Goal: Entertainment & Leisure: Browse casually

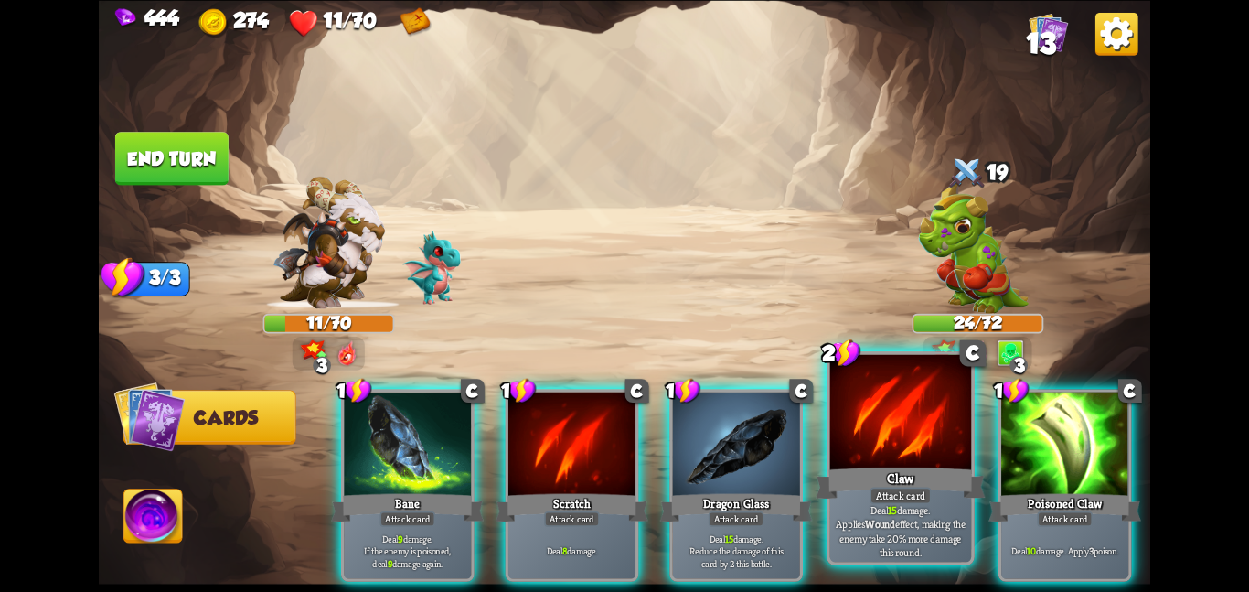
click at [906, 447] on div at bounding box center [901, 413] width 142 height 119
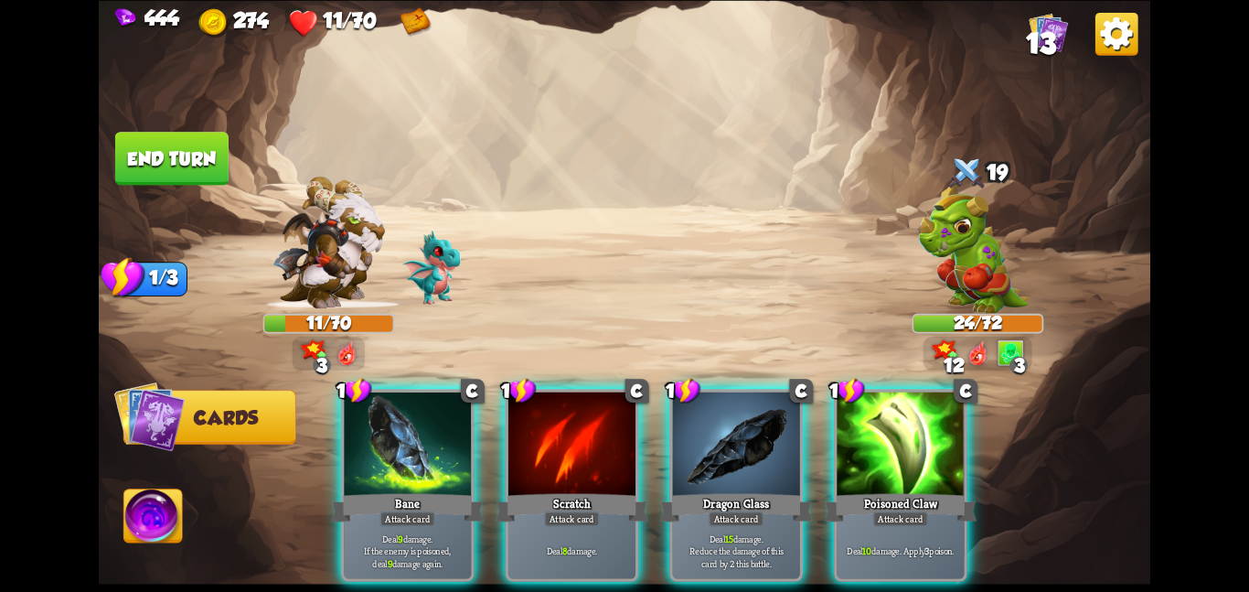
click at [906, 447] on div at bounding box center [900, 444] width 127 height 107
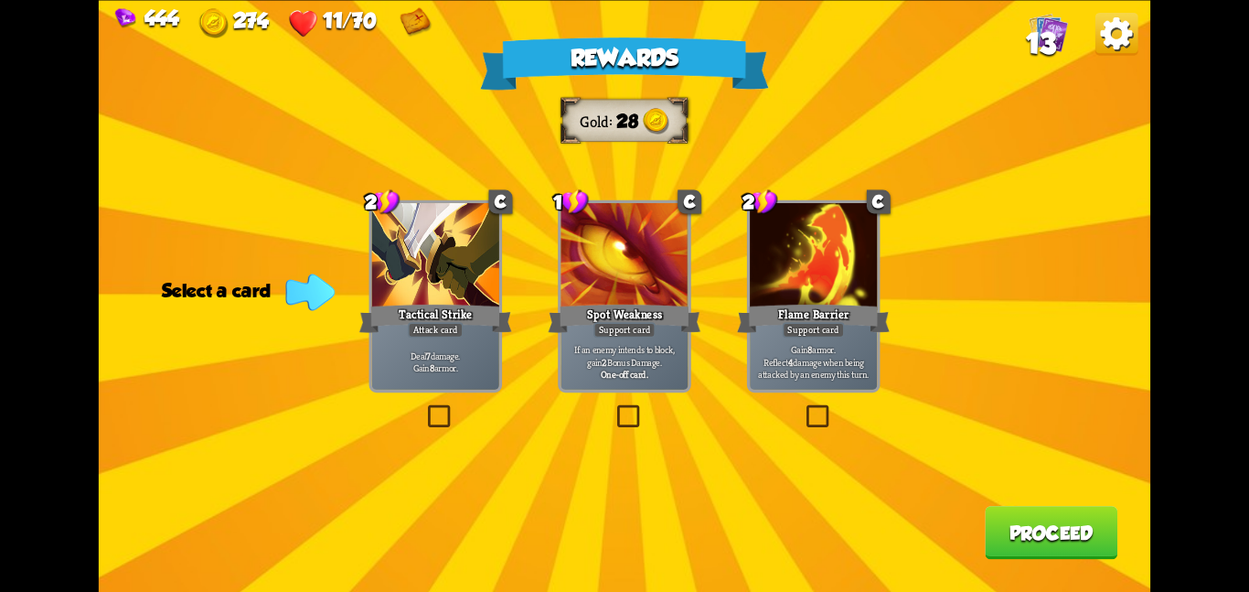
click at [399, 262] on div at bounding box center [435, 256] width 127 height 107
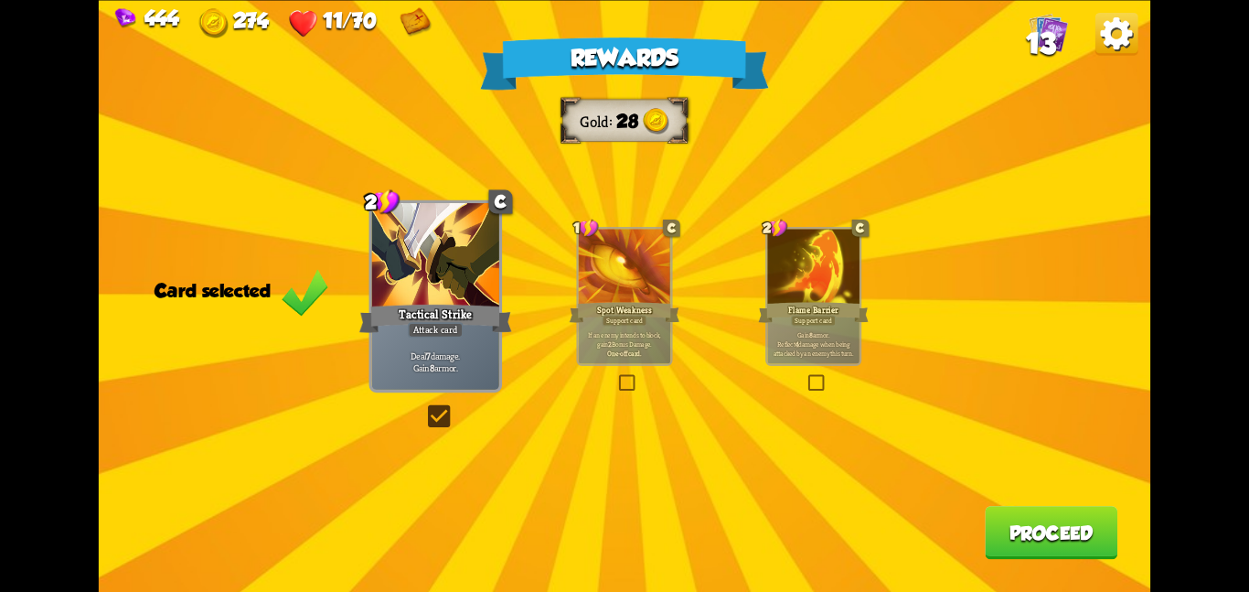
click at [1019, 533] on button "Proceed" at bounding box center [1051, 532] width 133 height 53
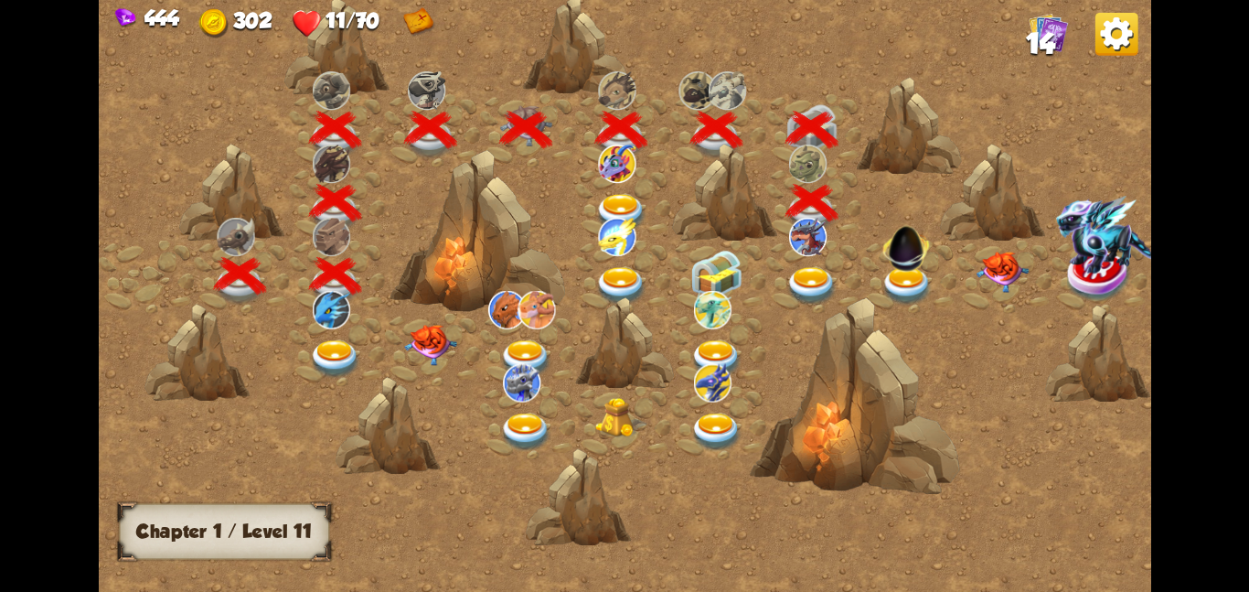
scroll to position [0, 278]
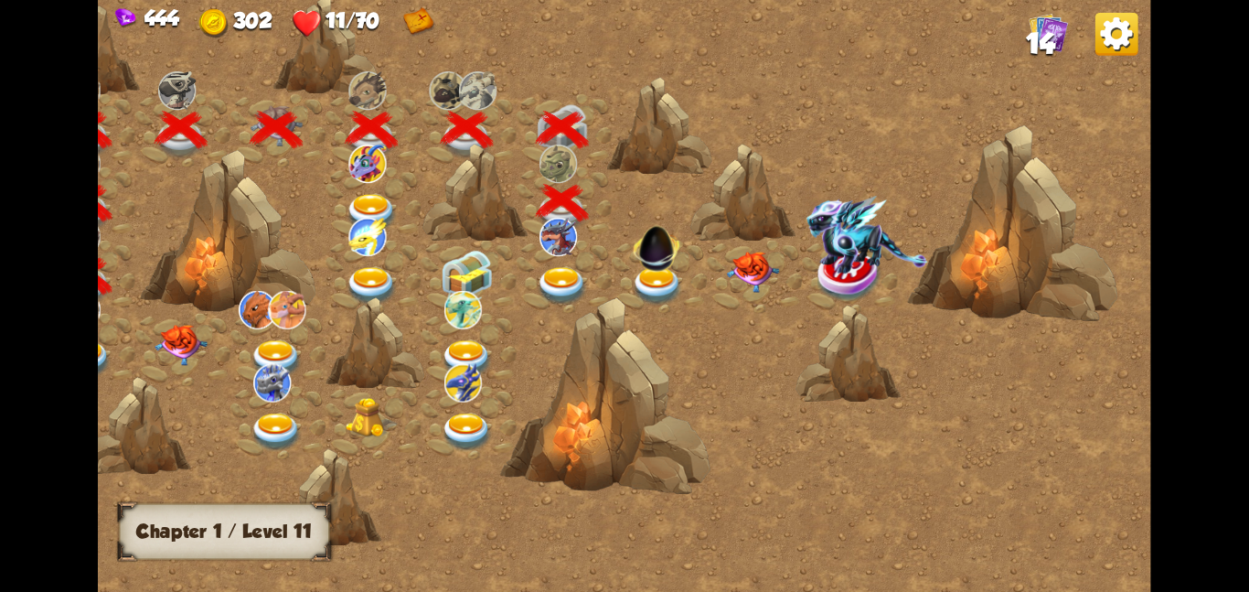
click at [579, 272] on img at bounding box center [562, 285] width 53 height 38
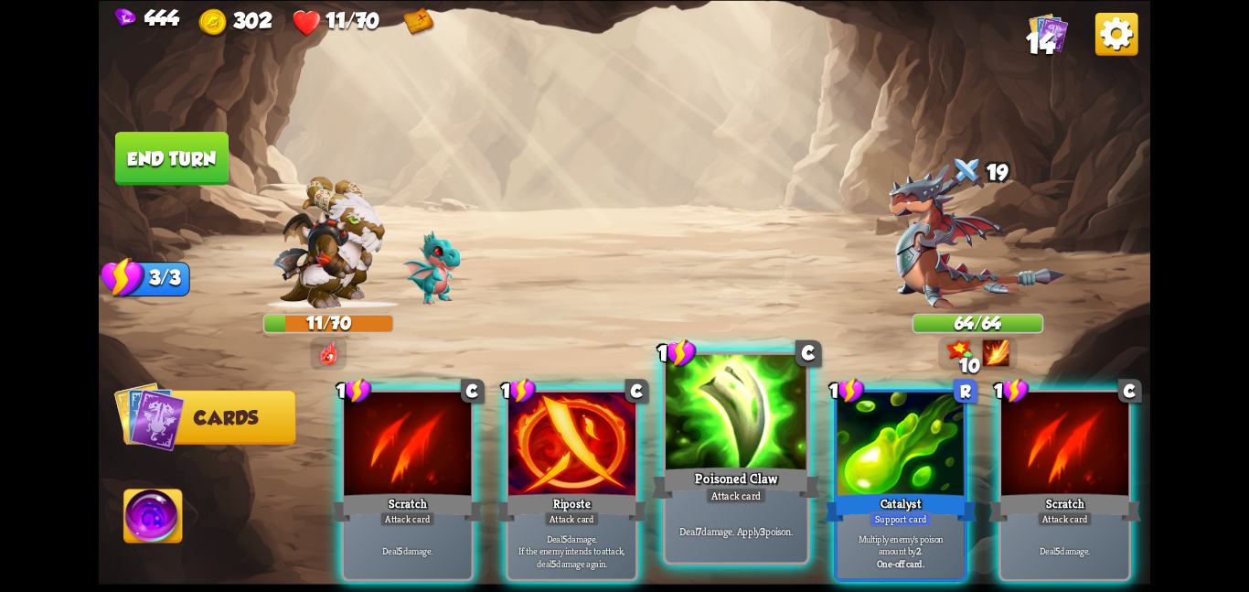
click at [753, 458] on div at bounding box center [737, 413] width 142 height 119
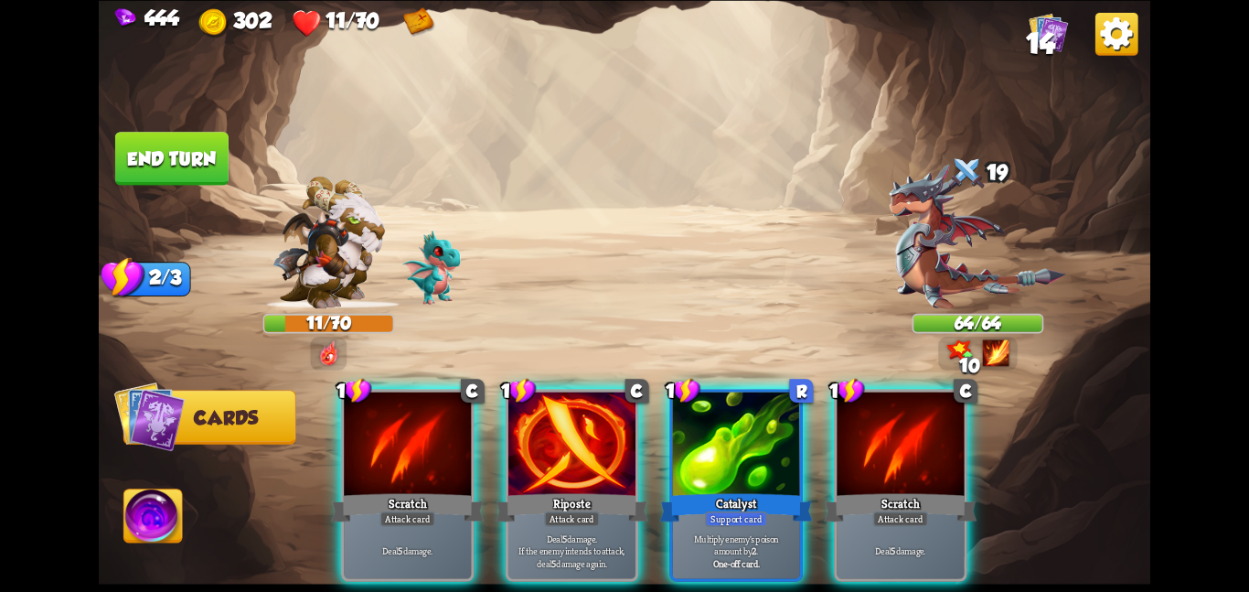
click at [753, 458] on div at bounding box center [736, 444] width 127 height 107
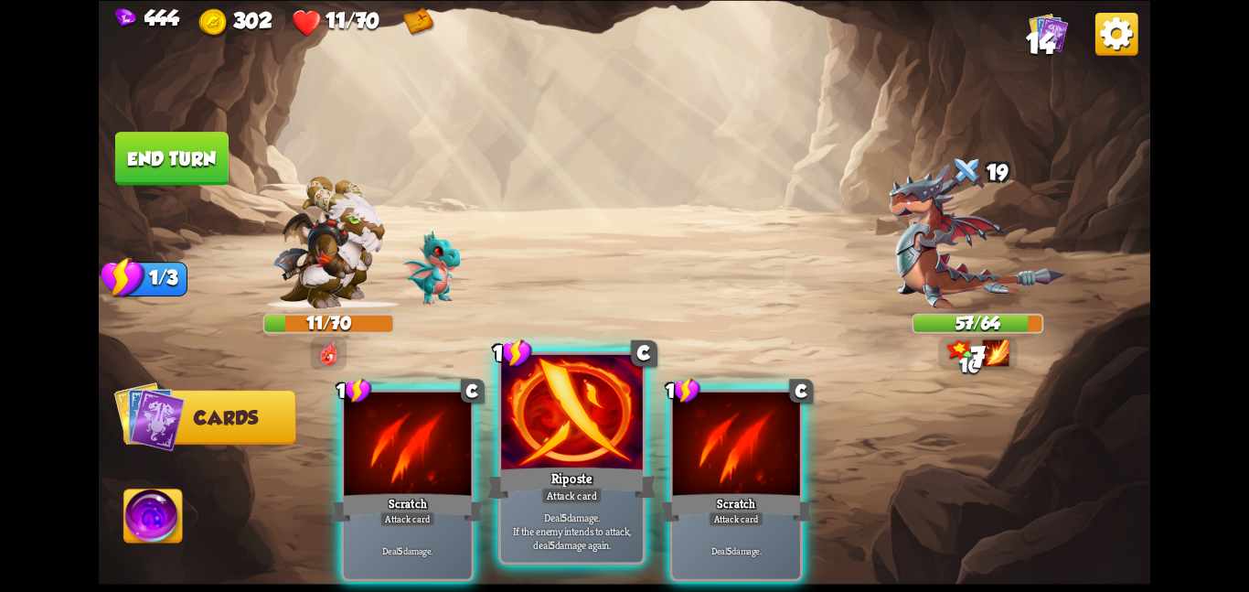
click at [602, 461] on div at bounding box center [572, 413] width 142 height 119
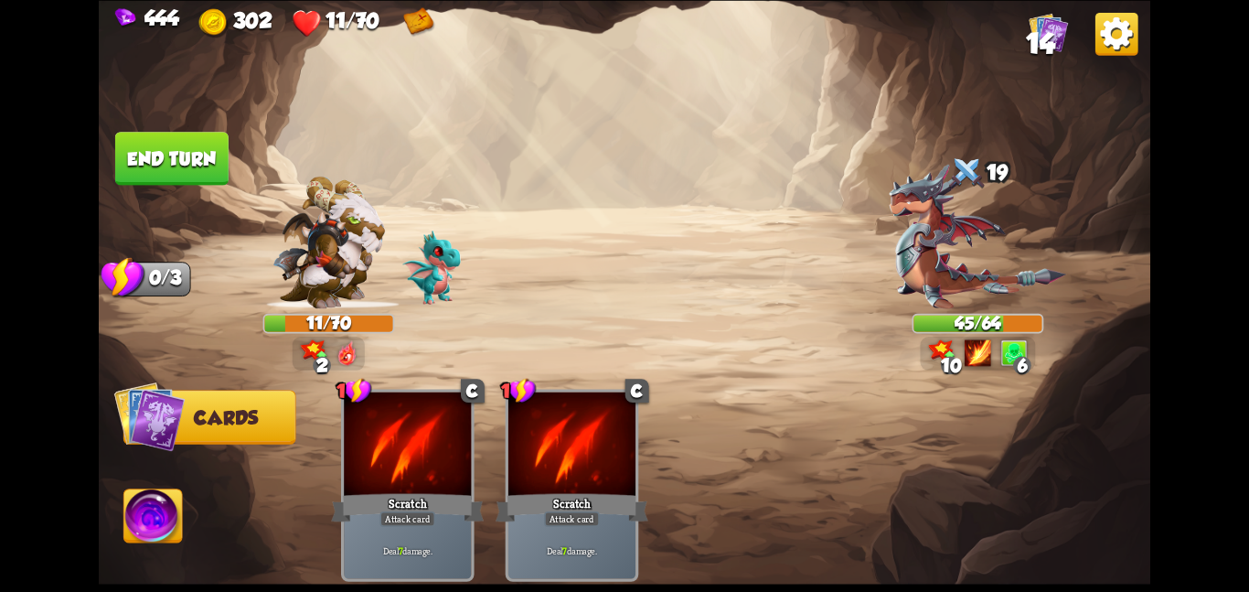
click at [198, 123] on img at bounding box center [625, 296] width 1052 height 592
click at [1095, 32] on img at bounding box center [1116, 33] width 43 height 43
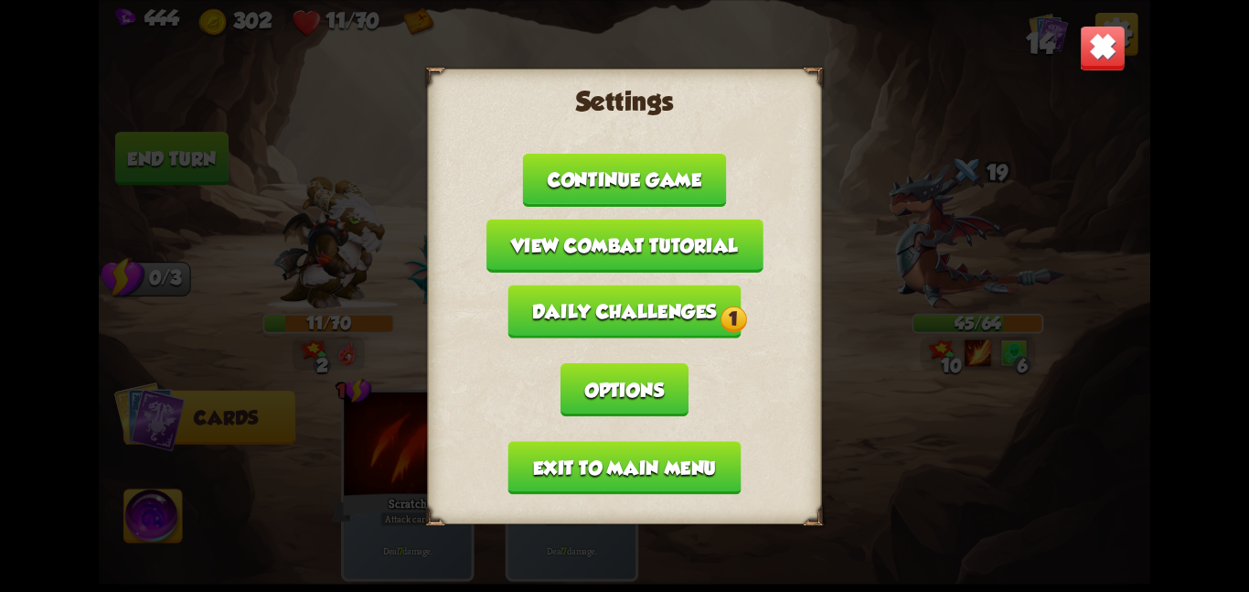
click at [644, 441] on button "Exit to main menu" at bounding box center [624, 467] width 233 height 53
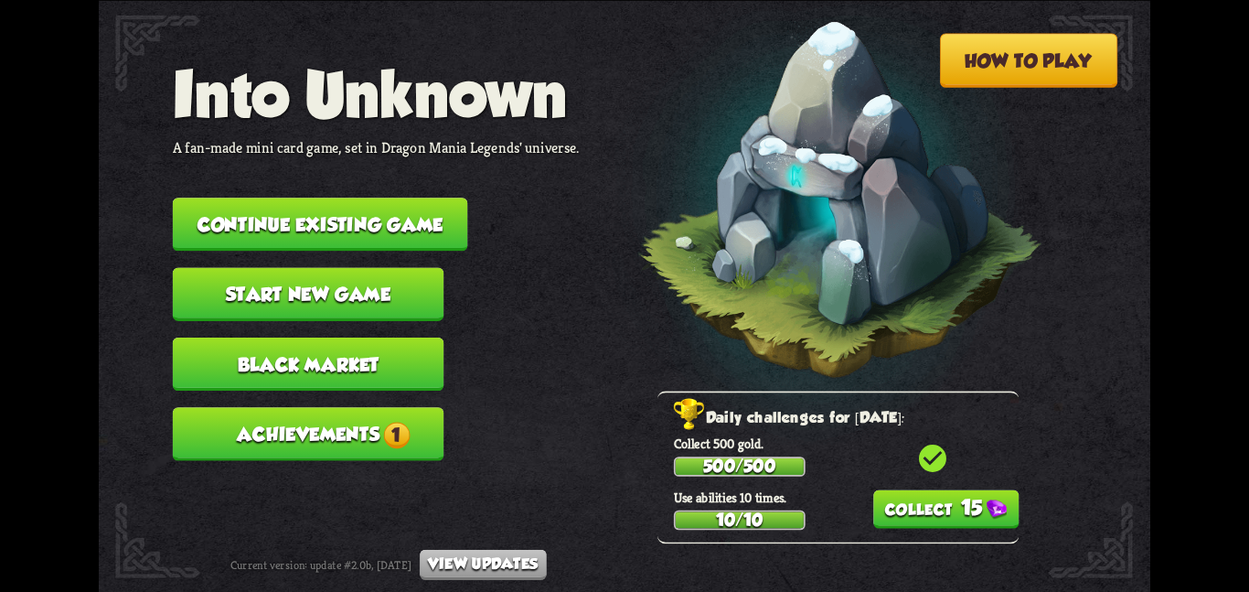
click at [381, 407] on button "Achievements 1" at bounding box center [309, 433] width 272 height 53
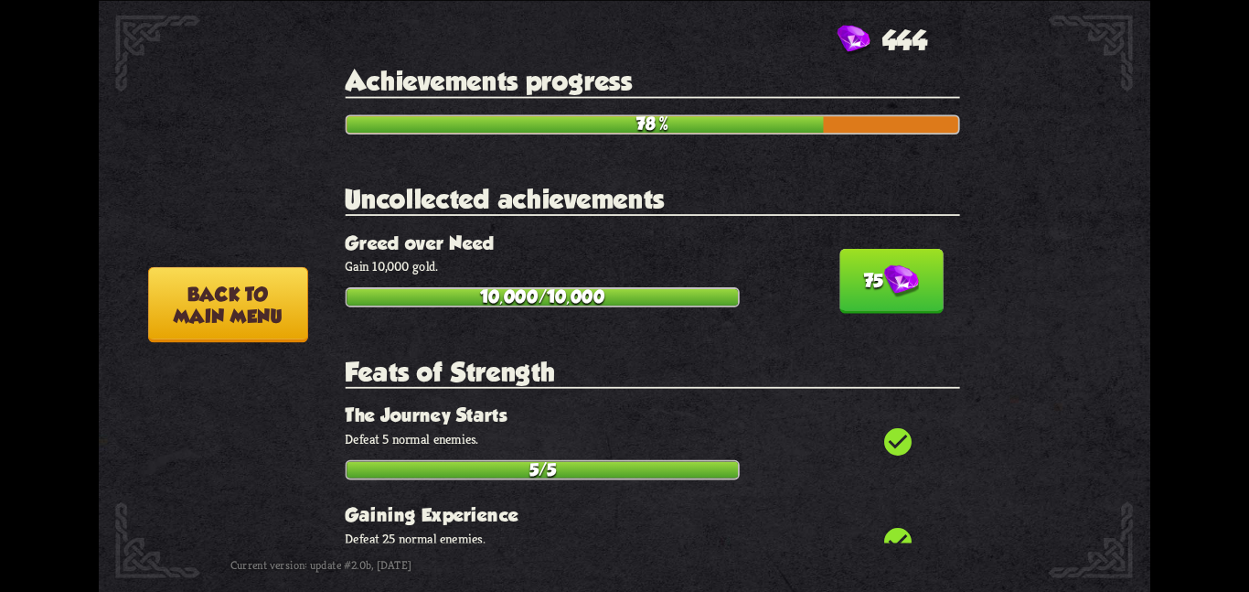
click at [839, 275] on button "75" at bounding box center [891, 280] width 104 height 65
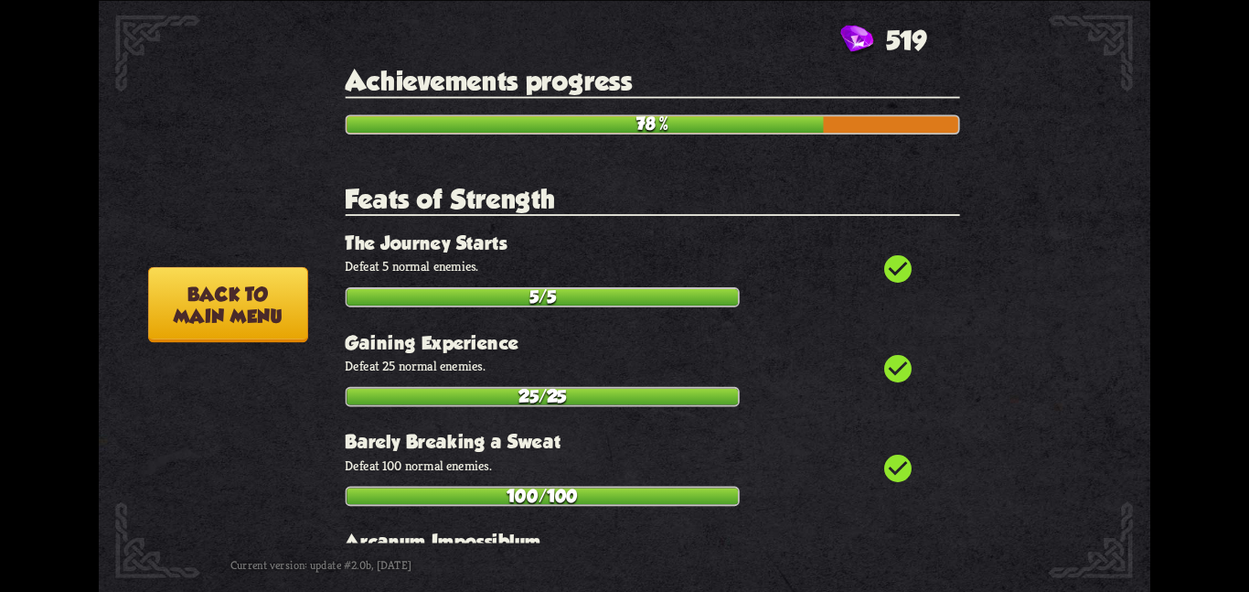
click at [238, 325] on button "Back to main menu" at bounding box center [228, 304] width 160 height 76
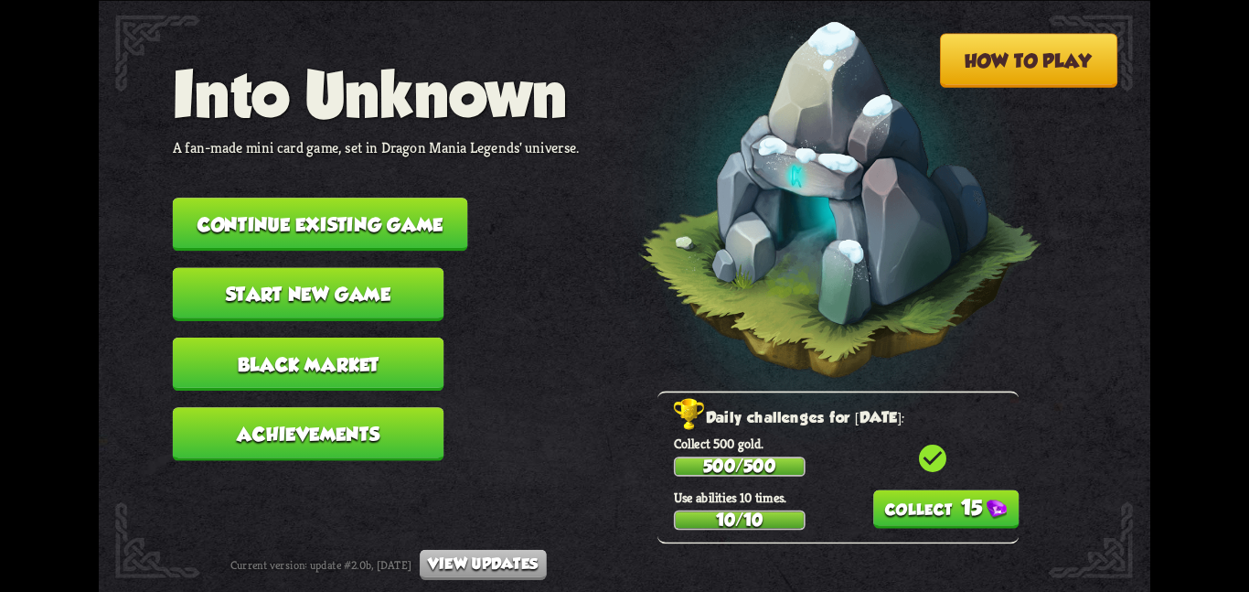
click at [900, 493] on button "15" at bounding box center [946, 508] width 146 height 38
click at [326, 214] on button "Continue existing game" at bounding box center [320, 224] width 295 height 53
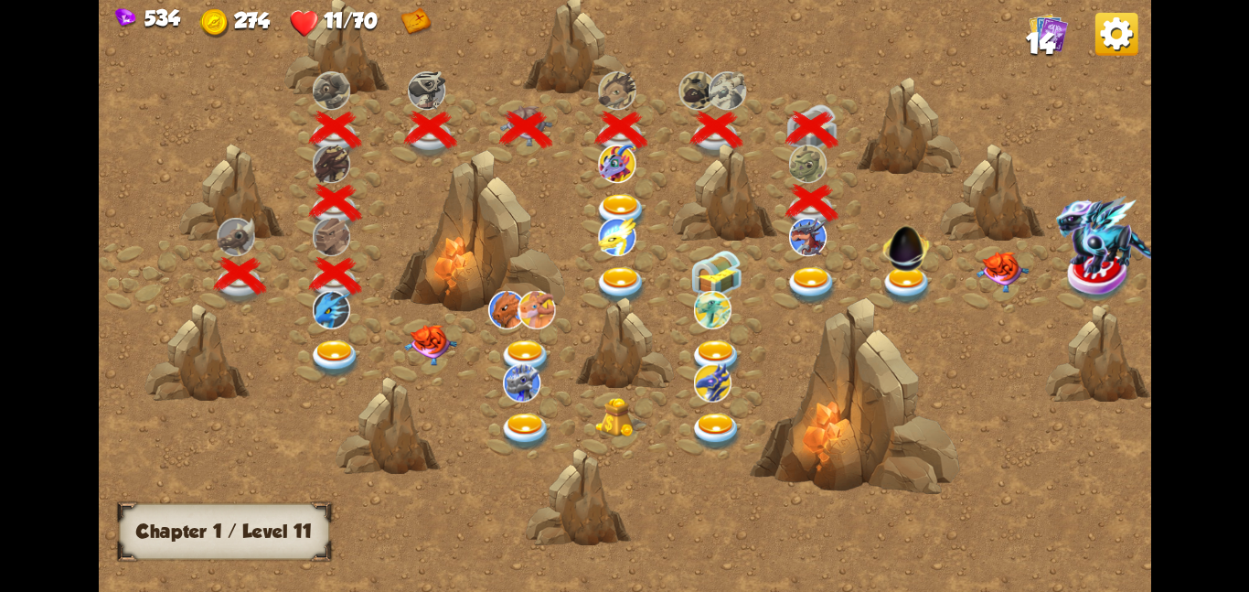
click at [575, 214] on div at bounding box center [622, 202] width 95 height 73
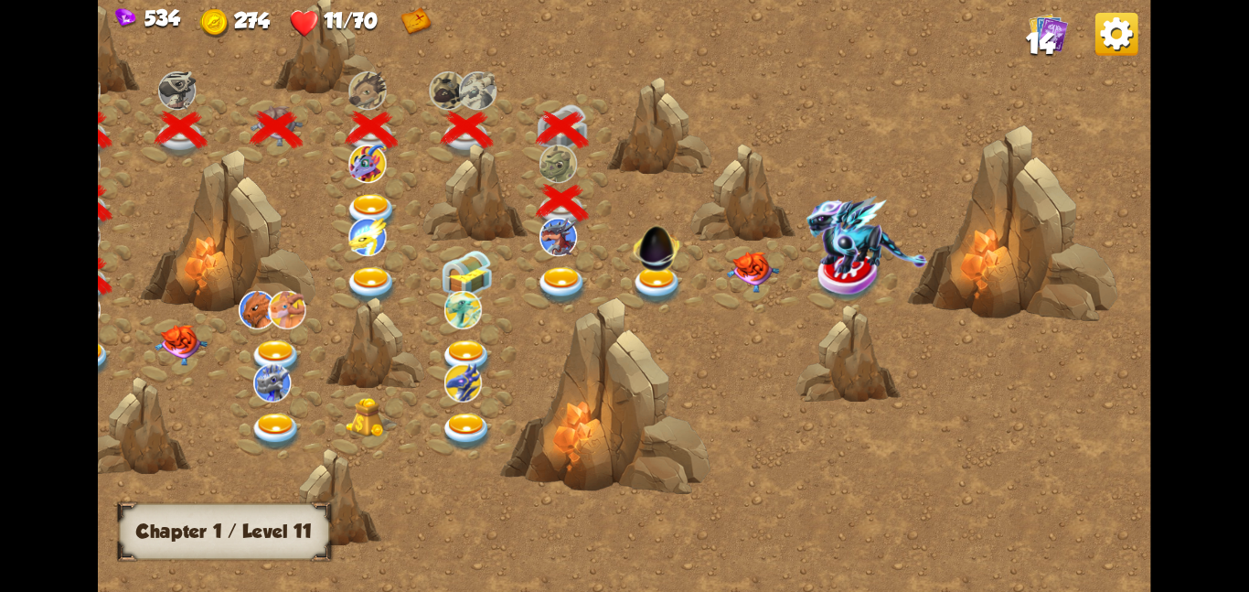
click at [1111, 9] on div "534 274 11/70 14" at bounding box center [625, 20] width 1052 height 41
click at [1104, 25] on img at bounding box center [1116, 33] width 43 height 43
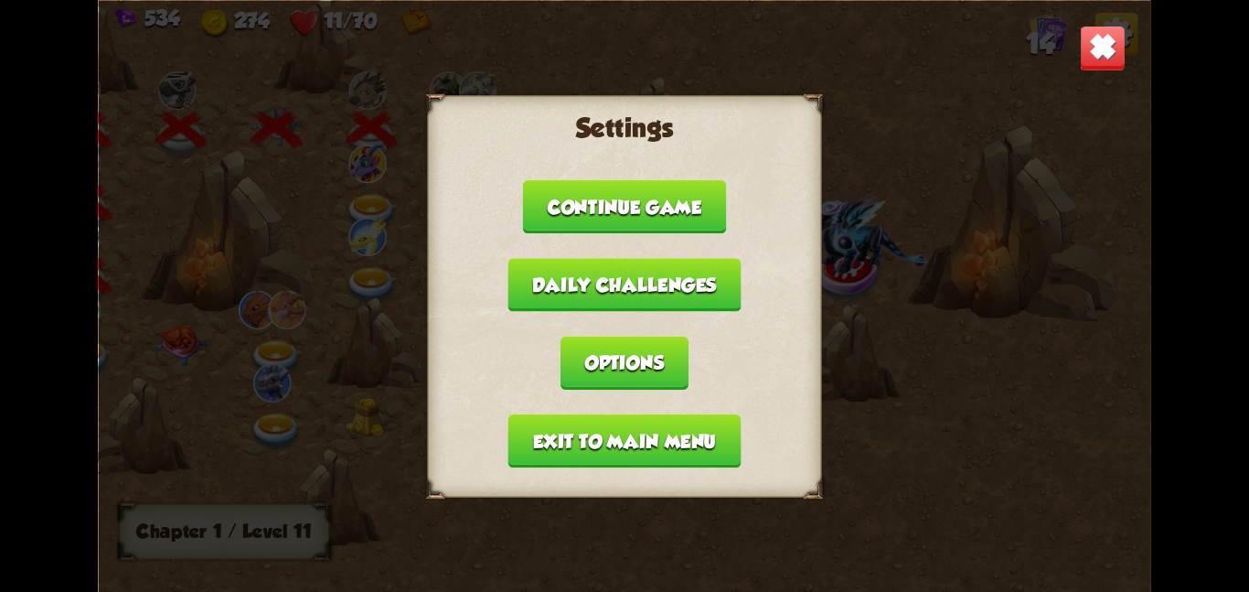
click at [619, 424] on button "Exit to main menu" at bounding box center [624, 439] width 233 height 53
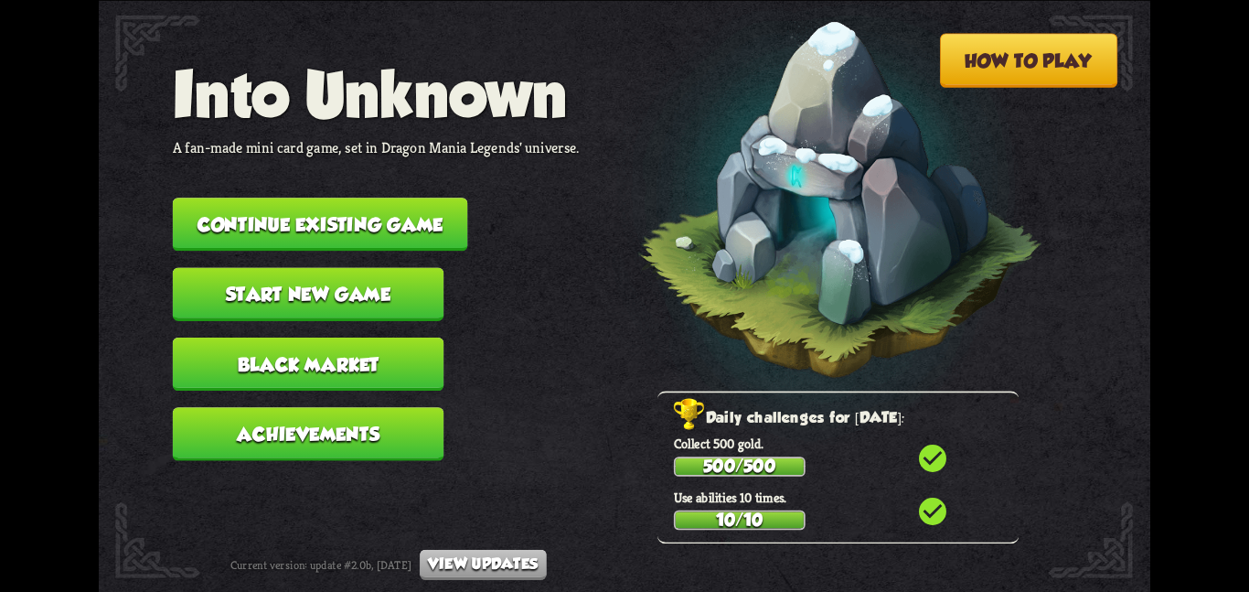
click at [400, 290] on button "Start new game" at bounding box center [309, 293] width 272 height 53
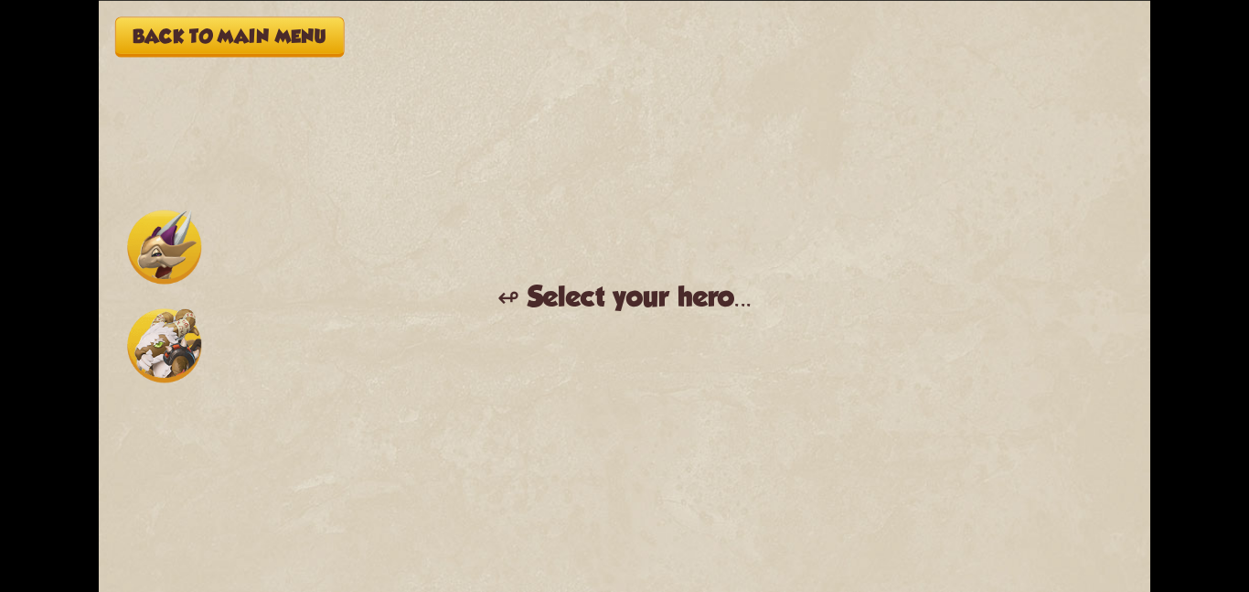
click at [156, 326] on img at bounding box center [164, 345] width 74 height 74
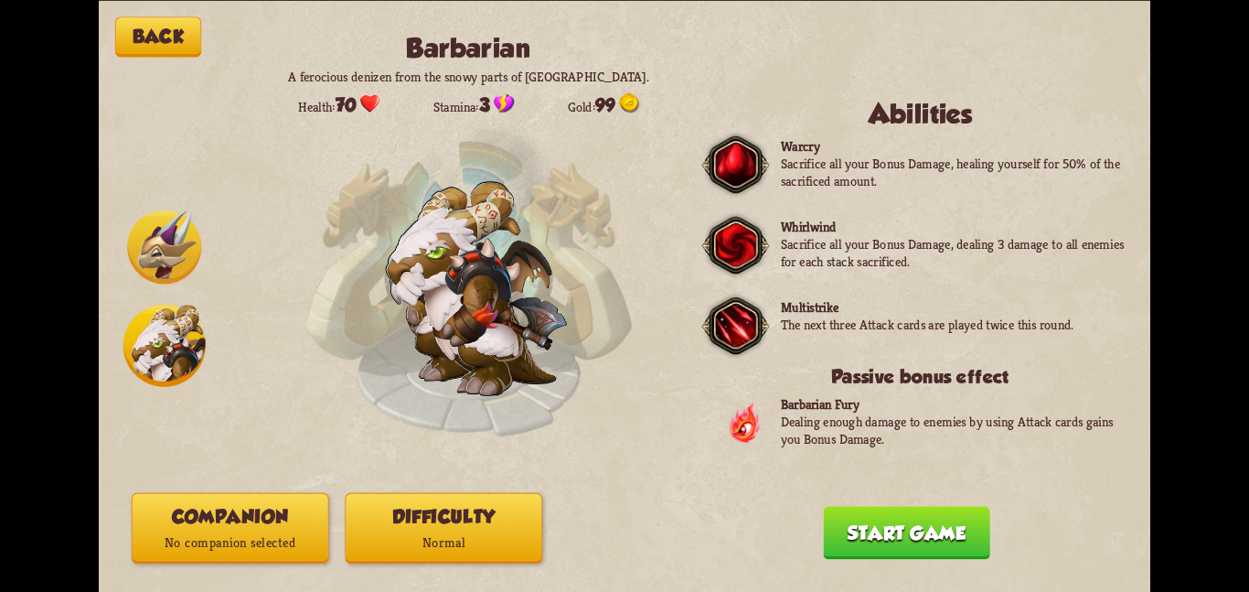
click at [287, 497] on button "Companion No companion selected" at bounding box center [231, 527] width 198 height 70
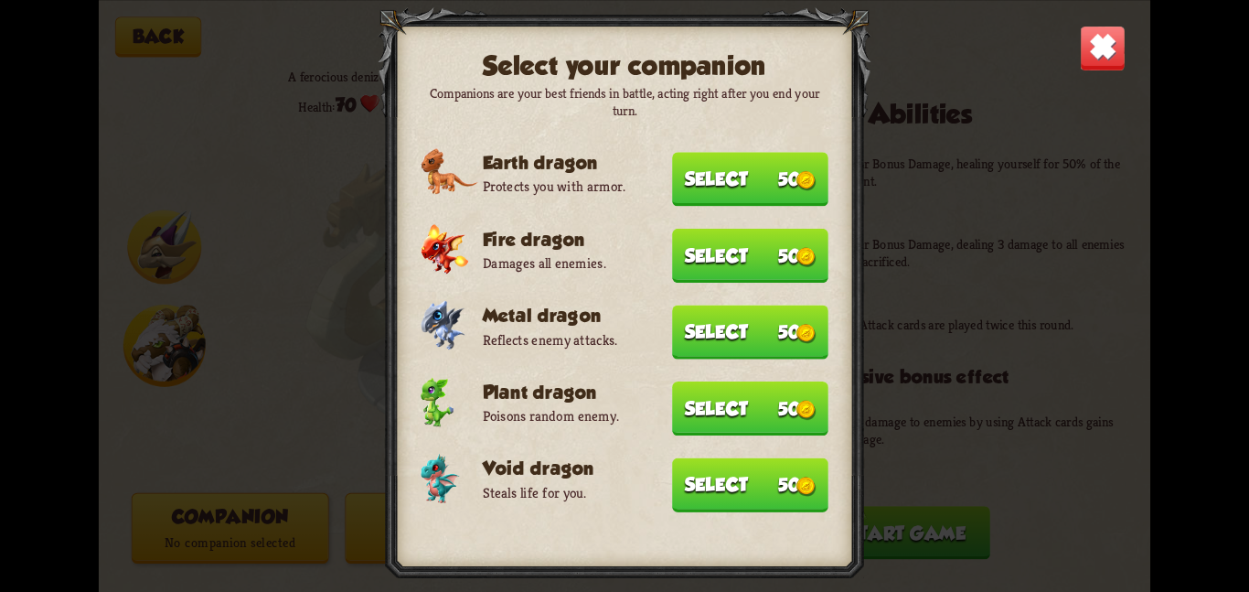
click at [693, 458] on button "Select 50" at bounding box center [750, 484] width 156 height 54
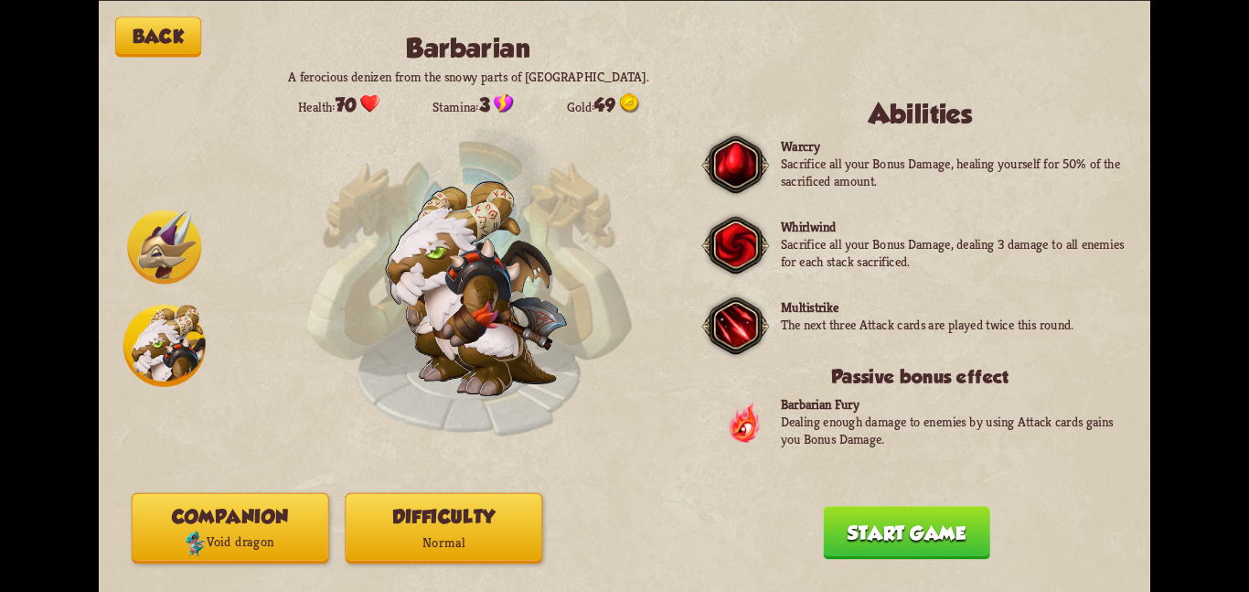
click at [436, 536] on p "Normal" at bounding box center [444, 542] width 196 height 27
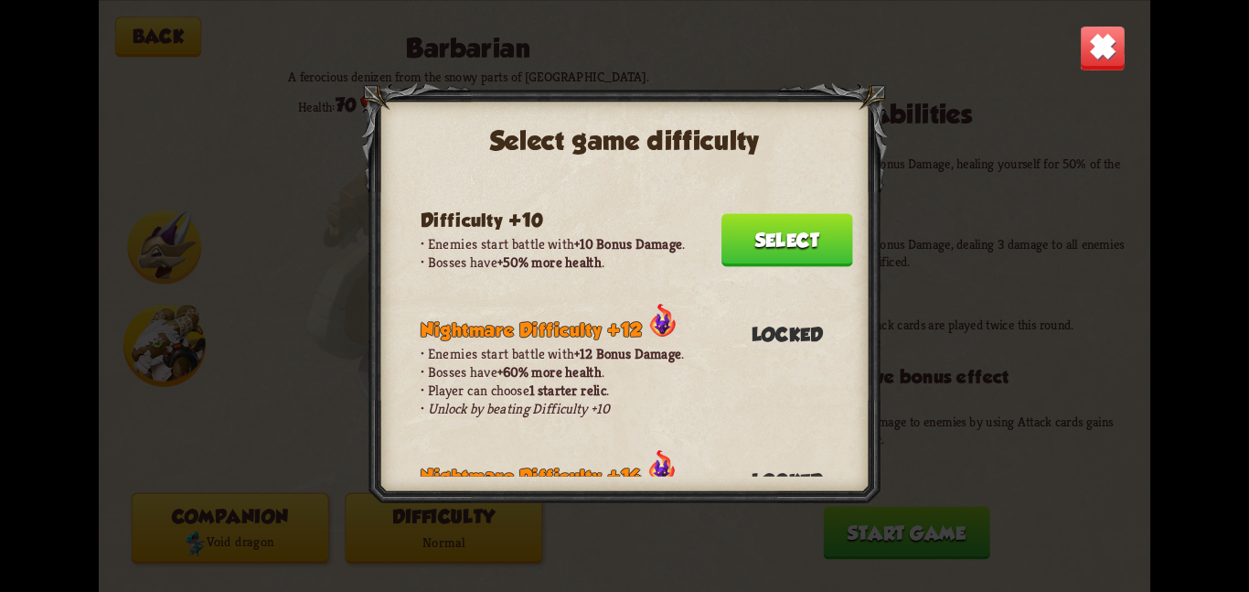
scroll to position [473, 0]
click at [785, 214] on button "Select" at bounding box center [787, 240] width 132 height 53
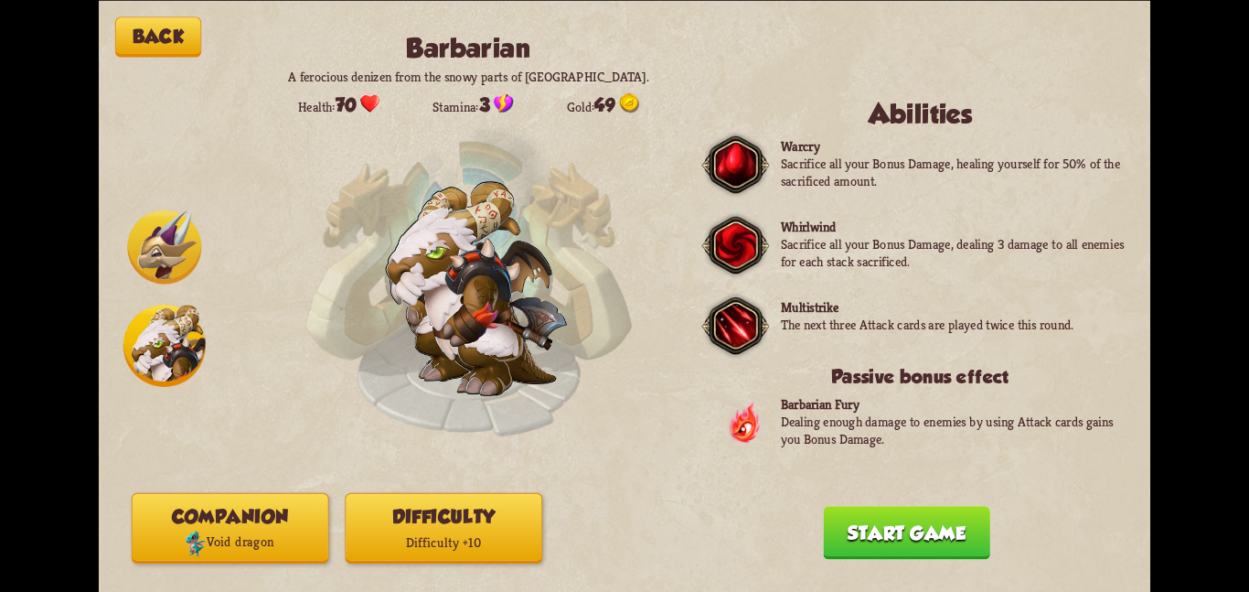
click at [846, 523] on button "Start game" at bounding box center [906, 532] width 166 height 53
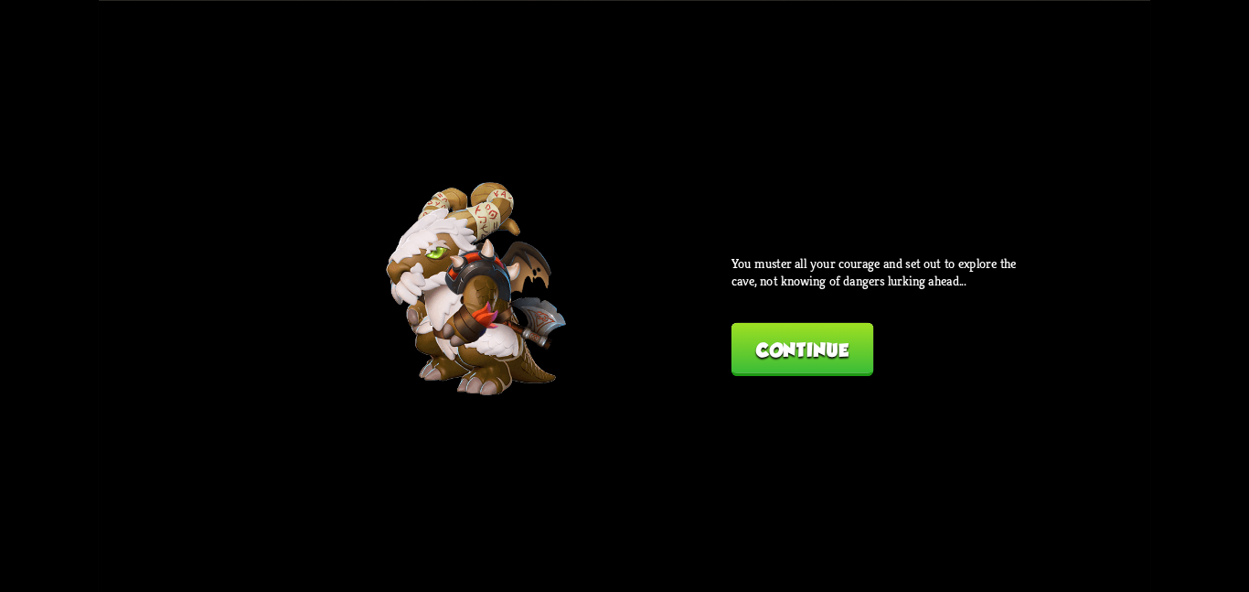
click at [801, 348] on button "Continue" at bounding box center [803, 348] width 142 height 53
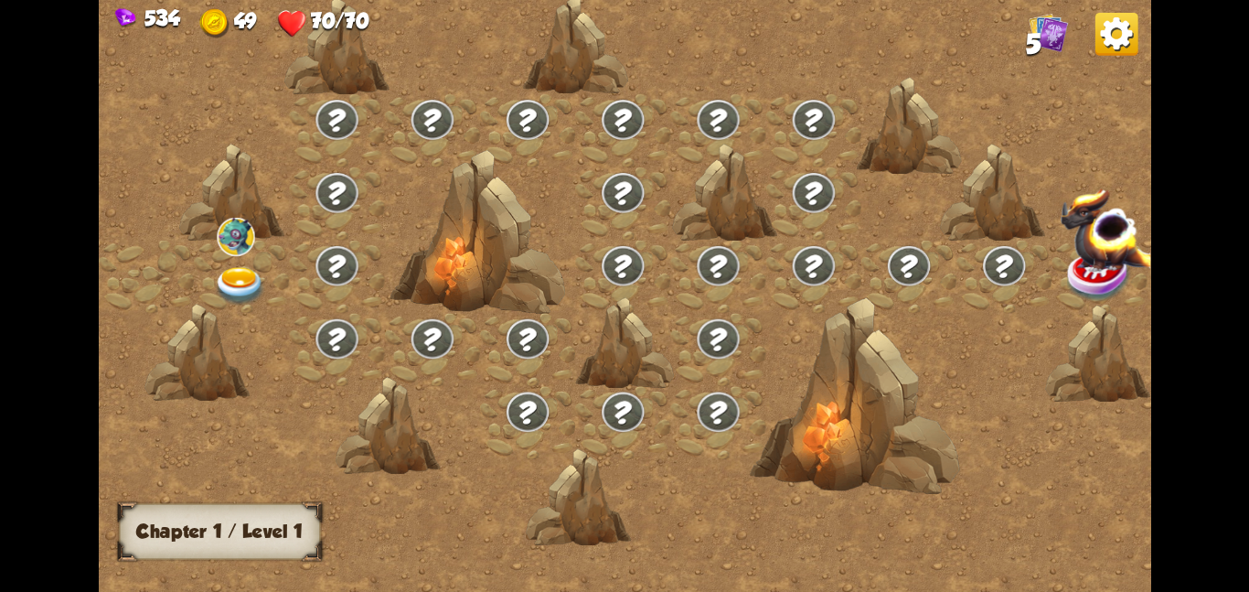
click at [240, 246] on img at bounding box center [235, 236] width 37 height 38
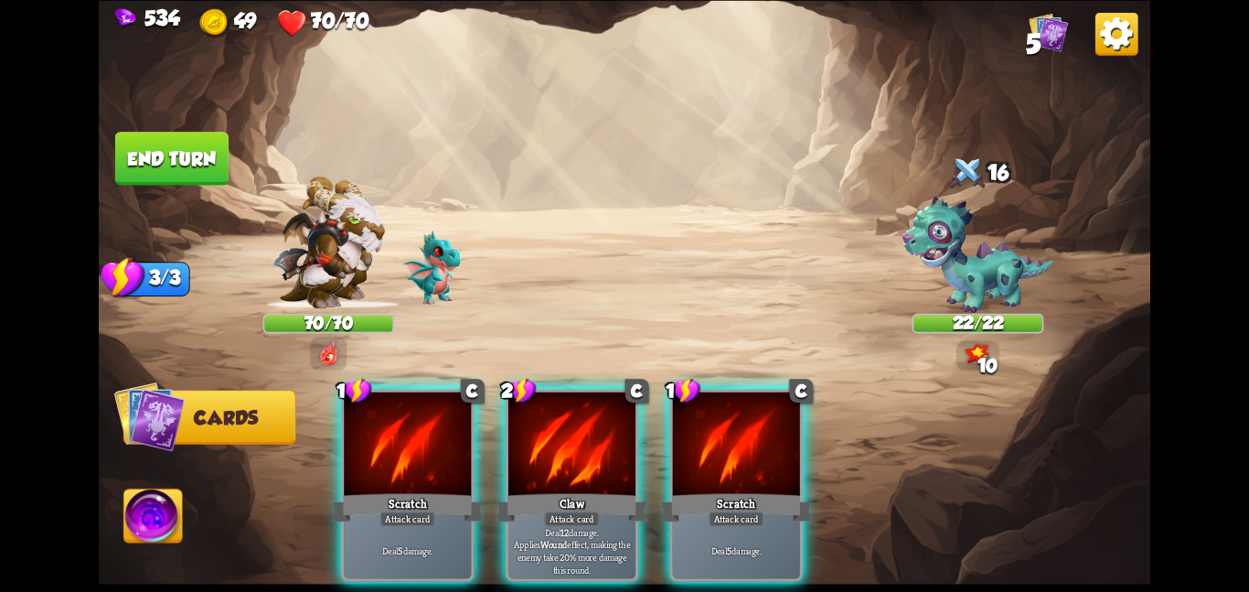
click at [673, 391] on div at bounding box center [736, 444] width 127 height 107
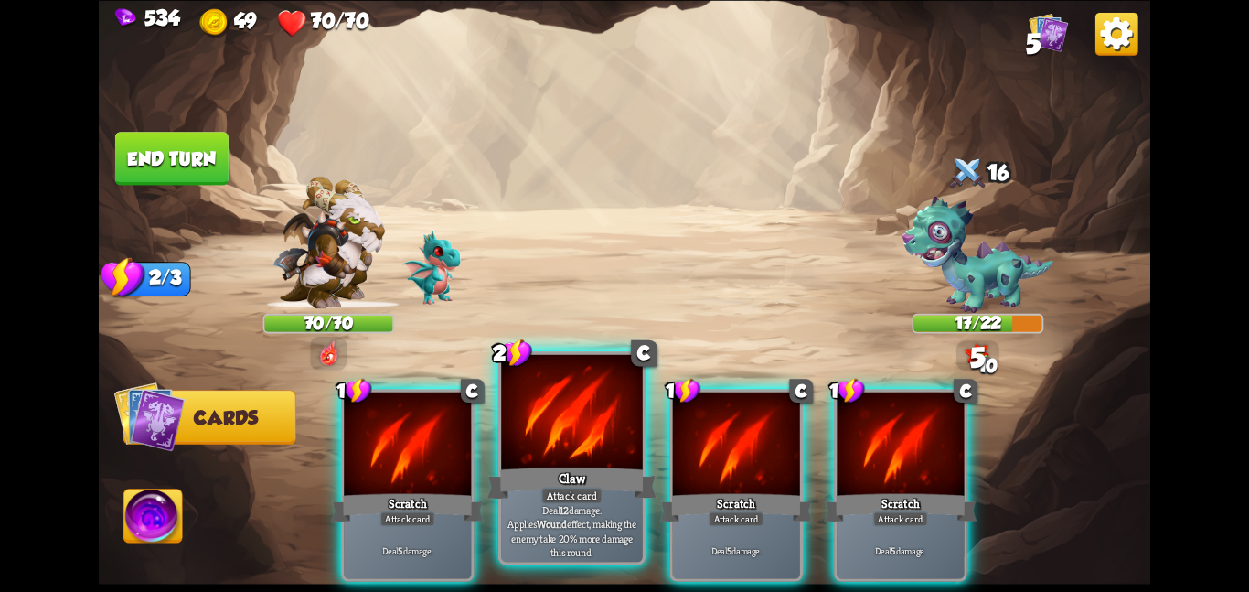
click at [604, 410] on div at bounding box center [572, 413] width 142 height 119
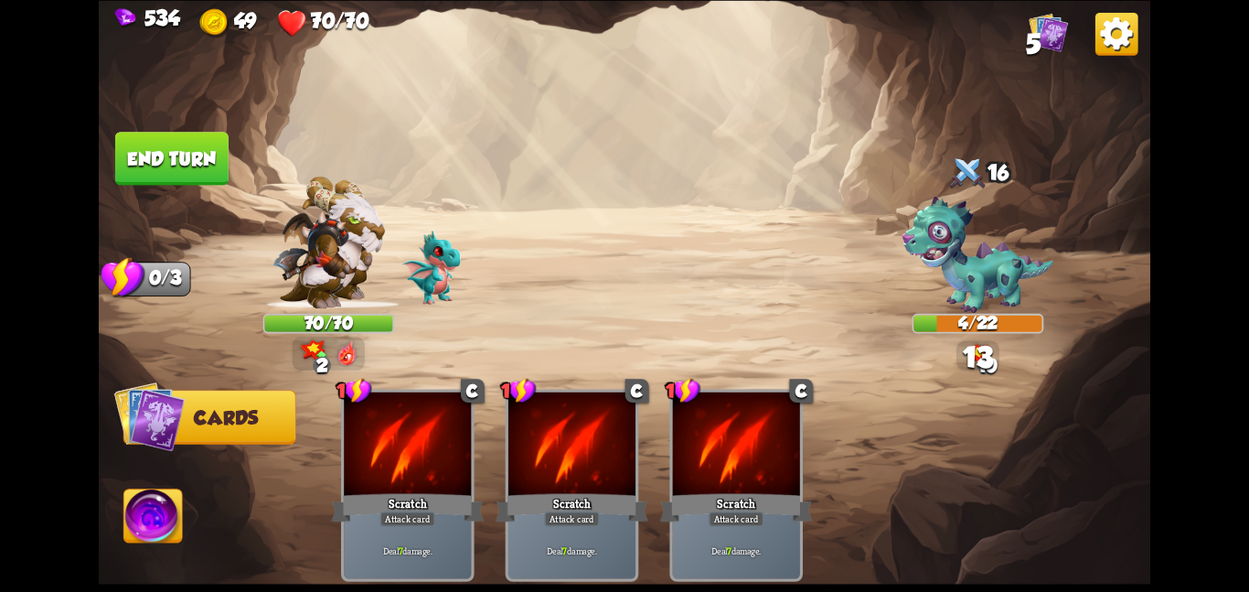
click at [177, 159] on button "End turn" at bounding box center [171, 158] width 115 height 54
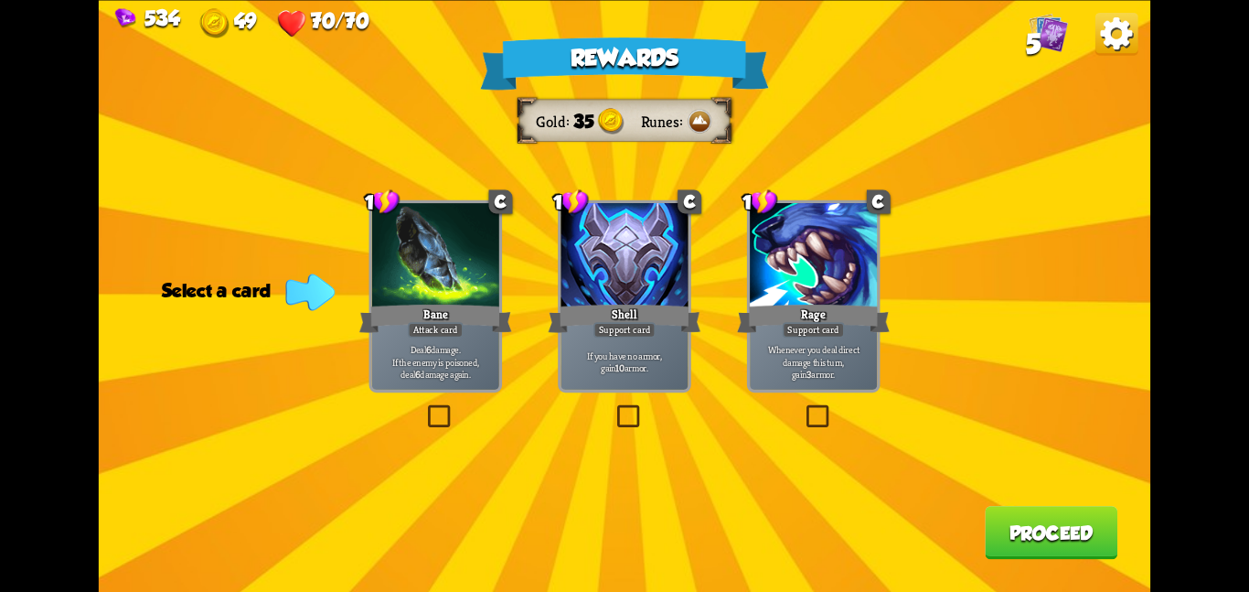
click at [655, 324] on div "Support card" at bounding box center [624, 330] width 62 height 16
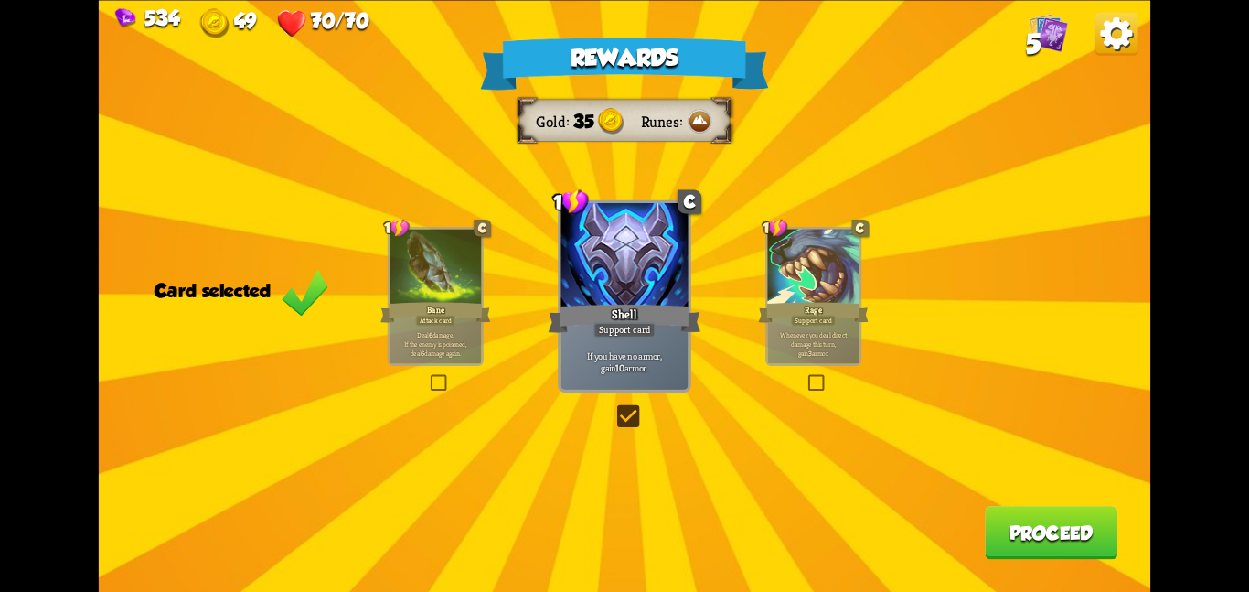
click at [403, 282] on div at bounding box center [435, 268] width 91 height 78
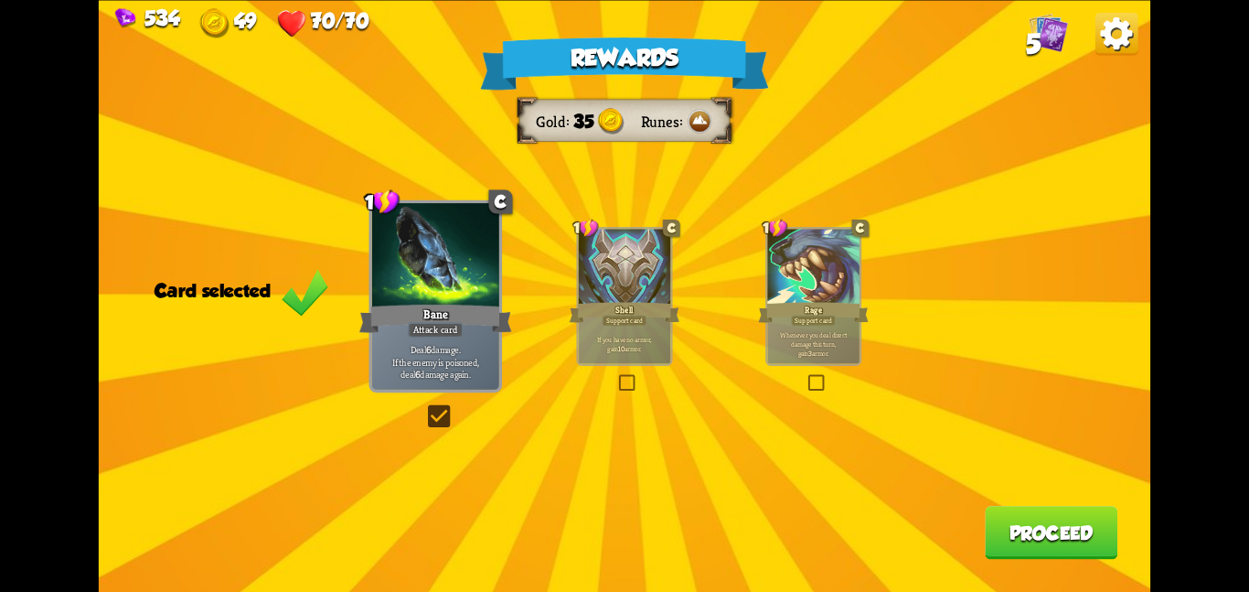
click at [1052, 531] on button "Proceed" at bounding box center [1051, 532] width 133 height 53
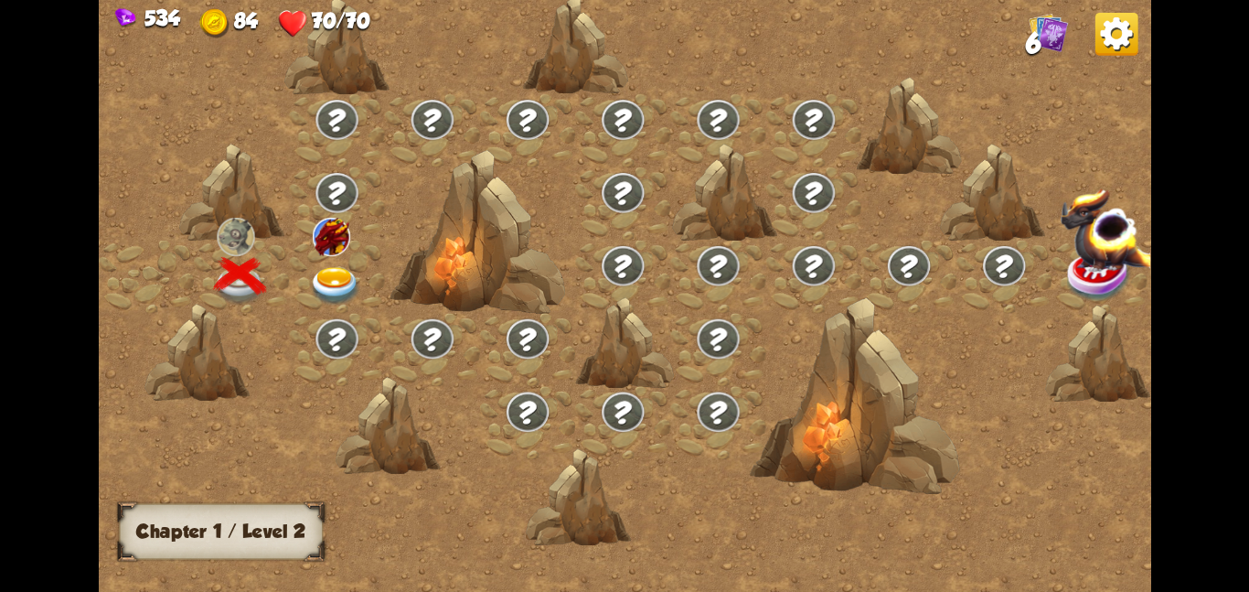
click at [315, 254] on div at bounding box center [336, 276] width 95 height 73
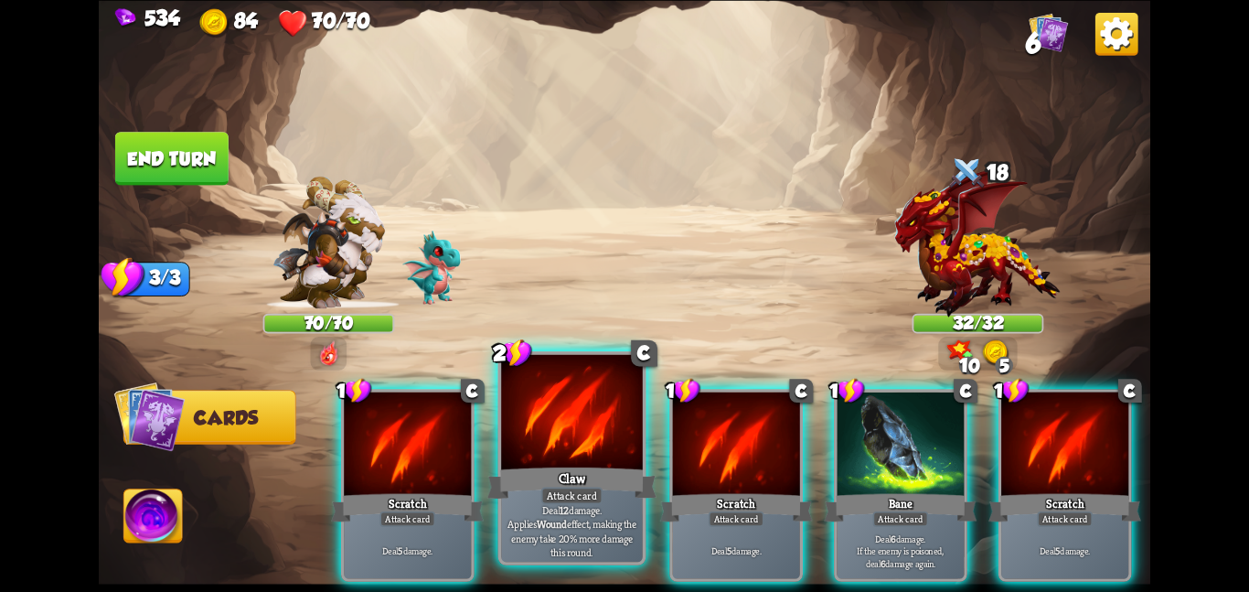
click at [546, 418] on div at bounding box center [572, 413] width 142 height 119
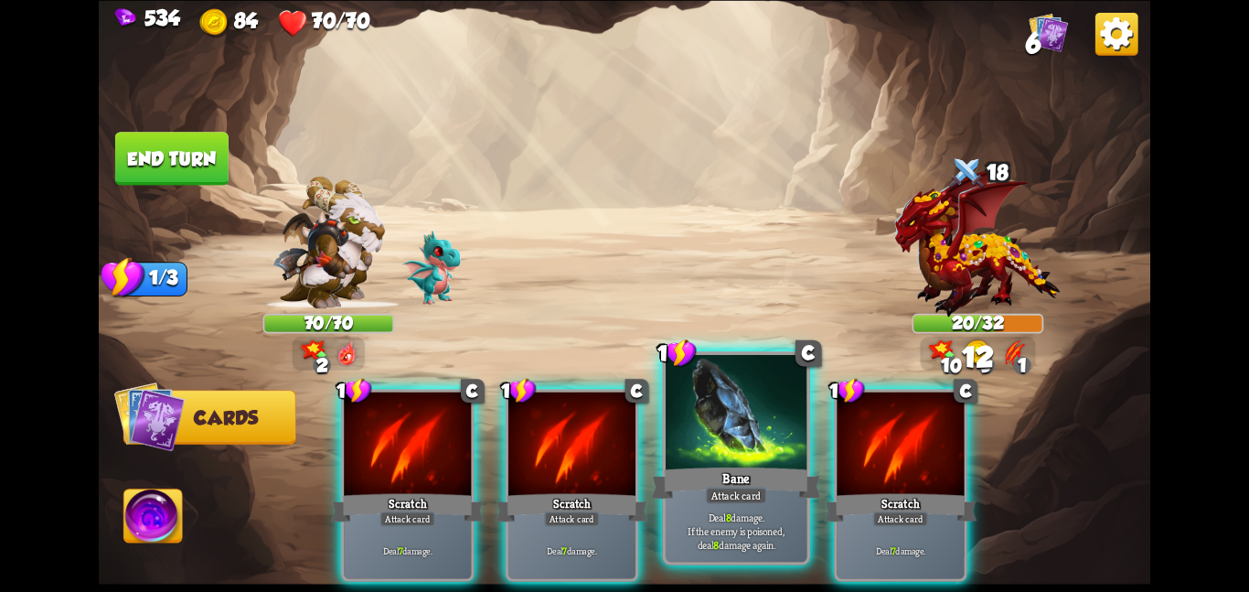
click at [721, 431] on div at bounding box center [737, 413] width 142 height 119
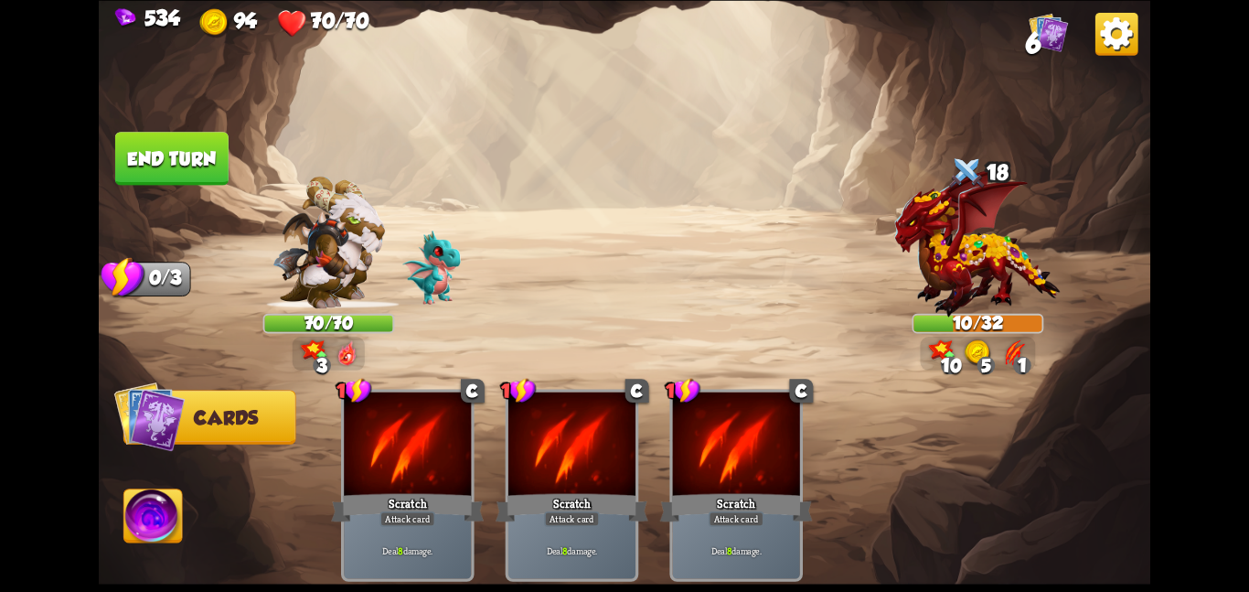
click at [162, 511] on img at bounding box center [153, 518] width 59 height 59
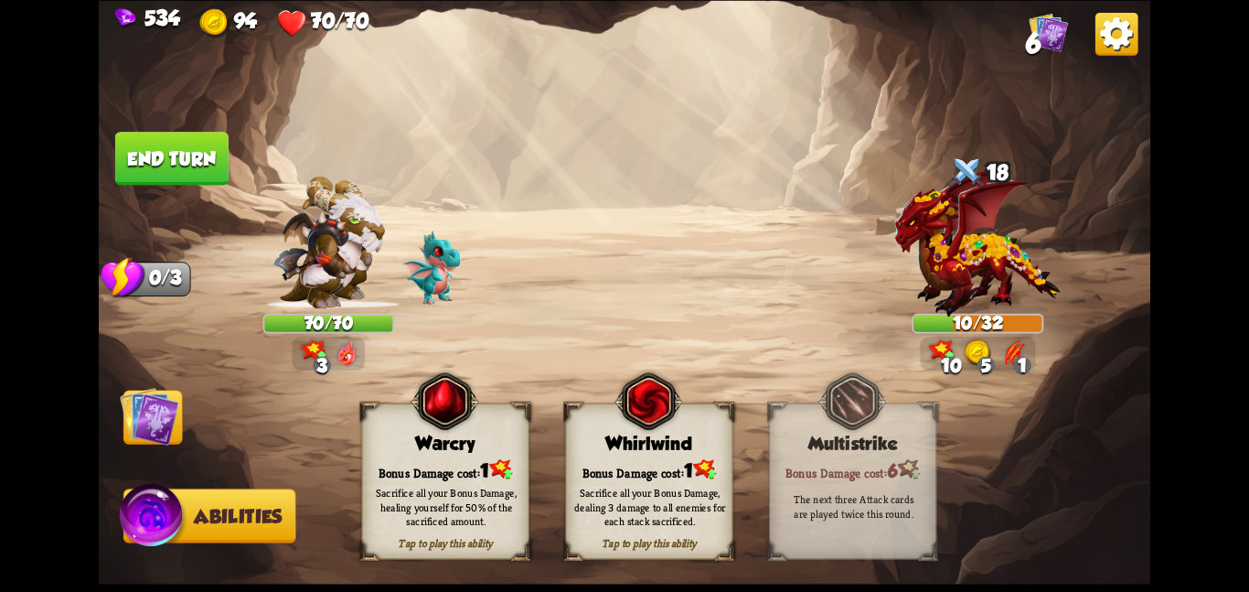
click at [610, 445] on div "Whirlwind" at bounding box center [649, 443] width 166 height 21
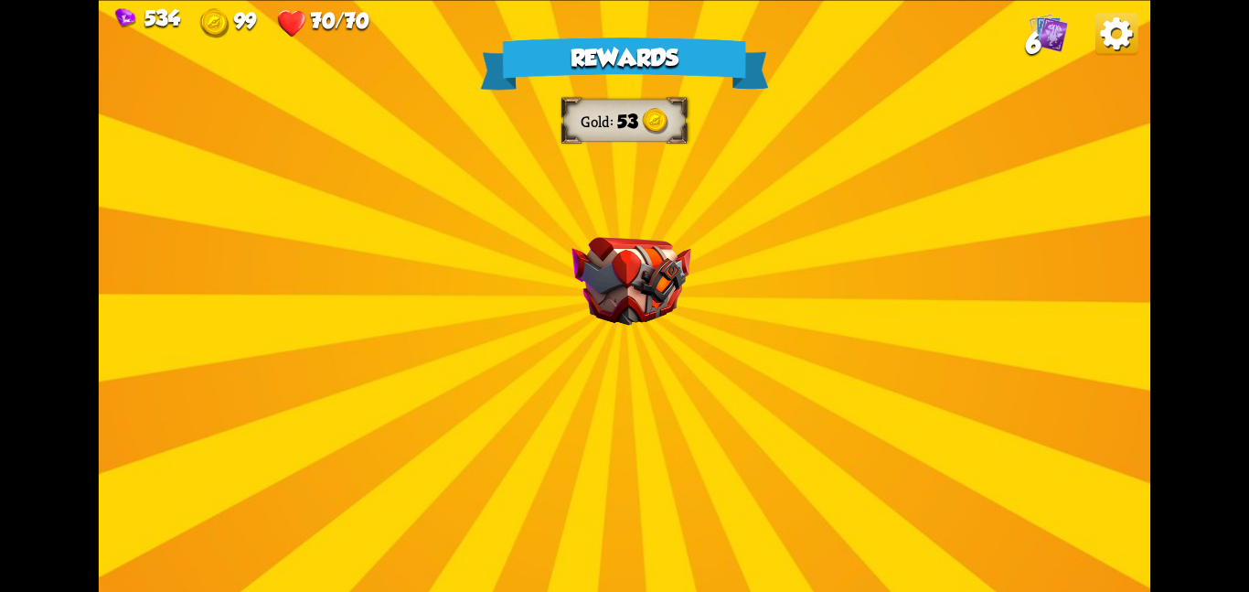
click at [548, 332] on div "Rewards Gold 53 Select a card 1 C Brimstone Attack card Deal 6 damage. Apply 1 …" at bounding box center [625, 296] width 1052 height 592
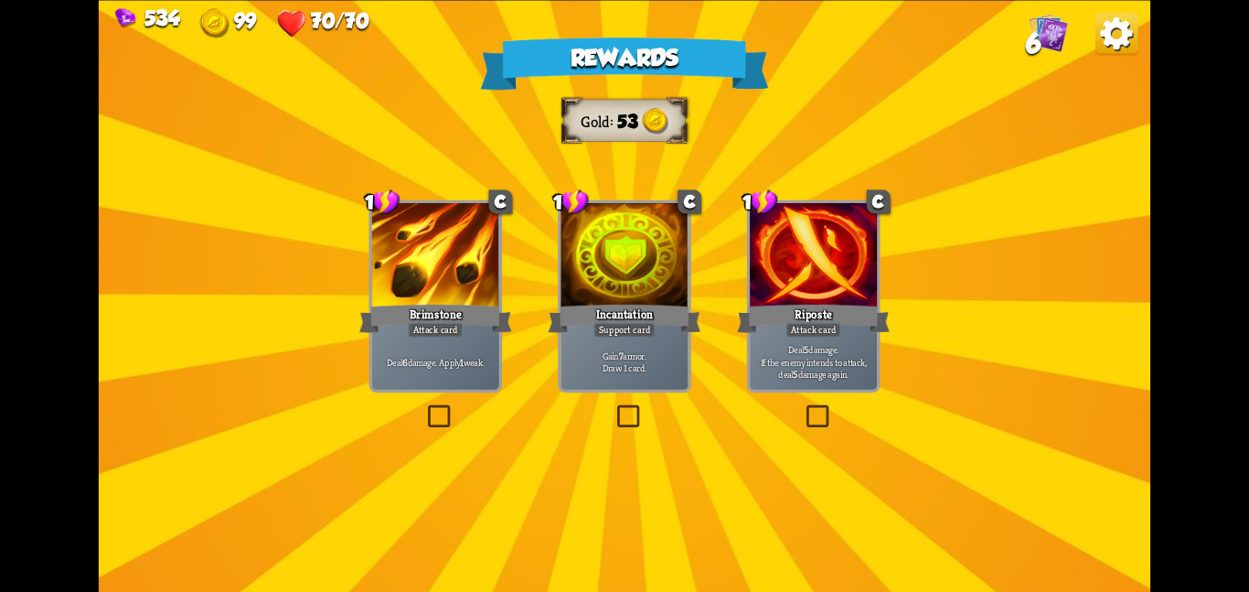
click at [549, 332] on div "Incantation" at bounding box center [625, 318] width 153 height 34
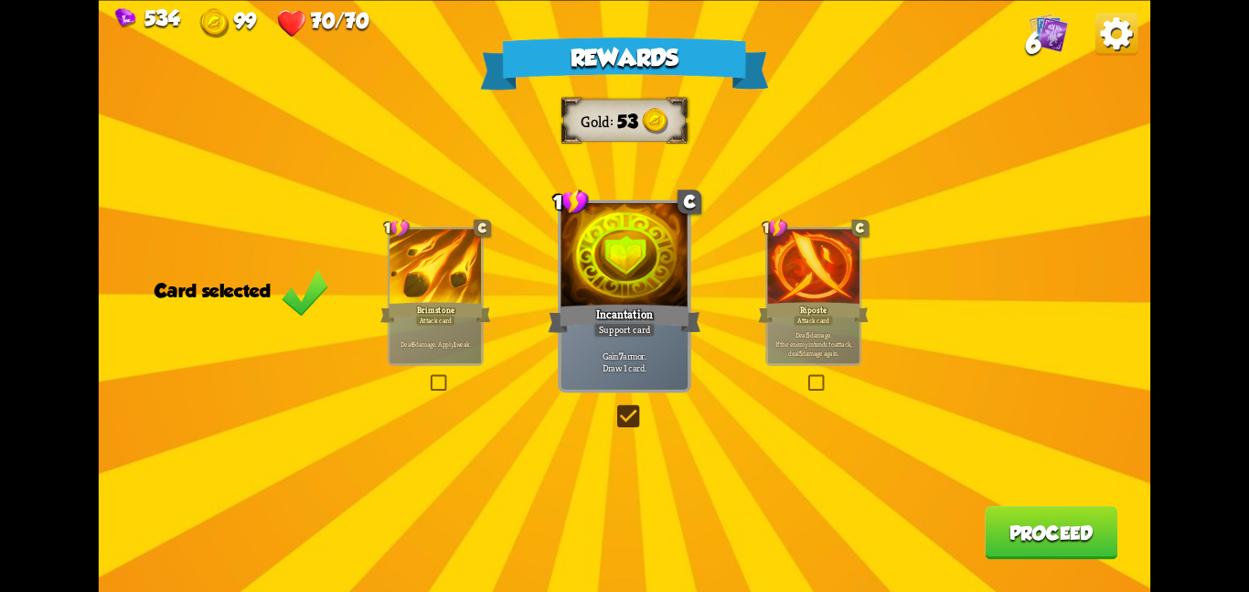
click at [1049, 546] on button "Proceed" at bounding box center [1051, 532] width 133 height 53
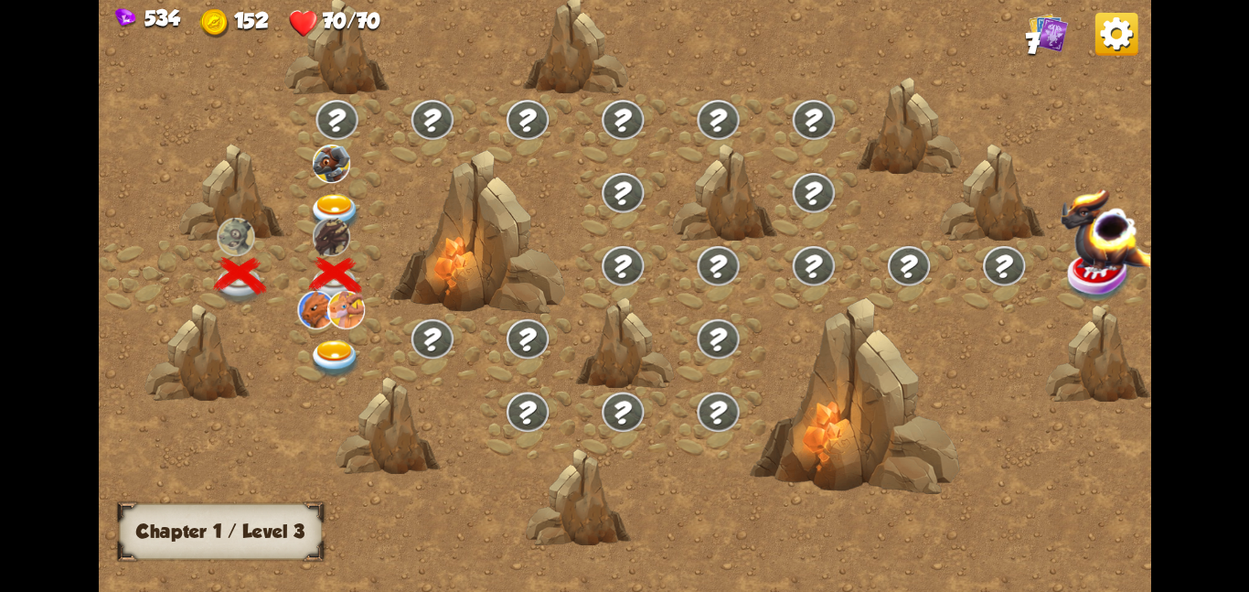
click at [328, 344] on img at bounding box center [335, 358] width 53 height 38
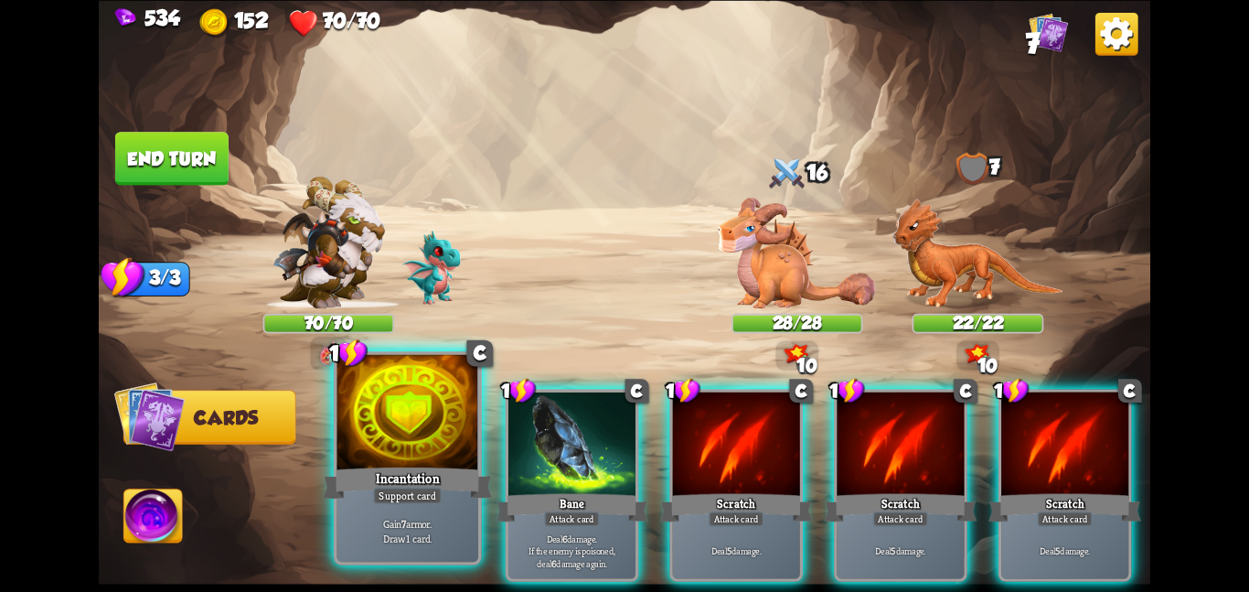
click at [440, 448] on div at bounding box center [407, 413] width 142 height 119
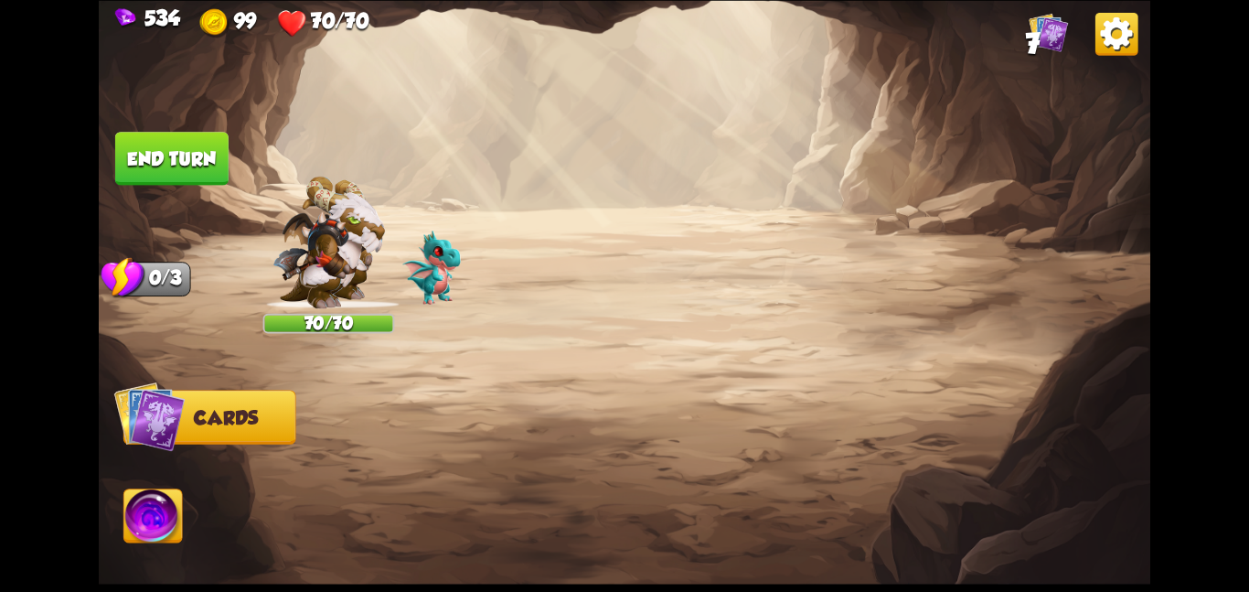
click at [303, 216] on img at bounding box center [328, 242] width 112 height 133
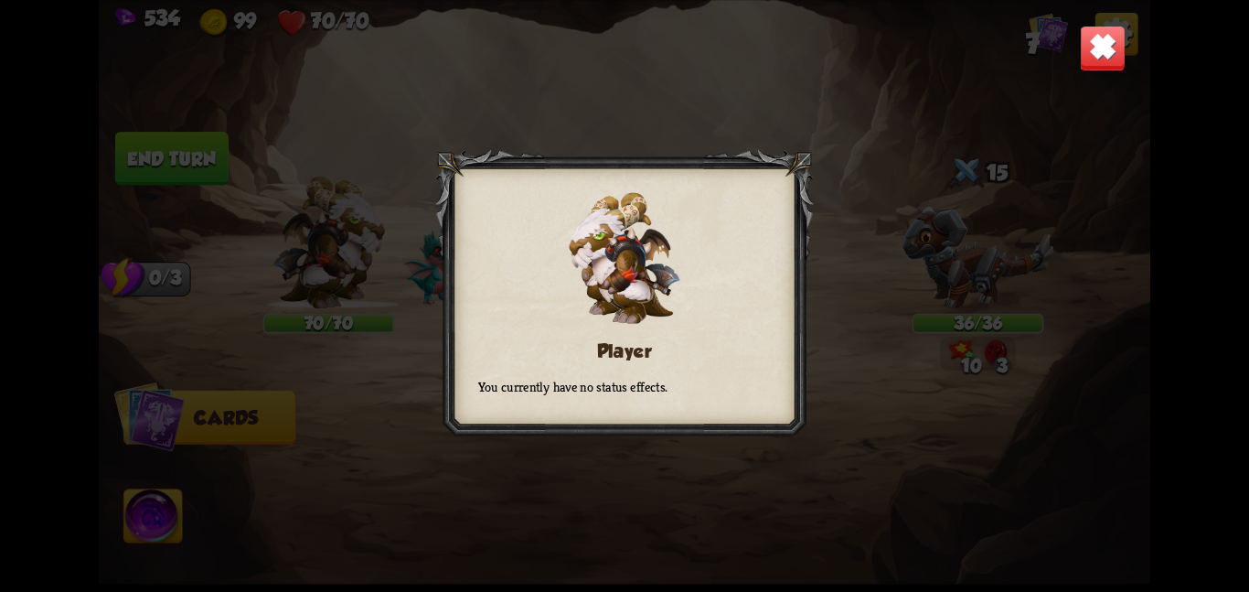
click at [1119, 39] on img at bounding box center [1103, 48] width 46 height 46
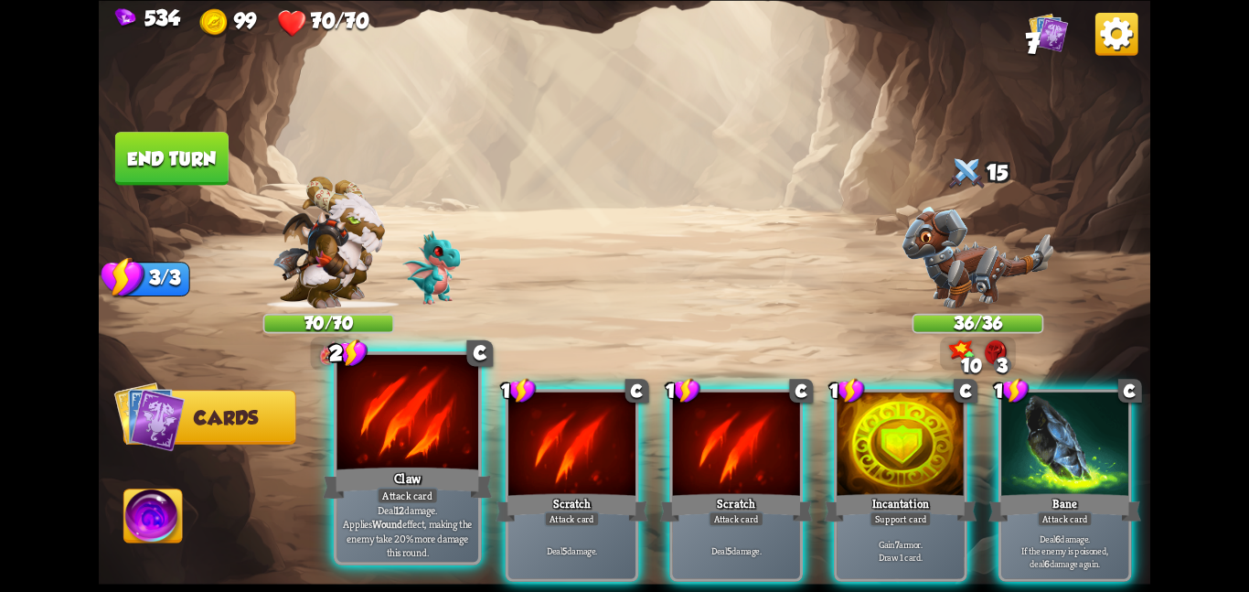
click at [420, 486] on div "Attack card" at bounding box center [407, 494] width 61 height 17
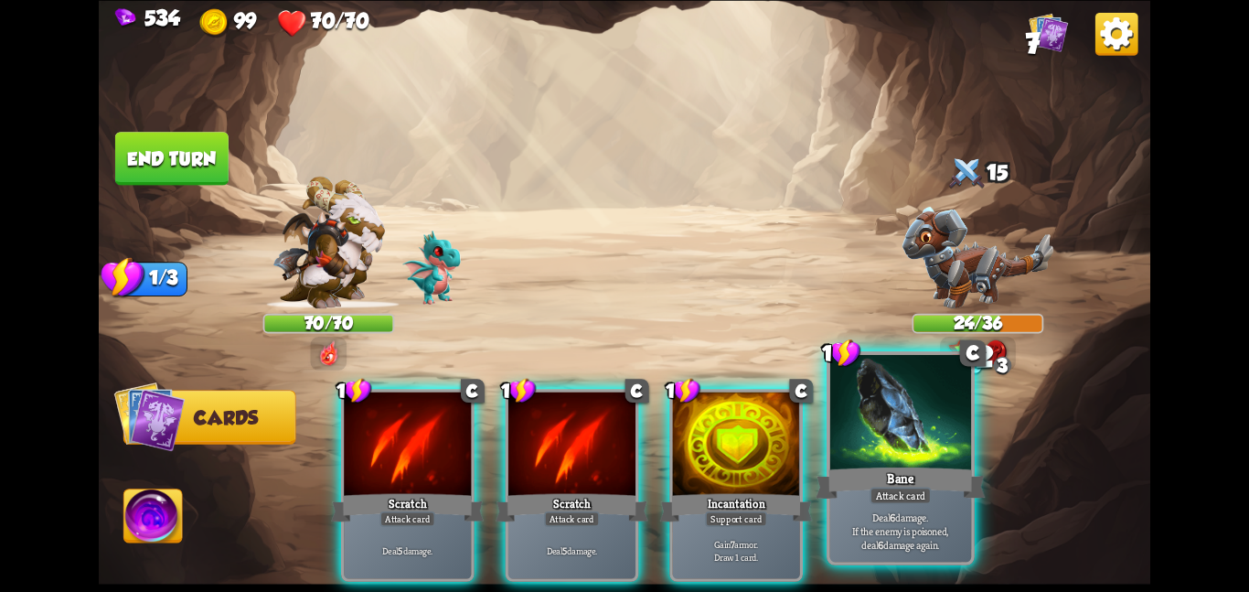
click at [859, 475] on div "Bane" at bounding box center [900, 482] width 169 height 37
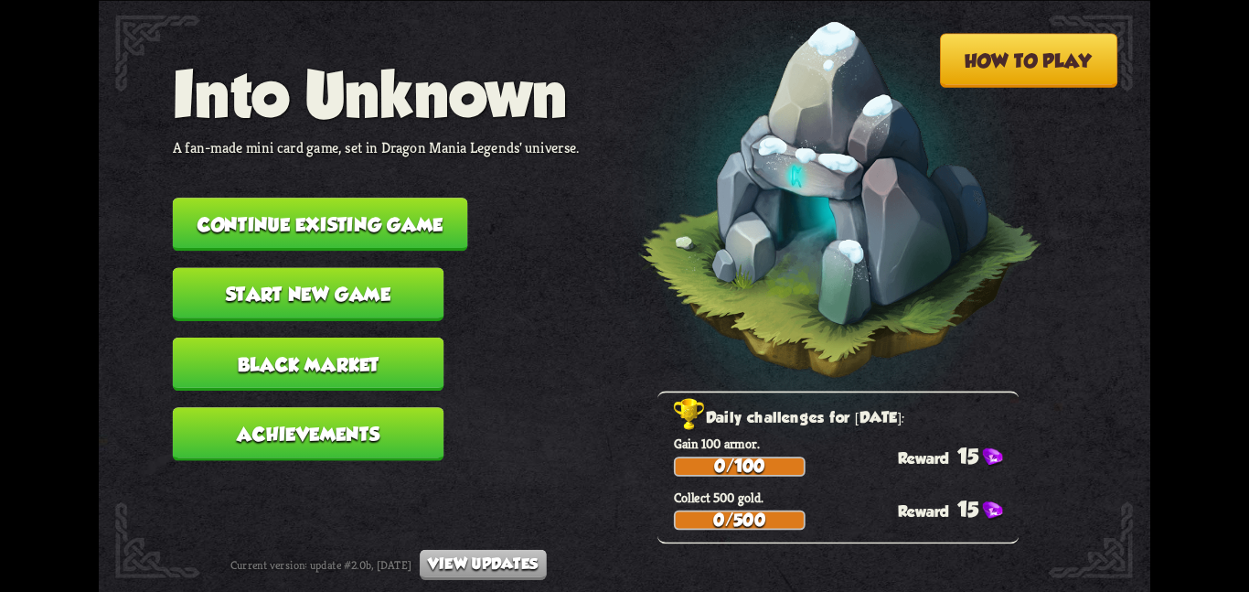
click at [299, 181] on nav "Into Unknown A fan-made mini card game, set in Dragon Mania Legends' universe. …" at bounding box center [376, 267] width 407 height 419
click at [304, 198] on button "Continue existing game" at bounding box center [320, 224] width 295 height 53
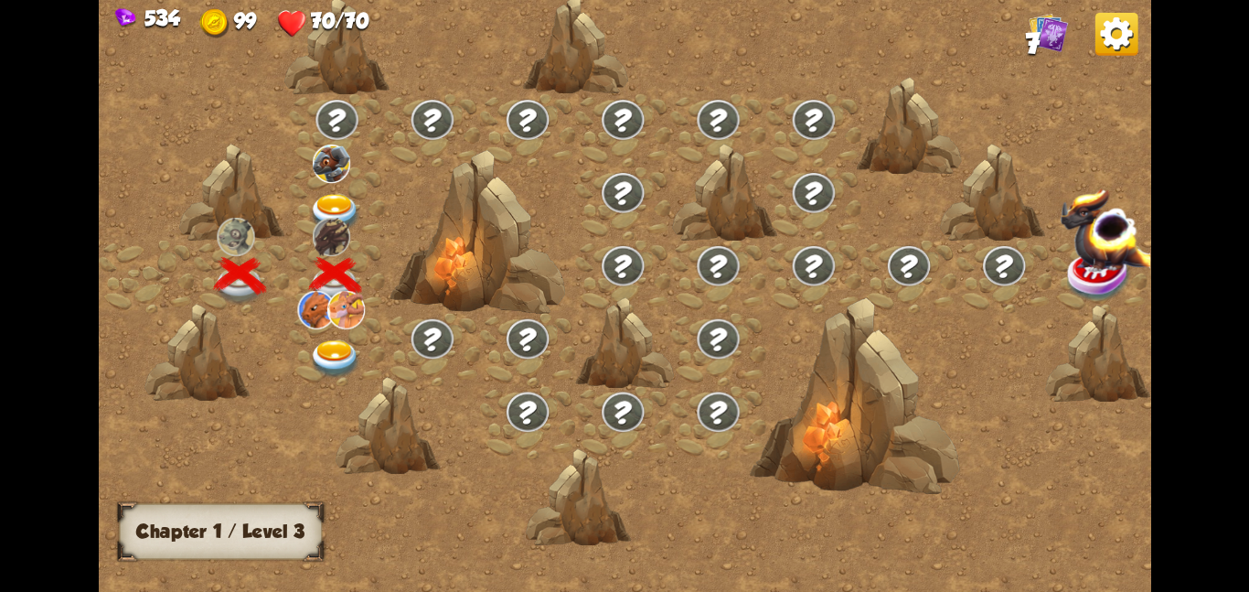
click at [332, 350] on img at bounding box center [335, 358] width 53 height 38
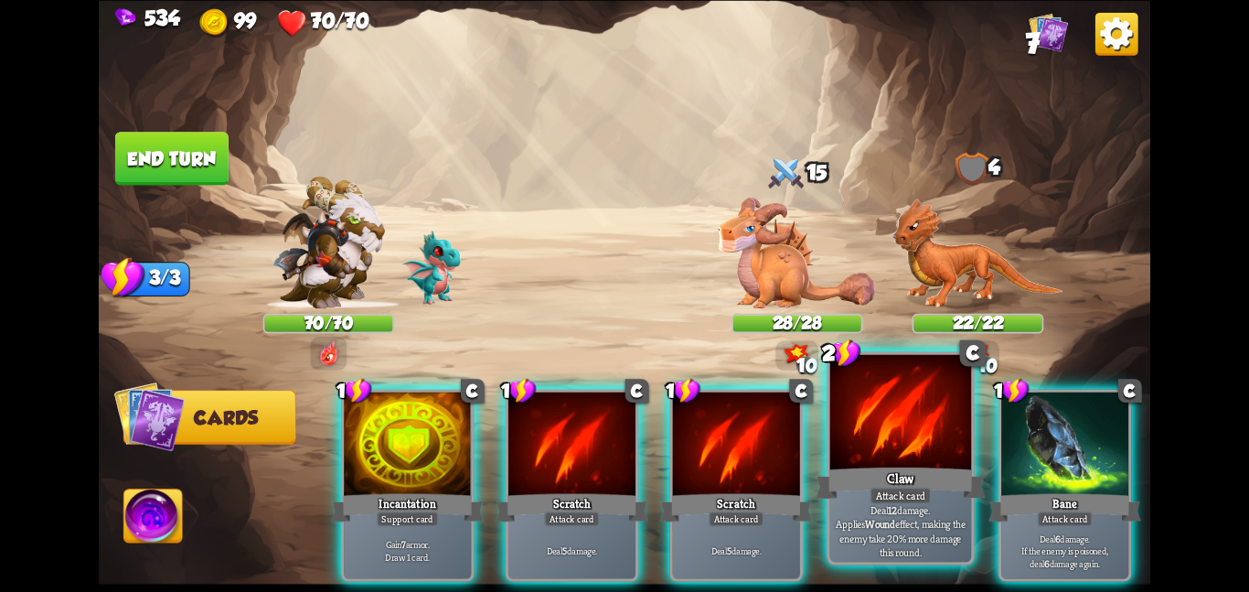
click at [883, 460] on div at bounding box center [901, 413] width 142 height 119
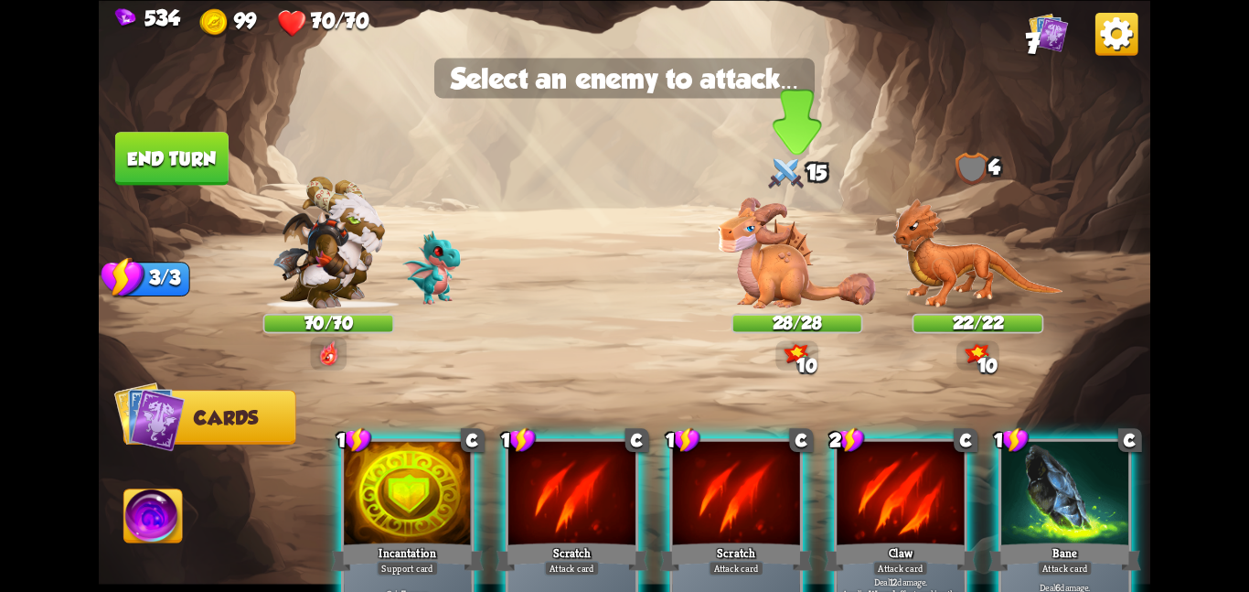
click at [756, 242] on img at bounding box center [797, 252] width 158 height 111
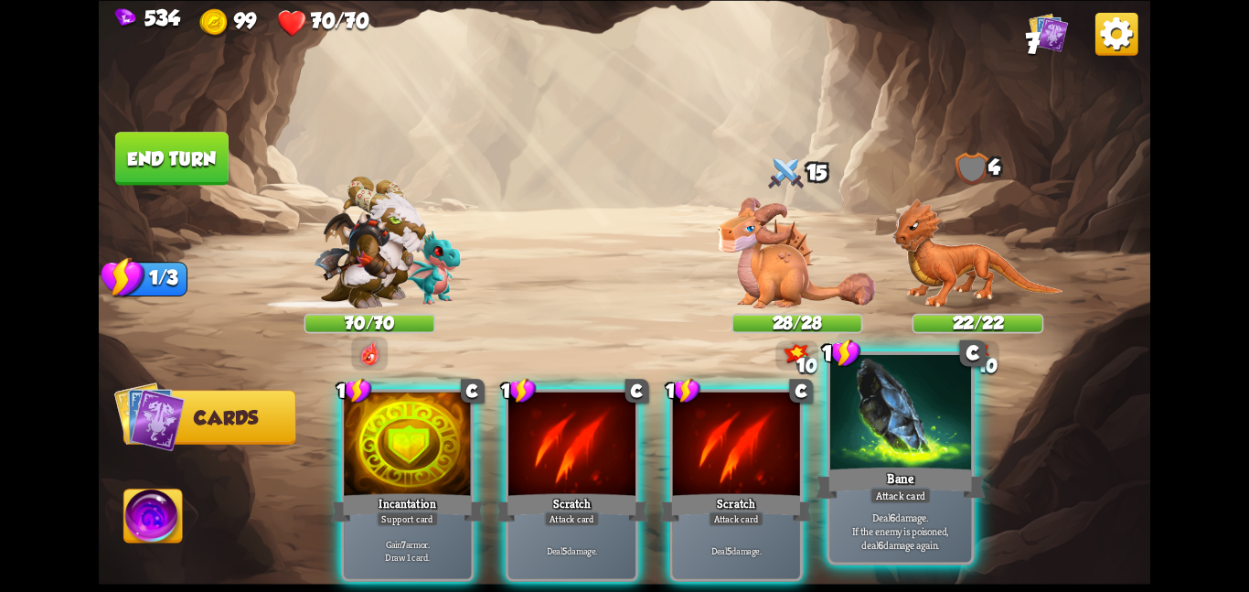
click at [910, 459] on div at bounding box center [901, 413] width 142 height 119
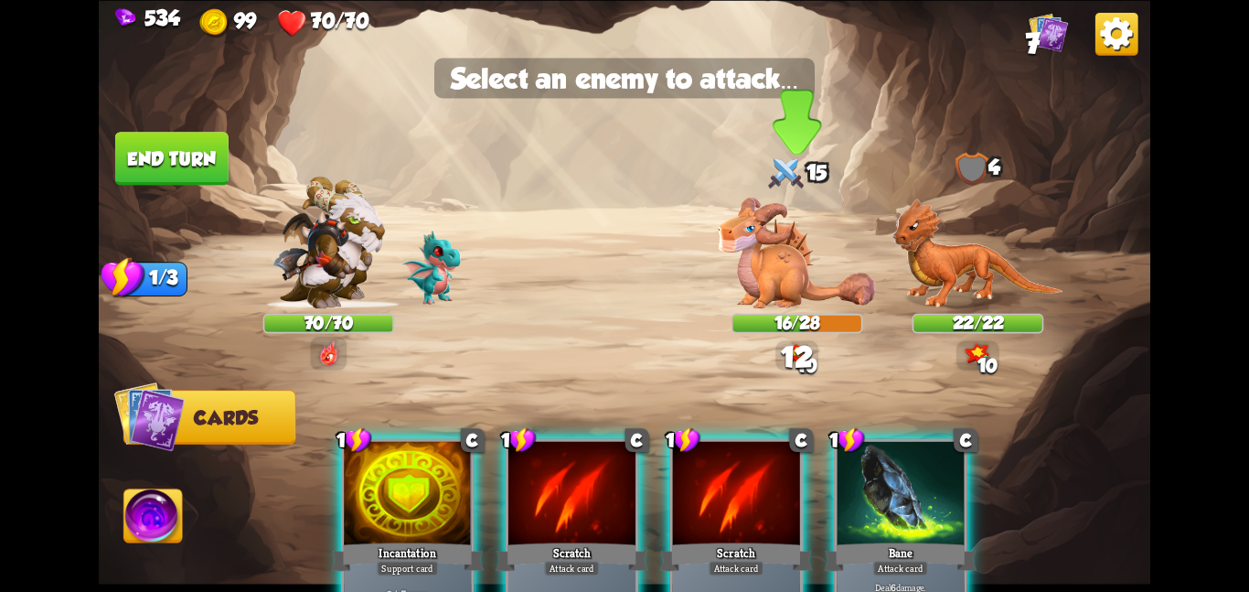
click at [817, 324] on div "16/28" at bounding box center [797, 323] width 128 height 16
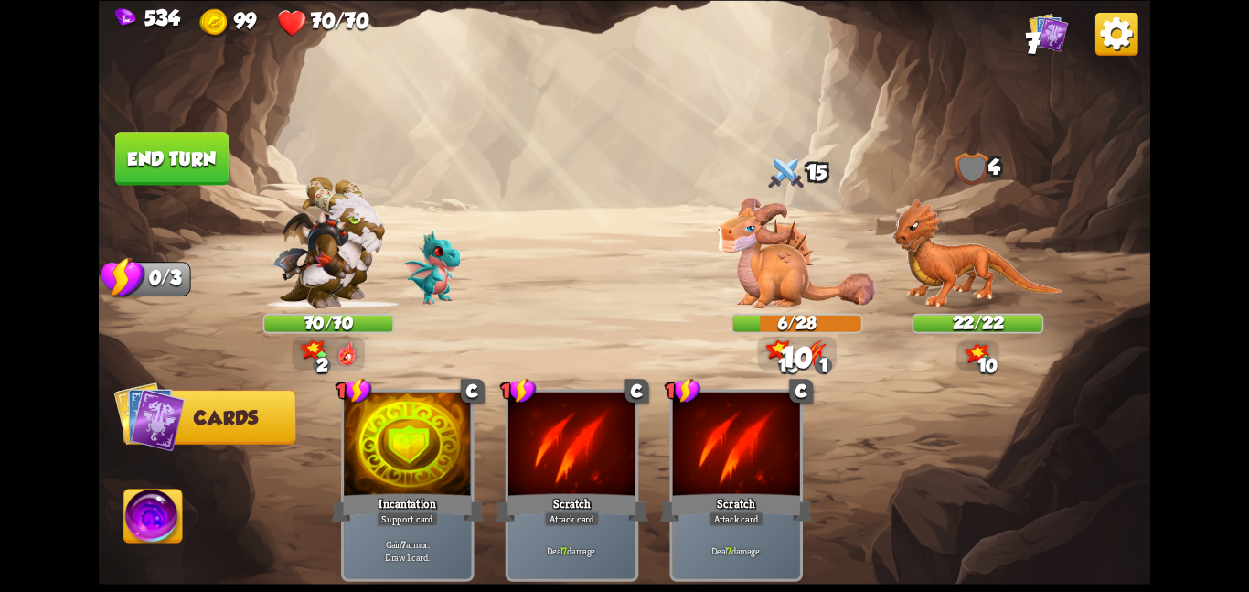
click at [159, 506] on img at bounding box center [153, 518] width 59 height 59
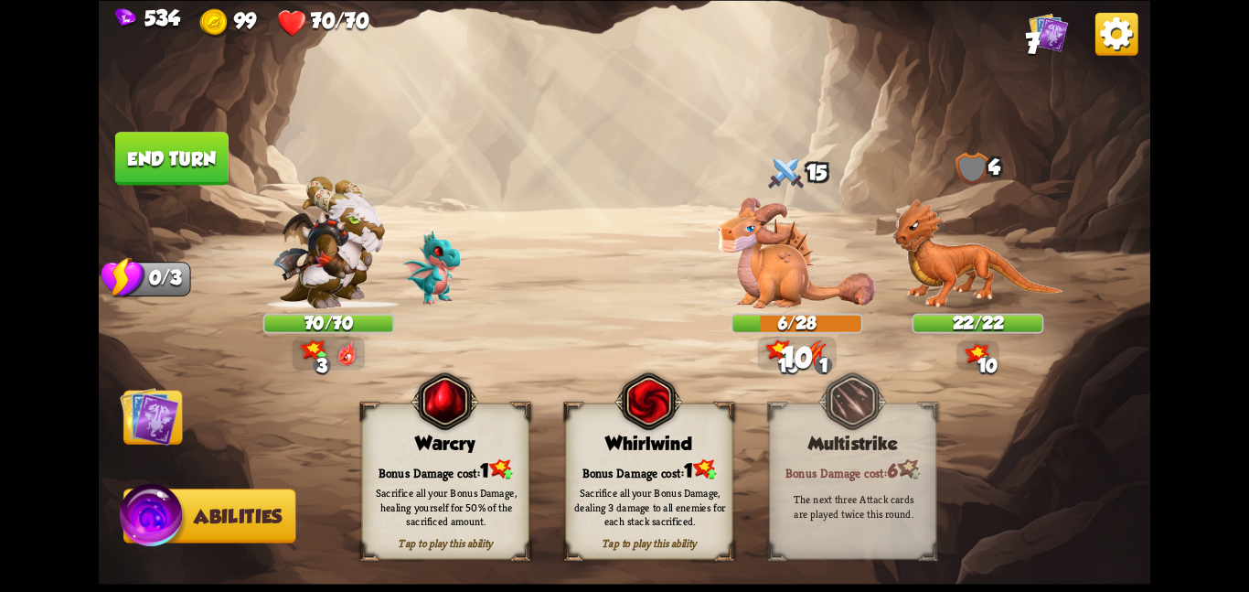
click at [670, 432] on img at bounding box center [648, 401] width 68 height 69
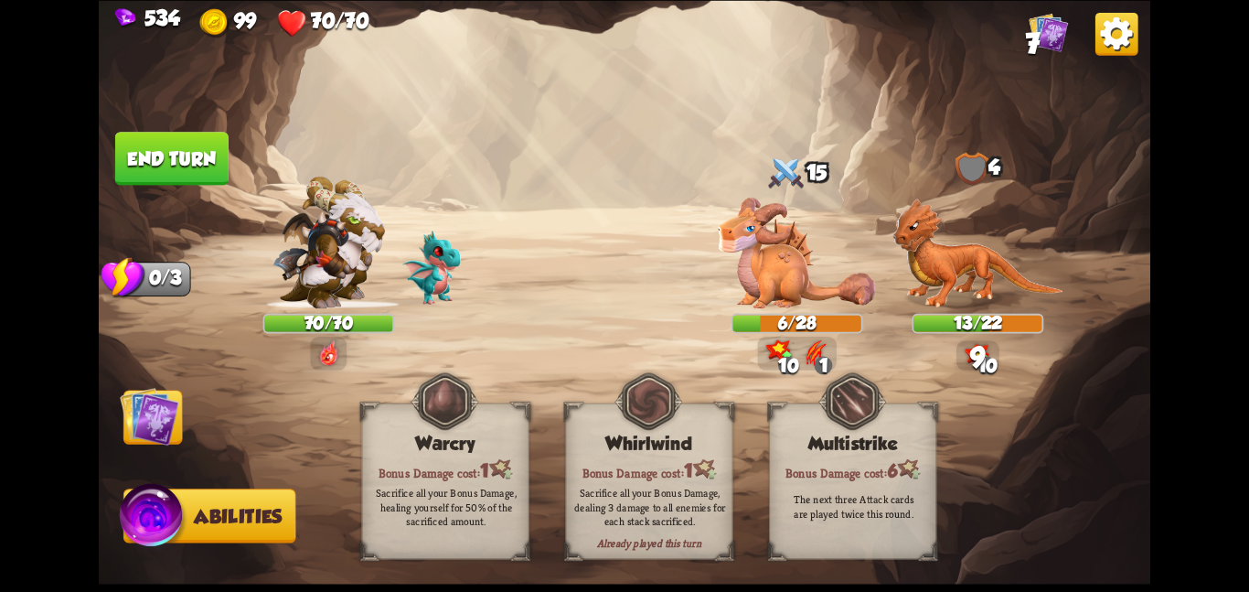
click at [165, 422] on img at bounding box center [149, 415] width 59 height 59
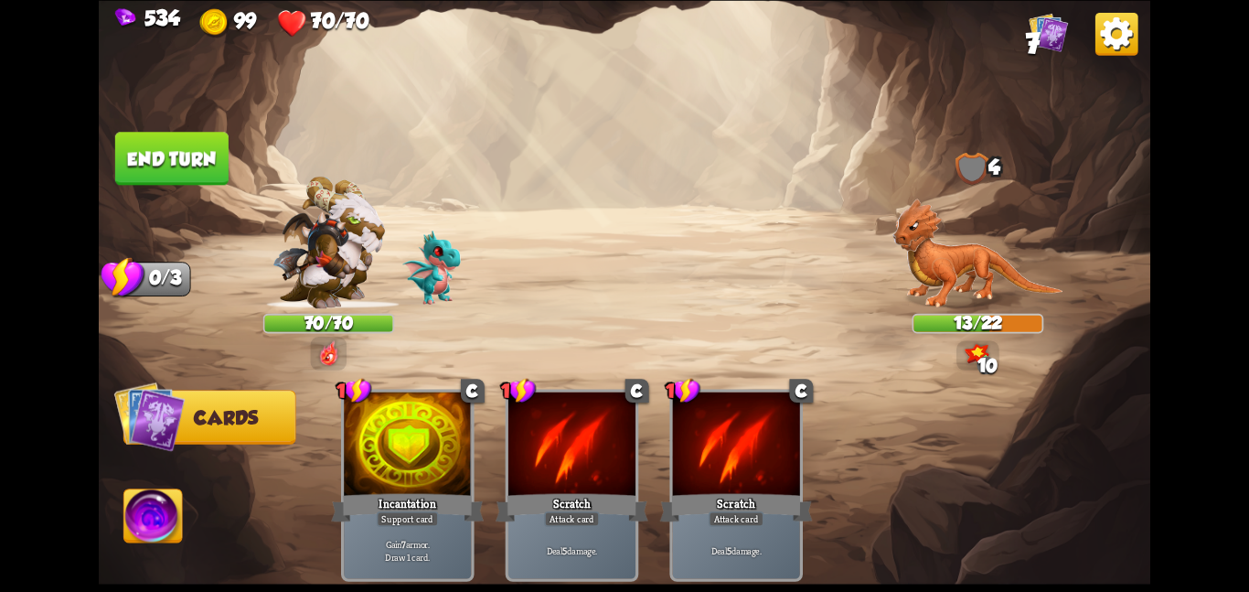
click at [158, 140] on button "End turn" at bounding box center [171, 158] width 113 height 53
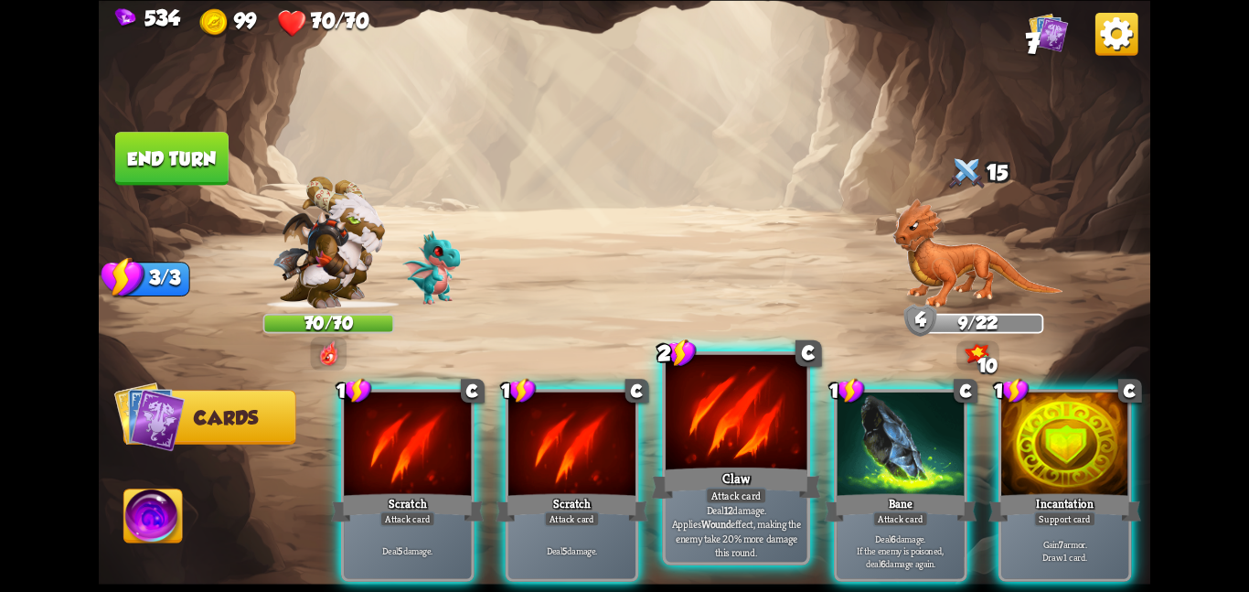
click at [710, 441] on div at bounding box center [737, 413] width 142 height 119
click at [710, 441] on div "1 C Scratch Attack card Deal 5 damage. 1 C Scratch Attack card Deal 5 damage. 2…" at bounding box center [729, 459] width 841 height 263
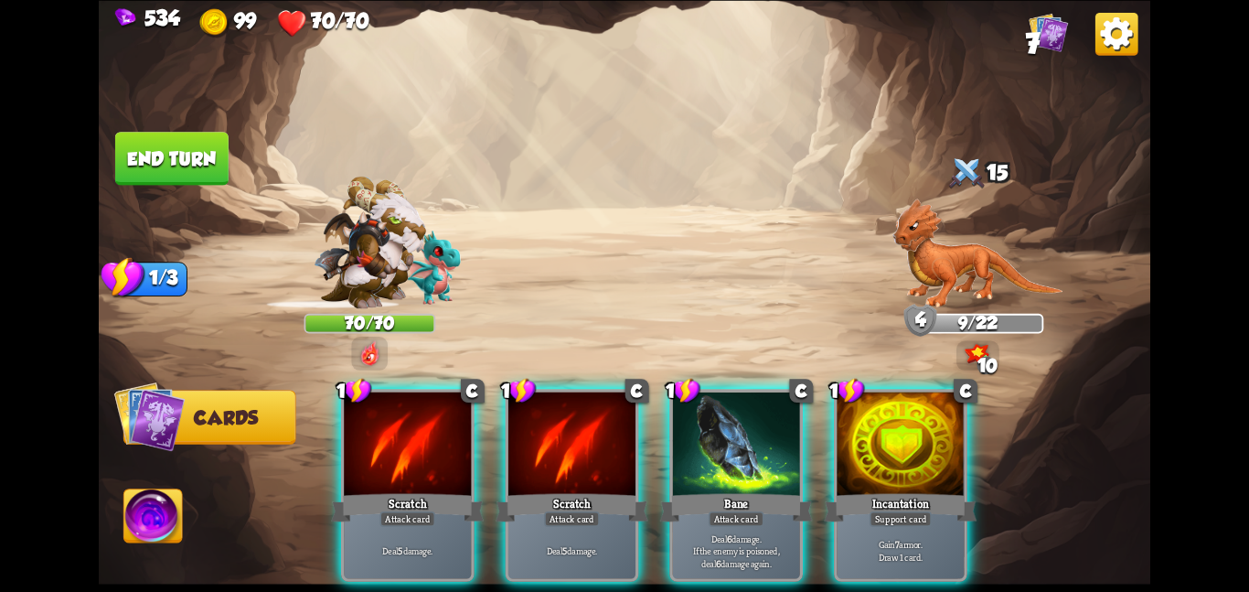
click at [710, 441] on div at bounding box center [736, 444] width 127 height 107
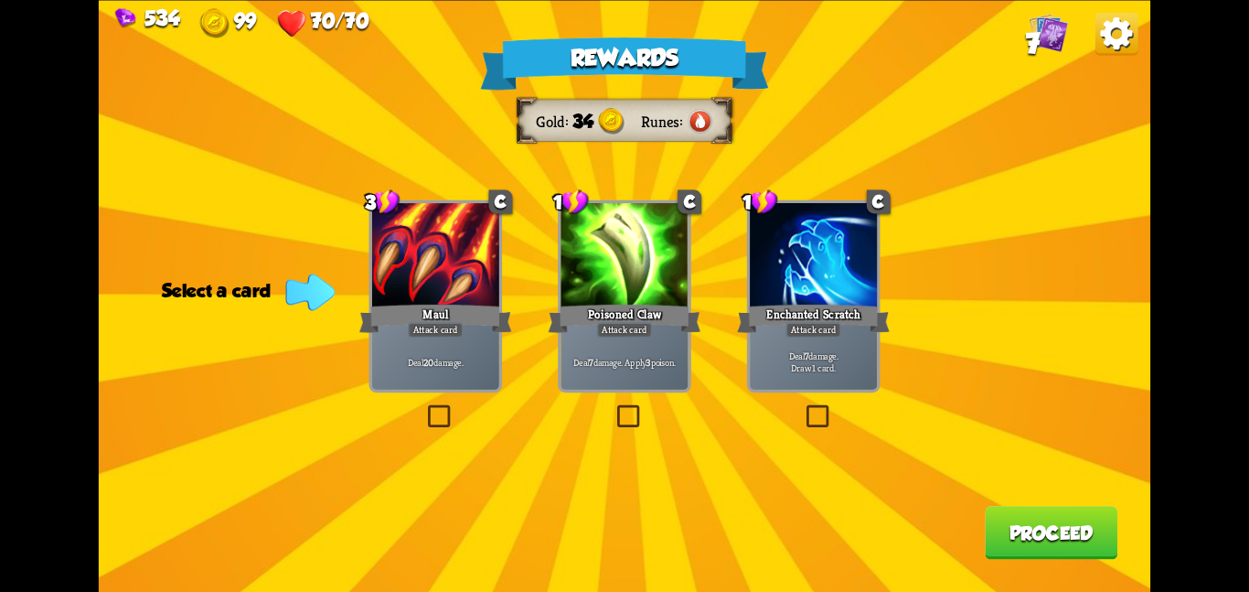
click at [602, 279] on div at bounding box center [624, 256] width 127 height 107
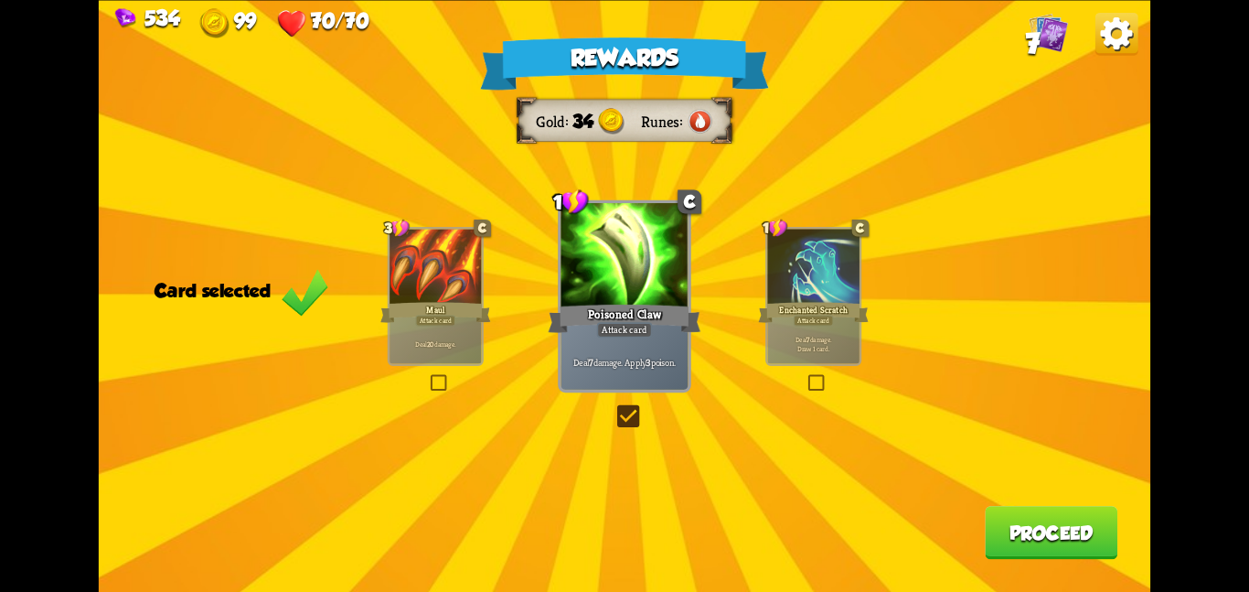
click at [1022, 532] on button "Proceed" at bounding box center [1051, 532] width 133 height 53
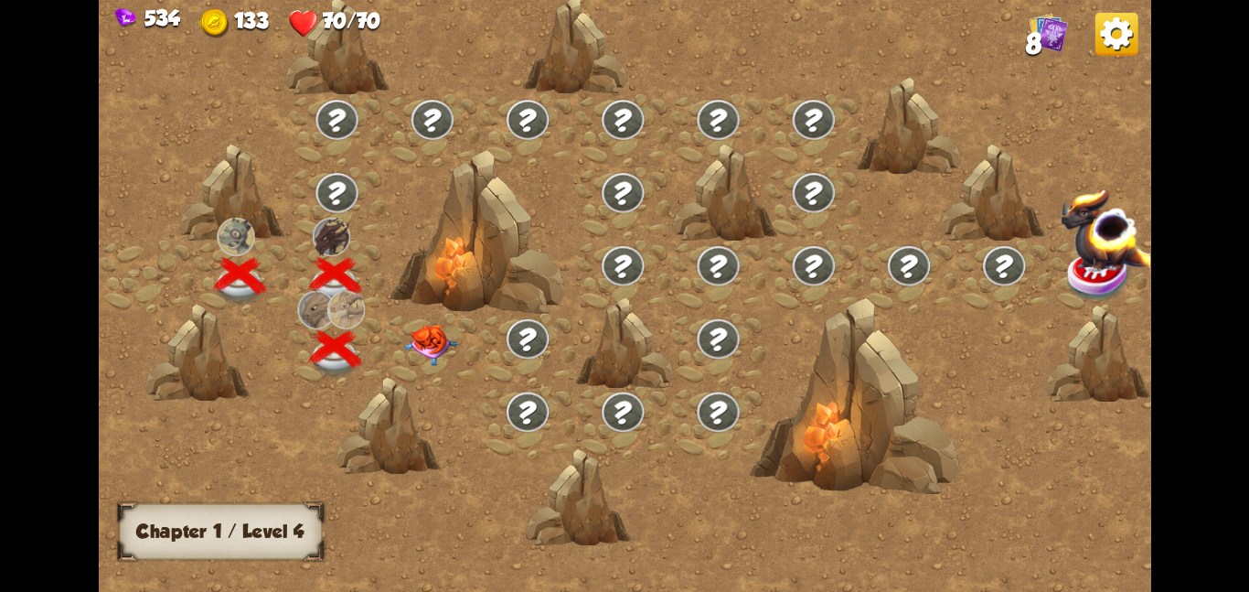
click at [454, 356] on img at bounding box center [430, 344] width 53 height 41
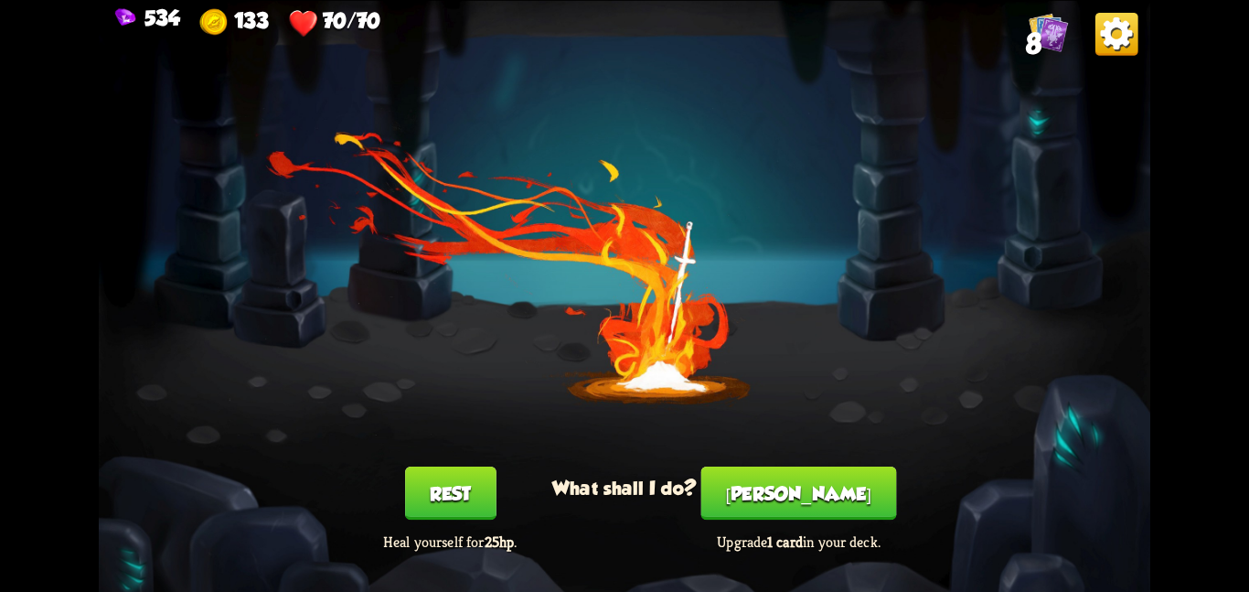
click at [771, 524] on div "Smith Upgrade 1 card in your deck." at bounding box center [798, 508] width 210 height 85
click at [776, 511] on button "Smith" at bounding box center [799, 492] width 196 height 53
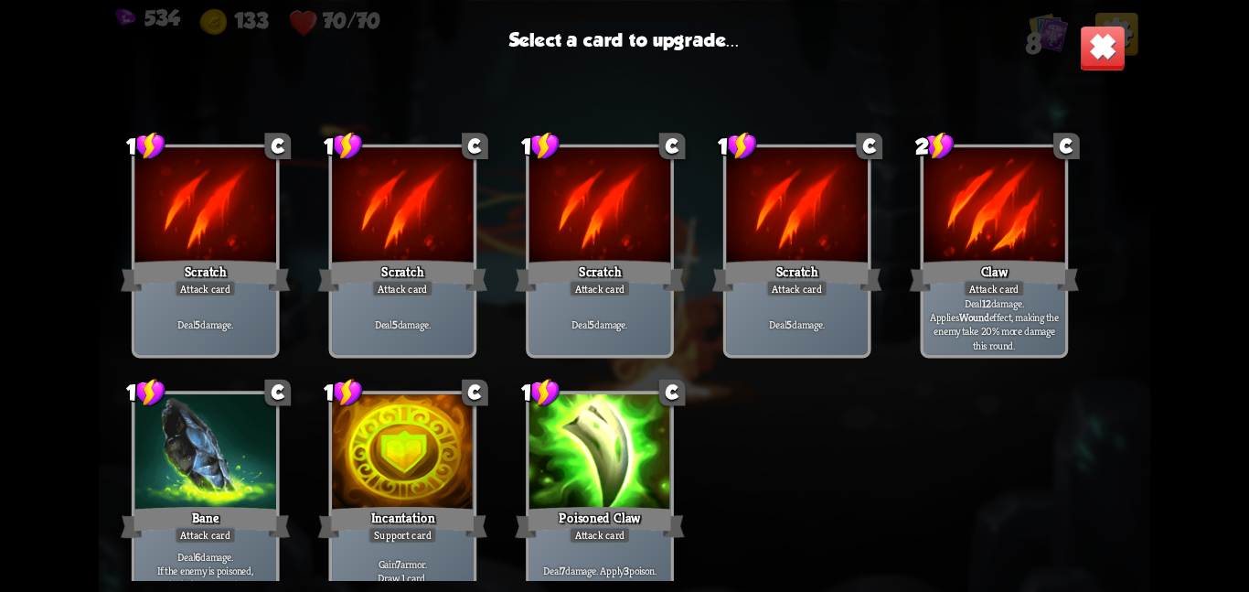
scroll to position [27, 0]
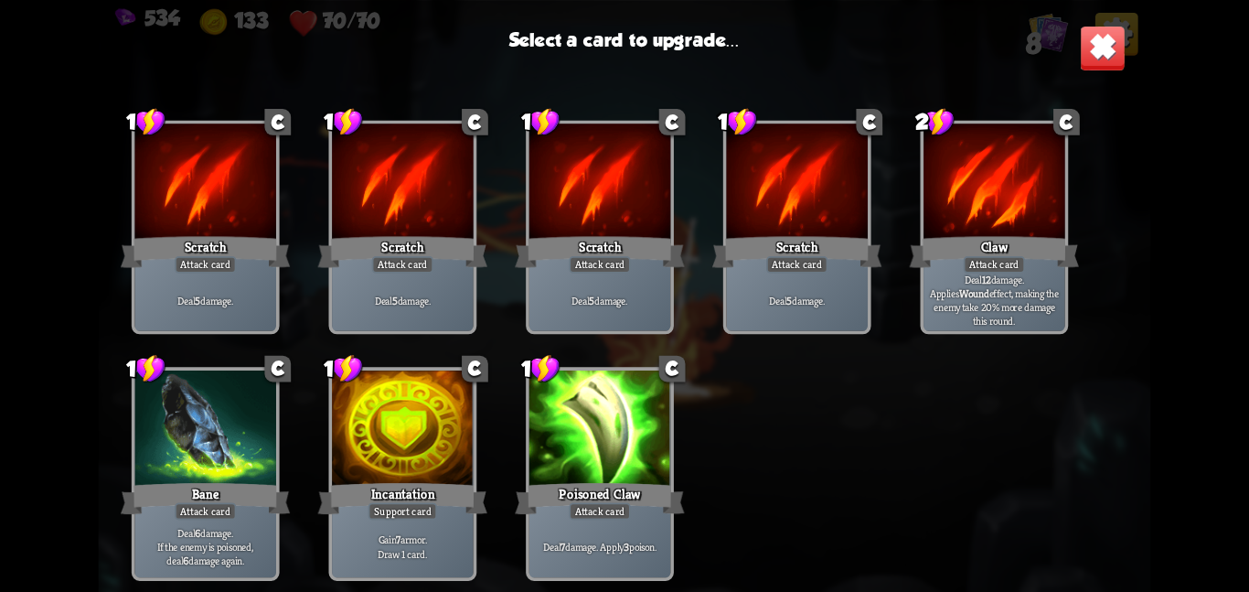
click at [260, 509] on div "Bane" at bounding box center [205, 497] width 169 height 37
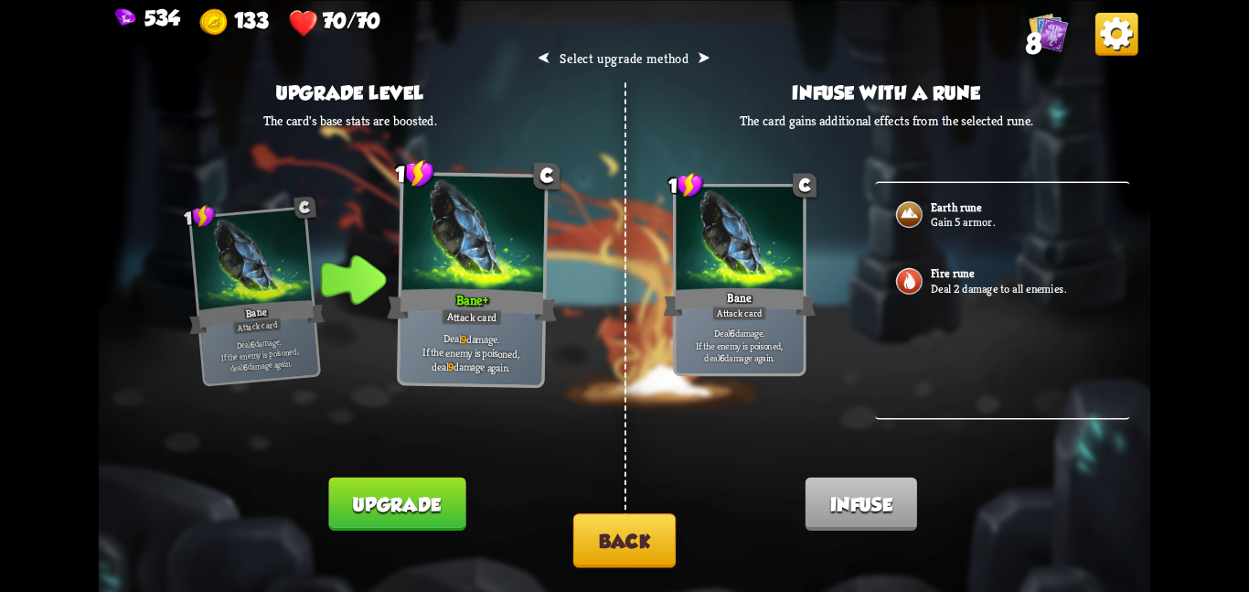
click at [380, 492] on button "Upgrade" at bounding box center [397, 502] width 137 height 53
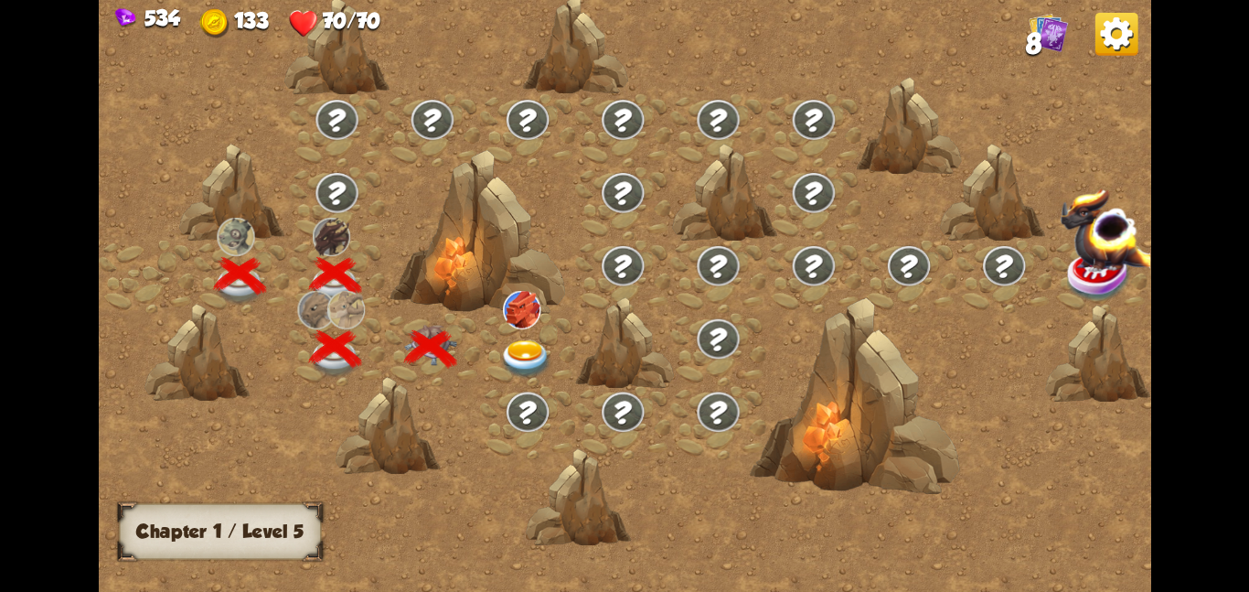
click at [520, 355] on img at bounding box center [525, 358] width 53 height 38
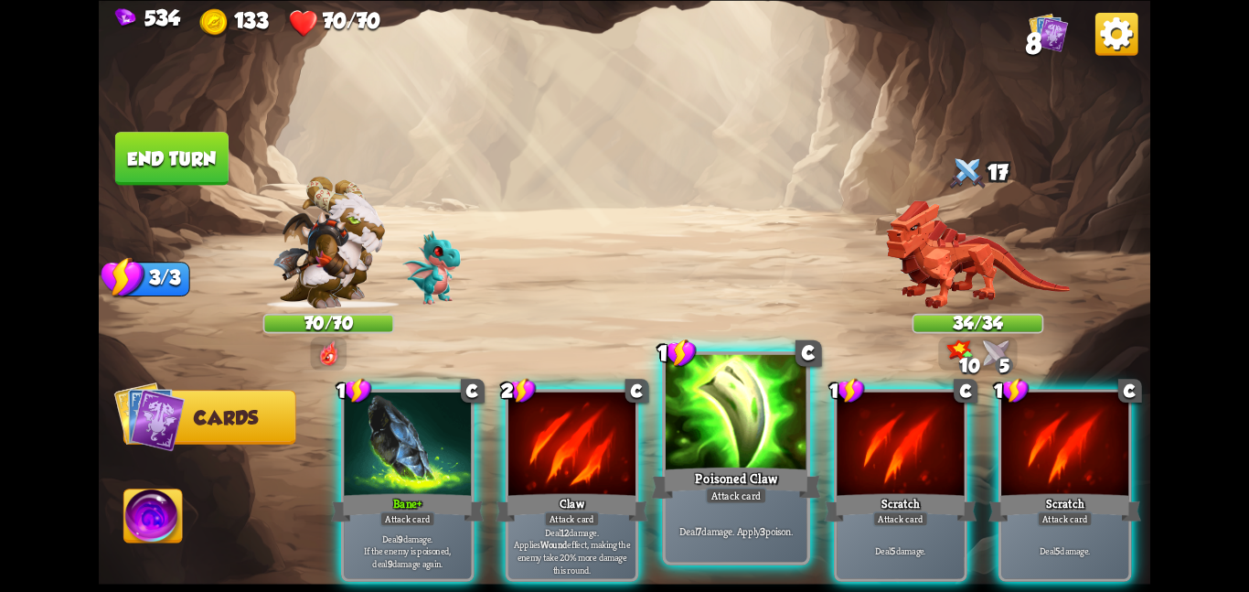
click at [758, 457] on div at bounding box center [737, 413] width 142 height 119
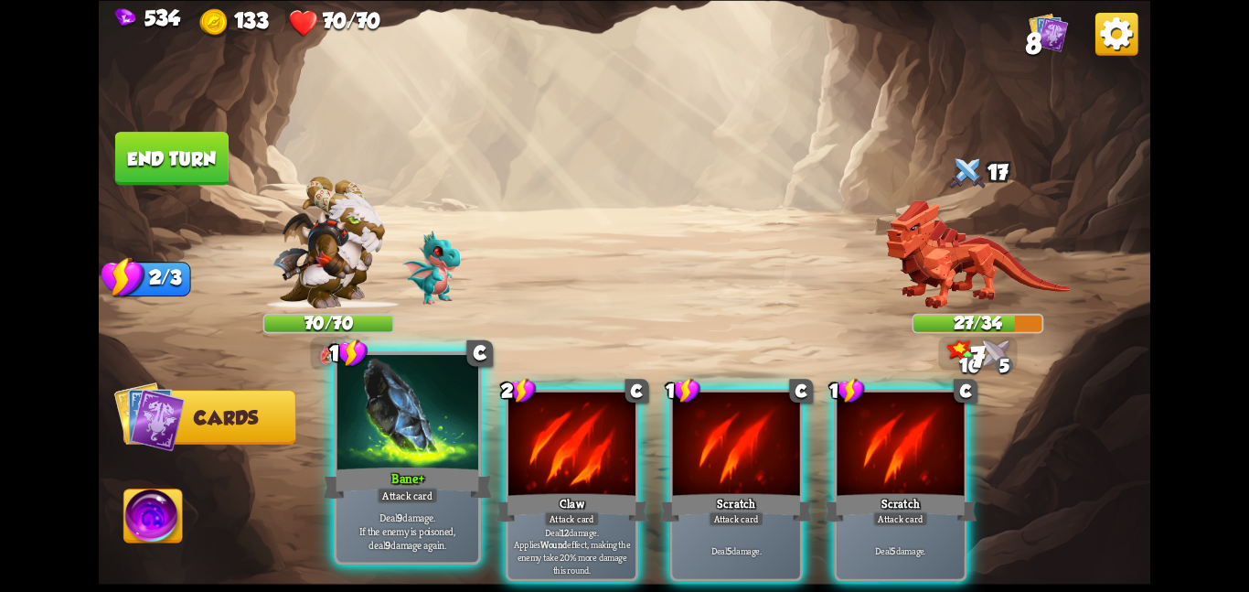
click at [379, 474] on div "Bane+" at bounding box center [407, 482] width 169 height 37
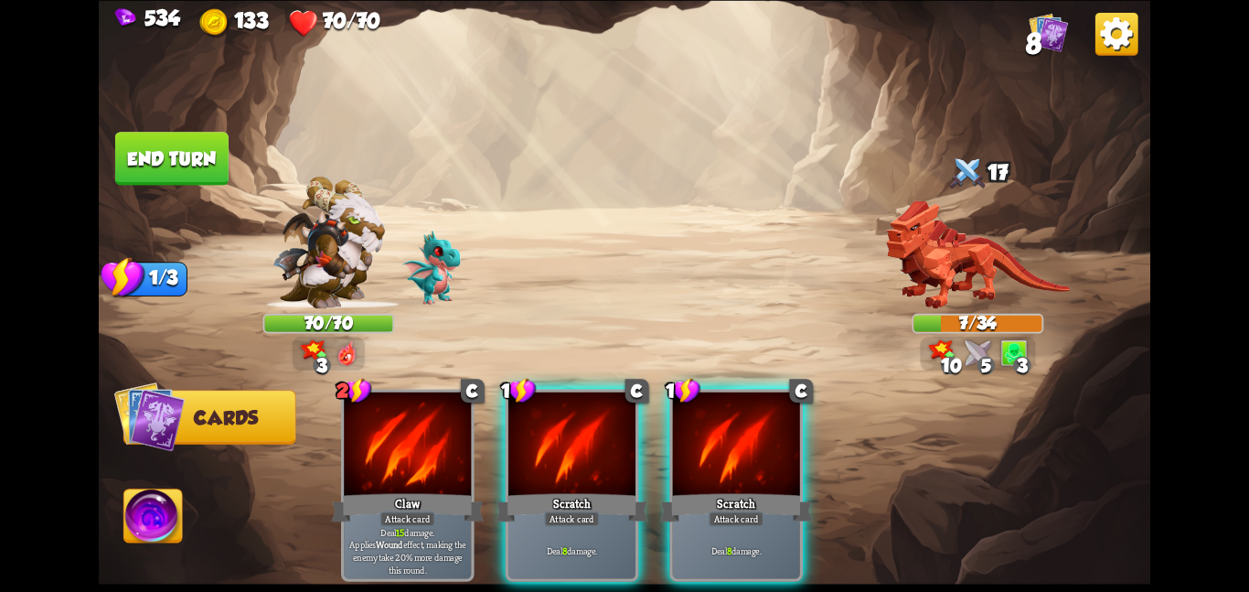
click at [135, 161] on button "End turn" at bounding box center [171, 158] width 113 height 53
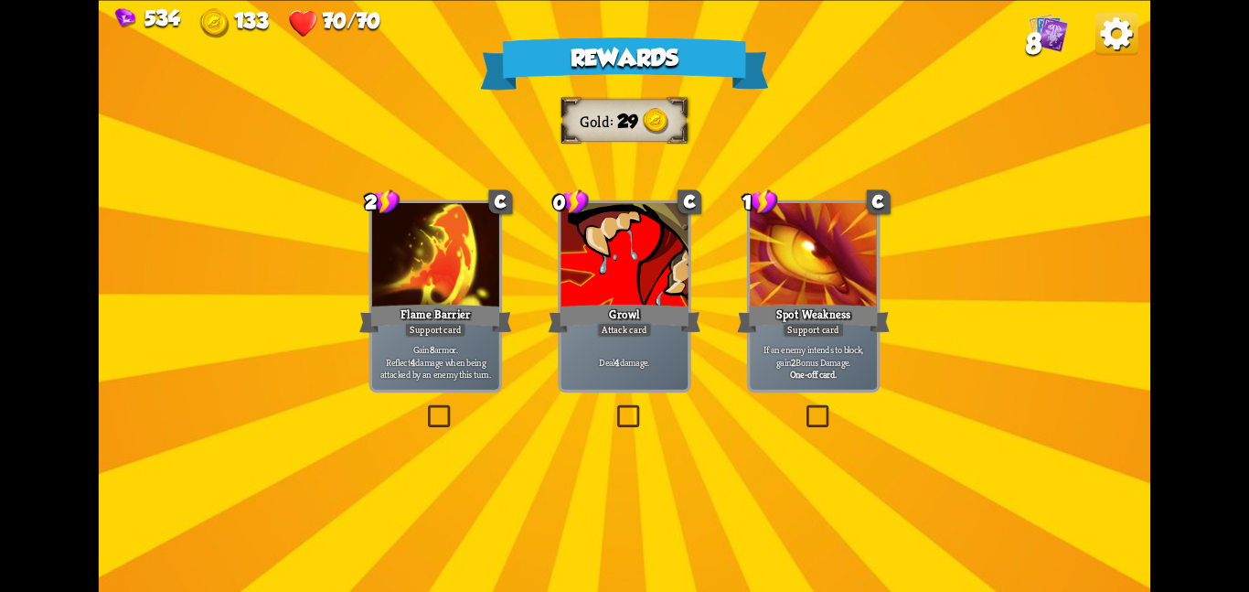
click at [494, 260] on div at bounding box center [435, 256] width 127 height 107
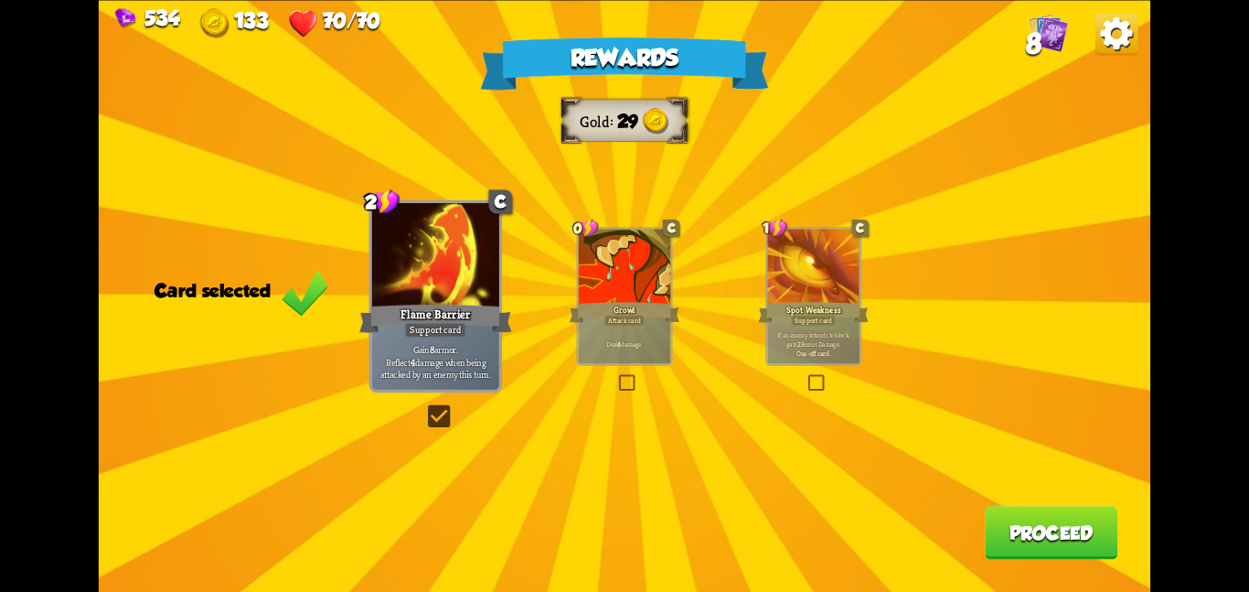
click at [1049, 536] on button "Proceed" at bounding box center [1051, 532] width 133 height 53
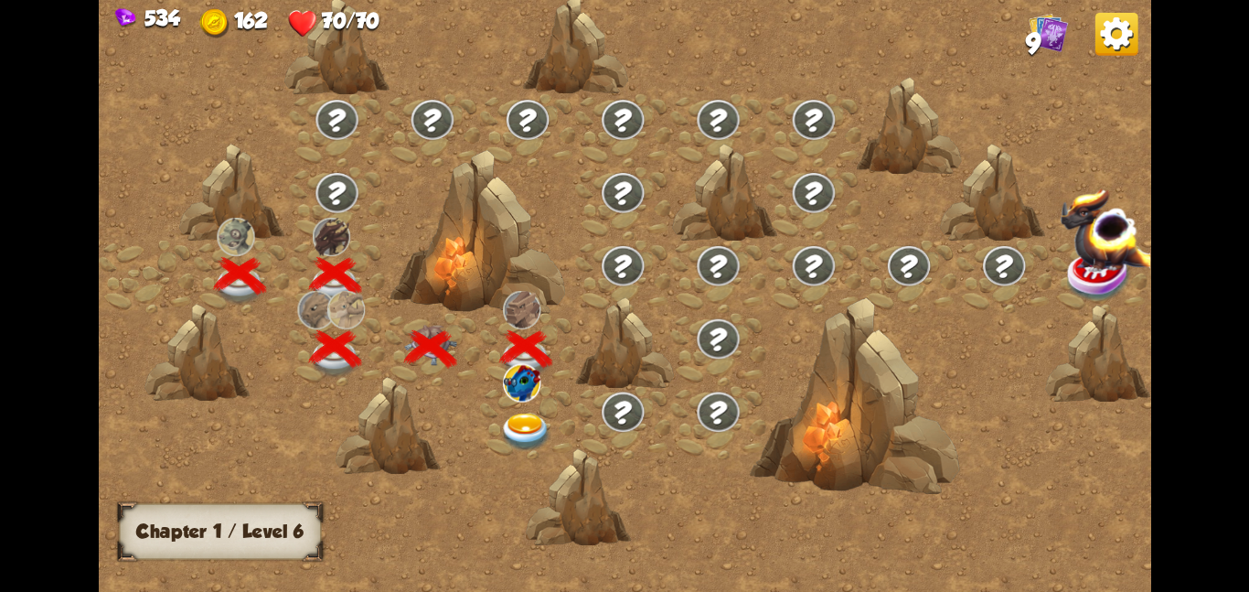
click at [525, 393] on img at bounding box center [521, 381] width 37 height 38
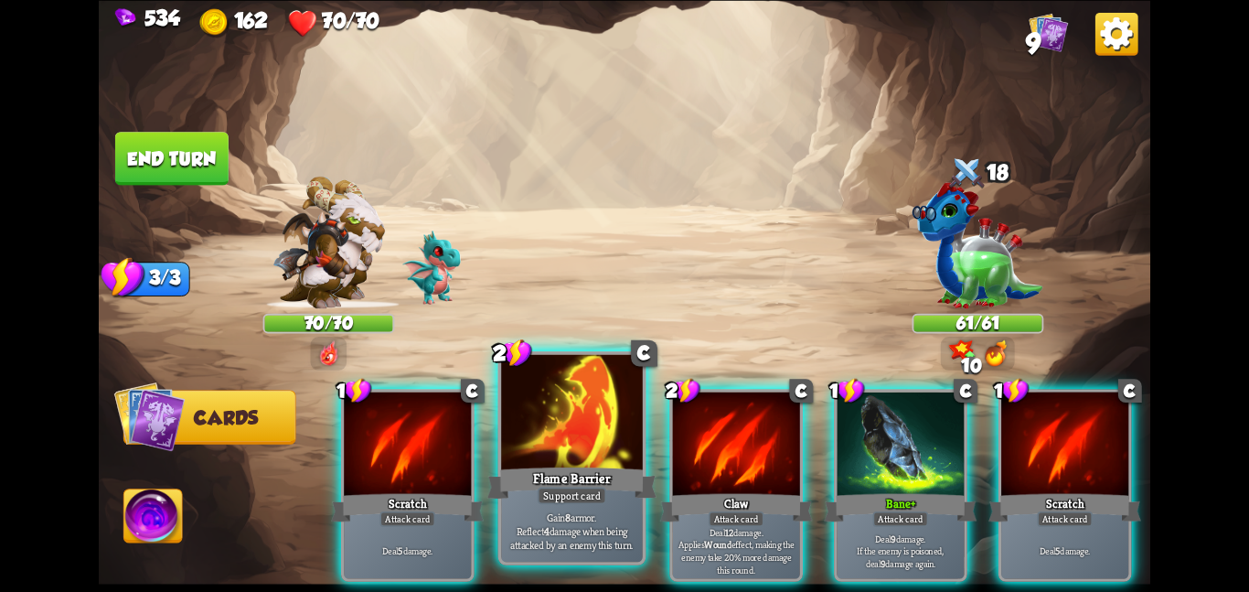
click at [527, 456] on div at bounding box center [572, 413] width 142 height 119
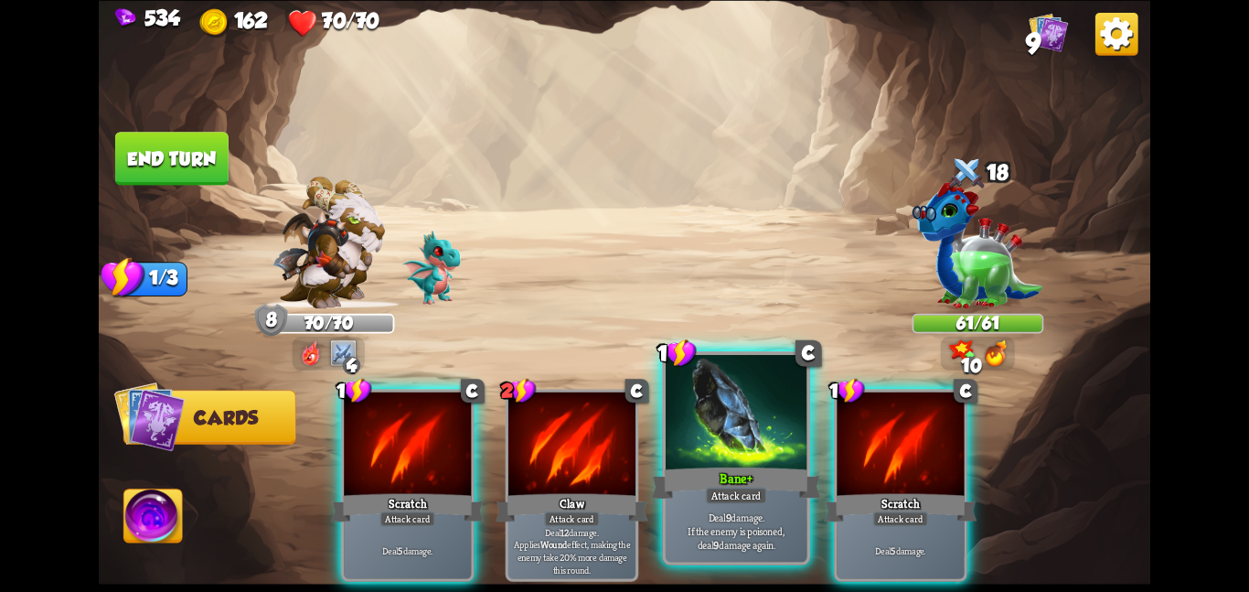
click at [699, 418] on div at bounding box center [737, 413] width 142 height 119
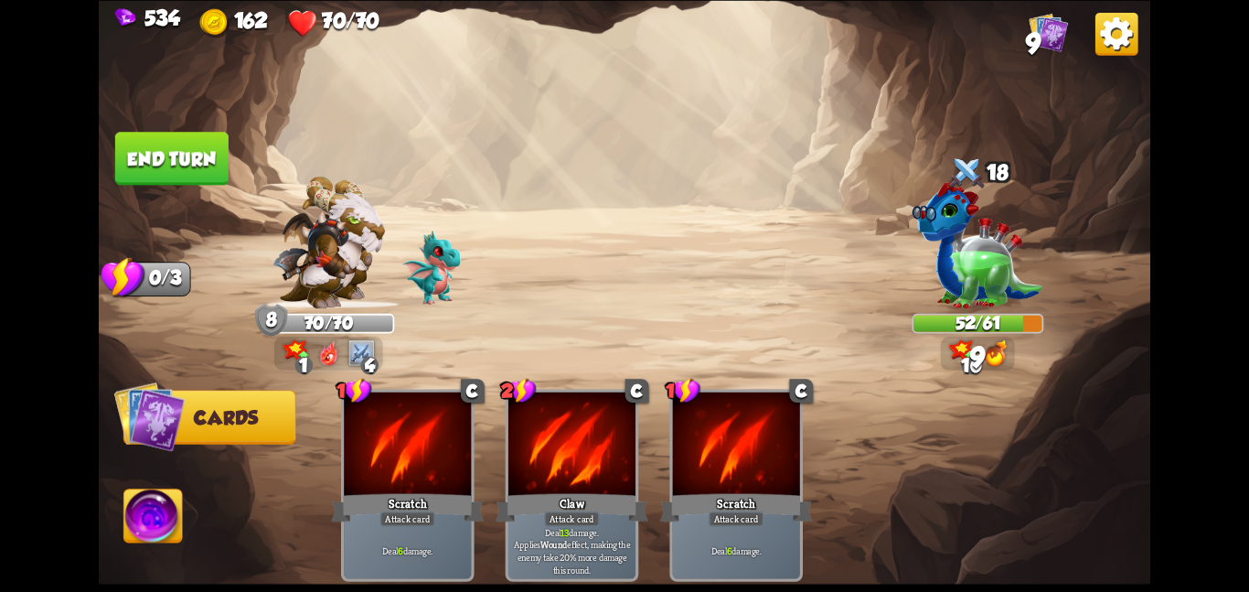
click at [166, 148] on button "End turn" at bounding box center [171, 158] width 113 height 53
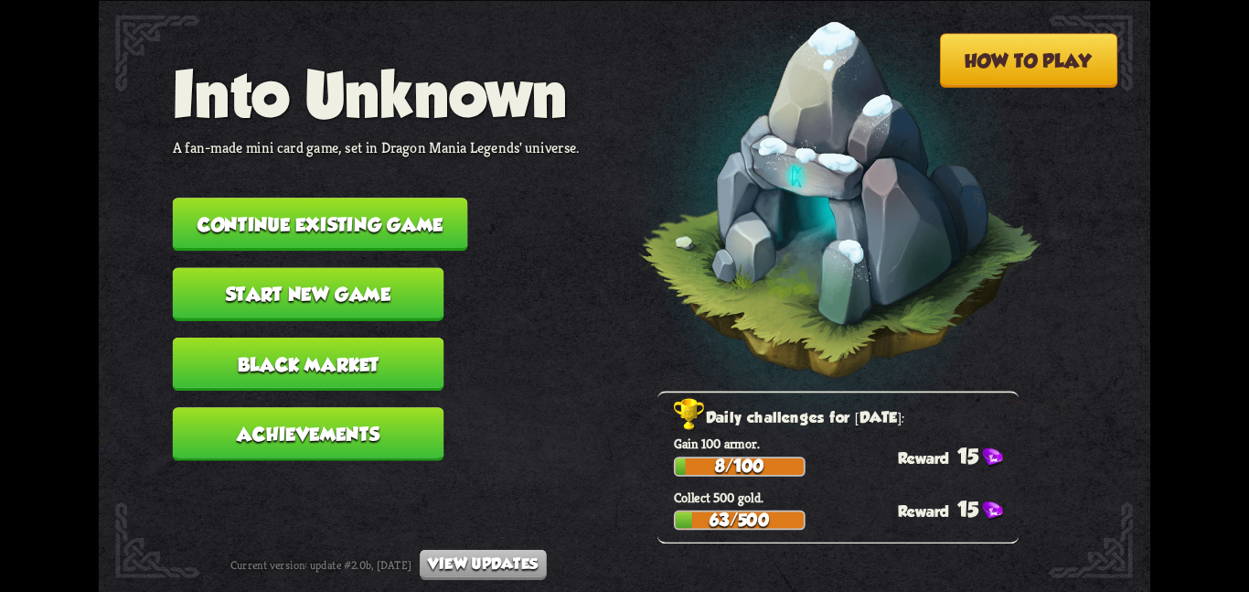
click at [290, 198] on button "Continue existing game" at bounding box center [320, 224] width 295 height 53
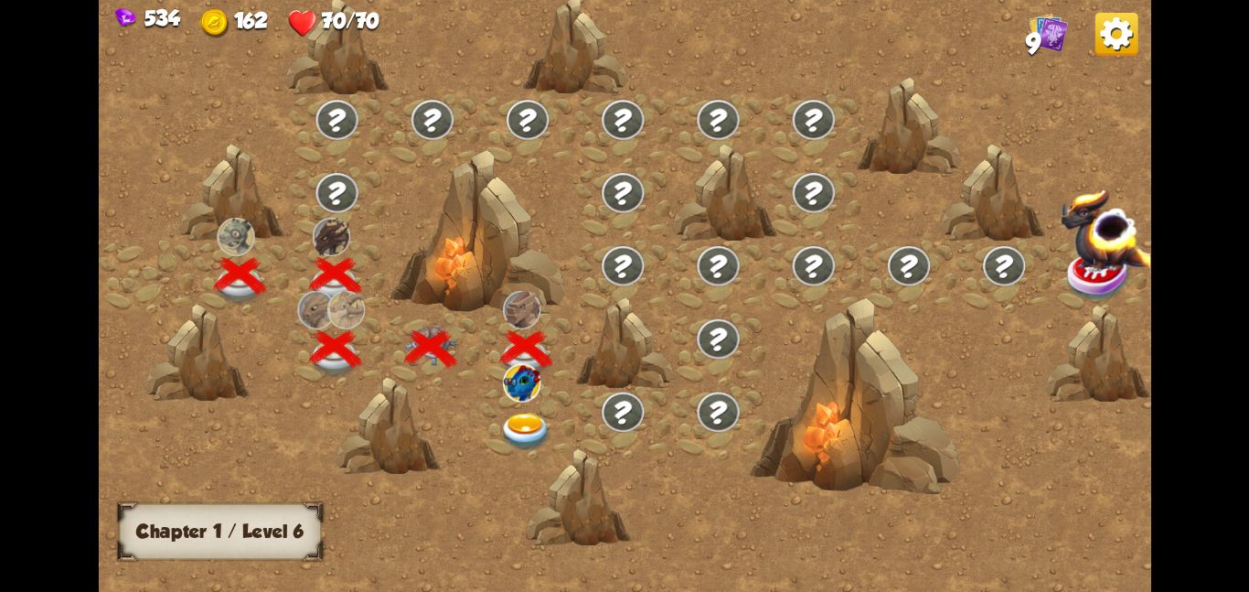
click at [499, 401] on div at bounding box center [527, 421] width 95 height 73
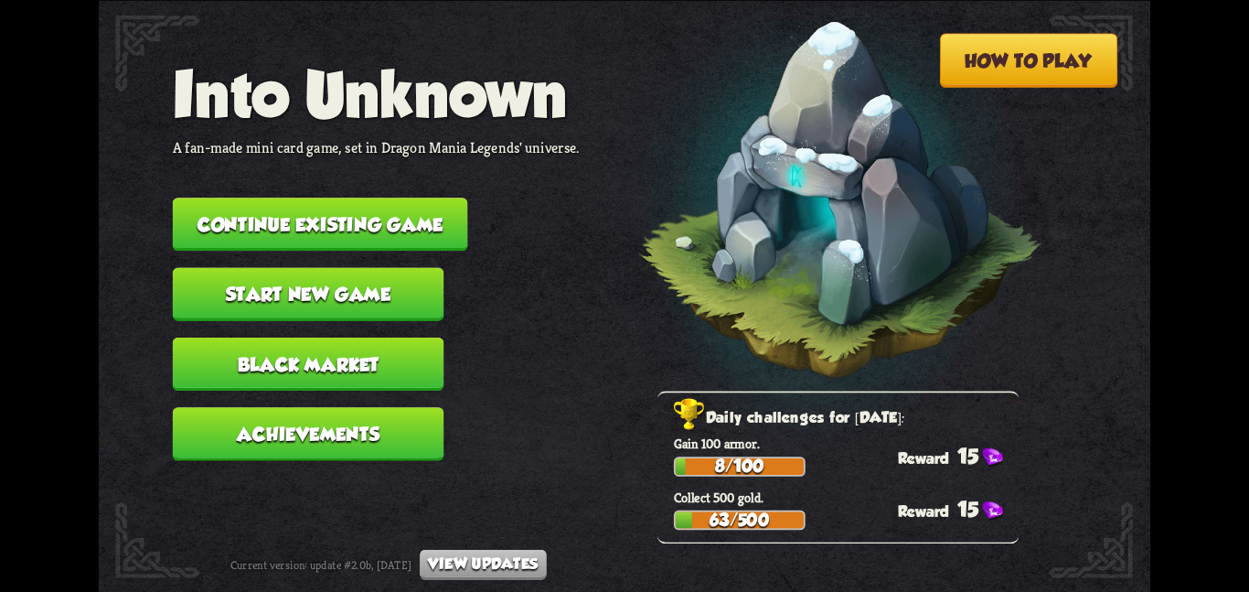
click at [329, 219] on button "Continue existing game" at bounding box center [320, 224] width 295 height 53
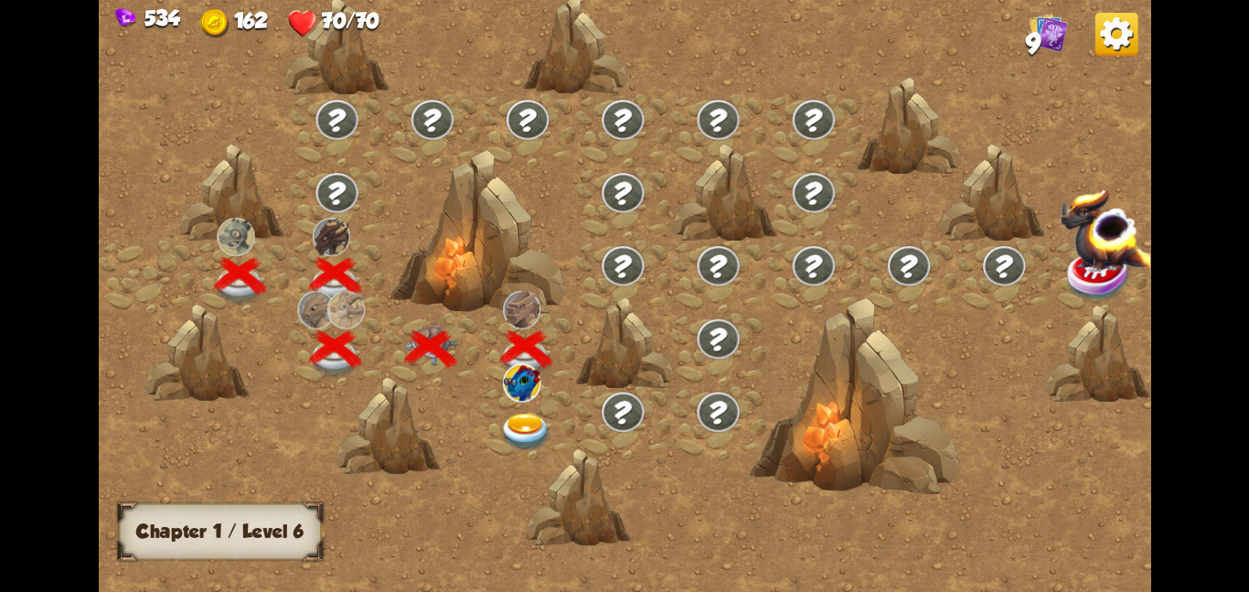
click at [539, 412] on img at bounding box center [525, 431] width 53 height 38
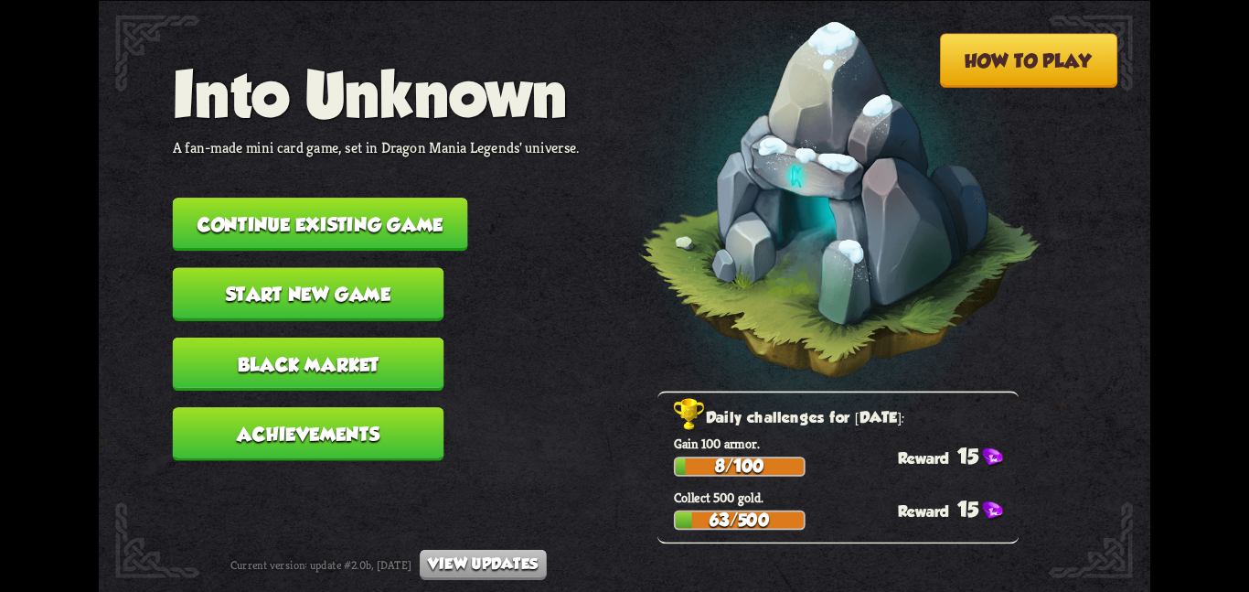
click at [394, 237] on nav "Into Unknown A fan-made mini card game, set in Dragon Mania Legends' universe. …" at bounding box center [376, 267] width 407 height 419
click at [431, 217] on button "Continue existing game" at bounding box center [320, 224] width 295 height 53
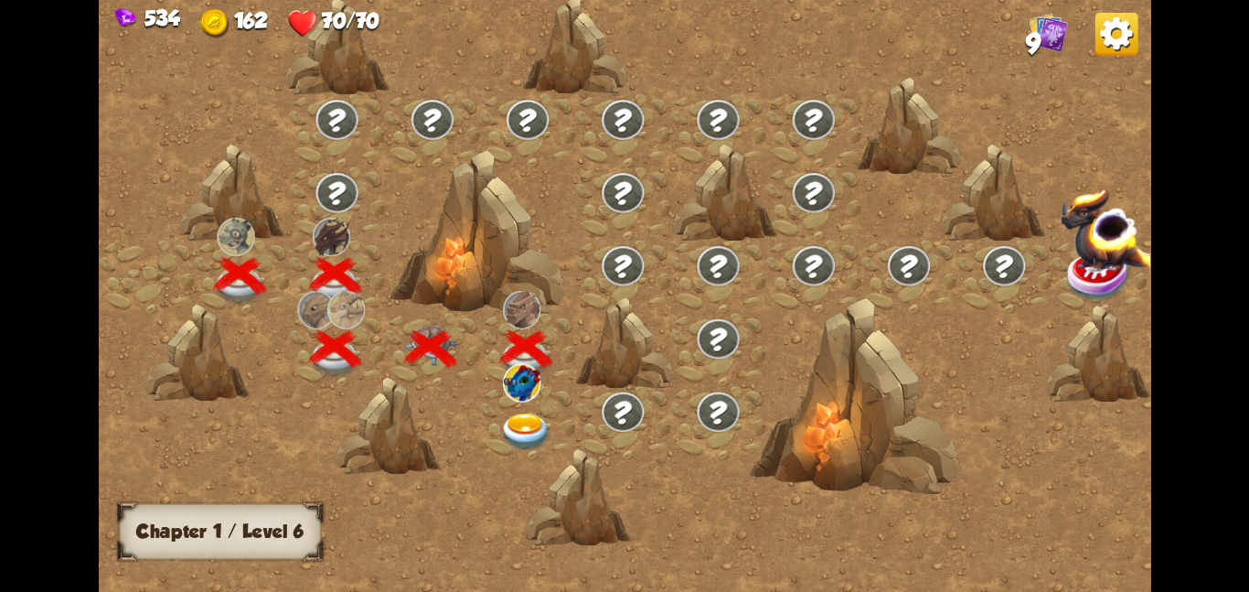
click at [506, 369] on img at bounding box center [521, 381] width 37 height 38
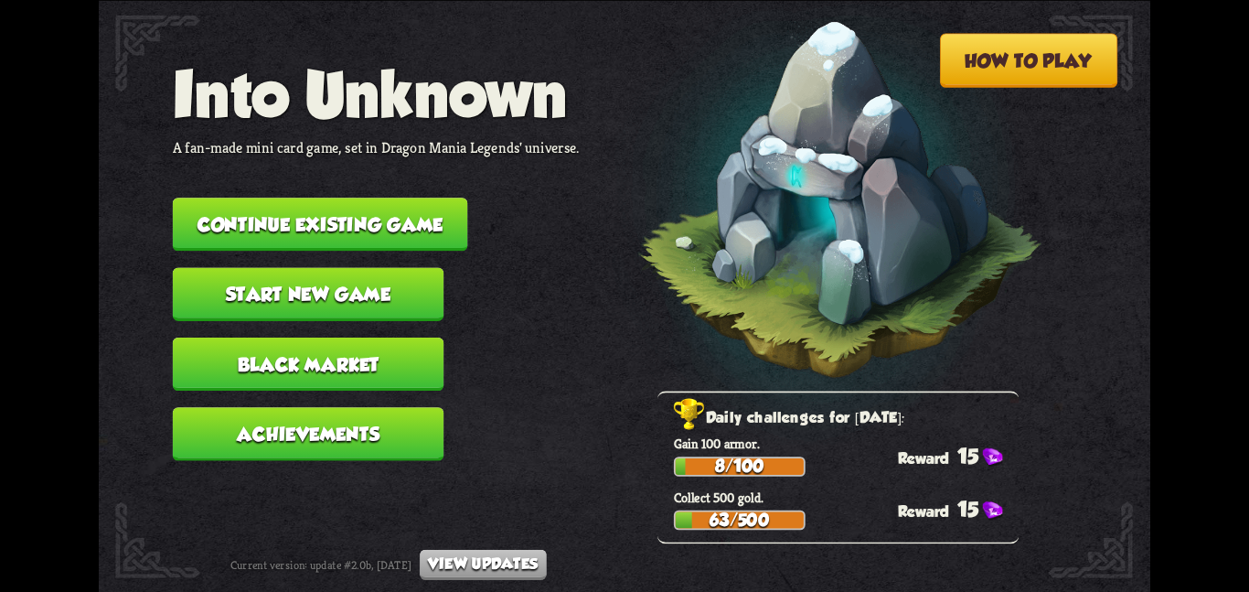
click at [235, 201] on button "Continue existing game" at bounding box center [320, 224] width 295 height 53
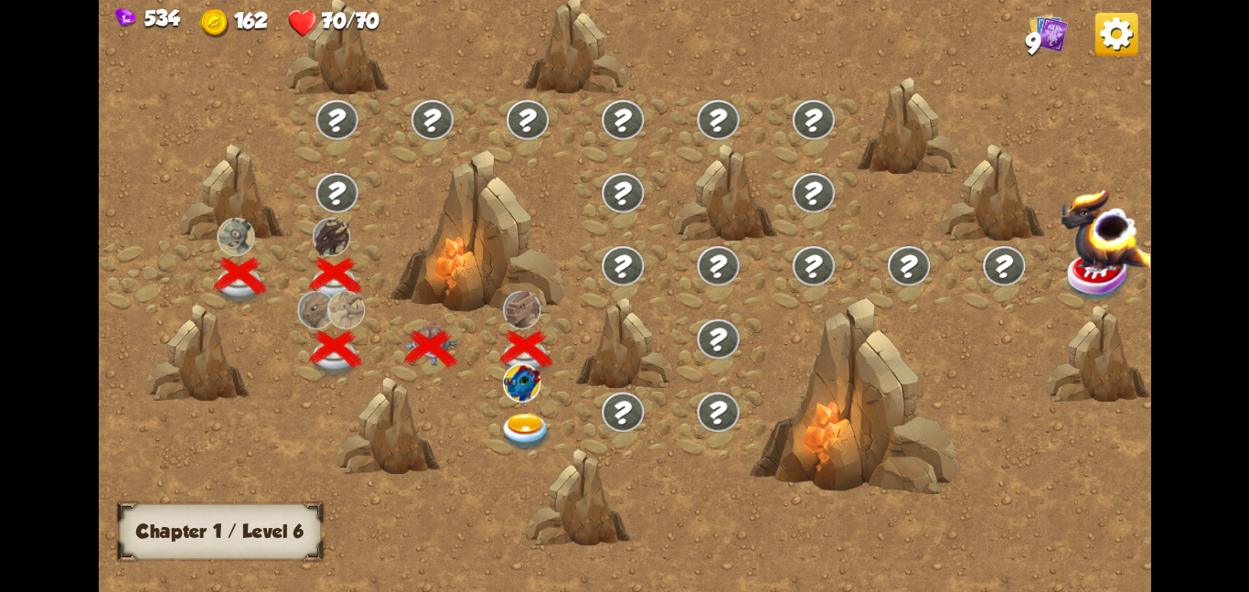
click at [512, 405] on div at bounding box center [527, 421] width 95 height 73
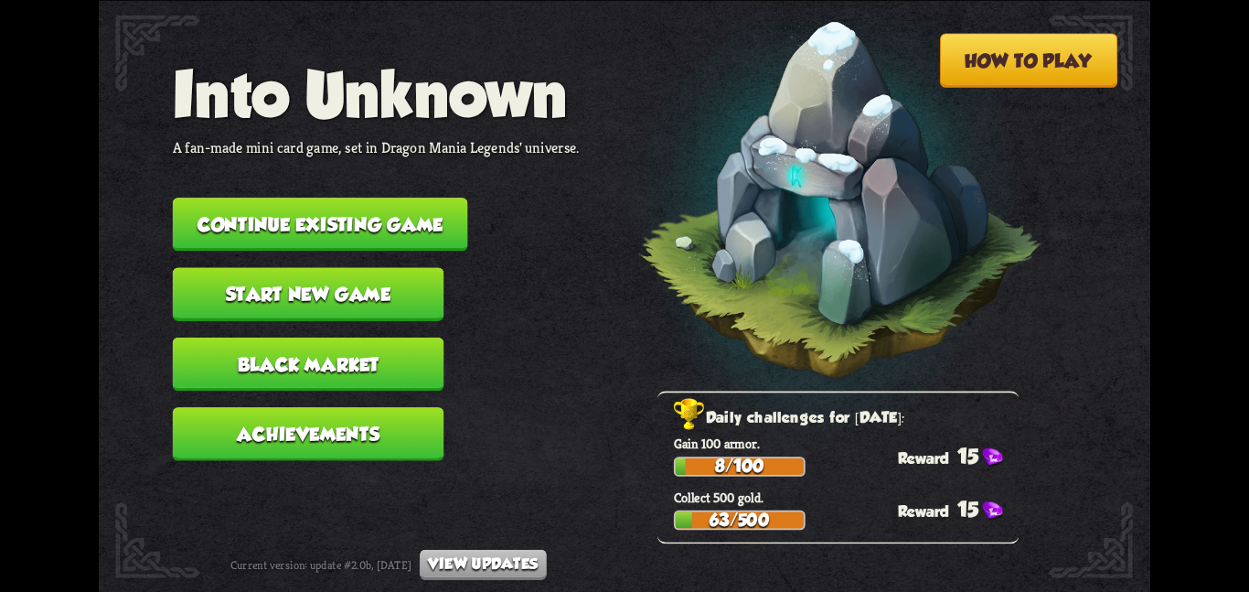
click at [268, 216] on button "Continue existing game" at bounding box center [320, 224] width 295 height 53
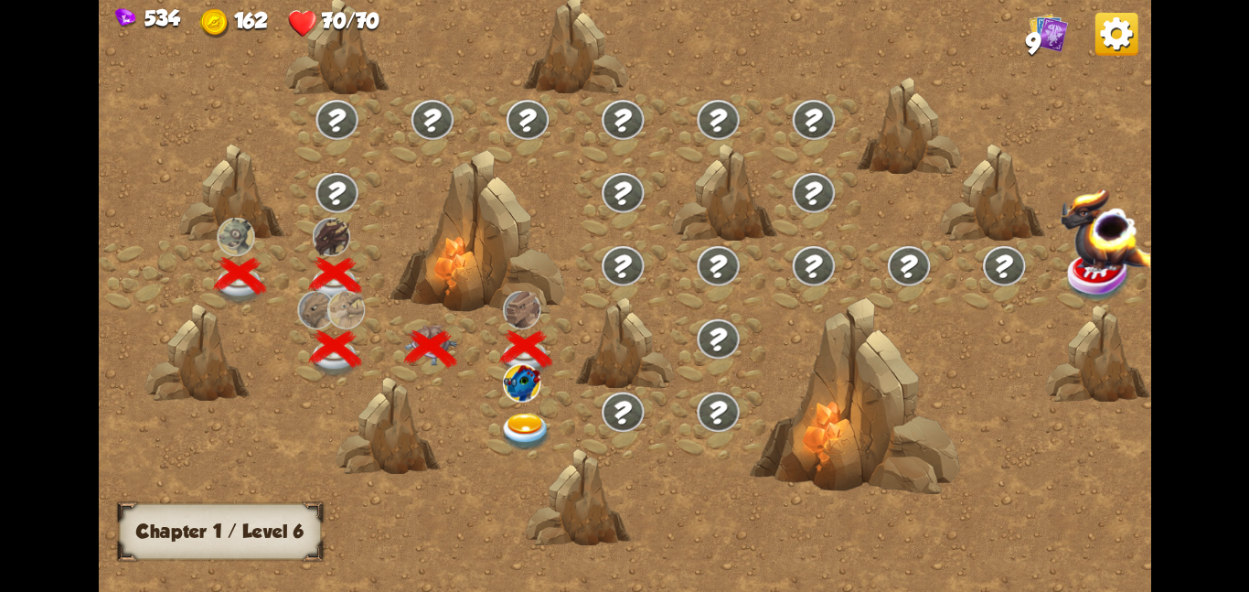
click at [508, 413] on img at bounding box center [525, 431] width 53 height 38
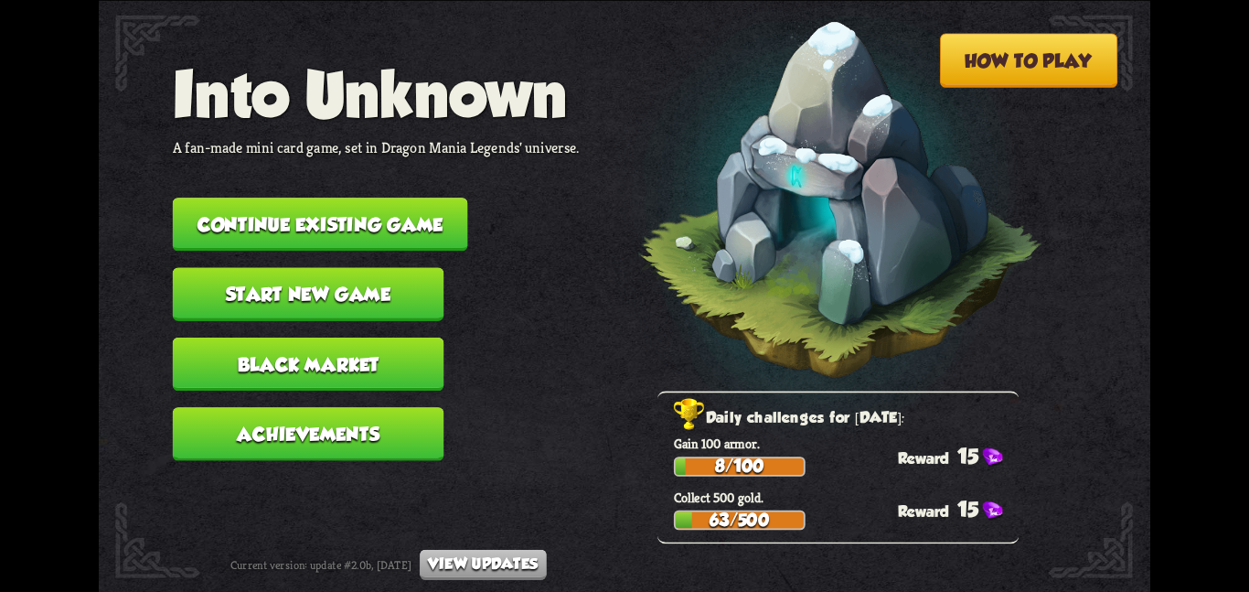
click at [395, 225] on button "Continue existing game" at bounding box center [320, 224] width 295 height 53
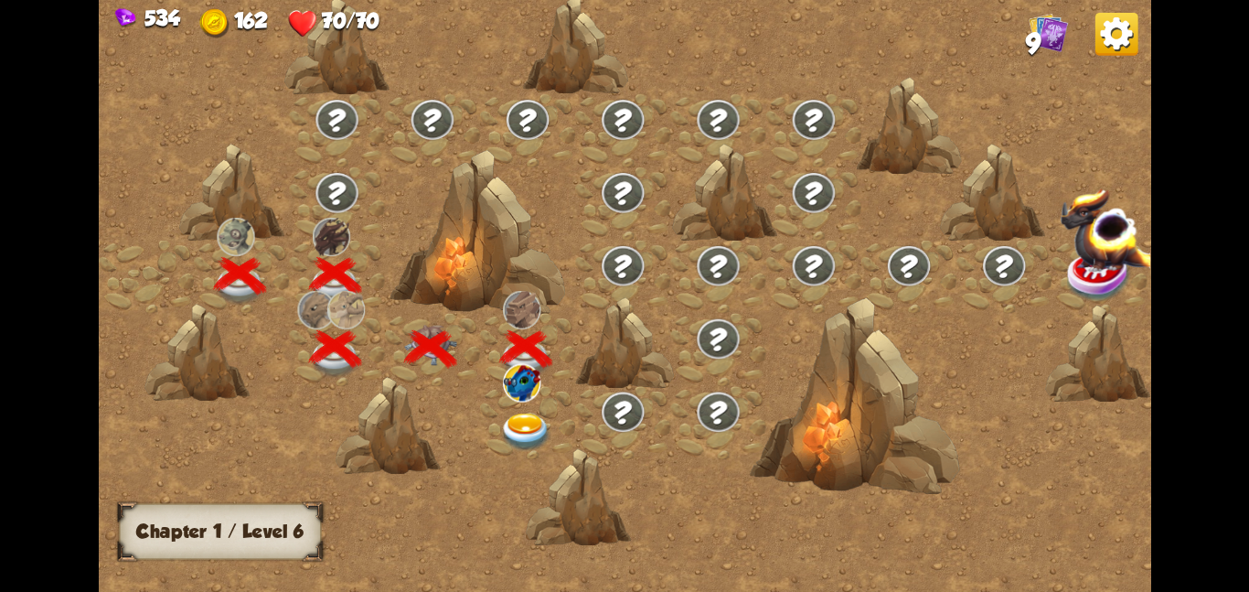
click at [544, 412] on img at bounding box center [525, 431] width 53 height 38
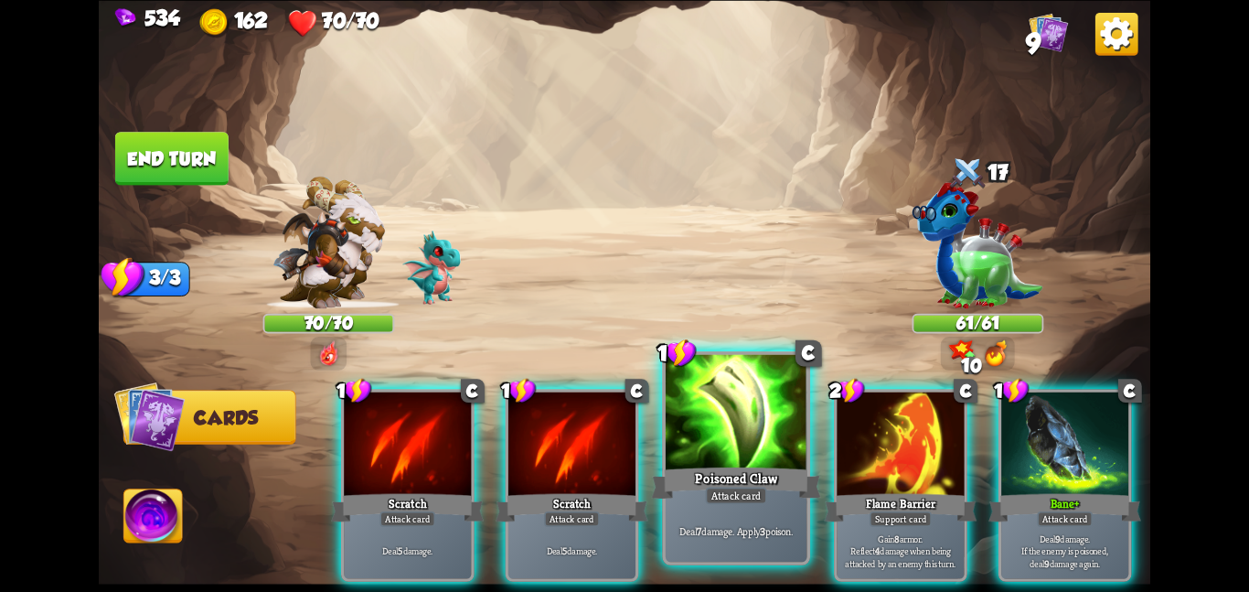
click at [717, 437] on div at bounding box center [737, 413] width 142 height 119
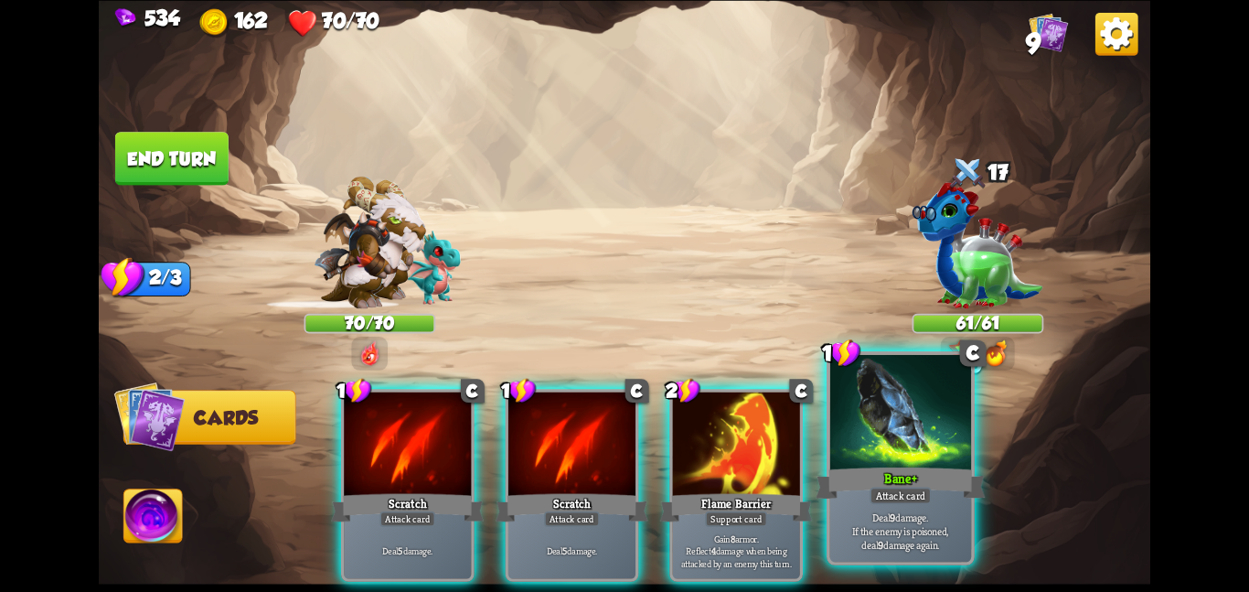
click at [922, 451] on div at bounding box center [901, 413] width 142 height 119
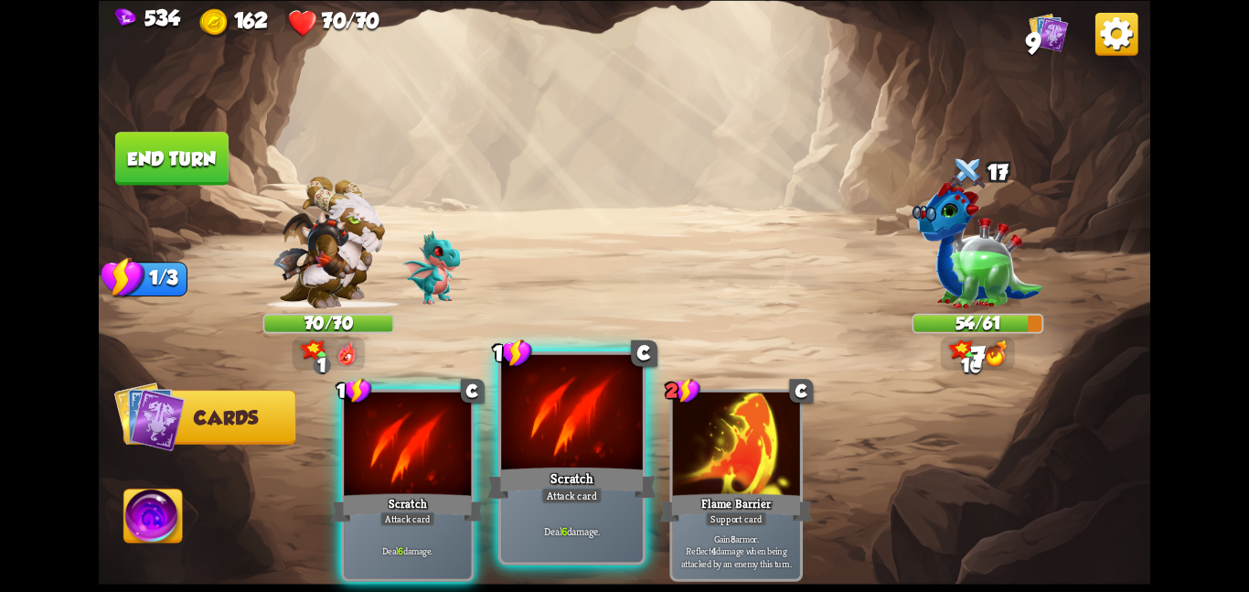
click at [586, 449] on div at bounding box center [572, 413] width 142 height 119
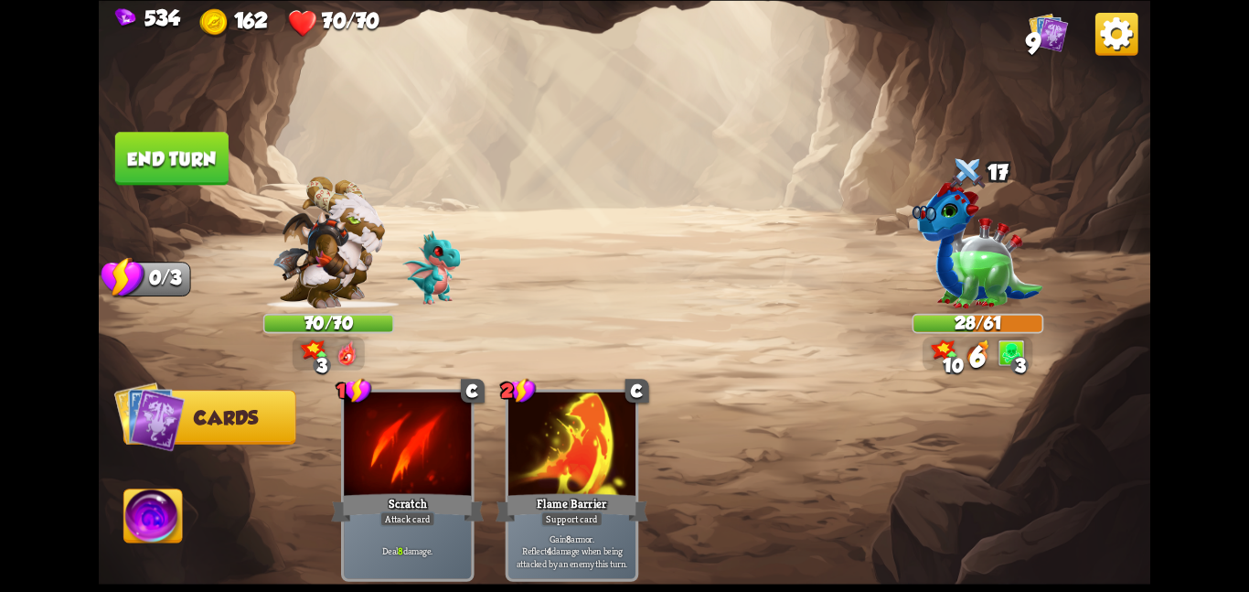
click at [163, 498] on img at bounding box center [153, 518] width 59 height 59
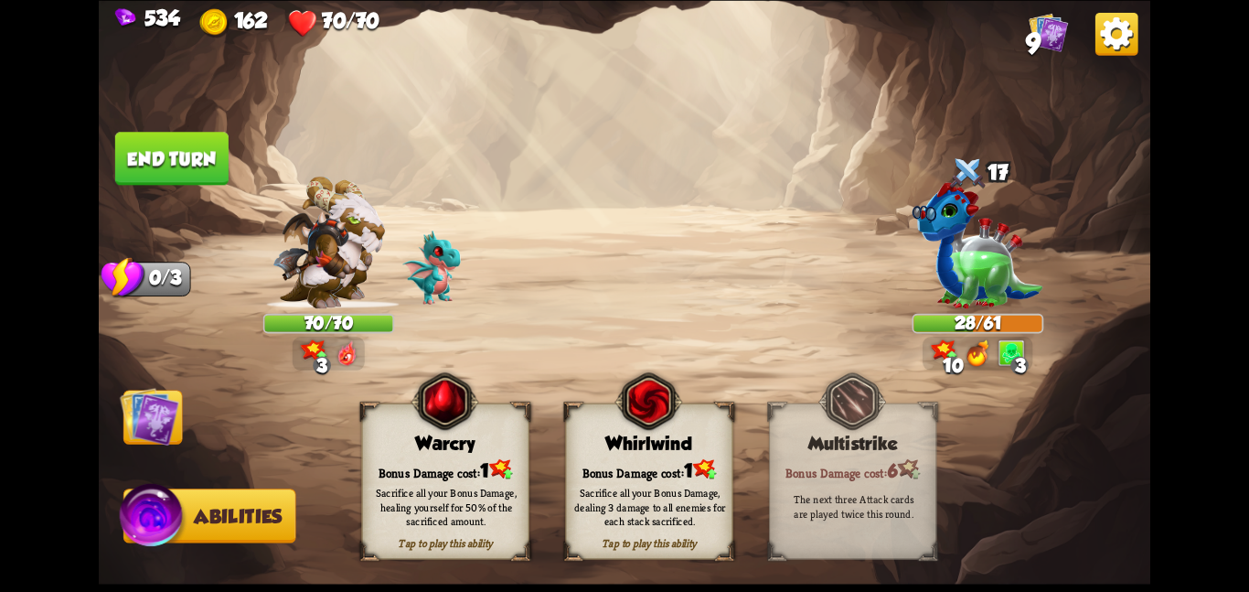
click at [616, 468] on div "Bonus Damage cost: 1" at bounding box center [649, 469] width 166 height 24
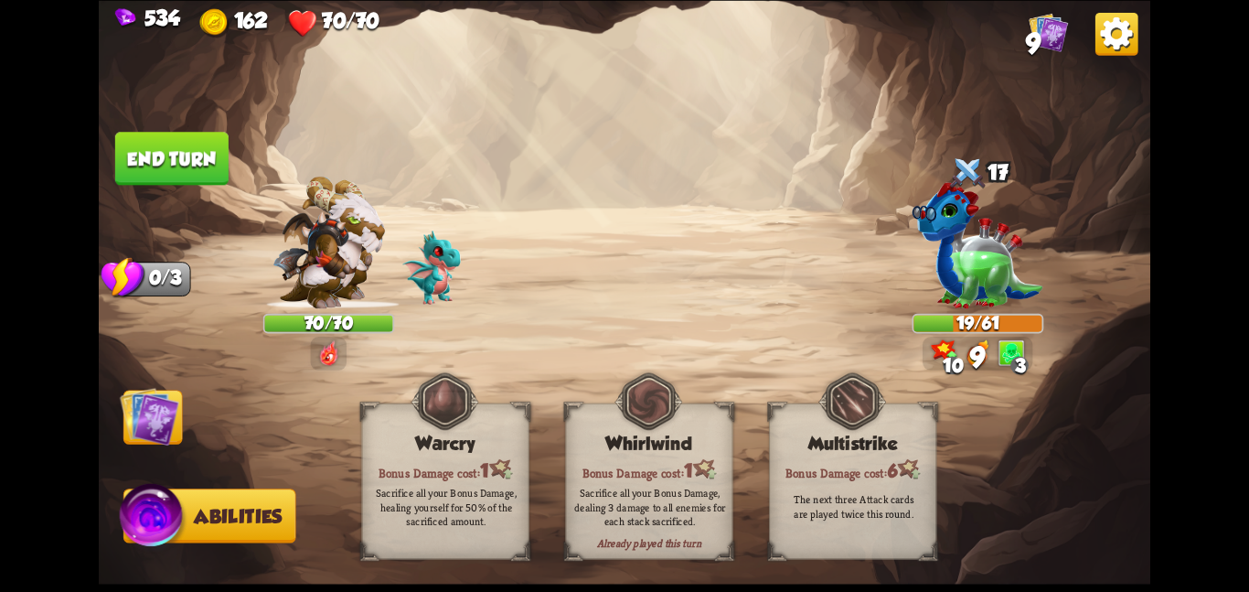
click at [155, 420] on img at bounding box center [149, 415] width 59 height 59
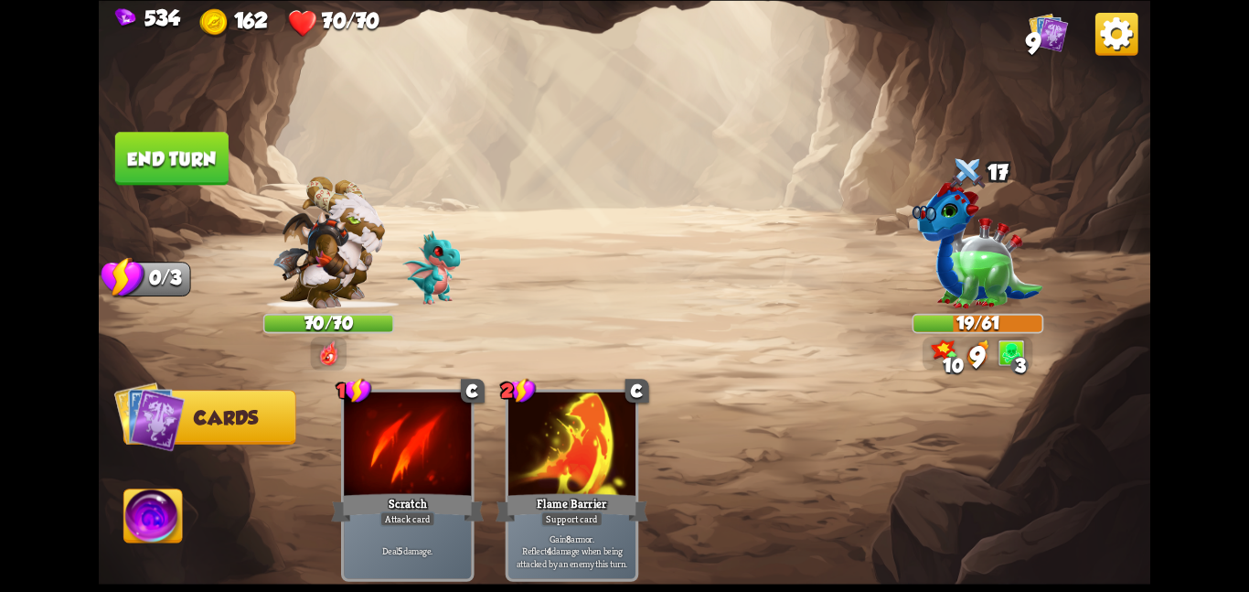
click at [177, 169] on button "End turn" at bounding box center [171, 158] width 113 height 53
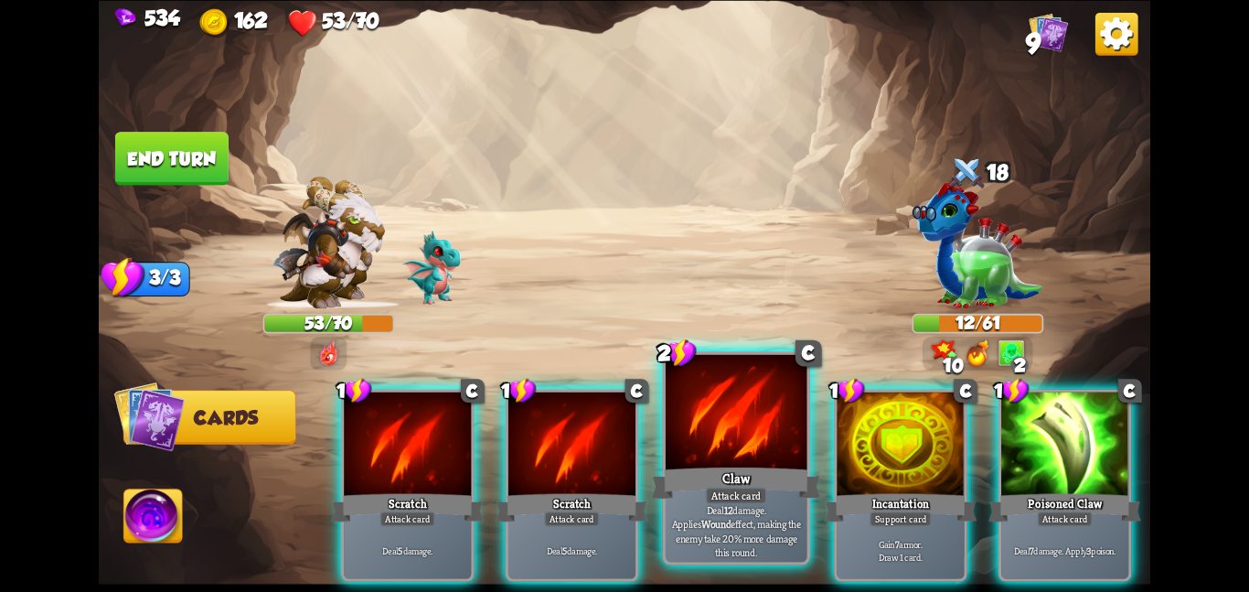
click at [736, 435] on div at bounding box center [737, 413] width 142 height 119
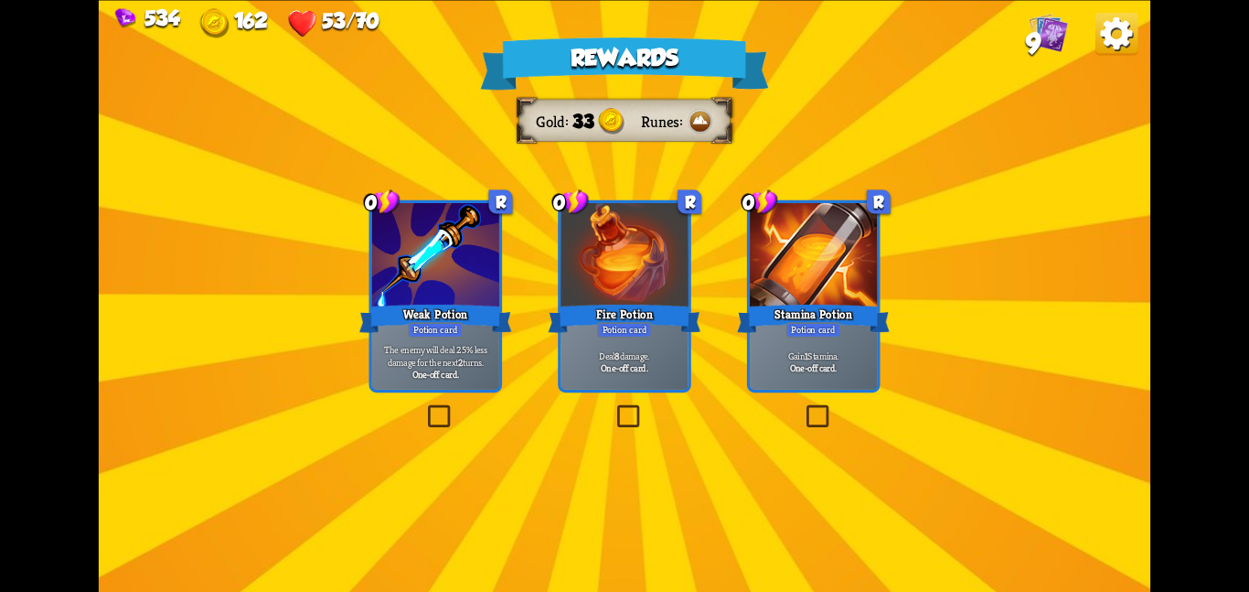
click at [588, 260] on div at bounding box center [624, 256] width 127 height 107
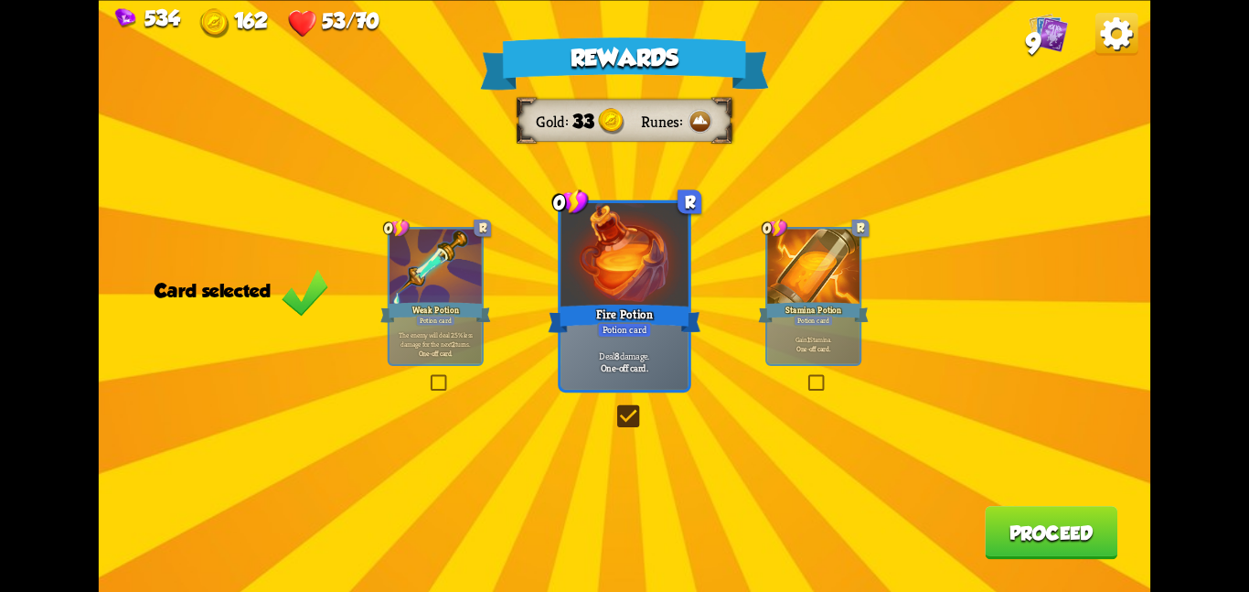
click at [828, 300] on div "Stamina Potion" at bounding box center [813, 312] width 111 height 25
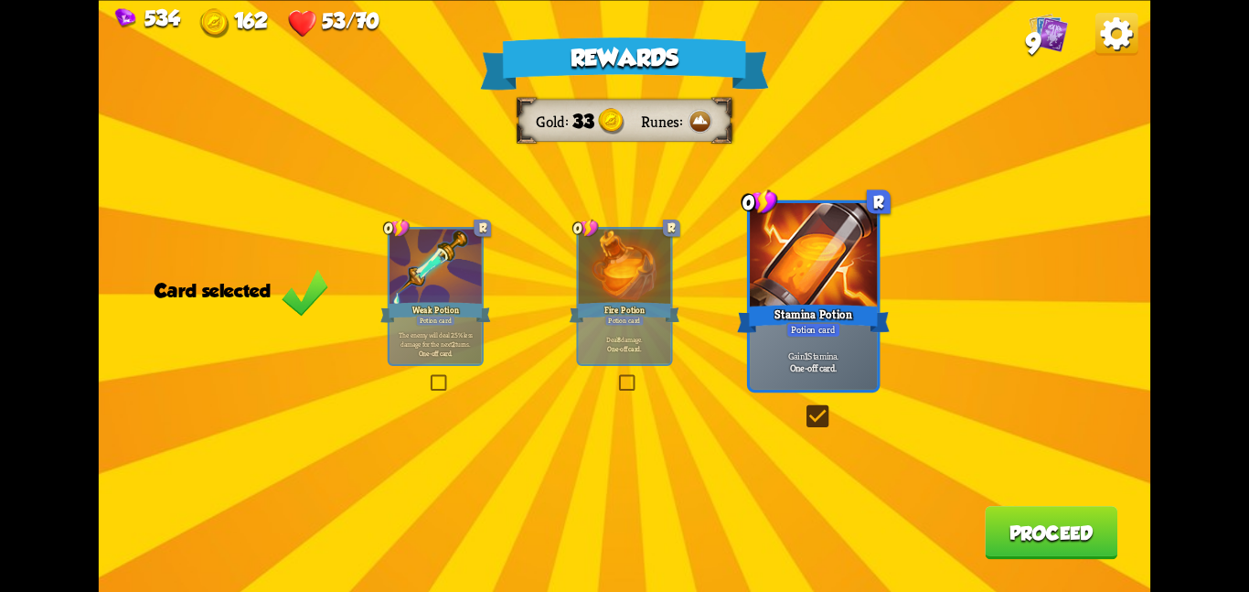
click at [1009, 549] on button "Proceed" at bounding box center [1051, 532] width 133 height 53
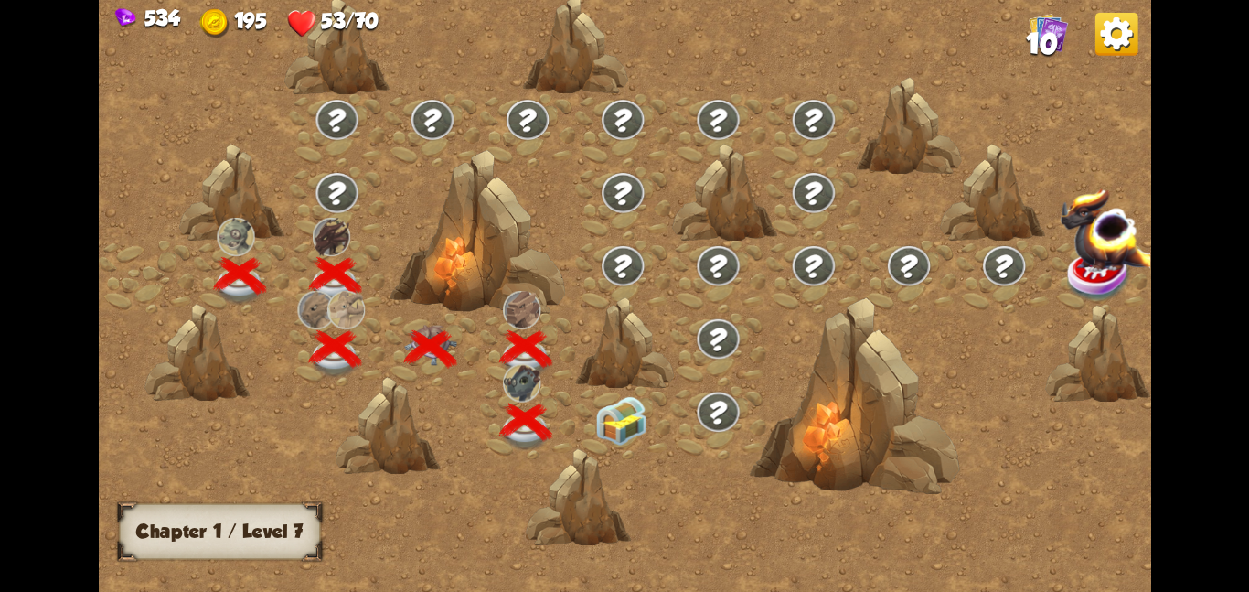
click at [605, 413] on img at bounding box center [621, 419] width 53 height 49
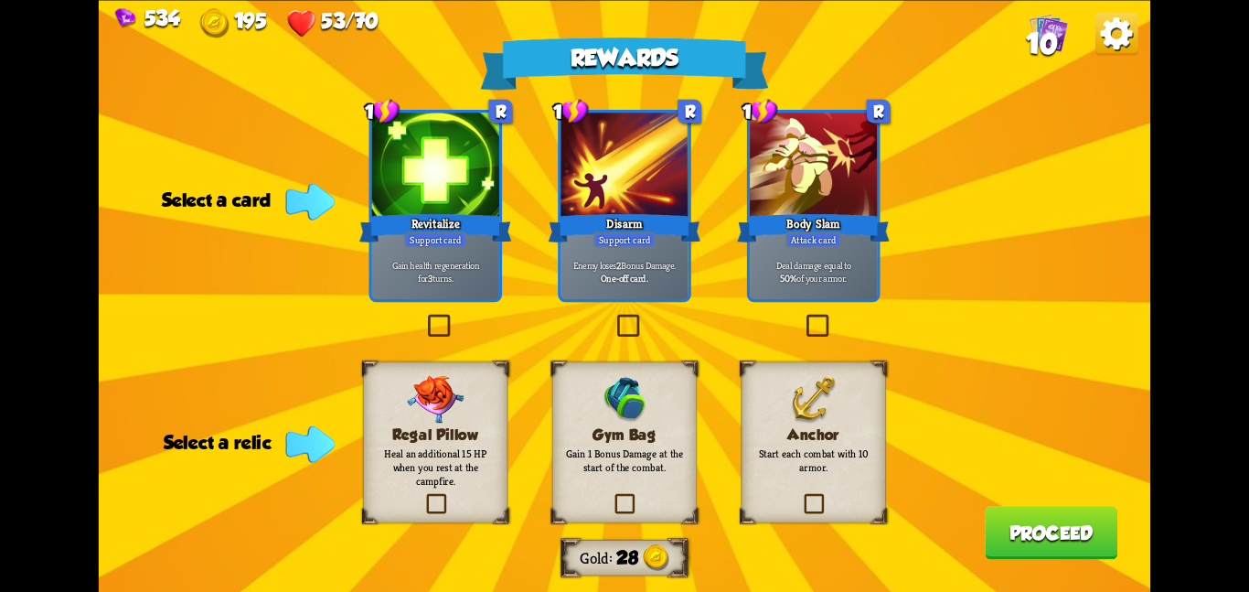
click at [466, 232] on div "Revitalize" at bounding box center [435, 227] width 153 height 34
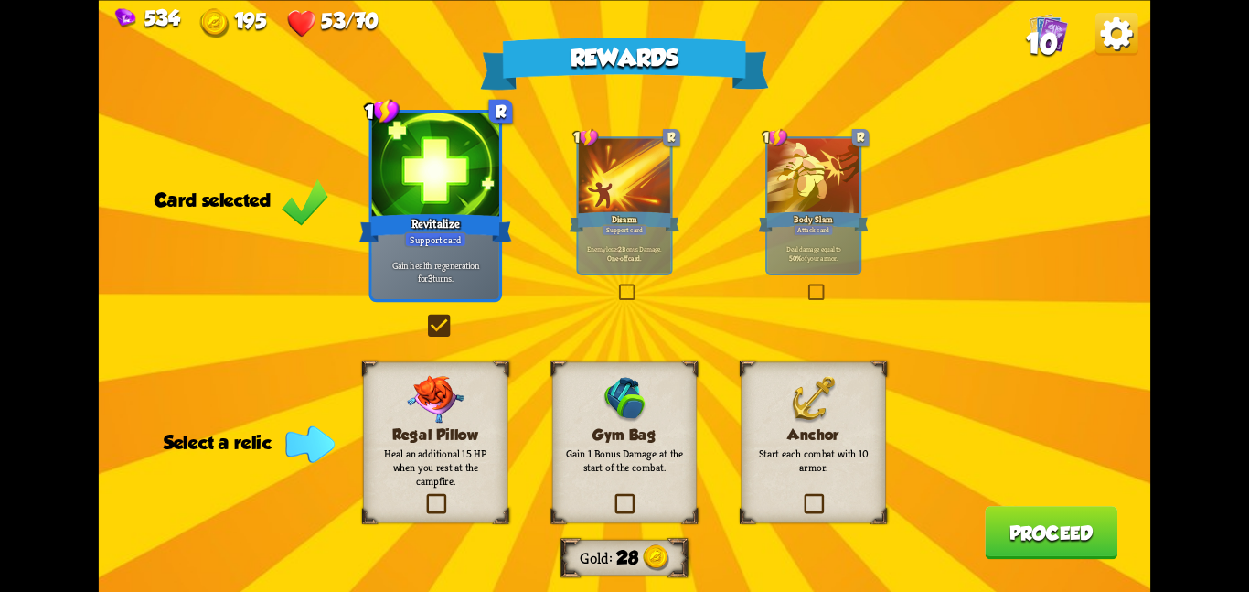
click at [494, 502] on span at bounding box center [500, 510] width 25 height 27
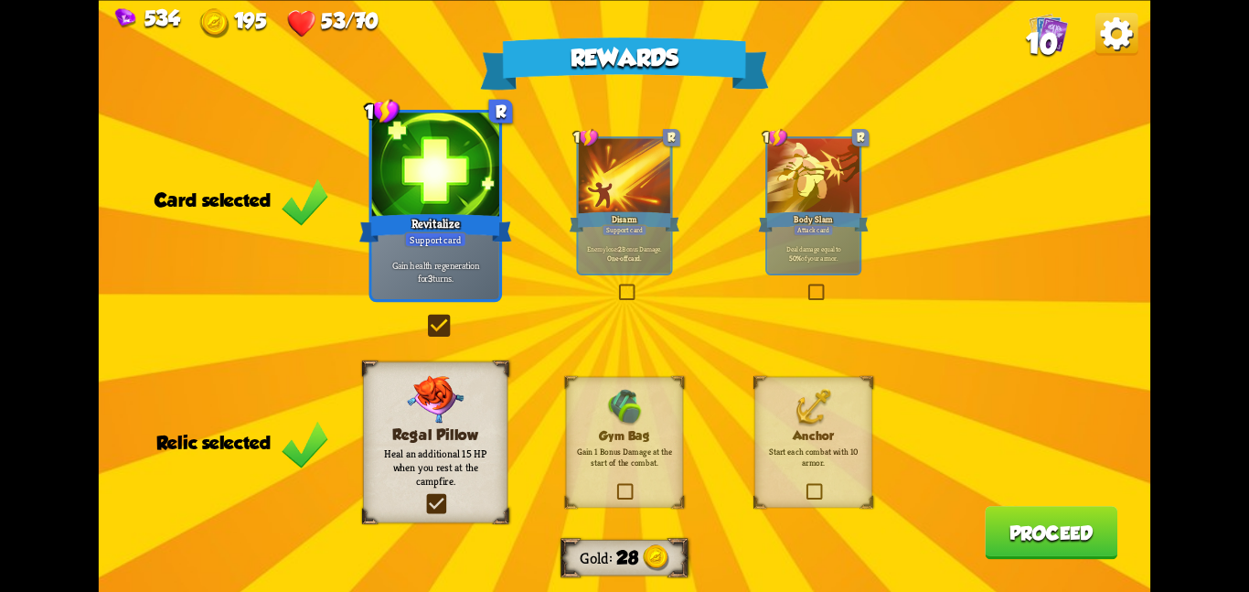
click at [1027, 555] on button "Proceed" at bounding box center [1051, 532] width 133 height 53
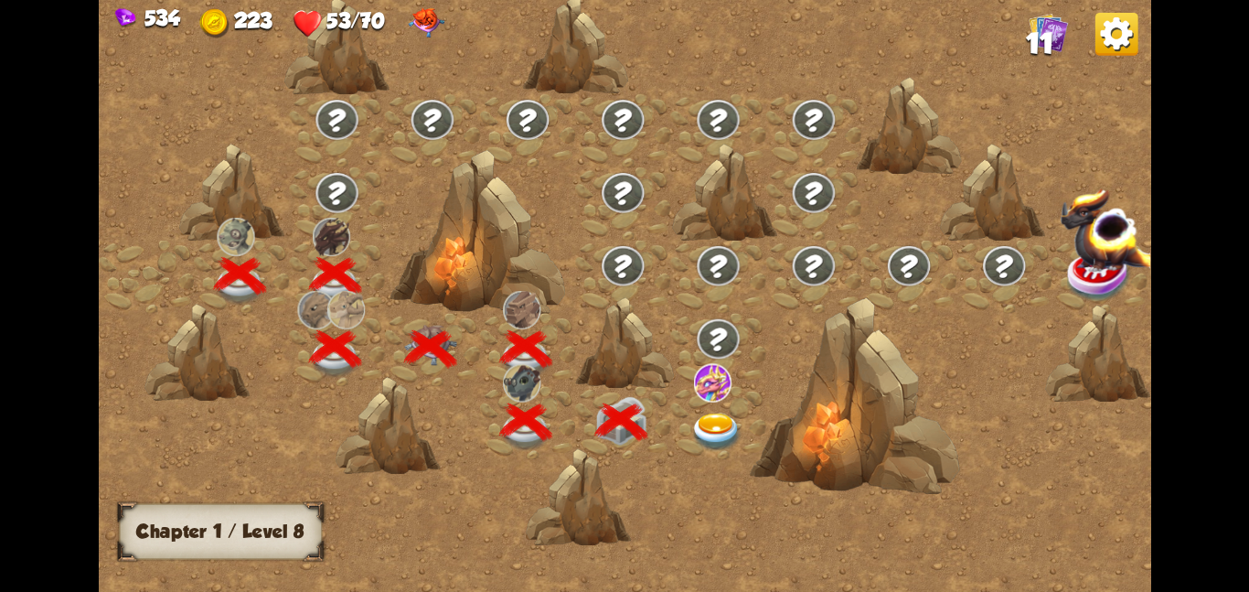
click at [694, 391] on img at bounding box center [711, 381] width 37 height 38
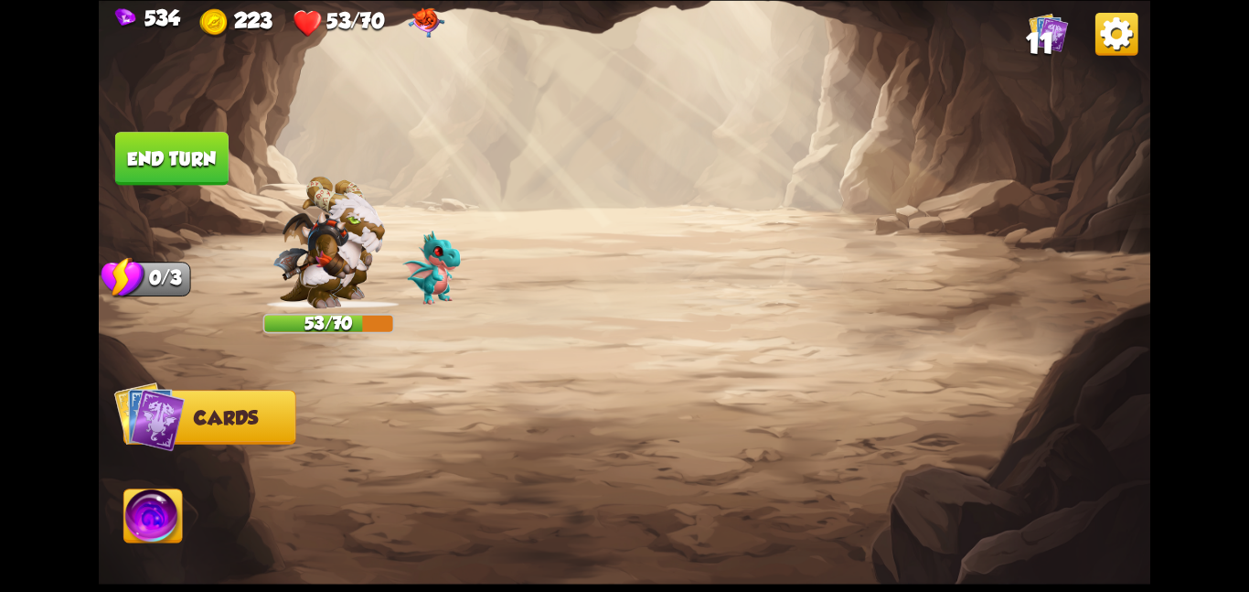
click at [694, 391] on div at bounding box center [729, 459] width 841 height 263
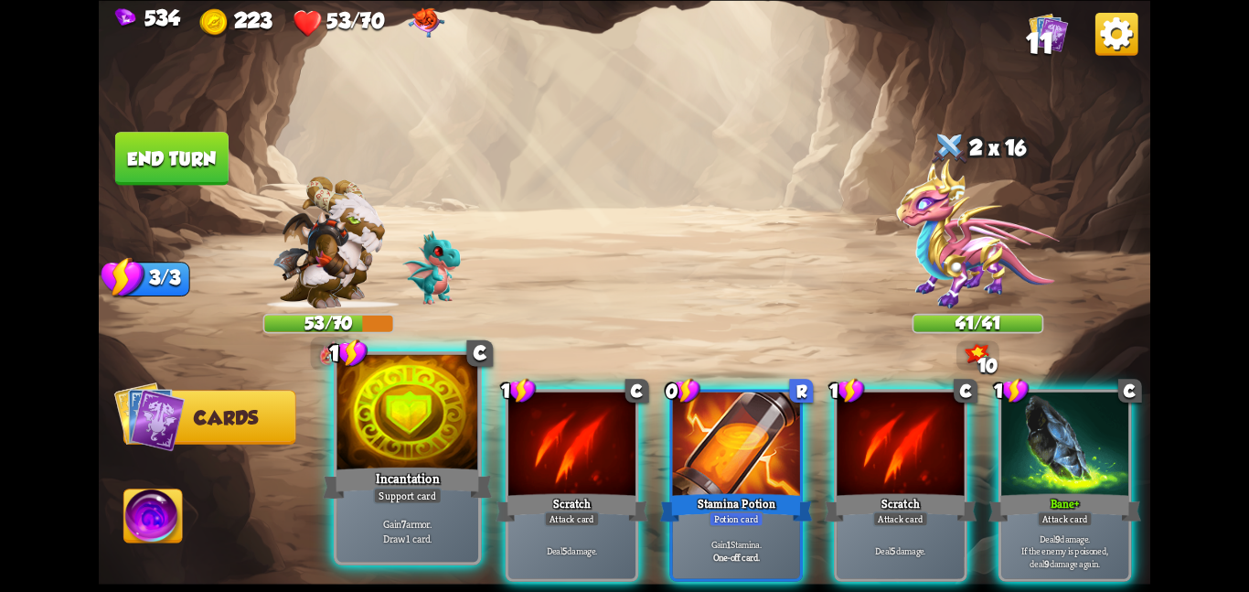
click at [411, 441] on div at bounding box center [407, 413] width 142 height 119
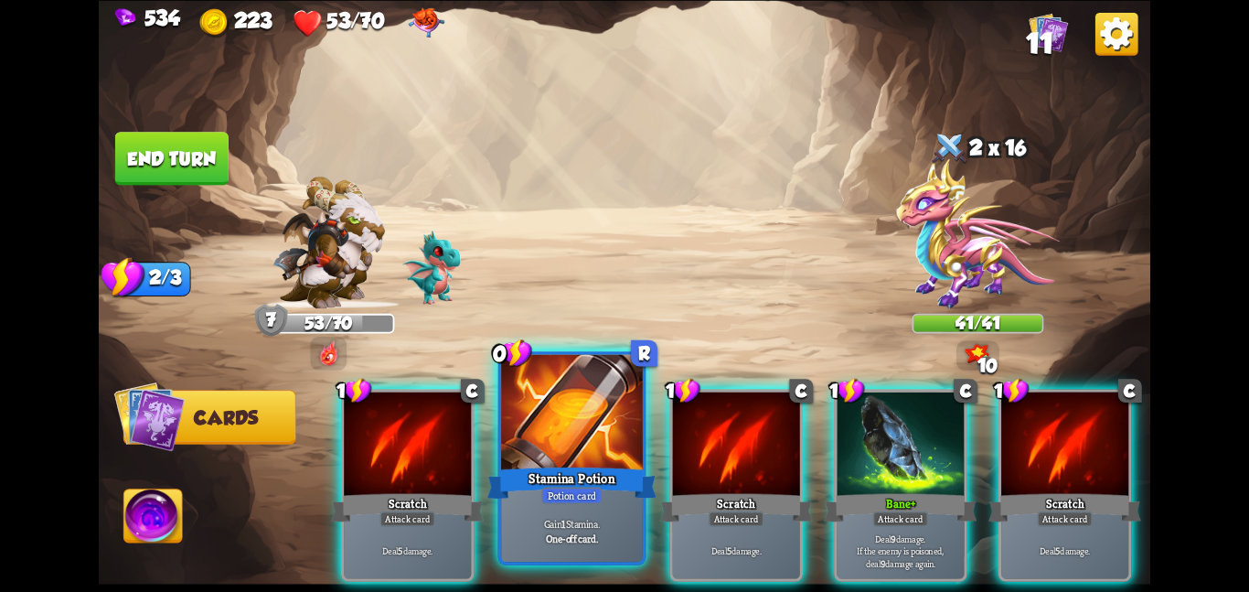
click at [561, 432] on div at bounding box center [572, 413] width 142 height 119
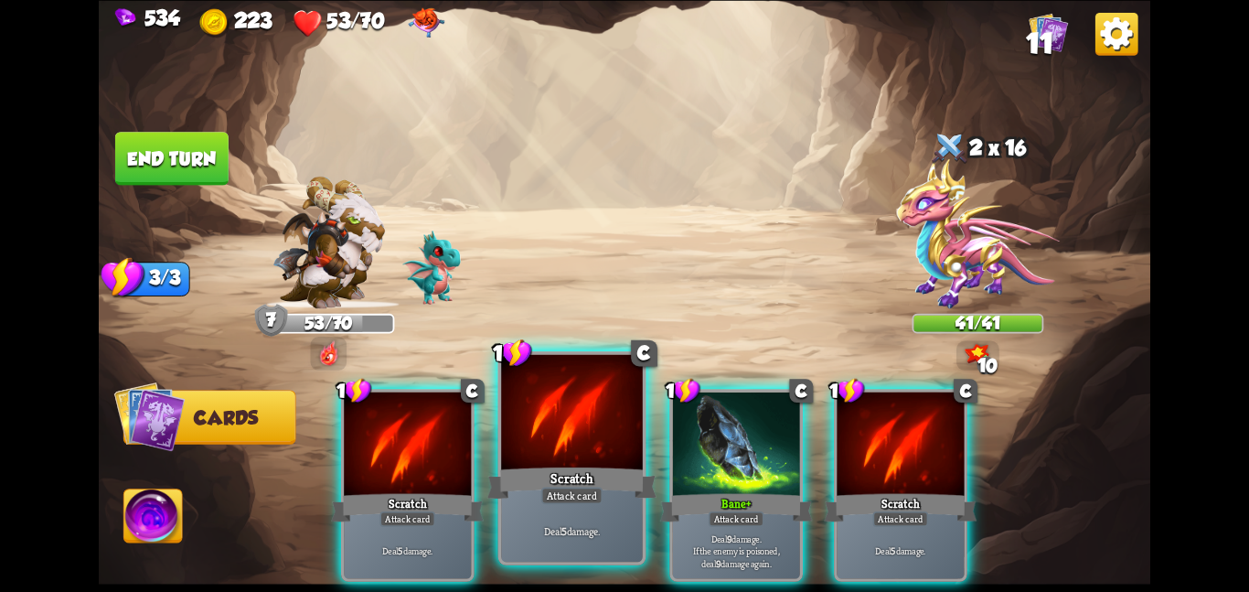
click at [598, 428] on div at bounding box center [572, 413] width 142 height 119
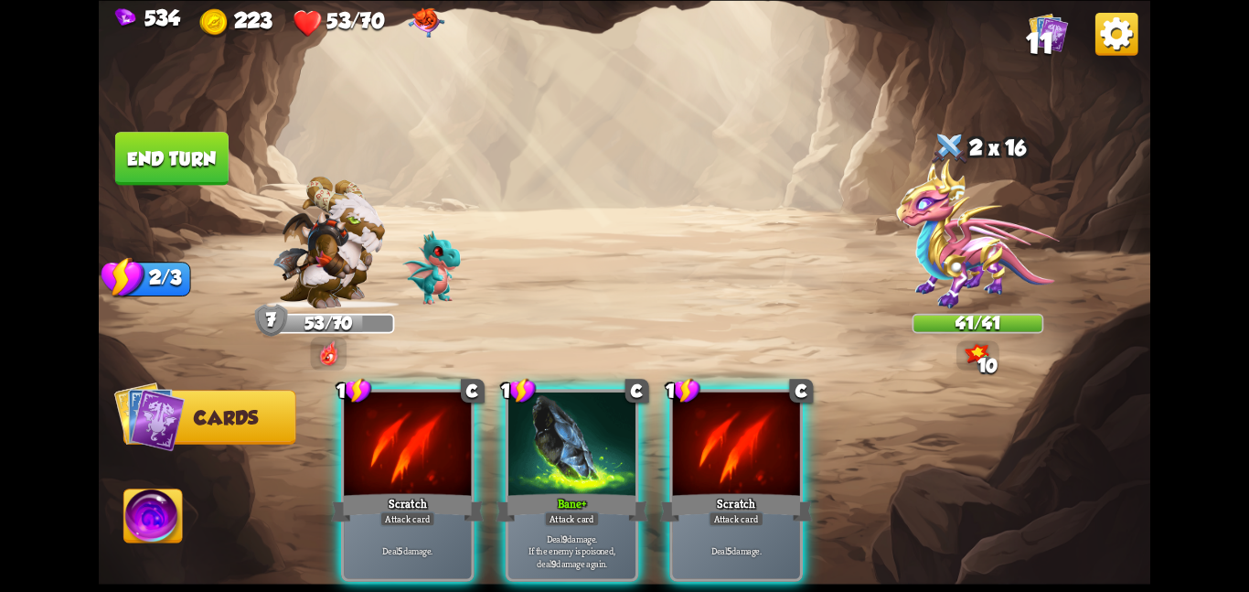
click at [598, 428] on div at bounding box center [571, 444] width 127 height 107
click at [673, 428] on div at bounding box center [736, 444] width 127 height 107
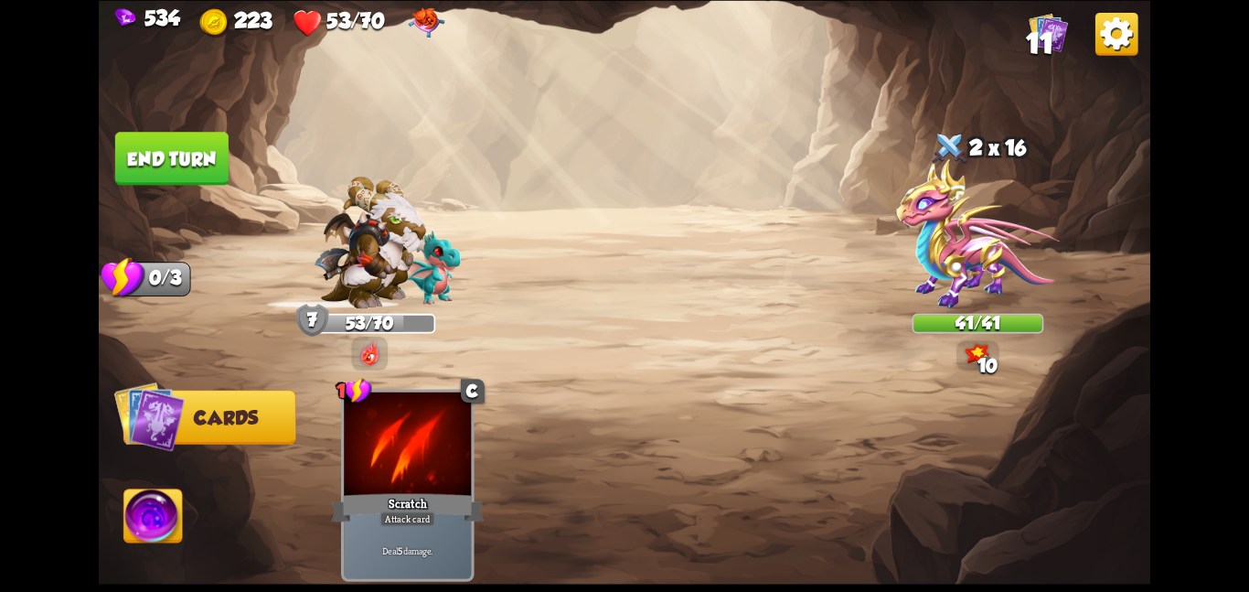
click at [598, 428] on div "1 C Scratch Attack card Deal 5 damage." at bounding box center [729, 459] width 841 height 263
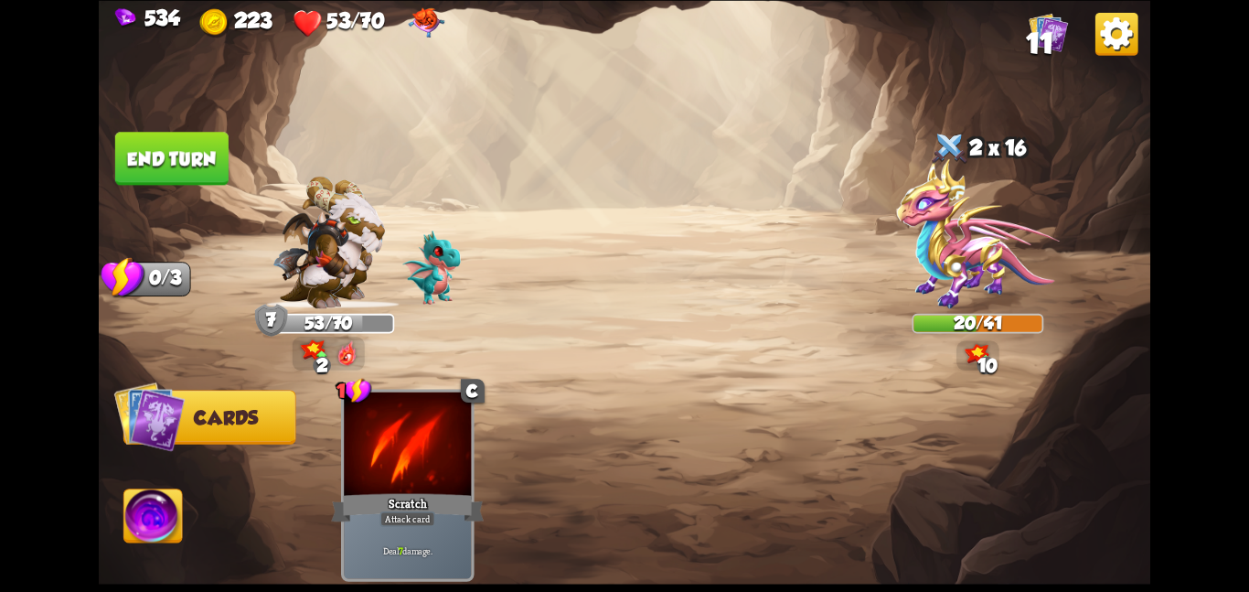
click at [211, 127] on img at bounding box center [625, 296] width 1052 height 592
click at [210, 141] on button "End turn" at bounding box center [171, 158] width 113 height 53
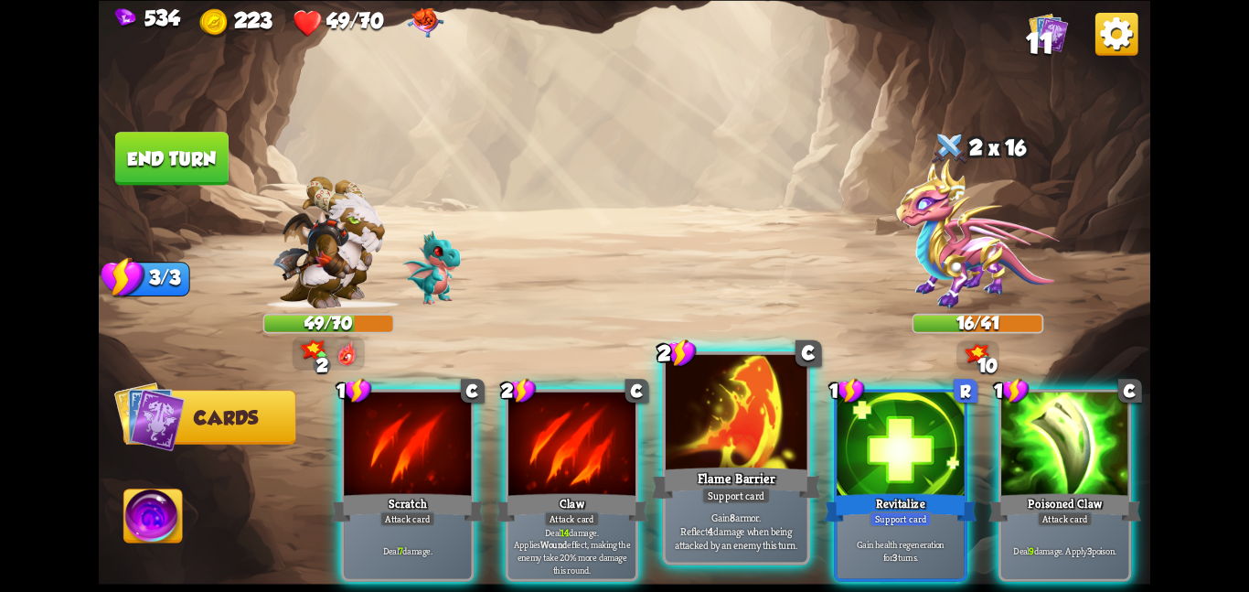
click at [771, 459] on div at bounding box center [737, 413] width 142 height 119
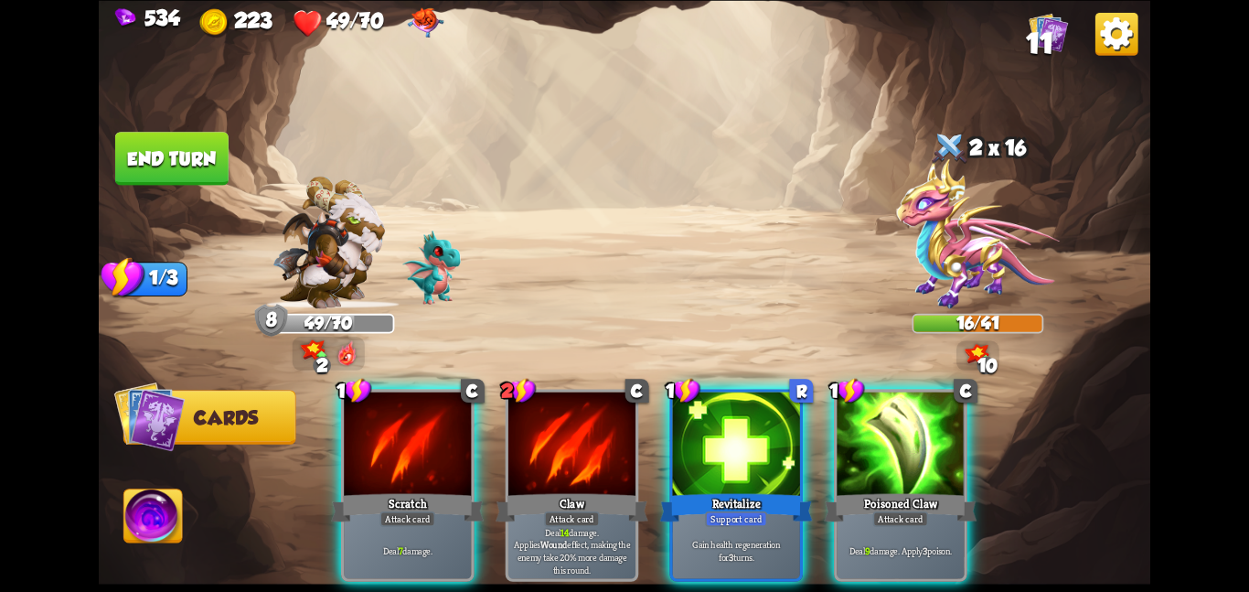
click at [771, 459] on div at bounding box center [736, 444] width 127 height 107
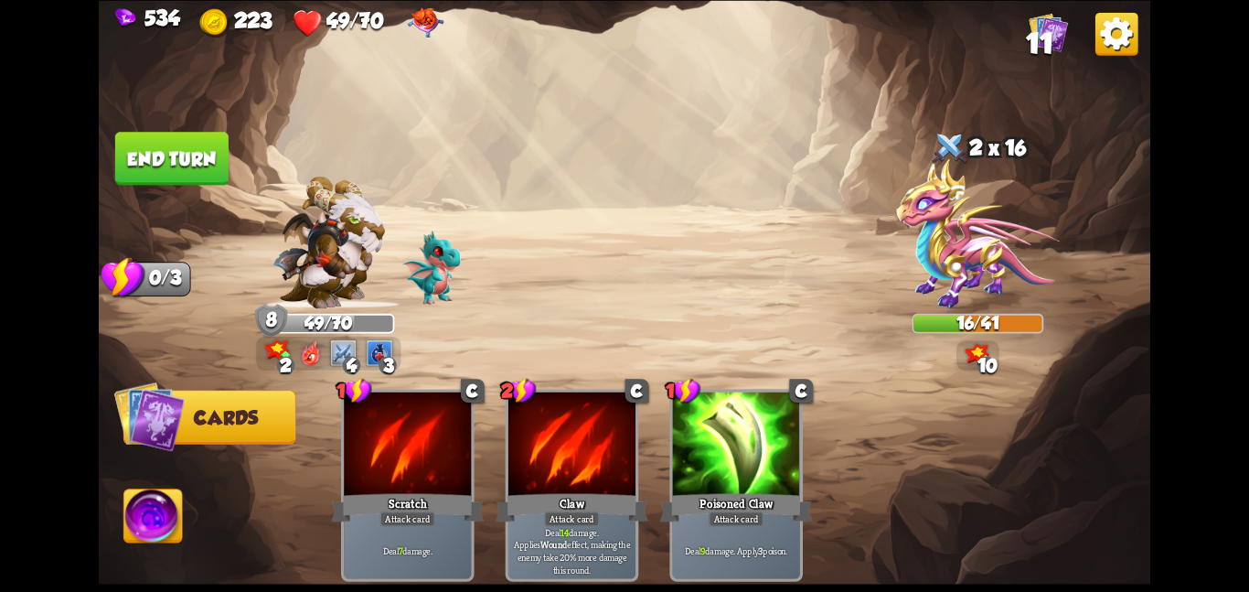
click at [188, 167] on button "End turn" at bounding box center [171, 158] width 113 height 53
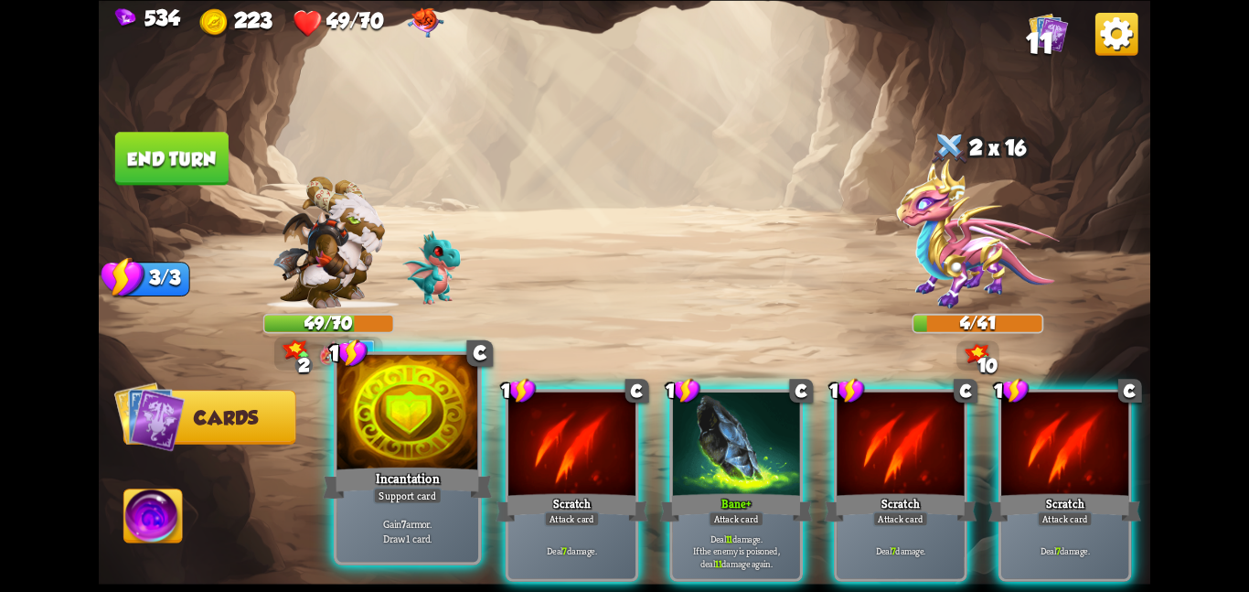
click at [408, 464] on div "Incantation" at bounding box center [407, 482] width 169 height 37
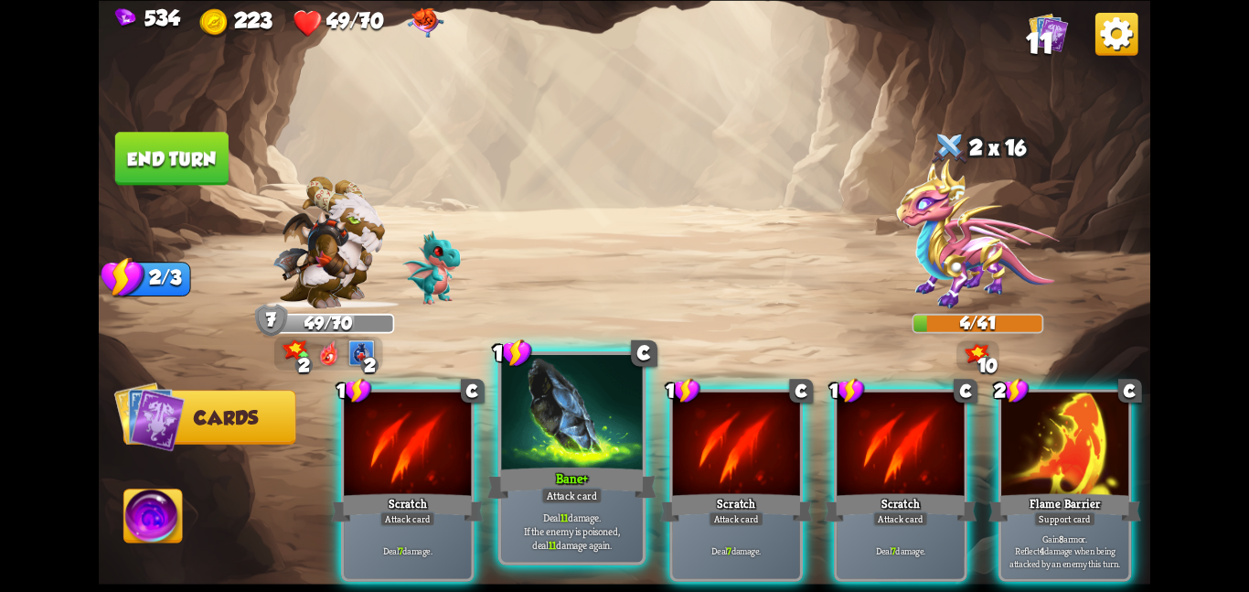
click at [551, 482] on div "Bane+" at bounding box center [571, 482] width 169 height 37
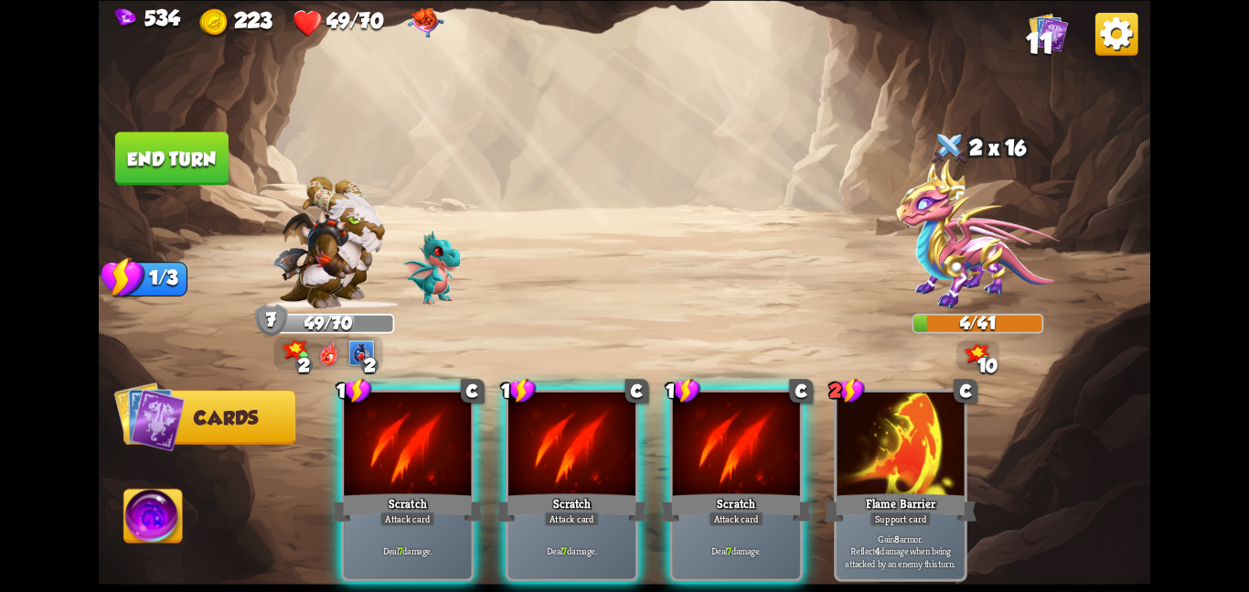
click at [551, 490] on div "Scratch" at bounding box center [572, 507] width 153 height 34
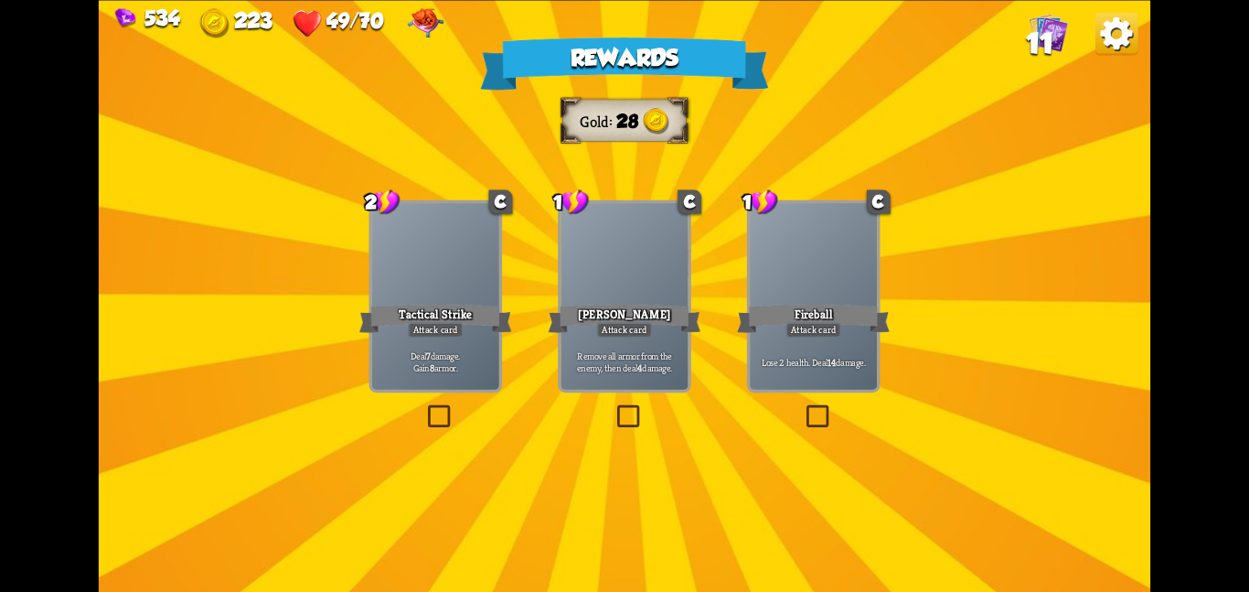
click at [384, 336] on div "Deal 7 damage. Gain 8 armor." at bounding box center [435, 362] width 127 height 56
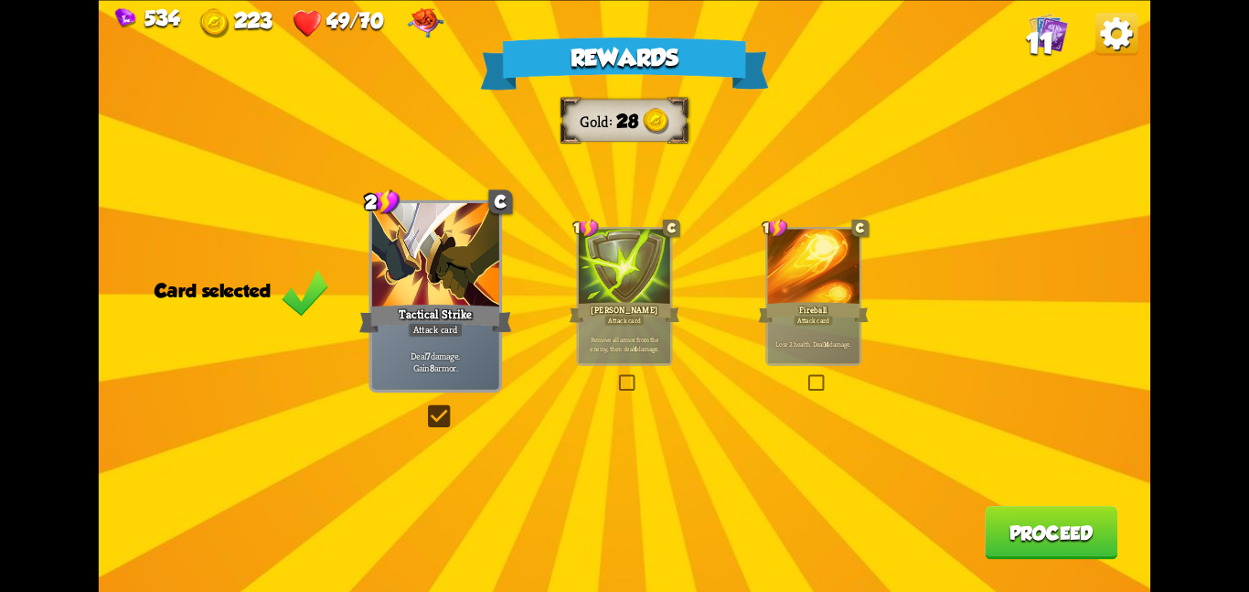
click at [1023, 529] on button "Proceed" at bounding box center [1051, 532] width 133 height 53
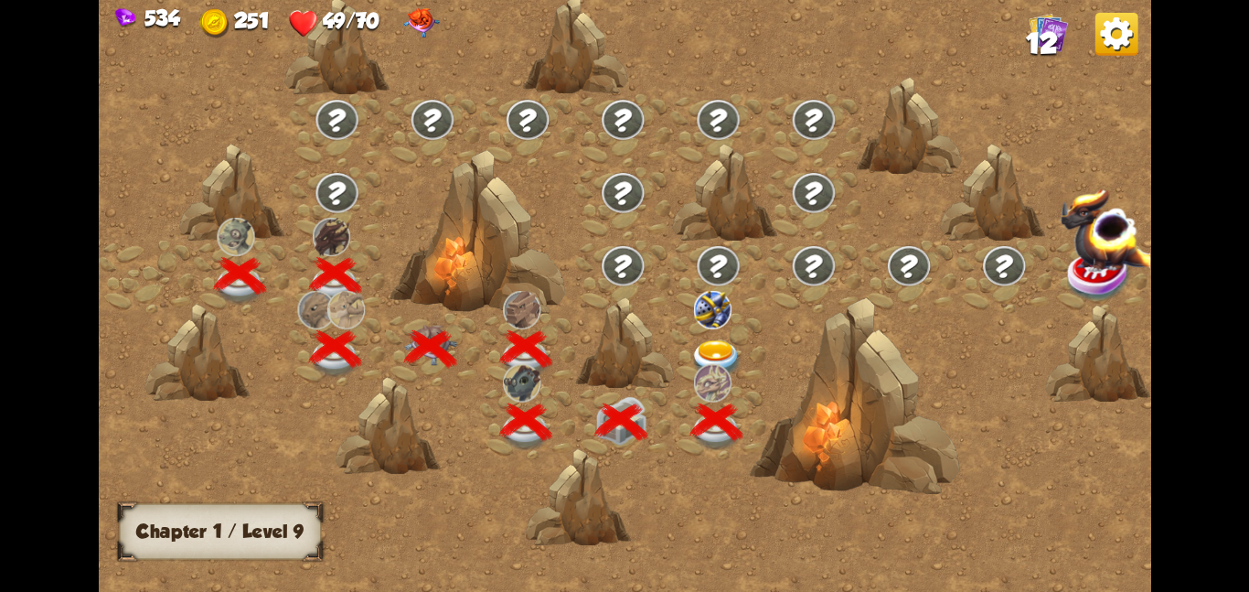
click at [723, 330] on div at bounding box center [717, 348] width 95 height 73
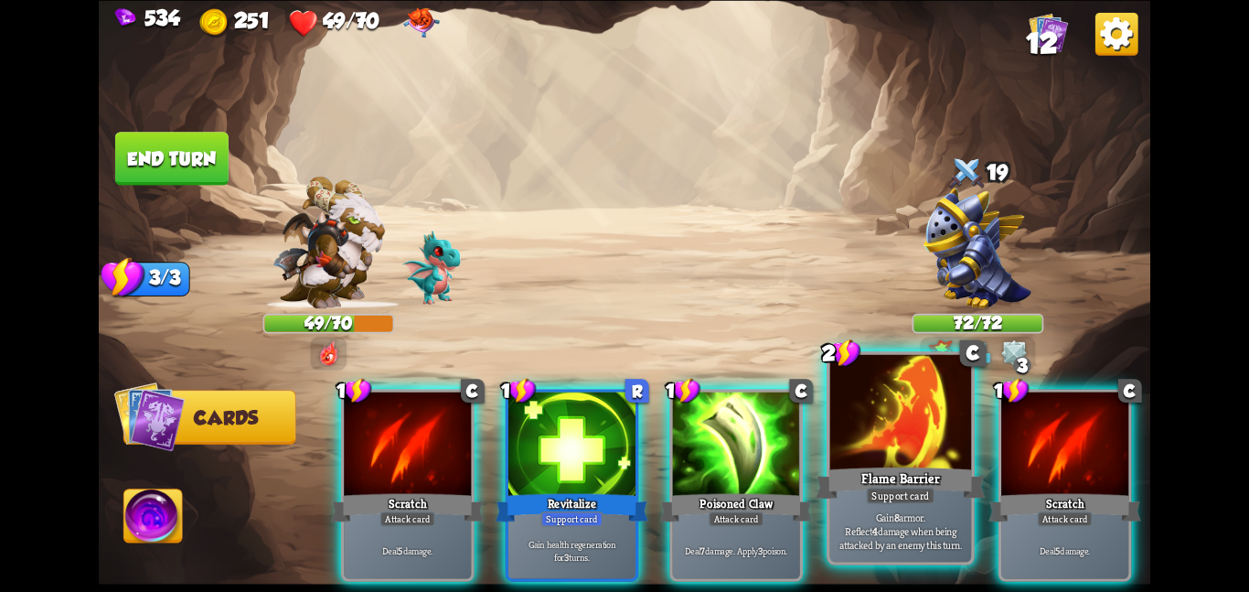
click at [860, 423] on div at bounding box center [901, 413] width 142 height 119
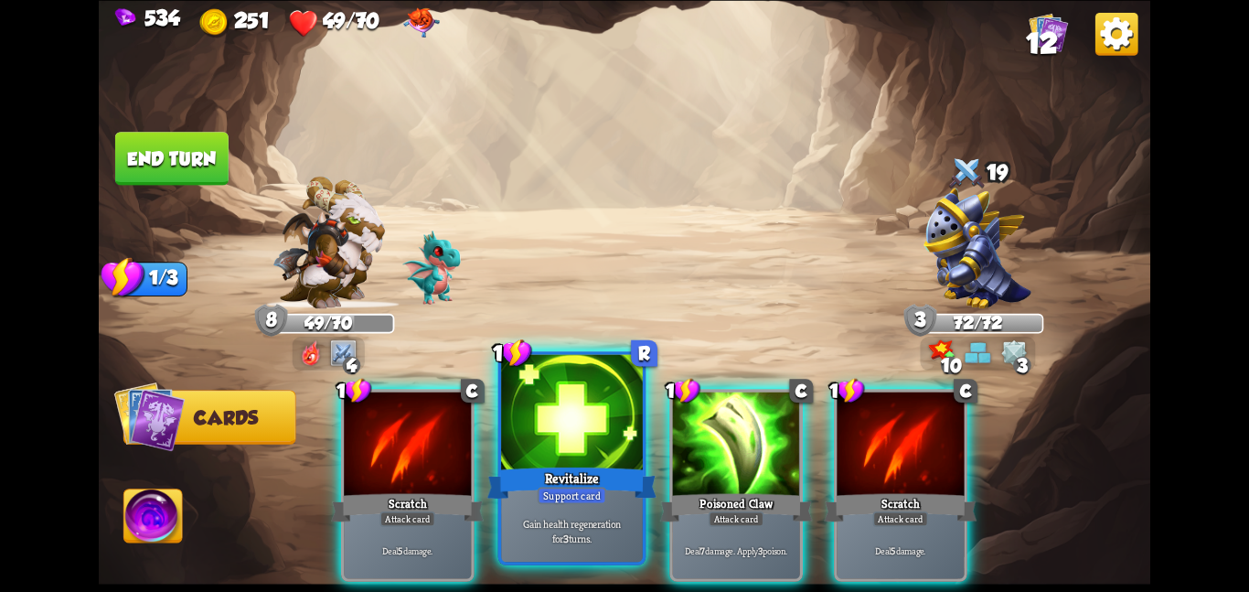
click at [614, 416] on div at bounding box center [572, 413] width 142 height 119
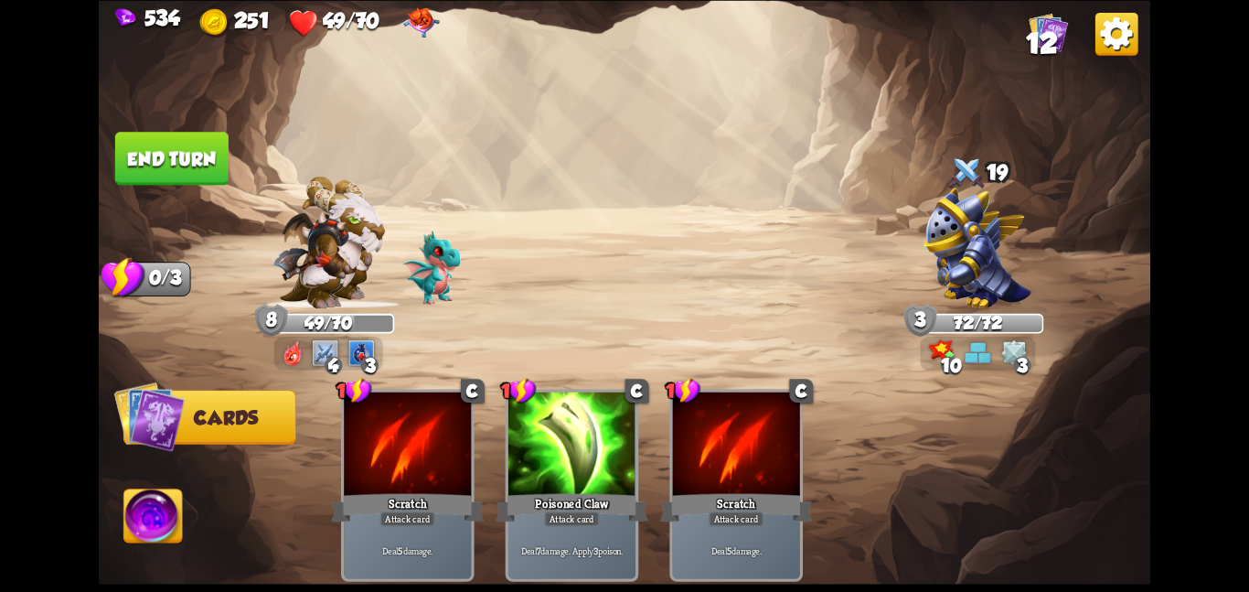
click at [188, 165] on button "End turn" at bounding box center [171, 158] width 113 height 53
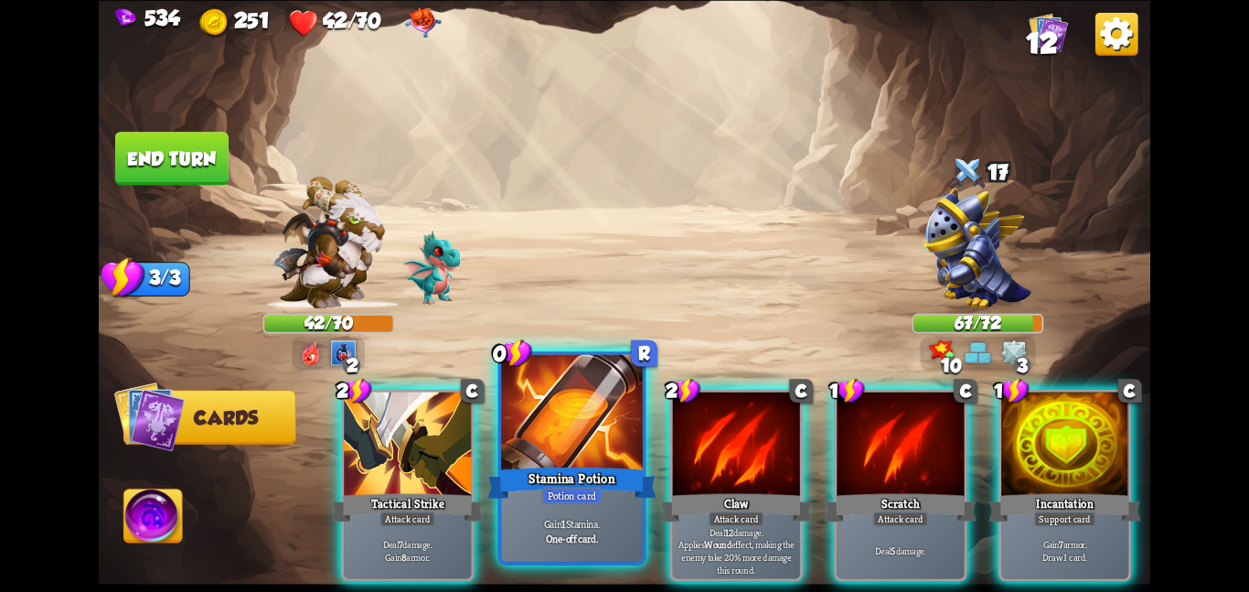
click at [632, 481] on div "Stamina Potion" at bounding box center [571, 482] width 169 height 37
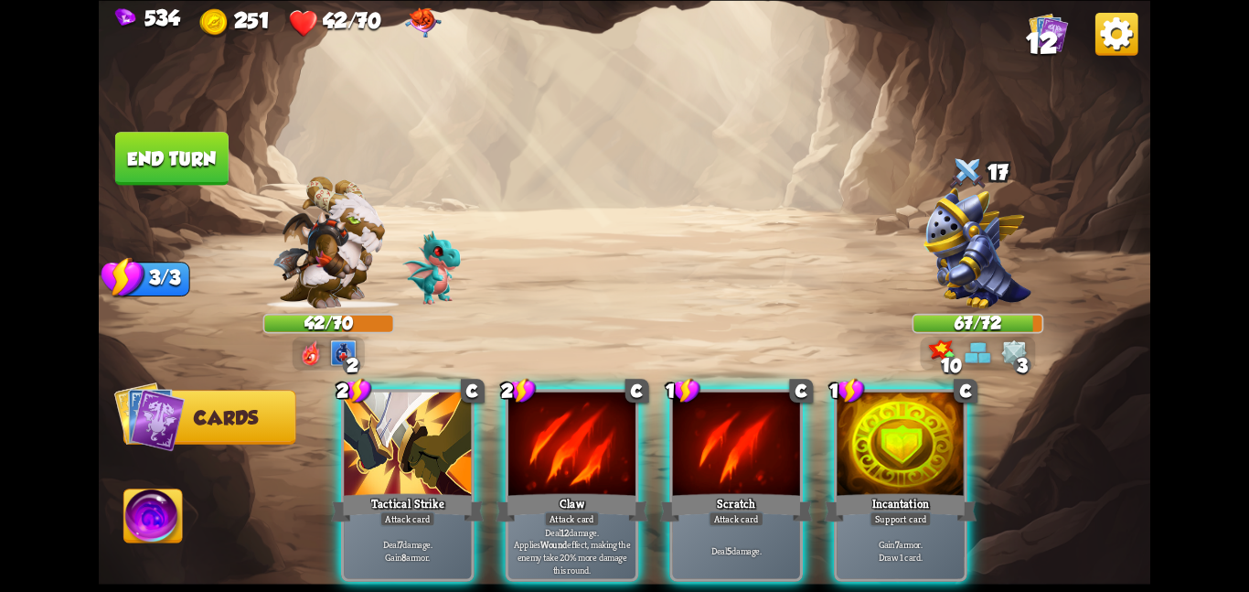
click at [632, 490] on div "Claw" at bounding box center [572, 507] width 153 height 34
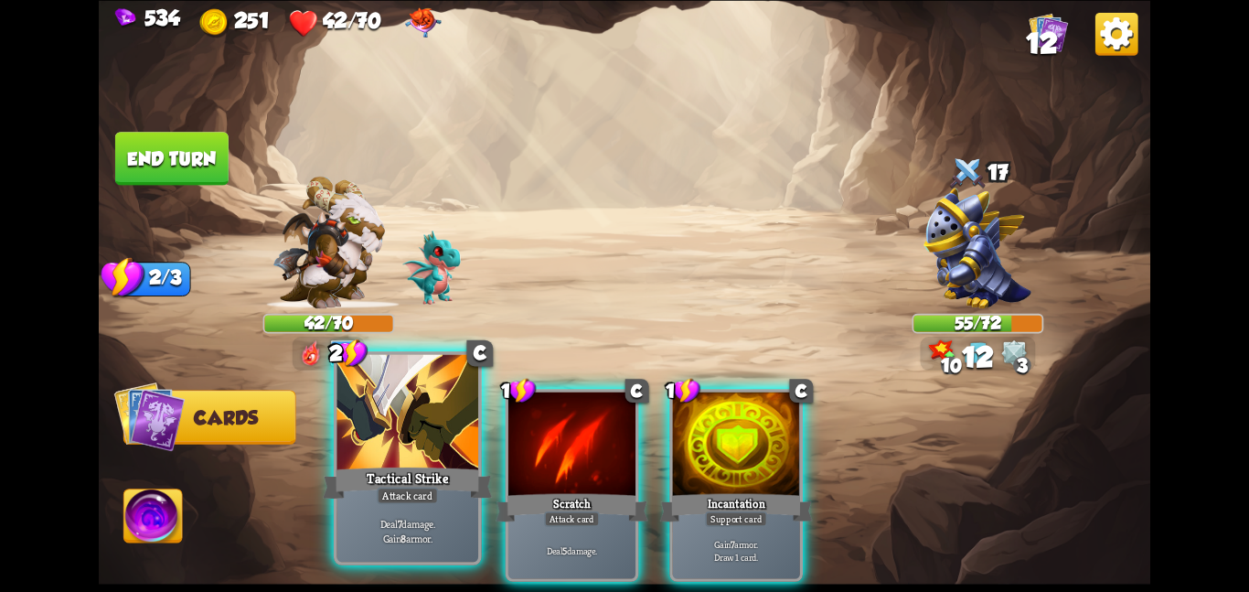
click at [337, 421] on div at bounding box center [407, 413] width 142 height 119
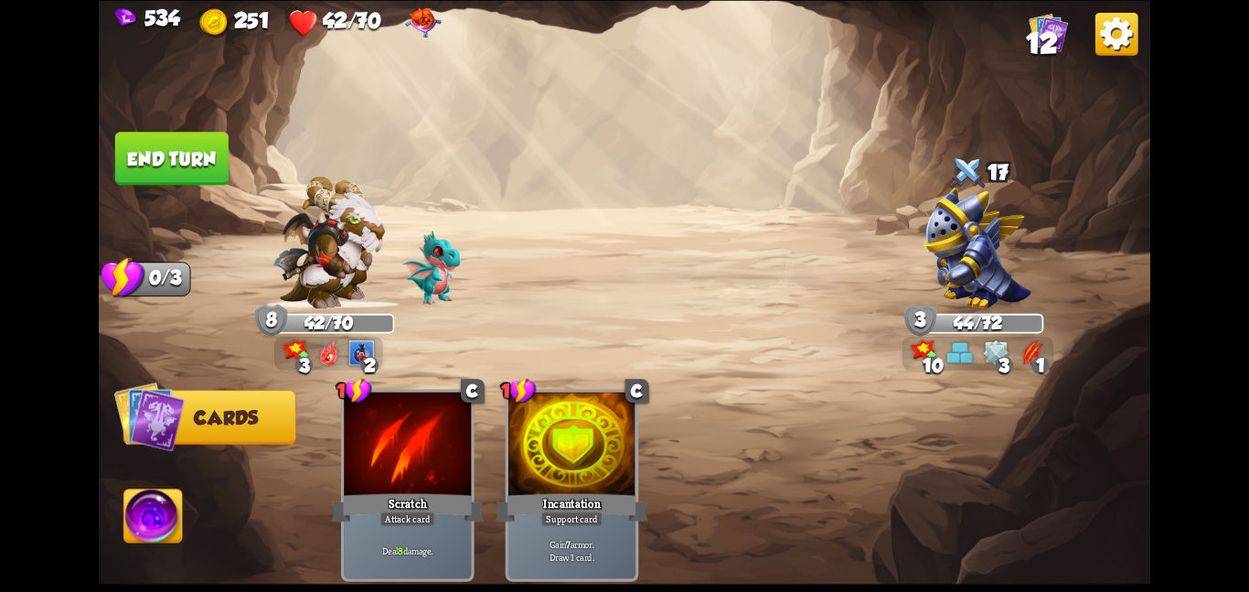
click at [109, 150] on img at bounding box center [625, 296] width 1052 height 592
click at [160, 155] on button "End turn" at bounding box center [171, 158] width 113 height 53
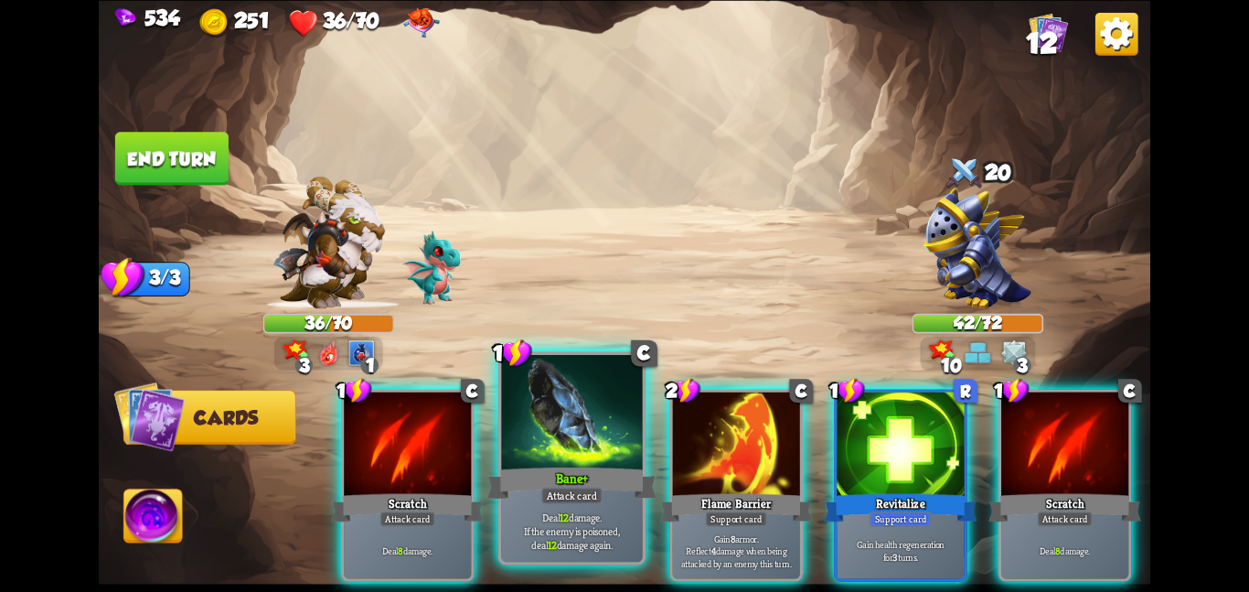
click at [588, 448] on div at bounding box center [572, 413] width 142 height 119
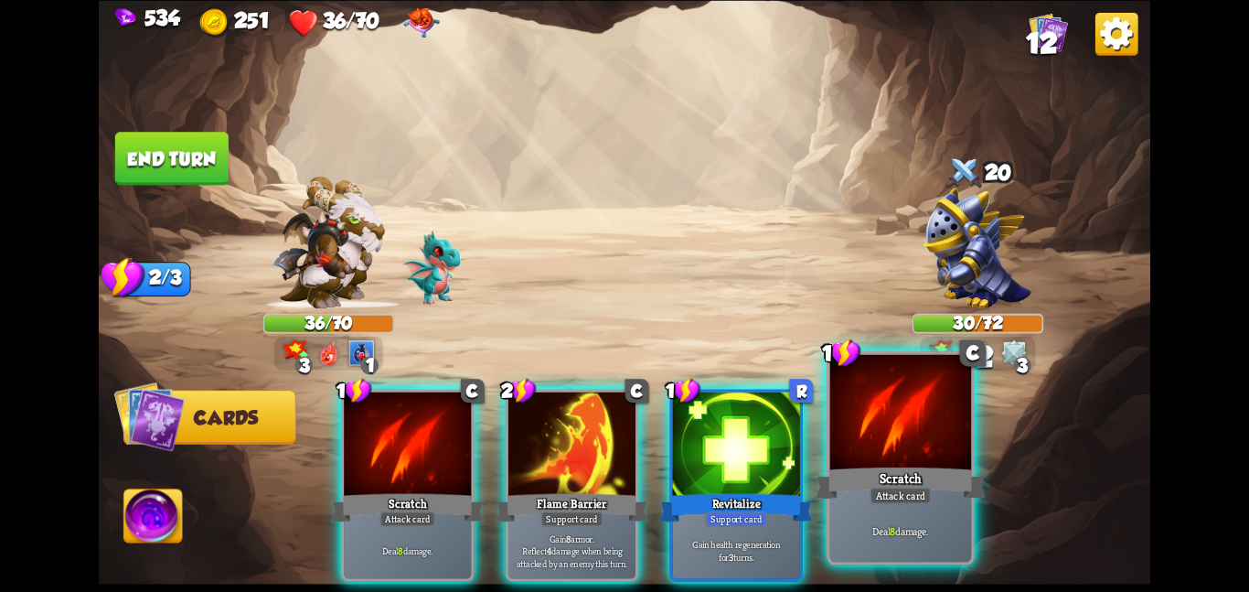
click at [904, 539] on div "Deal 8 damage." at bounding box center [901, 529] width 142 height 61
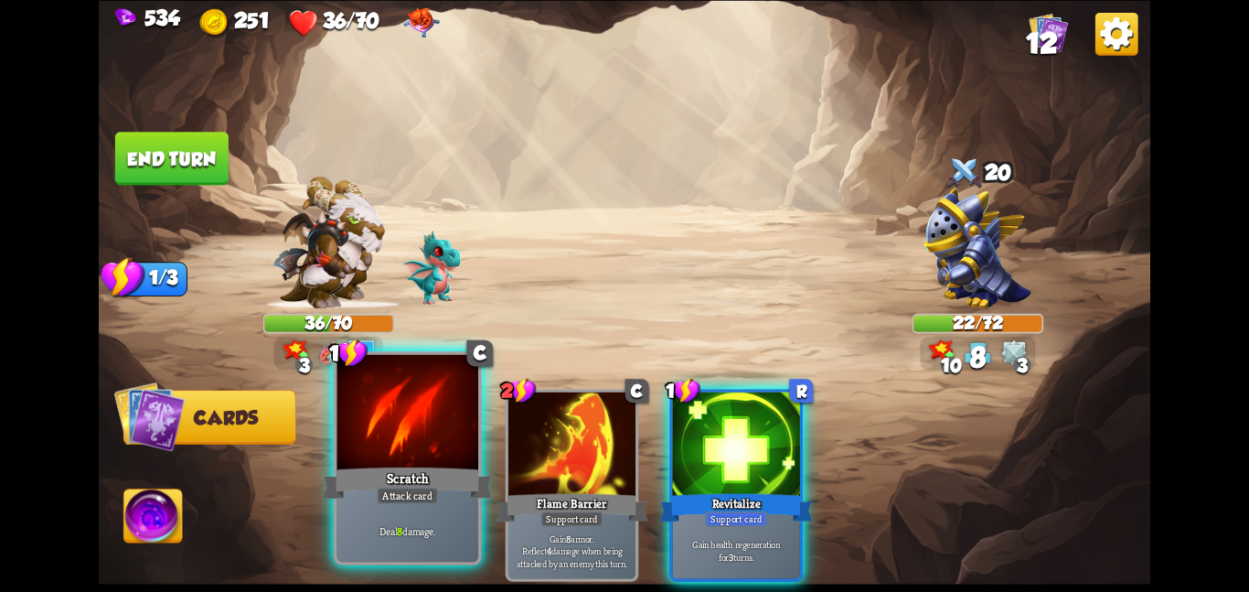
click at [407, 445] on div at bounding box center [407, 413] width 142 height 119
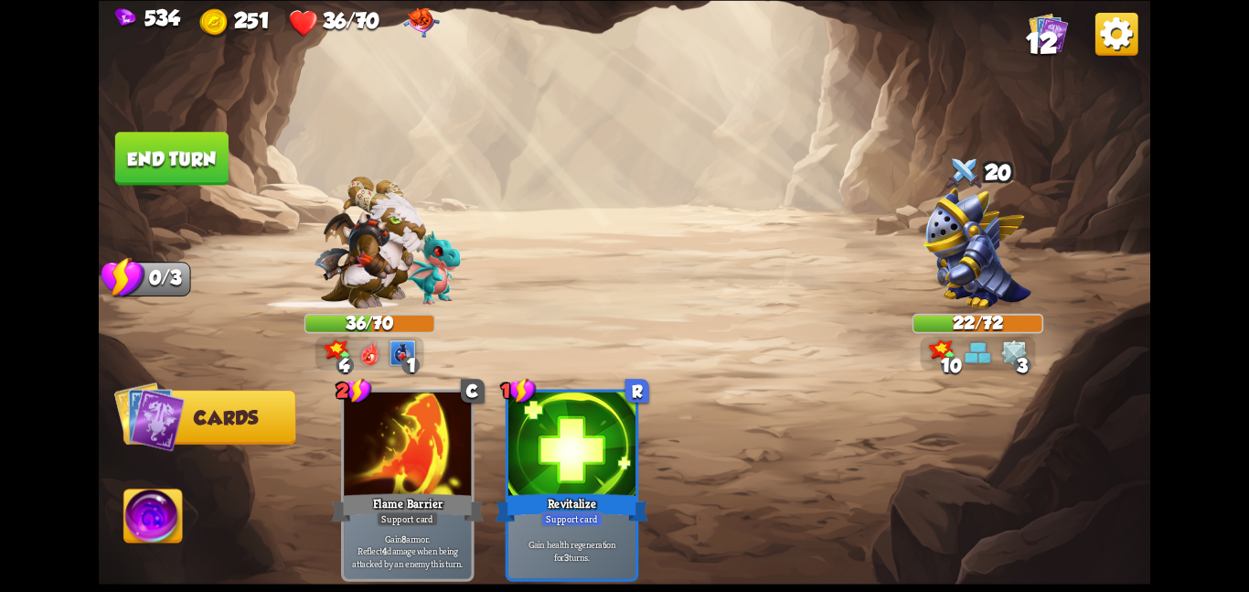
click at [176, 511] on img at bounding box center [153, 518] width 59 height 59
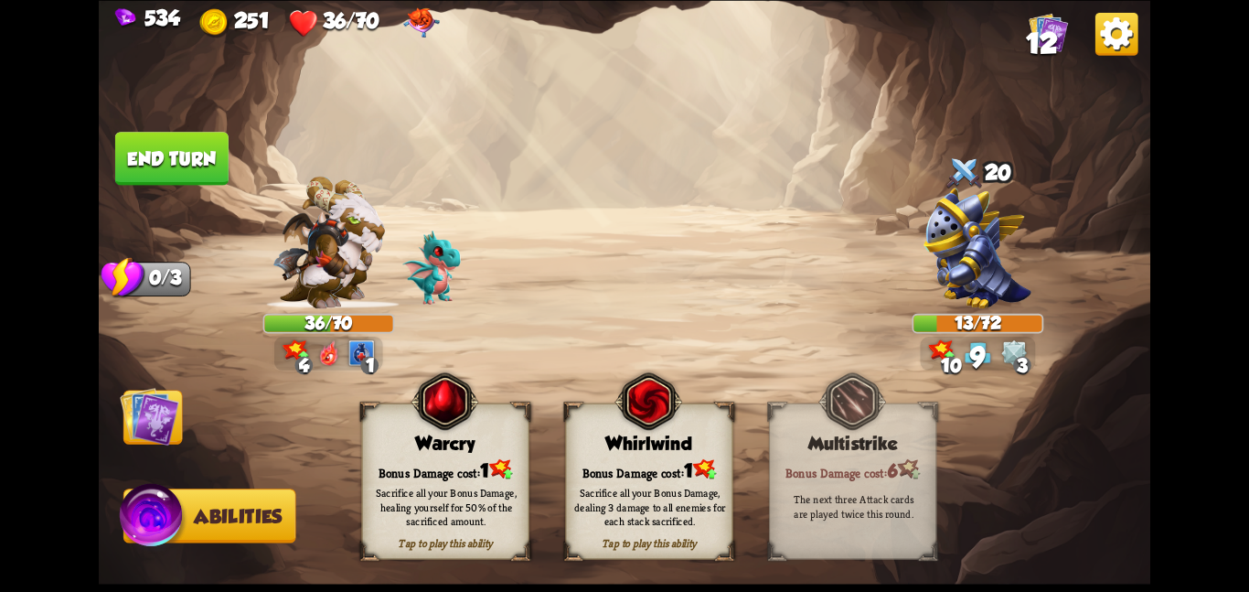
click at [664, 472] on div "Bonus Damage cost: 1" at bounding box center [649, 469] width 166 height 24
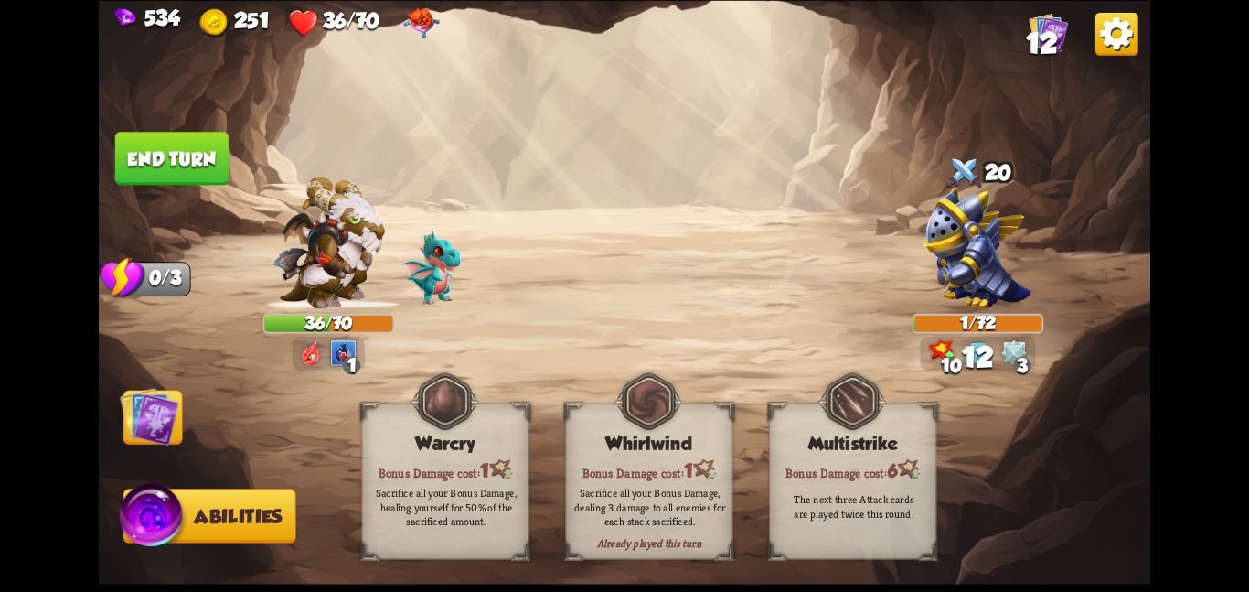
click at [194, 176] on button "End turn" at bounding box center [171, 158] width 113 height 53
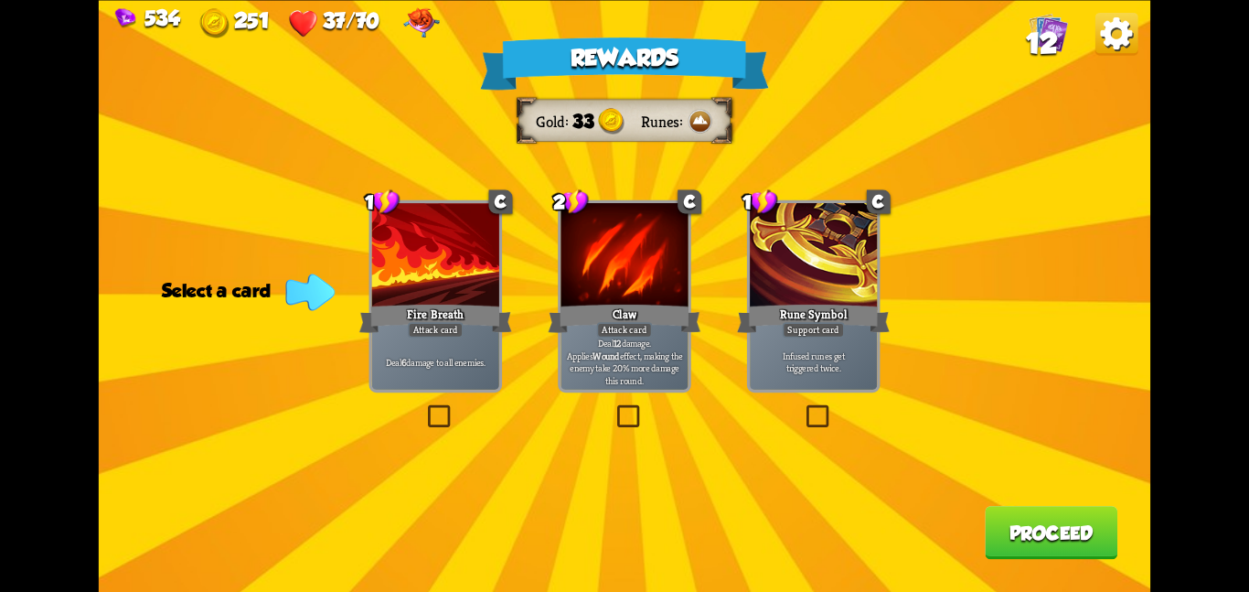
click at [545, 278] on div "Rewards Gold 33 Runes Select a card 1 C Fire Breath Attack card Deal 6 damage t…" at bounding box center [625, 296] width 1052 height 592
click at [594, 283] on div at bounding box center [624, 256] width 127 height 107
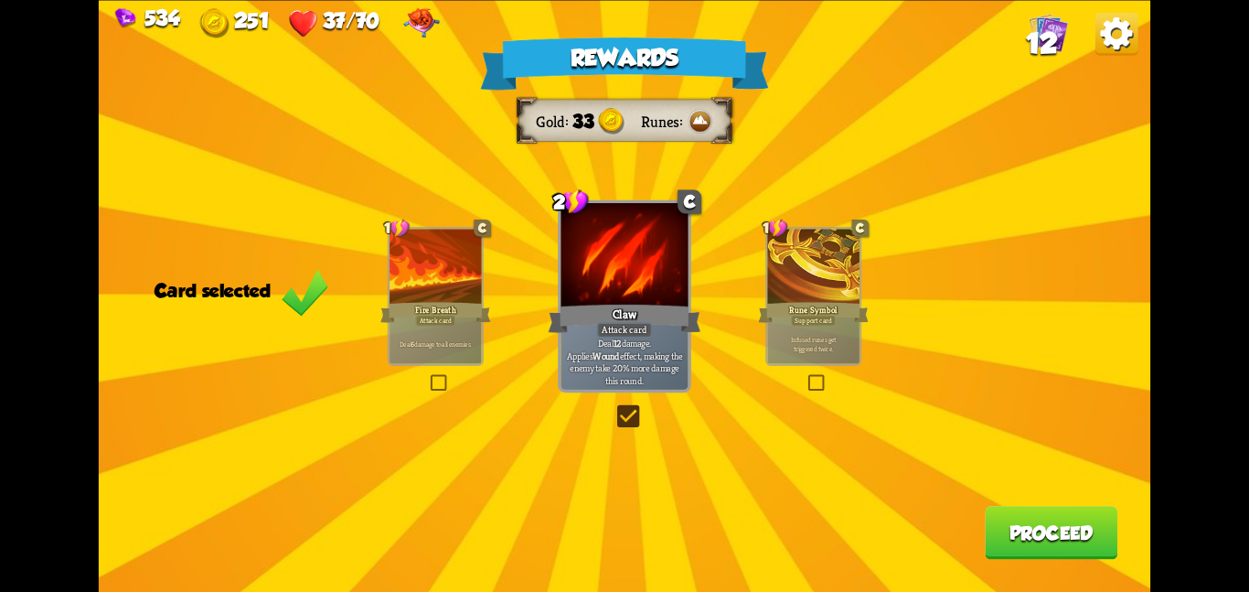
click at [1012, 539] on button "Proceed" at bounding box center [1051, 532] width 133 height 53
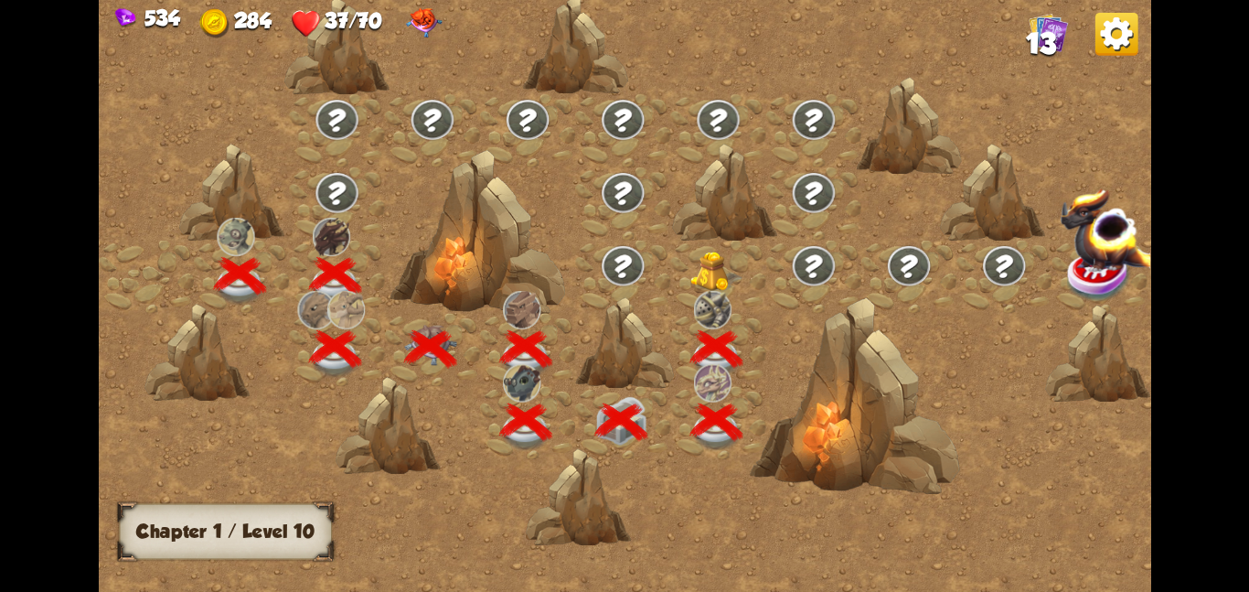
click at [715, 273] on img at bounding box center [716, 271] width 53 height 40
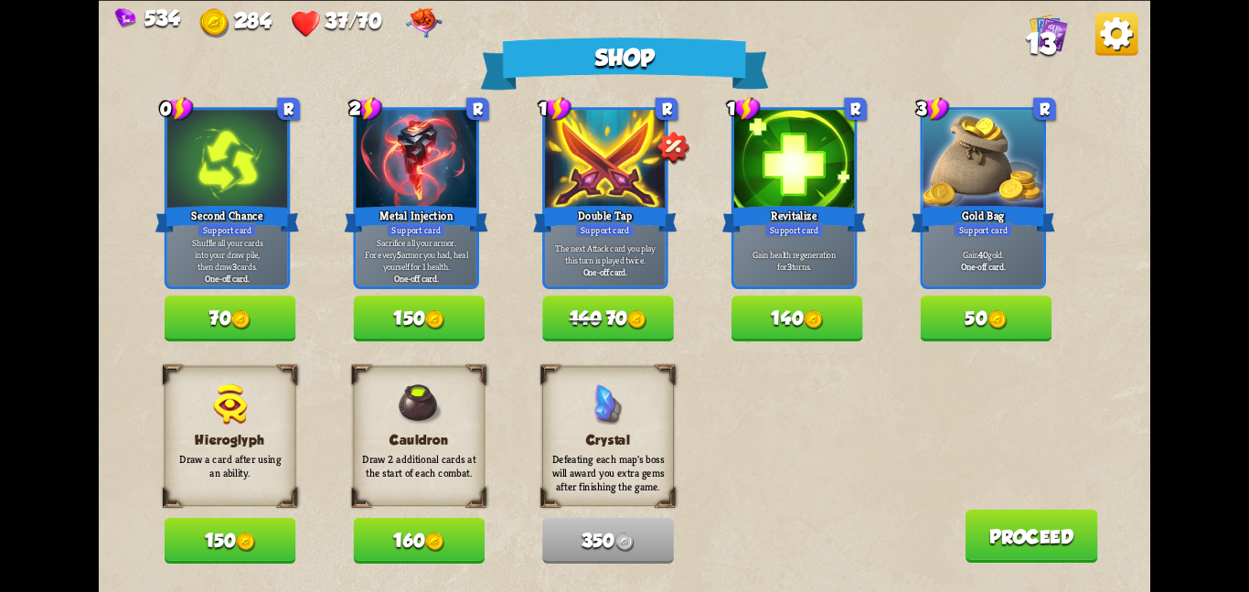
click at [806, 299] on button "140" at bounding box center [798, 318] width 132 height 46
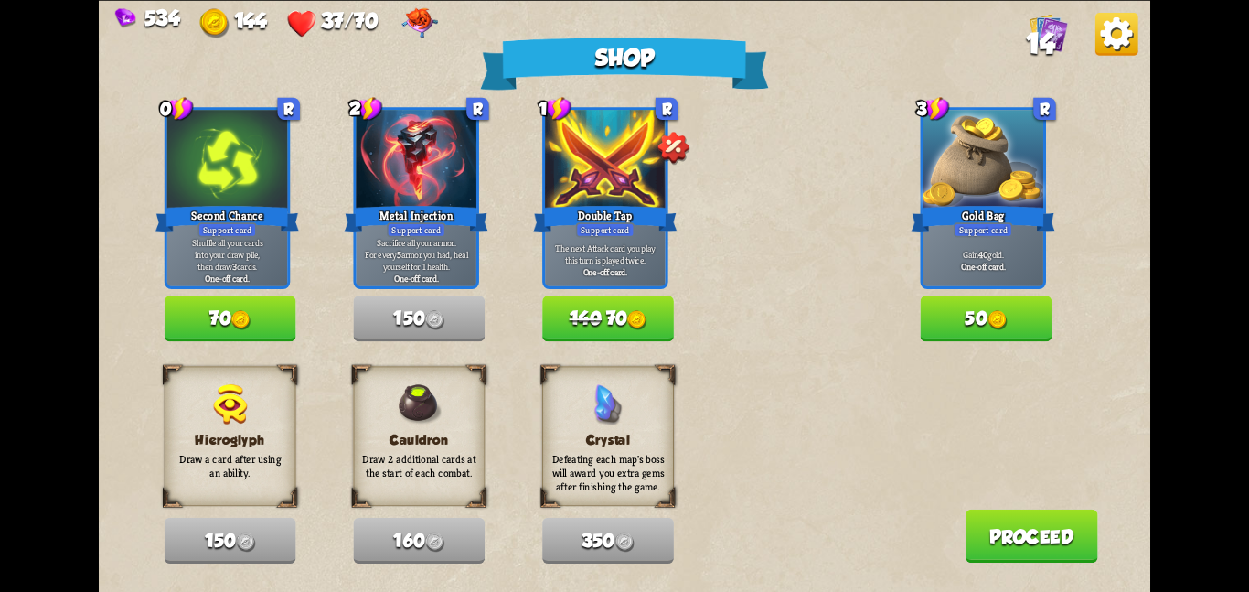
click at [1038, 518] on button "Proceed" at bounding box center [1031, 534] width 133 height 53
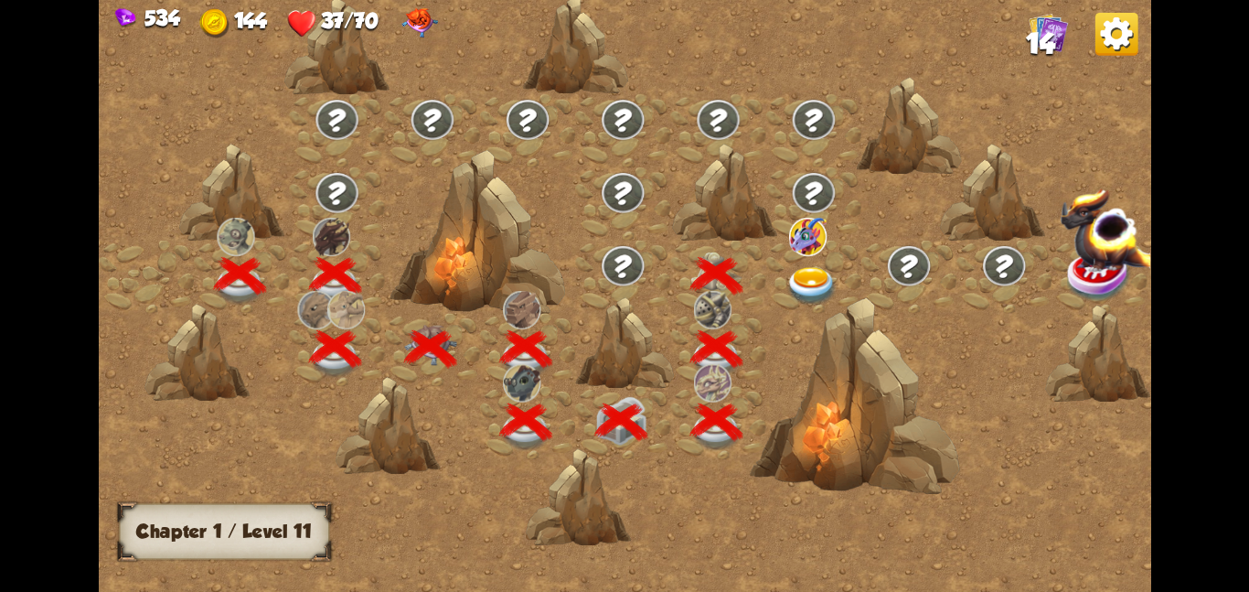
scroll to position [0, 278]
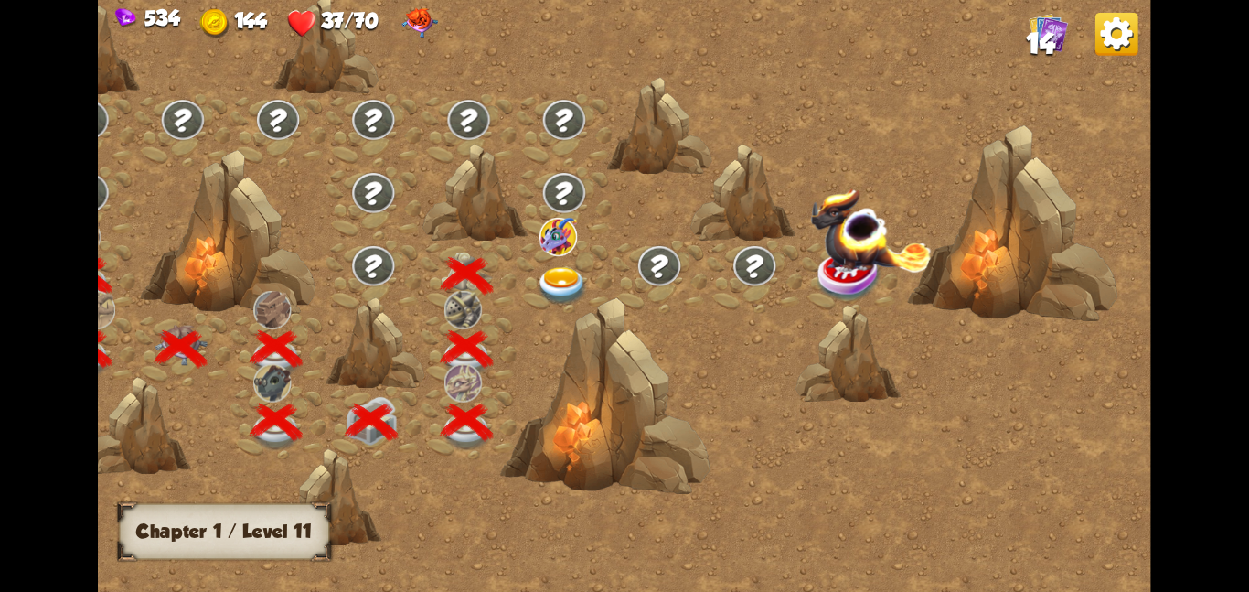
click at [544, 280] on img at bounding box center [562, 285] width 53 height 38
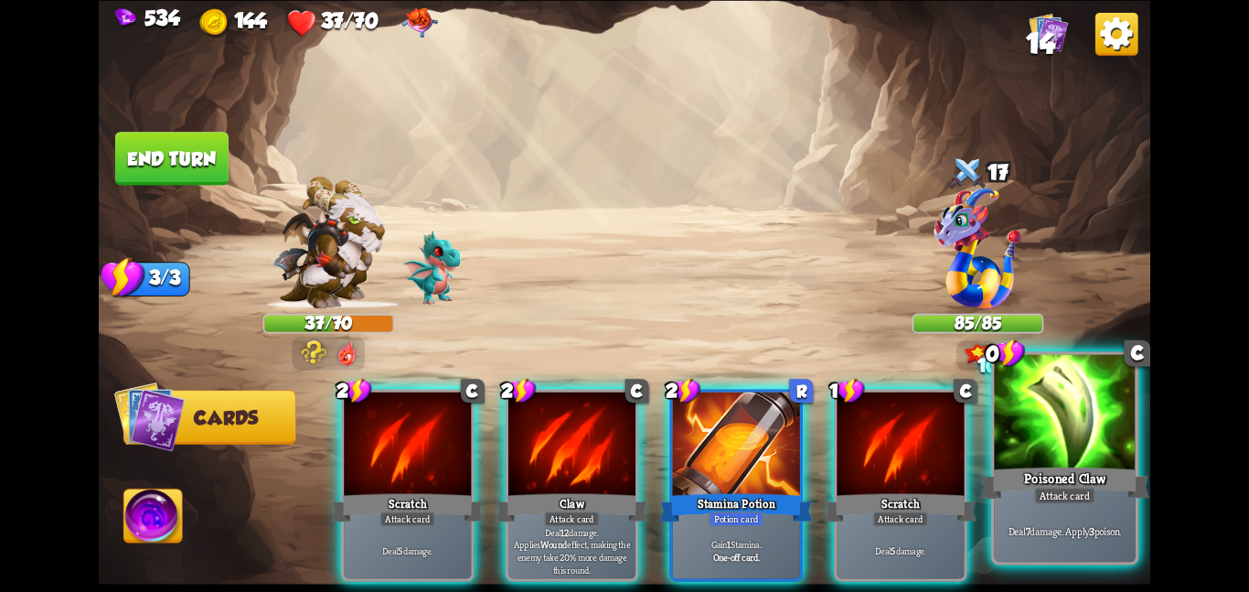
click at [999, 401] on div at bounding box center [1065, 413] width 142 height 119
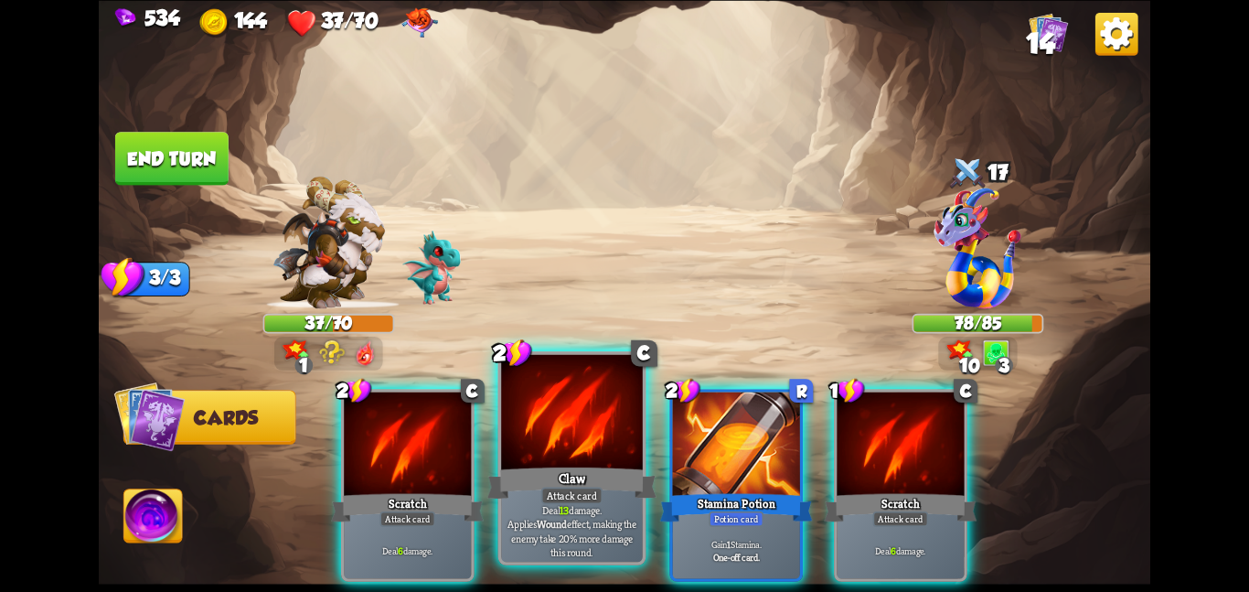
click at [524, 443] on div at bounding box center [572, 413] width 142 height 119
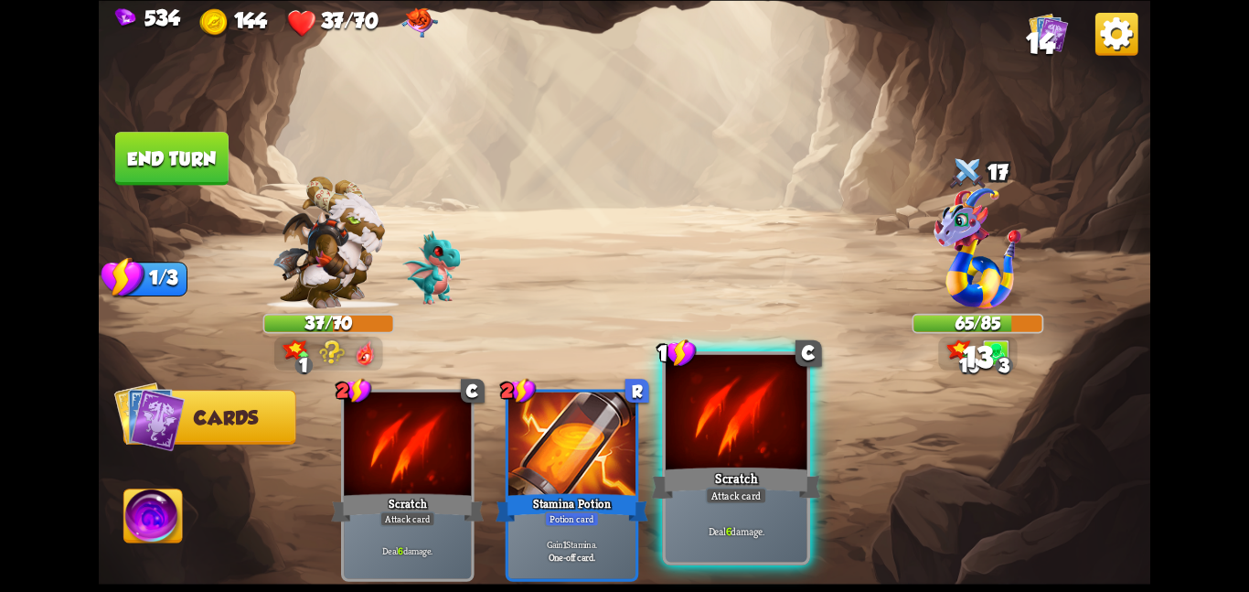
click at [711, 425] on div at bounding box center [737, 413] width 142 height 119
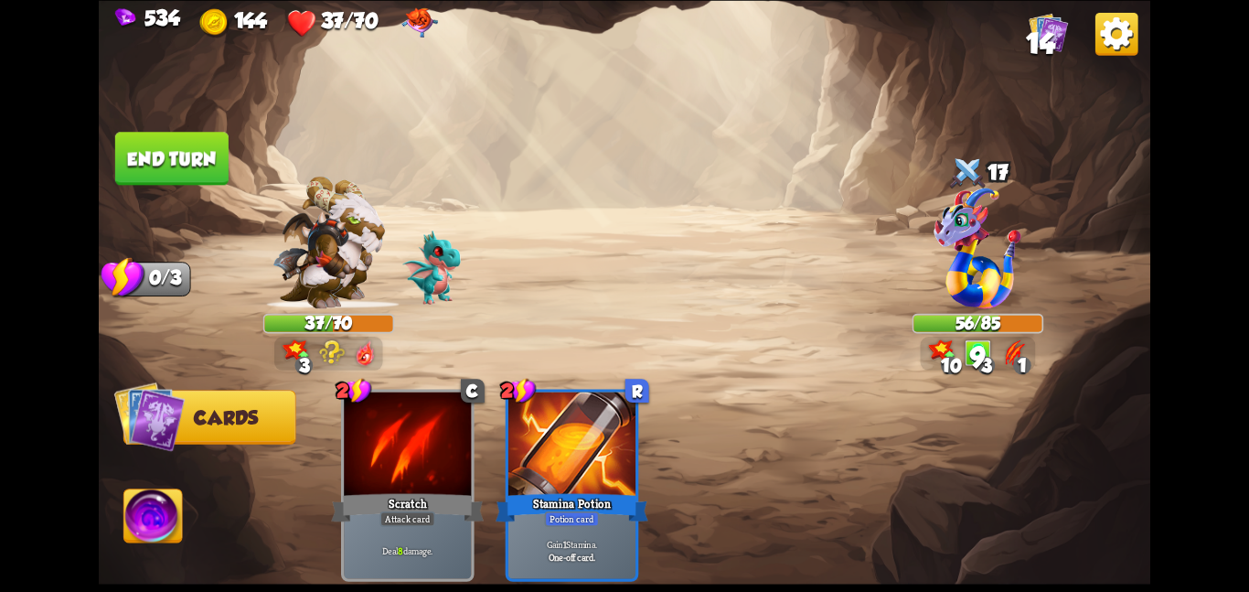
click at [202, 159] on button "End turn" at bounding box center [171, 158] width 113 height 53
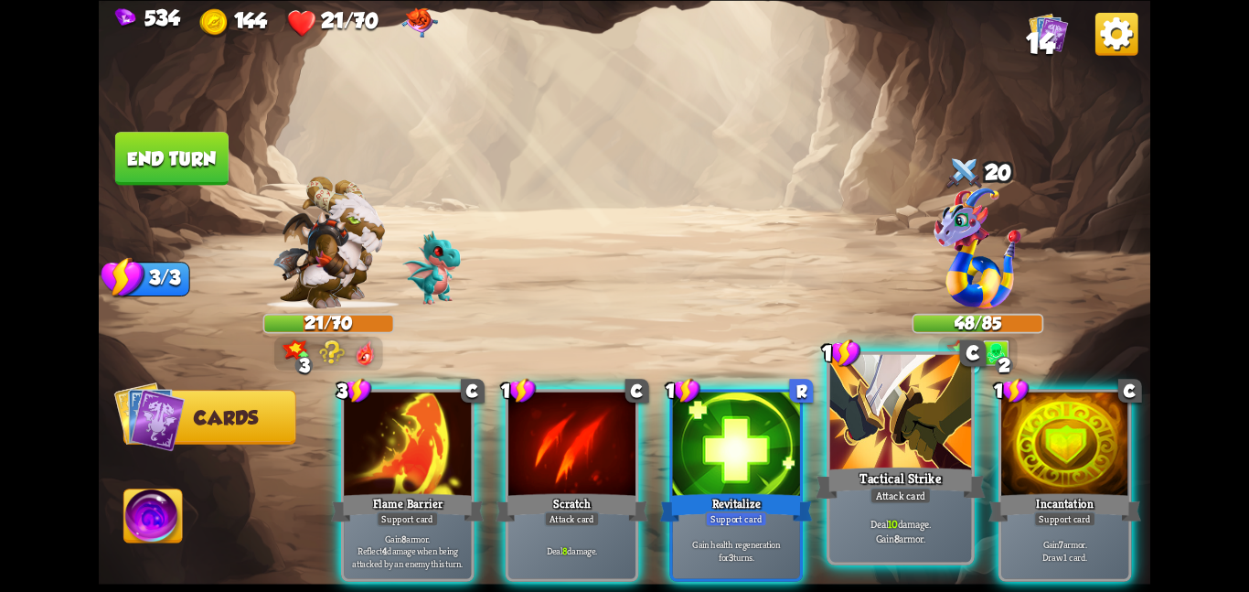
click at [842, 404] on div at bounding box center [901, 413] width 142 height 119
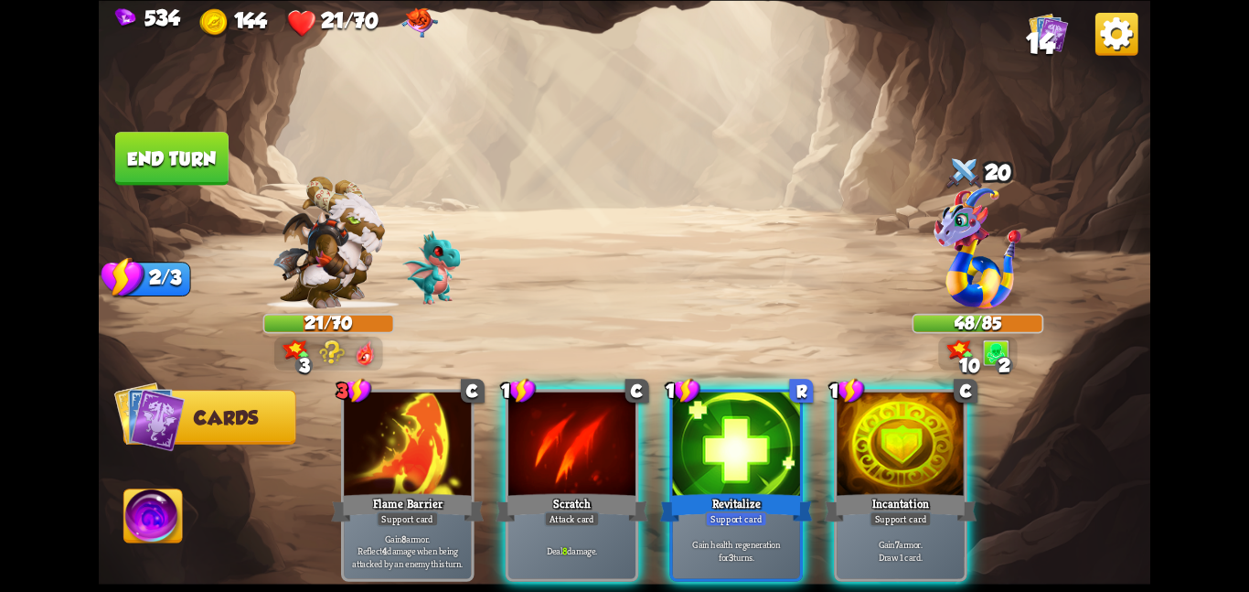
click at [842, 404] on div at bounding box center [900, 444] width 127 height 107
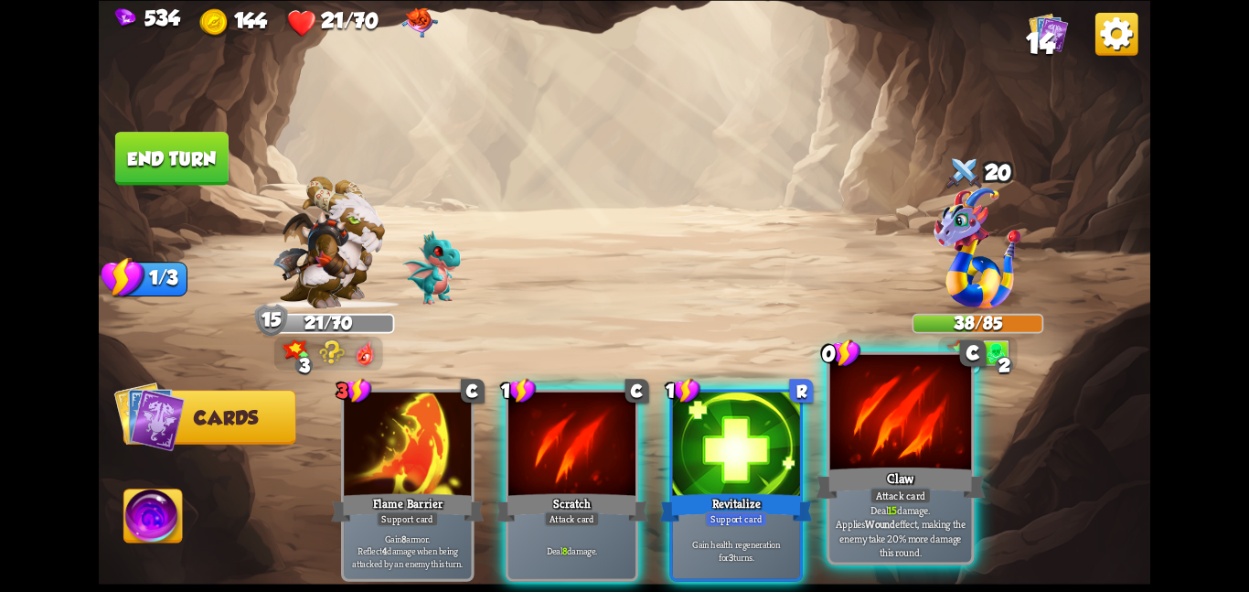
click at [894, 439] on div at bounding box center [901, 413] width 142 height 119
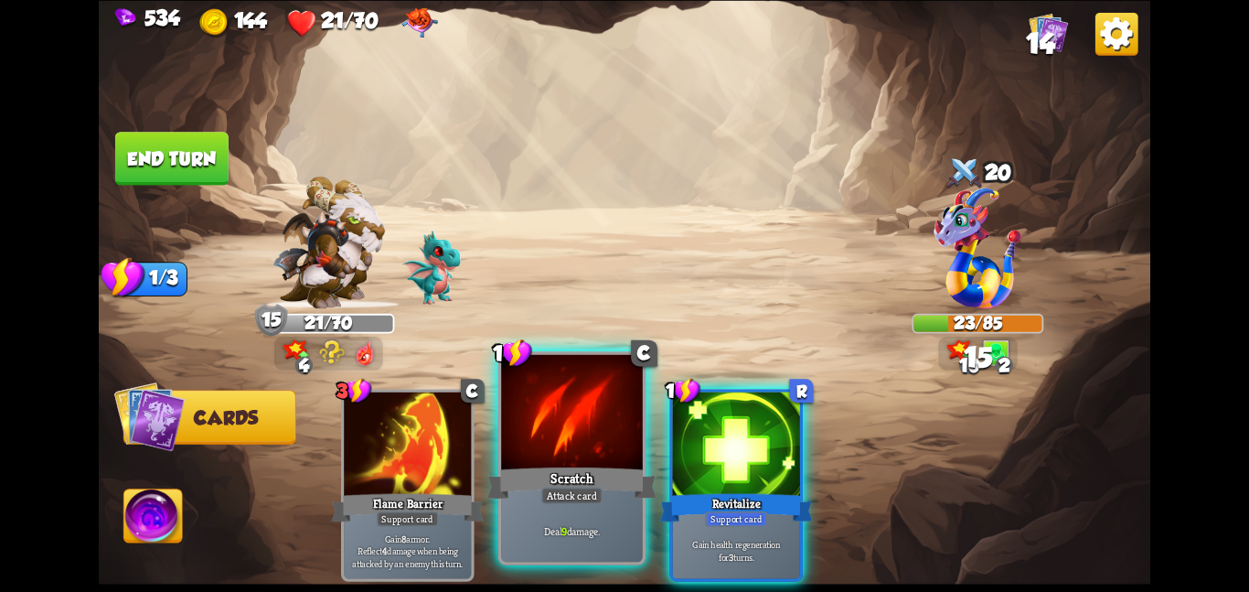
click at [604, 452] on div at bounding box center [572, 413] width 142 height 119
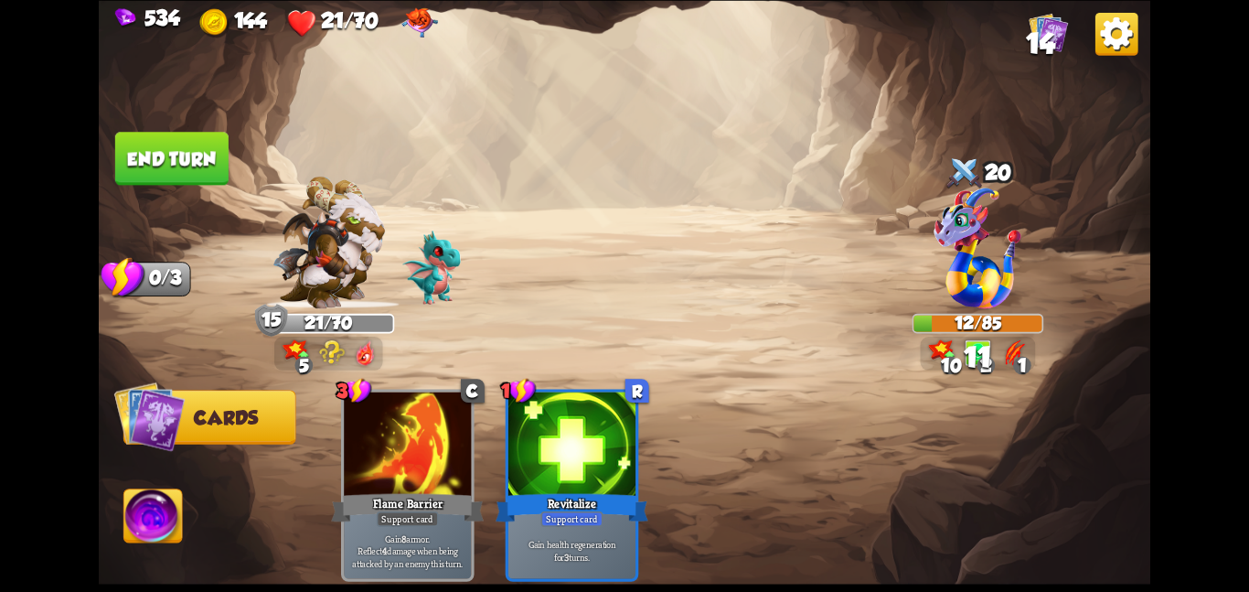
click at [166, 507] on img at bounding box center [153, 518] width 59 height 59
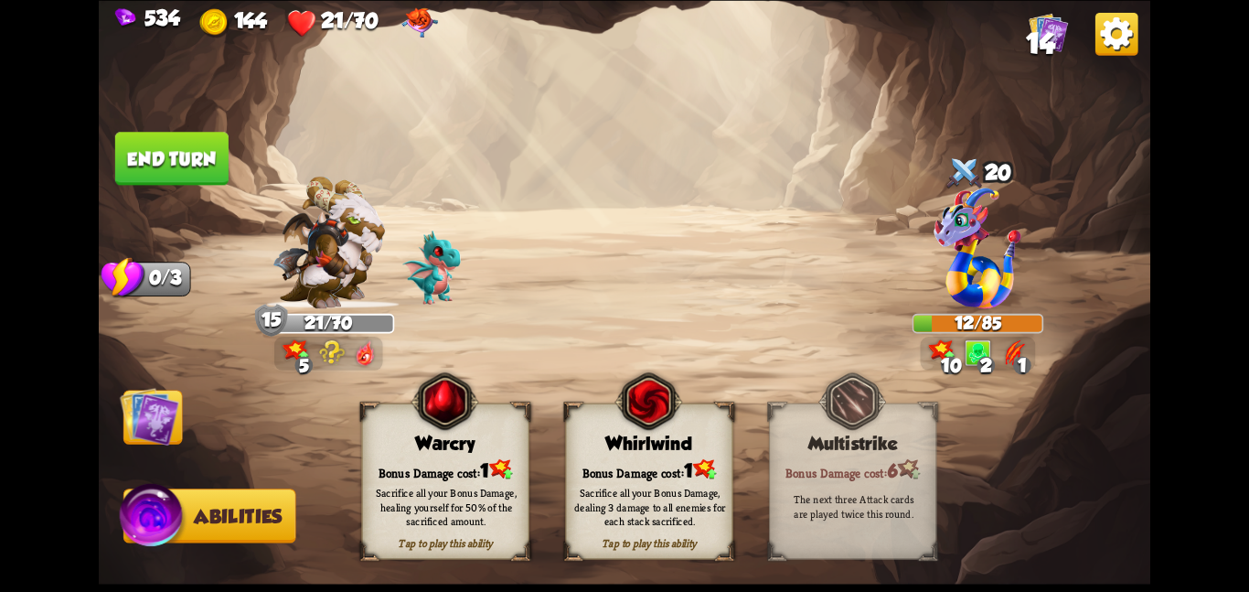
click at [652, 404] on img at bounding box center [648, 401] width 68 height 69
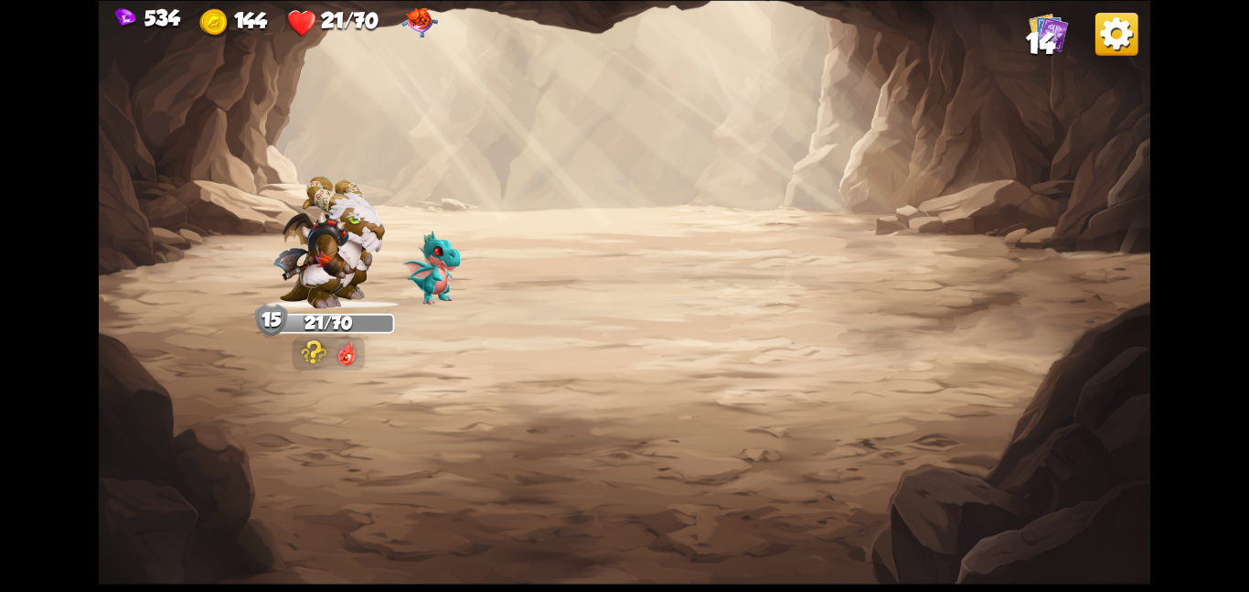
click at [389, 380] on img at bounding box center [625, 296] width 1052 height 592
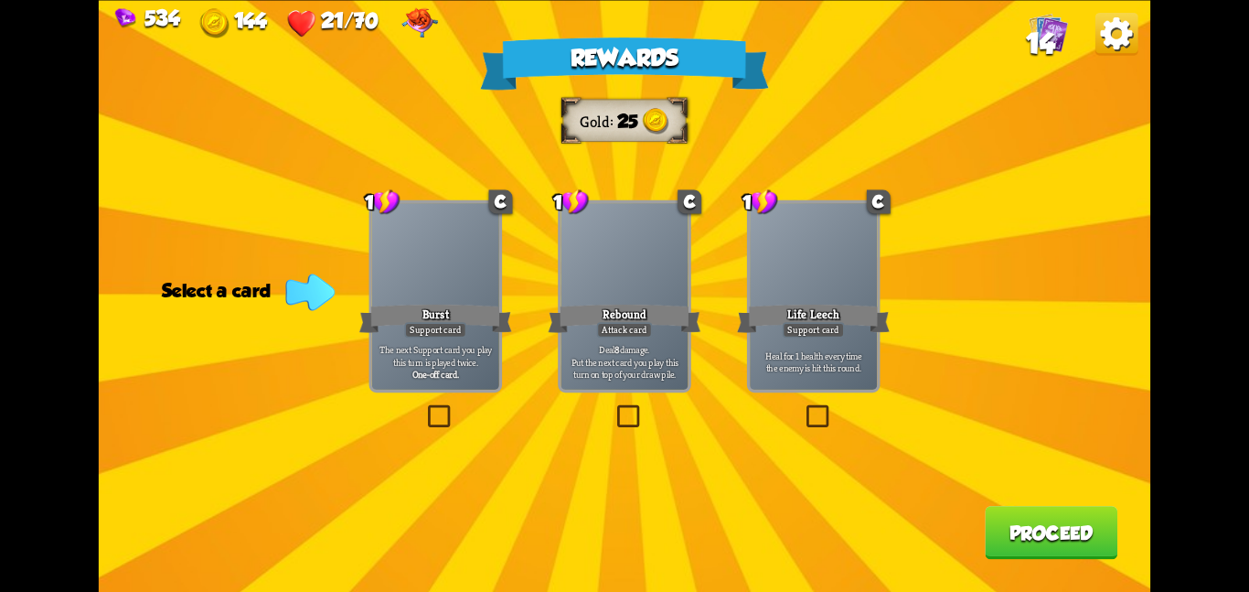
click at [619, 271] on div at bounding box center [624, 256] width 127 height 107
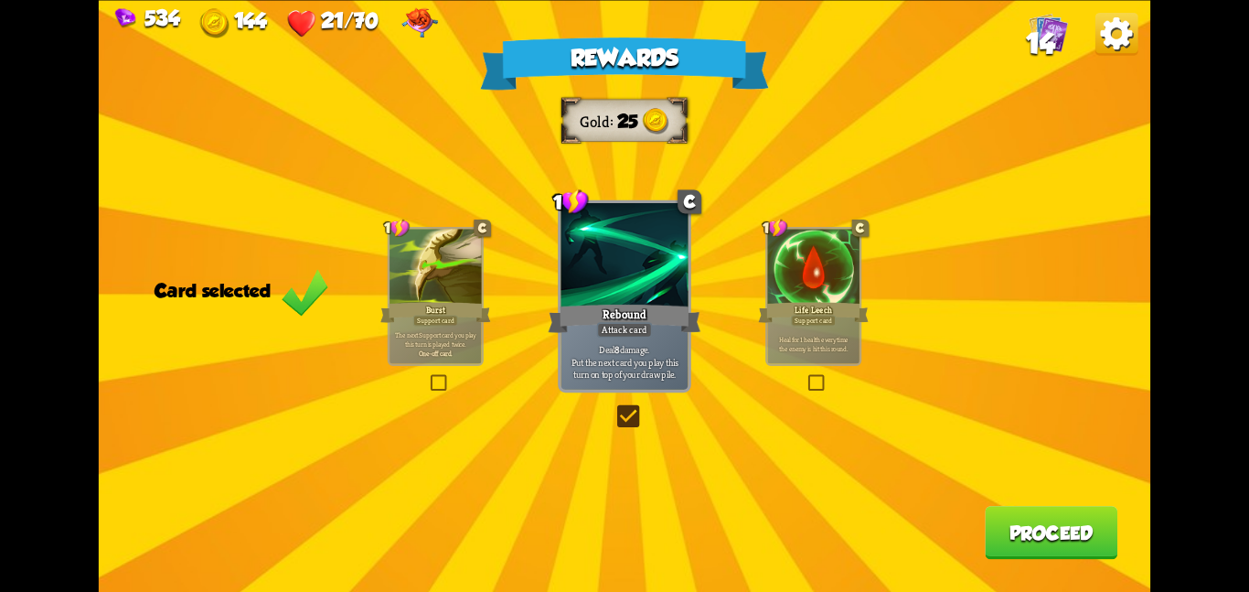
click at [988, 525] on button "Proceed" at bounding box center [1051, 532] width 133 height 53
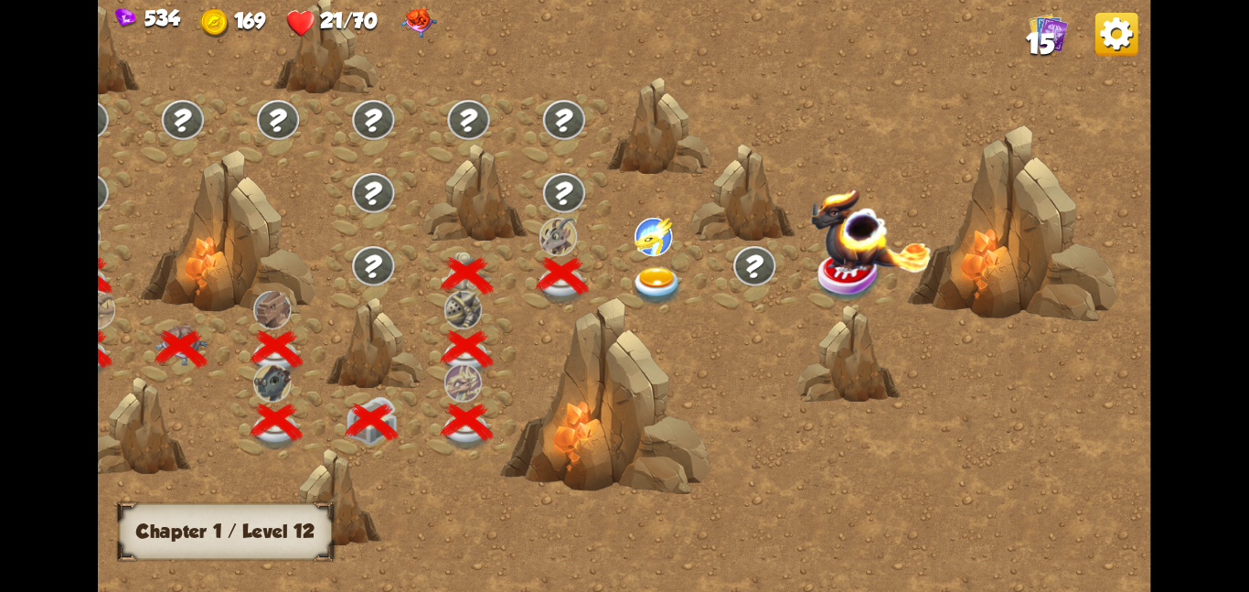
click at [678, 281] on img at bounding box center [657, 285] width 53 height 38
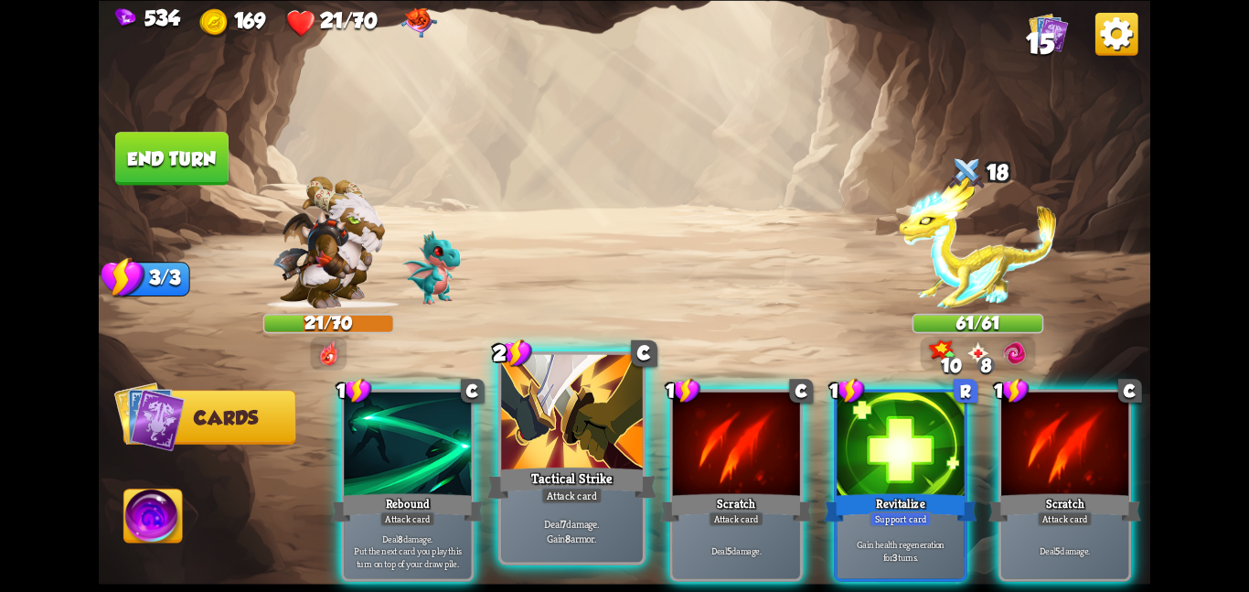
click at [529, 430] on div at bounding box center [572, 413] width 142 height 119
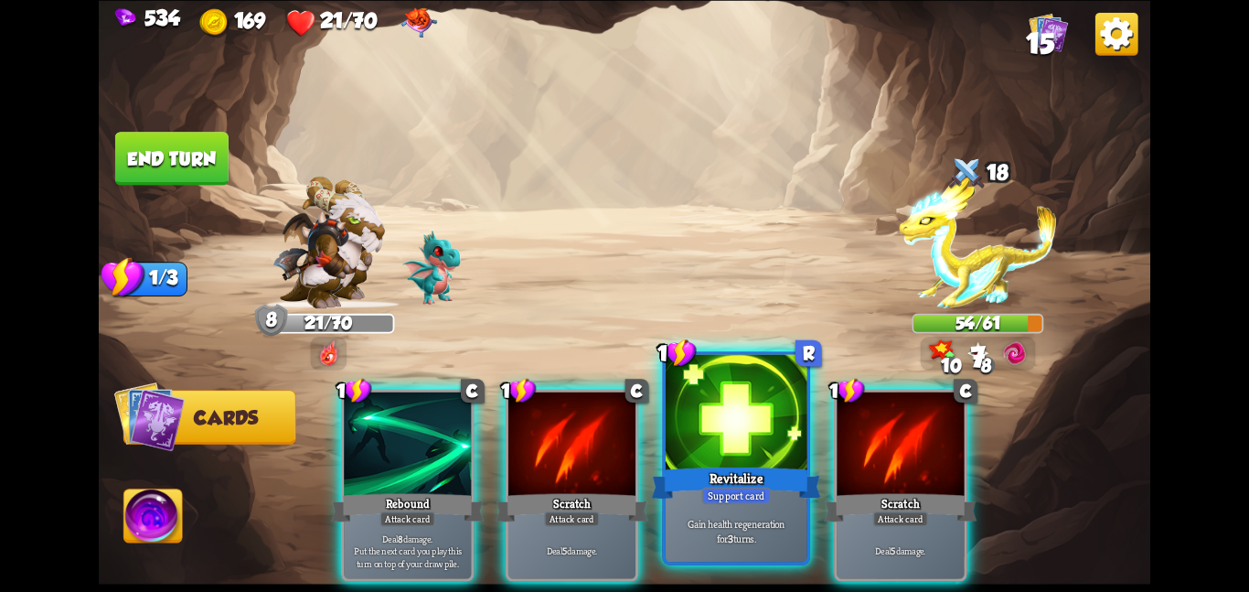
click at [752, 482] on div "Revitalize" at bounding box center [735, 482] width 169 height 37
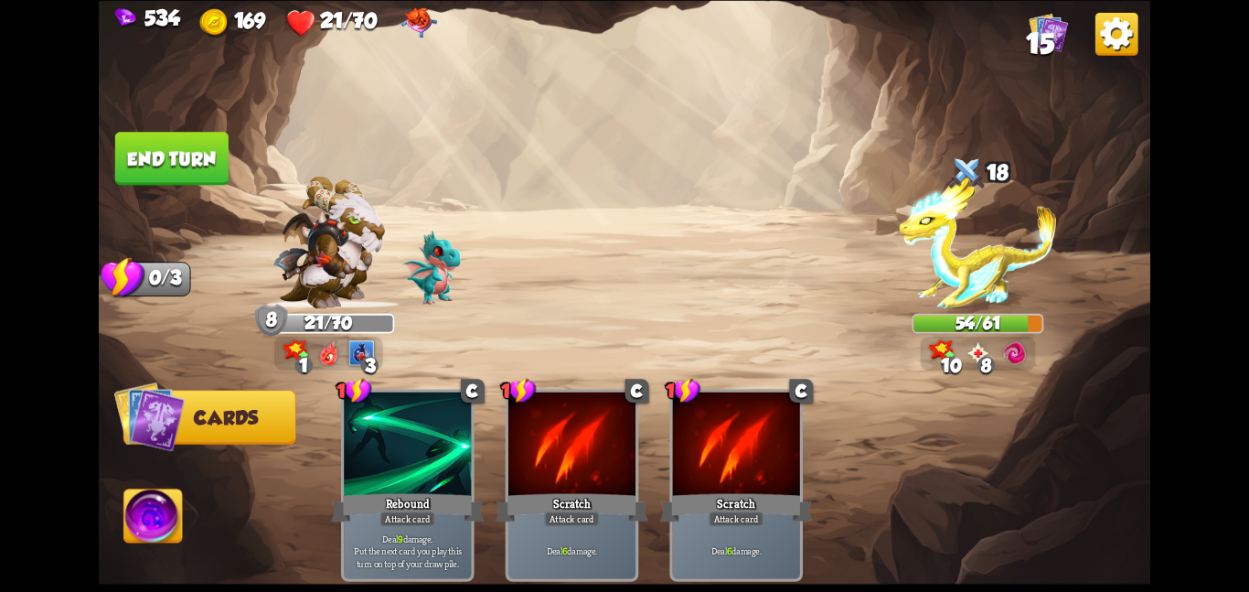
click at [206, 170] on button "End turn" at bounding box center [171, 158] width 113 height 53
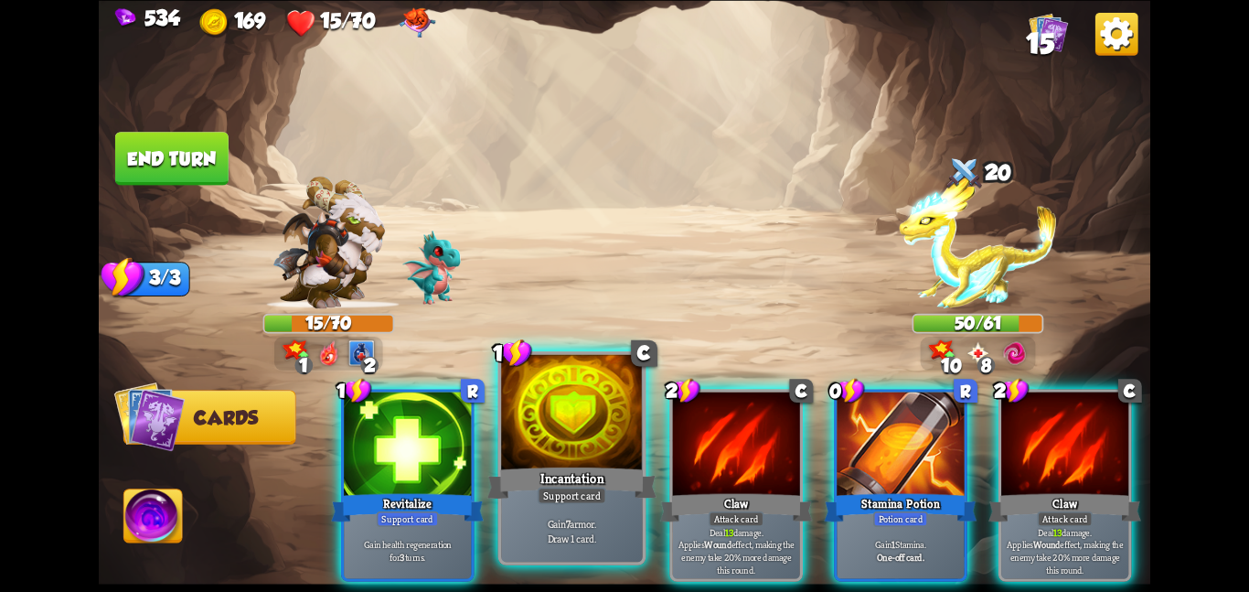
click at [571, 426] on div at bounding box center [572, 413] width 142 height 119
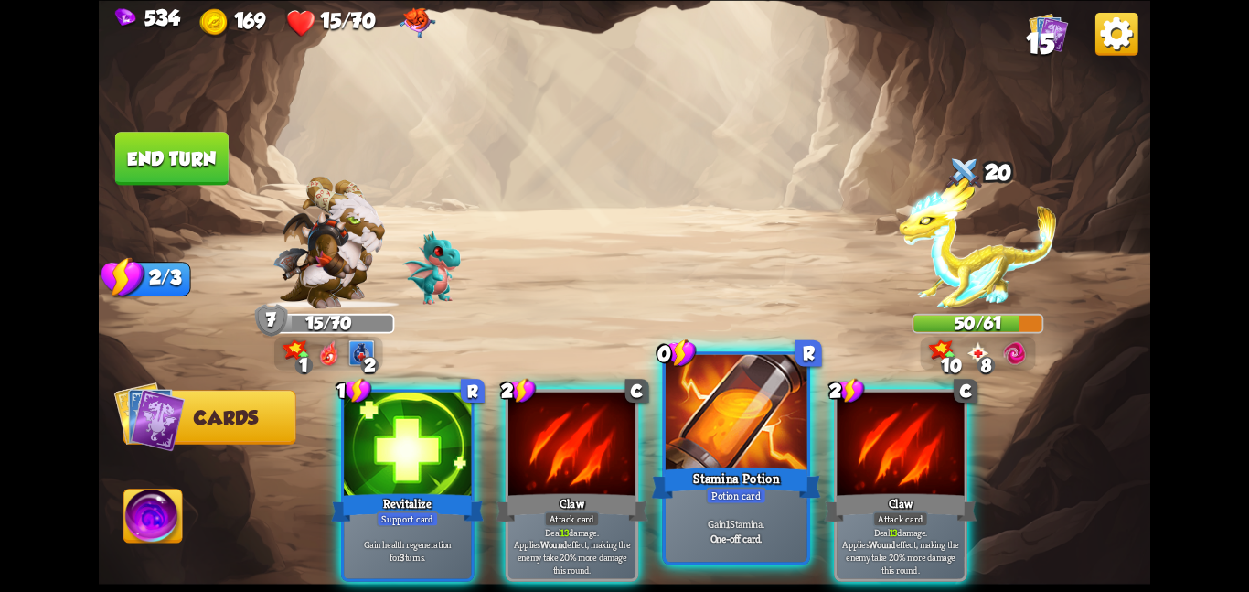
click at [699, 423] on div at bounding box center [737, 413] width 142 height 119
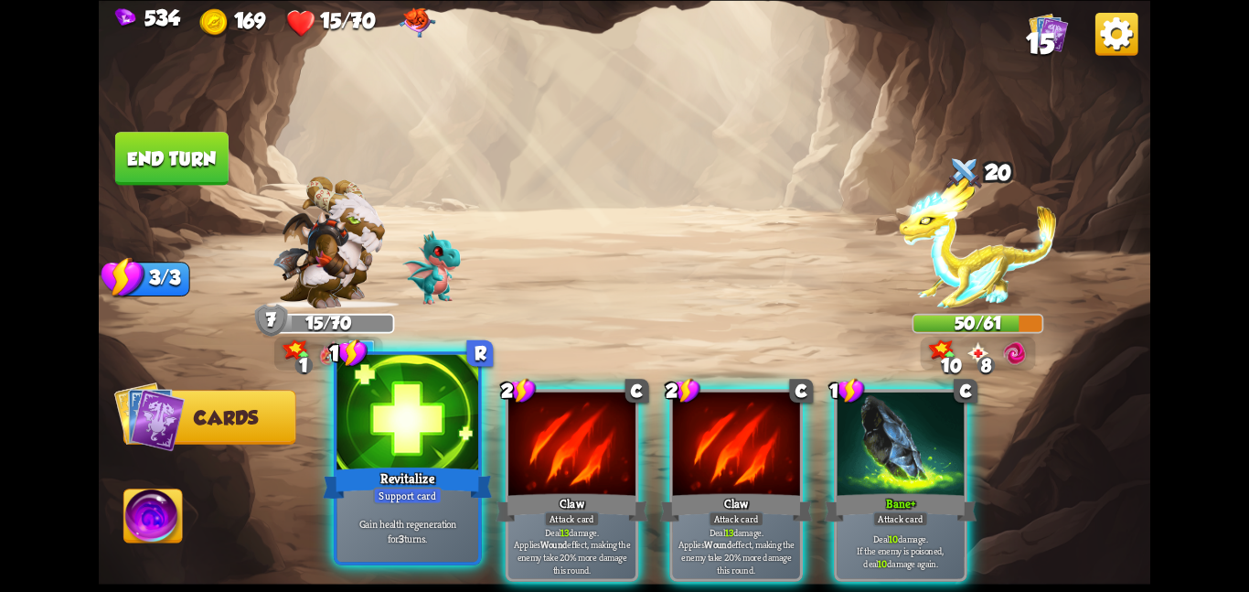
click at [401, 454] on div at bounding box center [407, 413] width 142 height 119
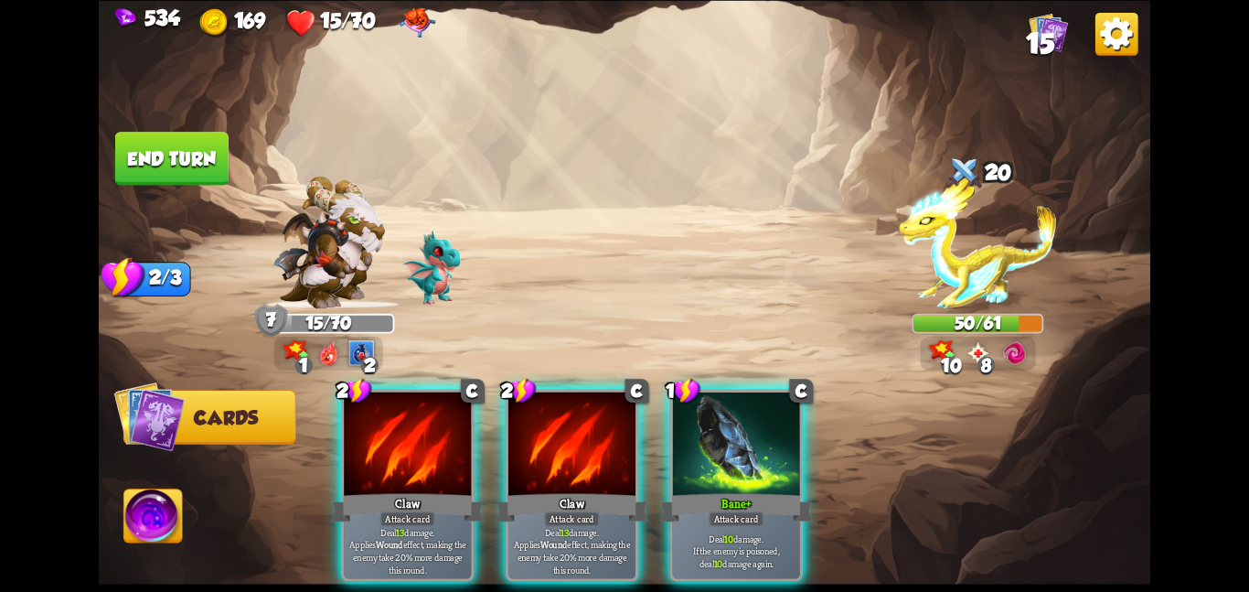
click at [401, 454] on div at bounding box center [407, 444] width 127 height 107
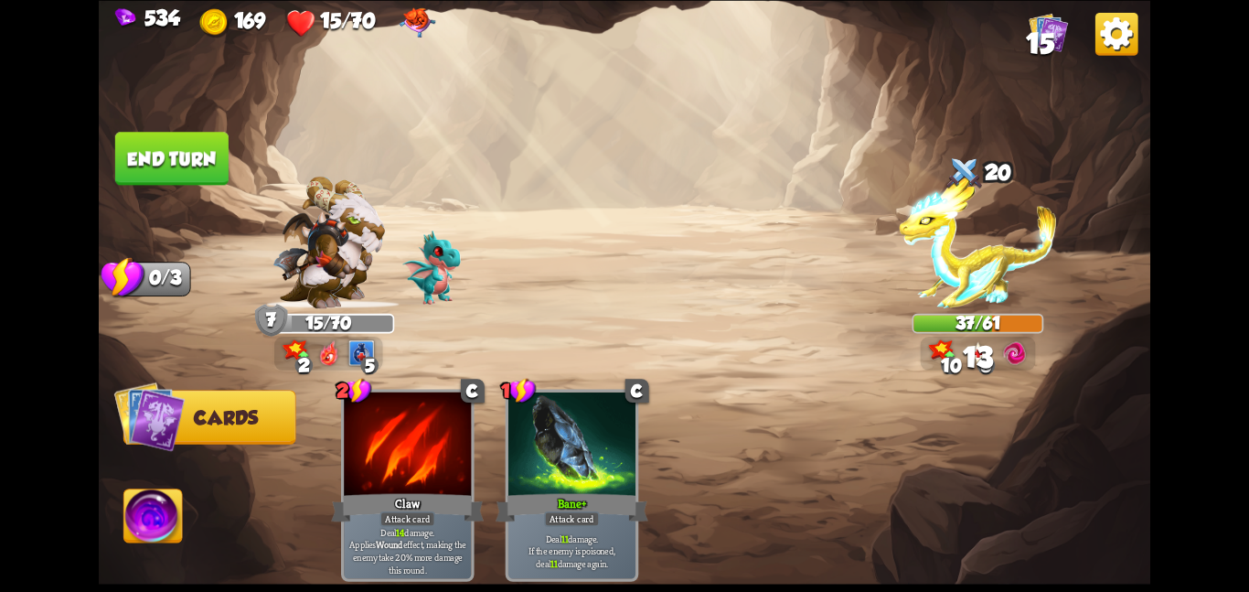
click at [159, 164] on button "End turn" at bounding box center [171, 158] width 113 height 53
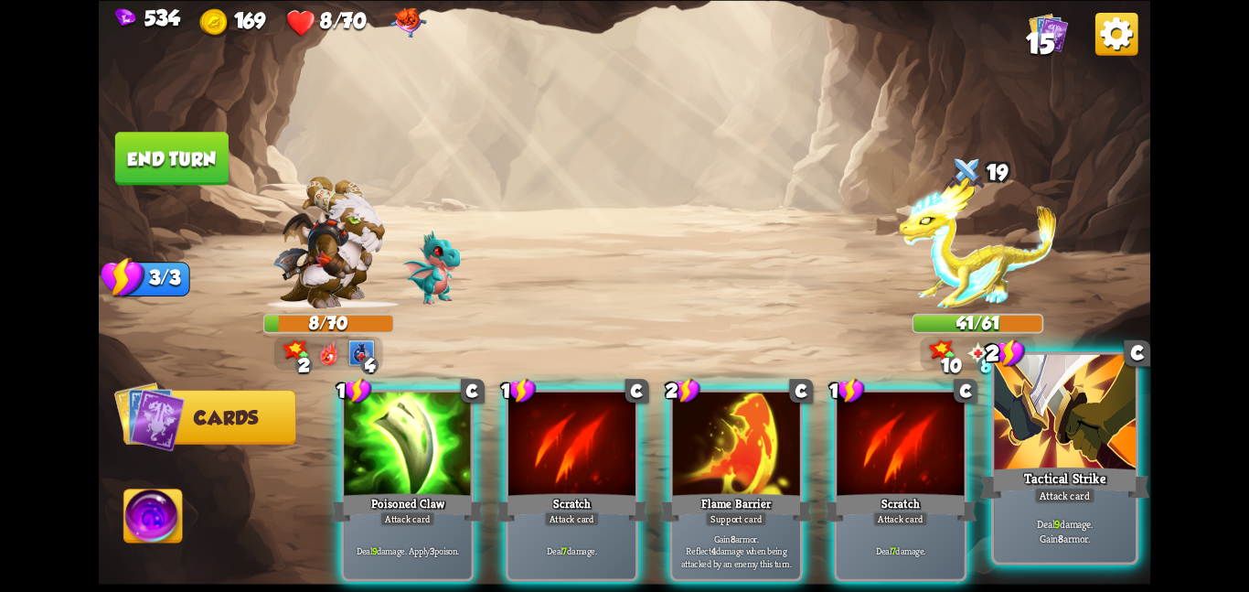
click at [1042, 474] on div "Tactical Strike" at bounding box center [1064, 482] width 169 height 37
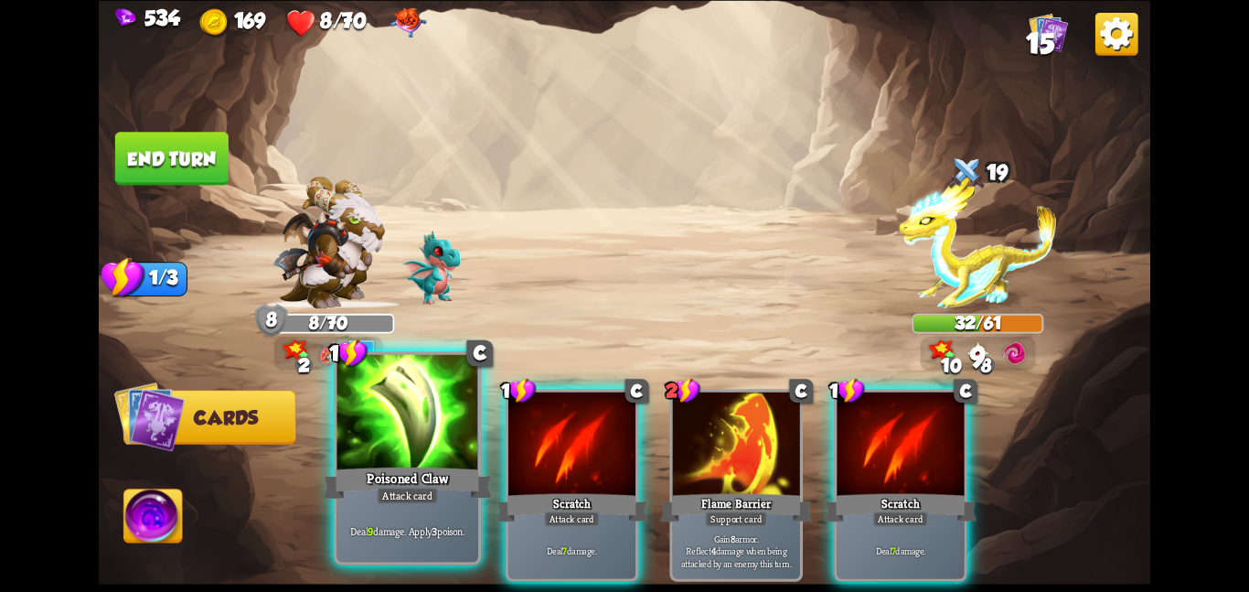
click at [402, 498] on div "Attack card" at bounding box center [407, 494] width 61 height 17
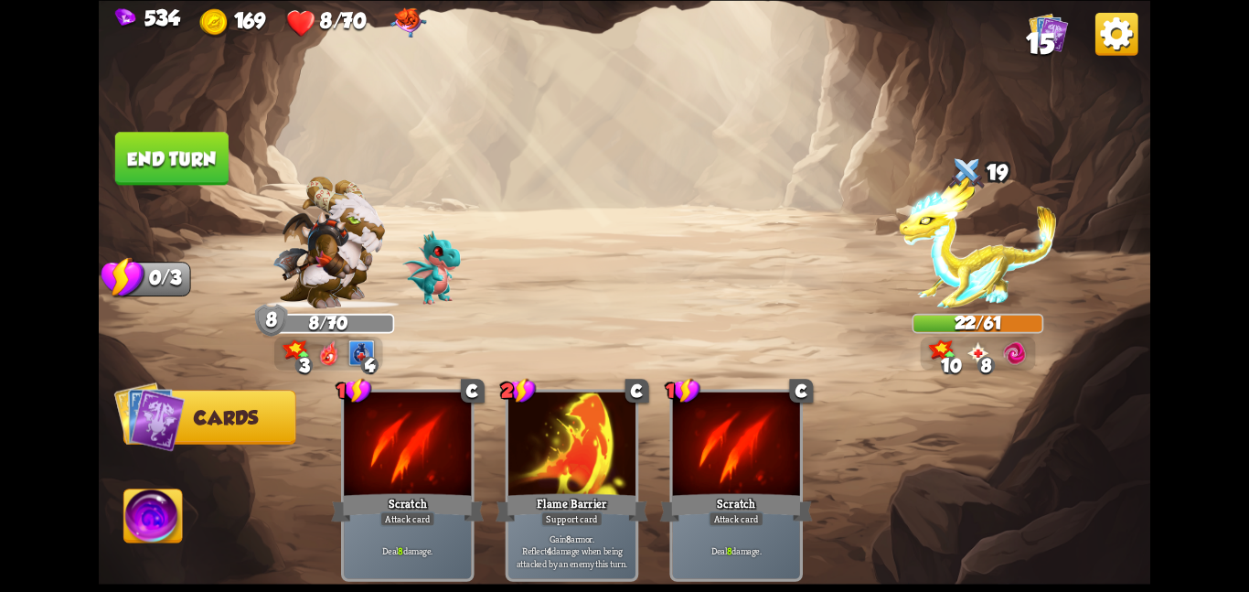
click at [180, 153] on button "End turn" at bounding box center [171, 158] width 113 height 53
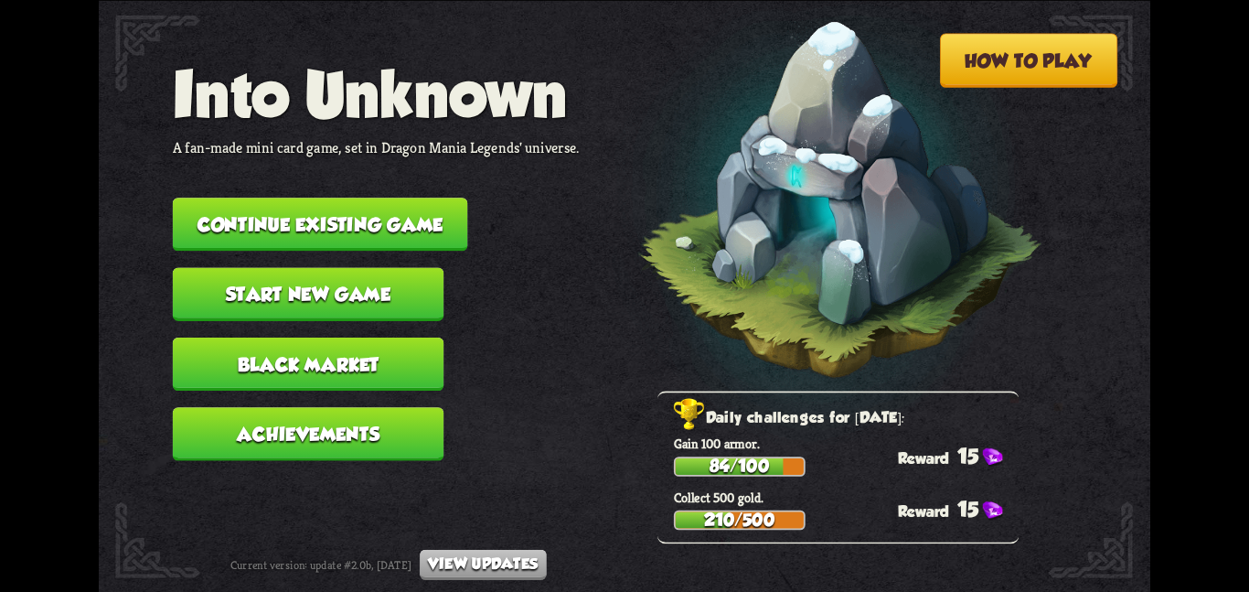
click at [406, 283] on button "Start new game" at bounding box center [309, 293] width 272 height 53
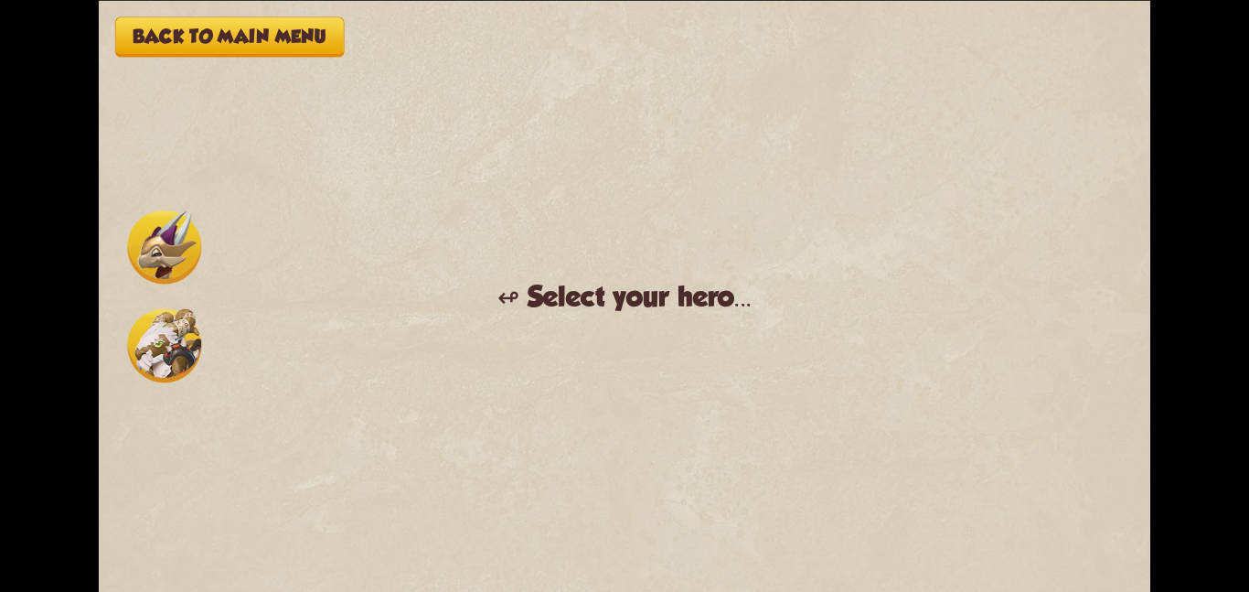
click at [149, 331] on img at bounding box center [164, 345] width 74 height 74
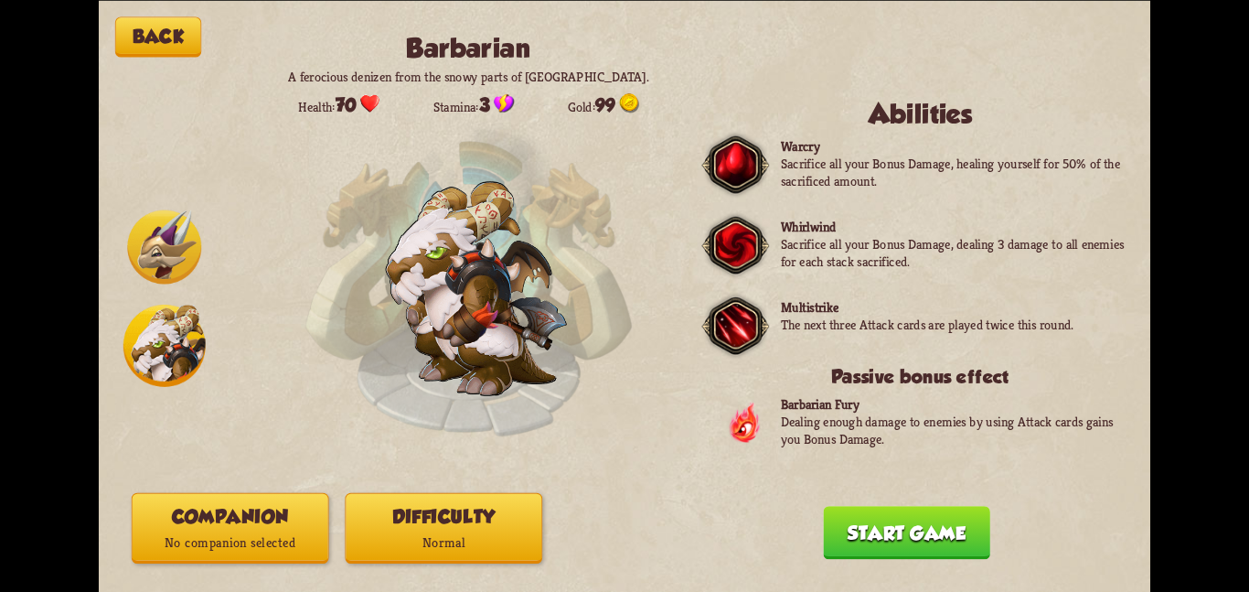
click at [295, 508] on button "Companion No companion selected" at bounding box center [231, 527] width 198 height 70
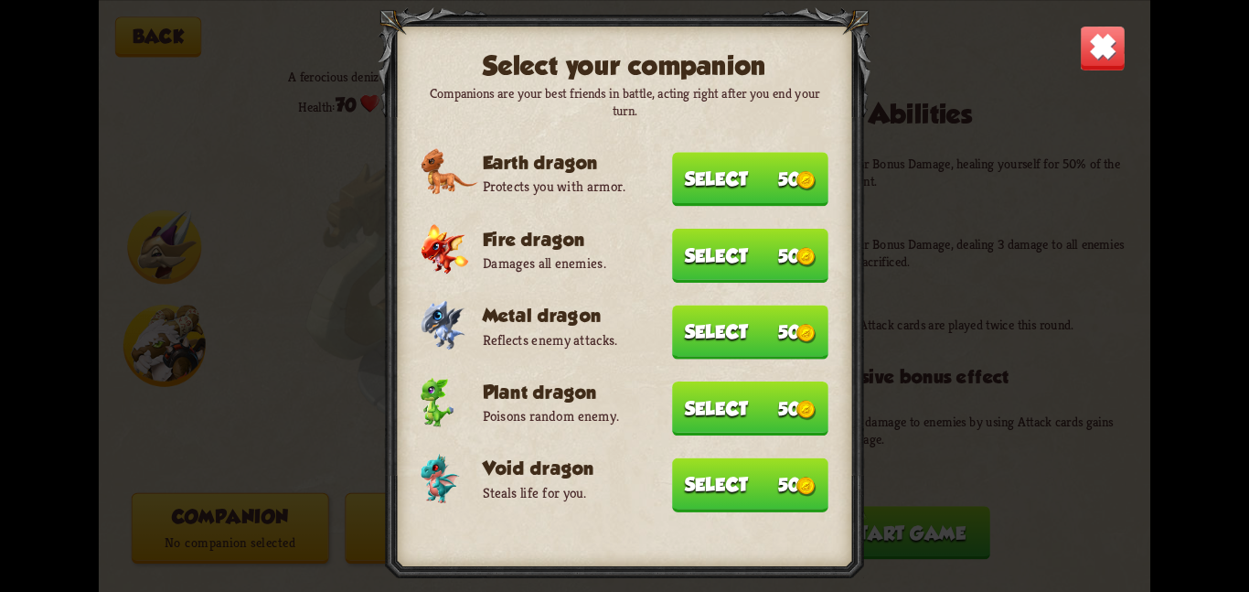
click at [771, 478] on button "Select 50" at bounding box center [750, 484] width 156 height 54
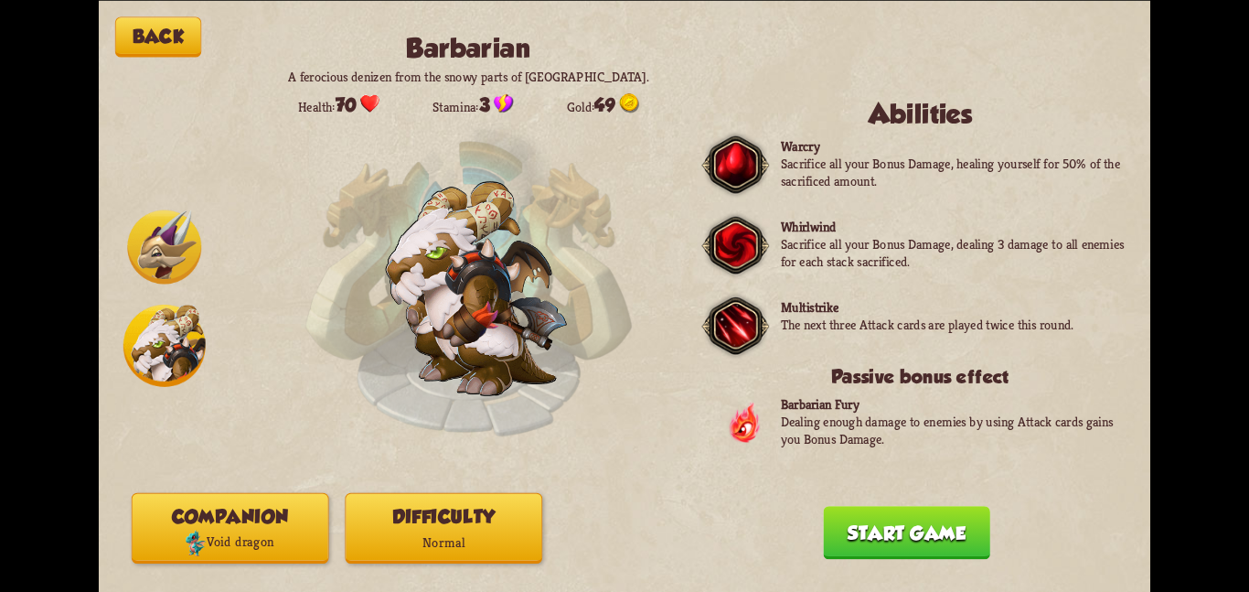
click at [473, 523] on button "Difficulty Normal" at bounding box center [444, 527] width 198 height 70
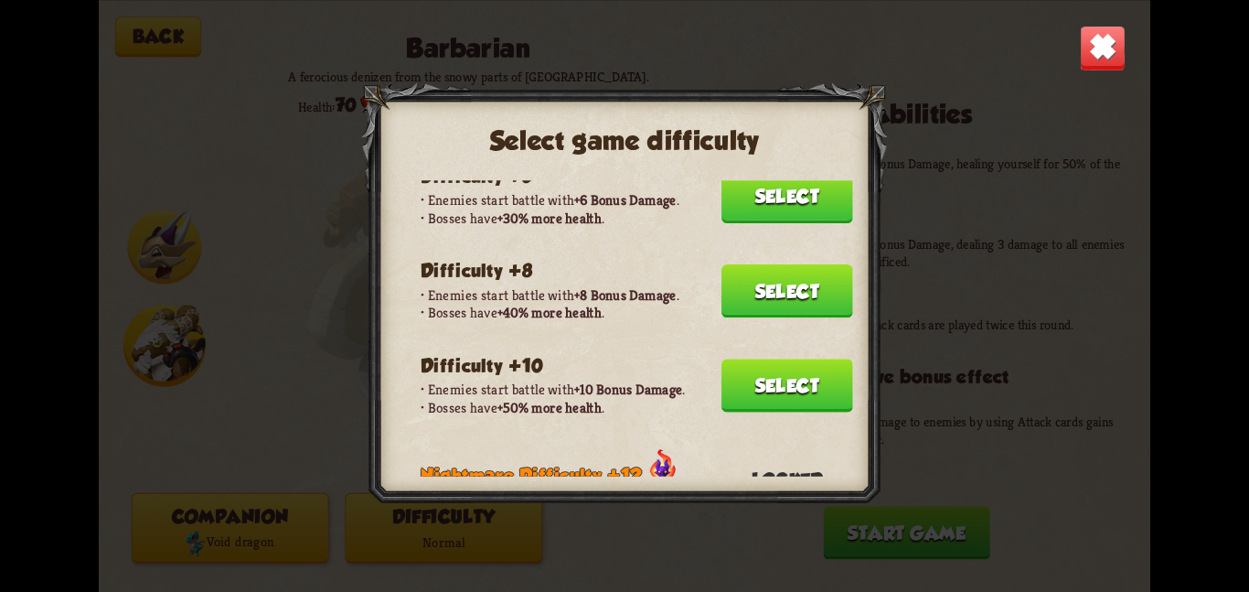
scroll to position [315, 0]
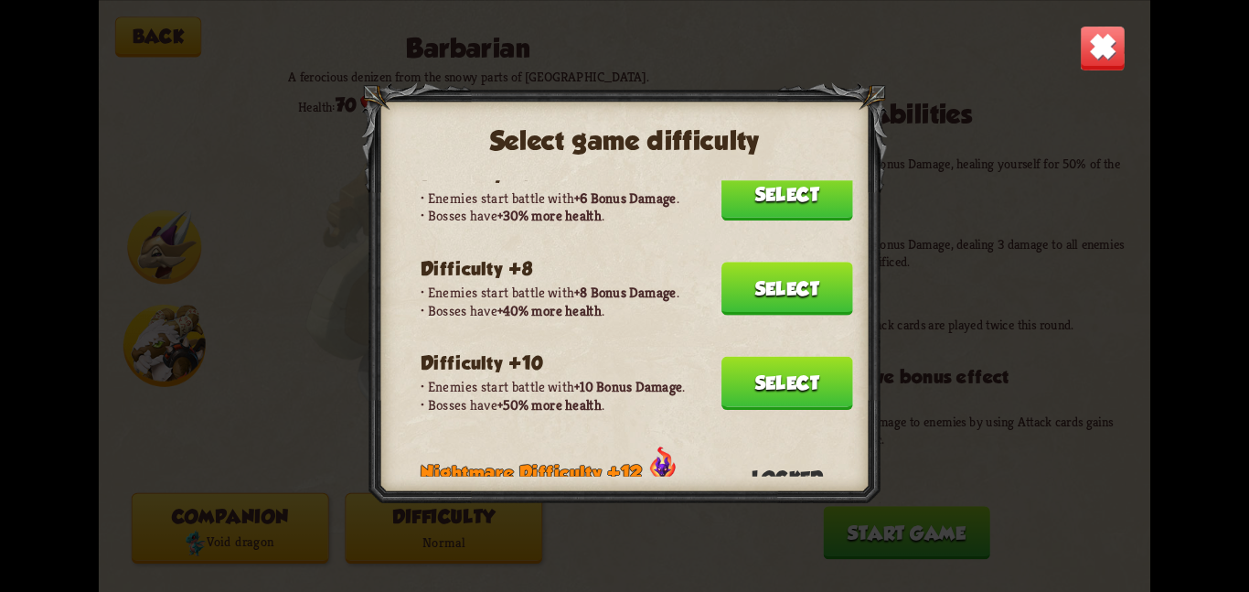
click at [735, 356] on button "Select" at bounding box center [787, 382] width 132 height 53
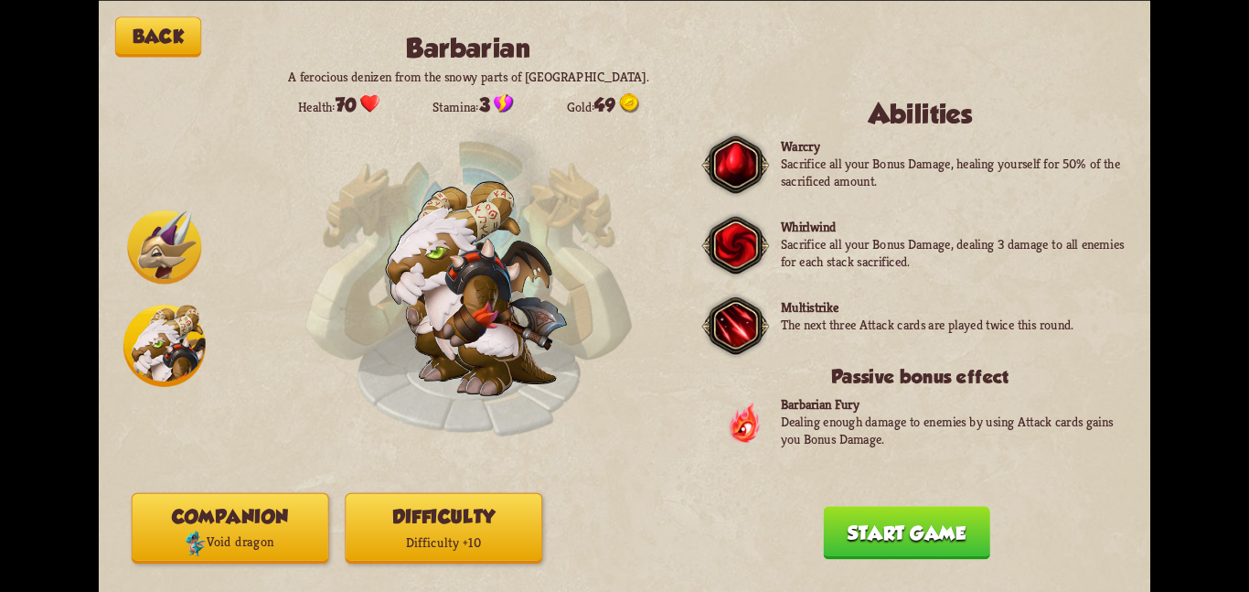
click at [142, 238] on img at bounding box center [164, 246] width 74 height 74
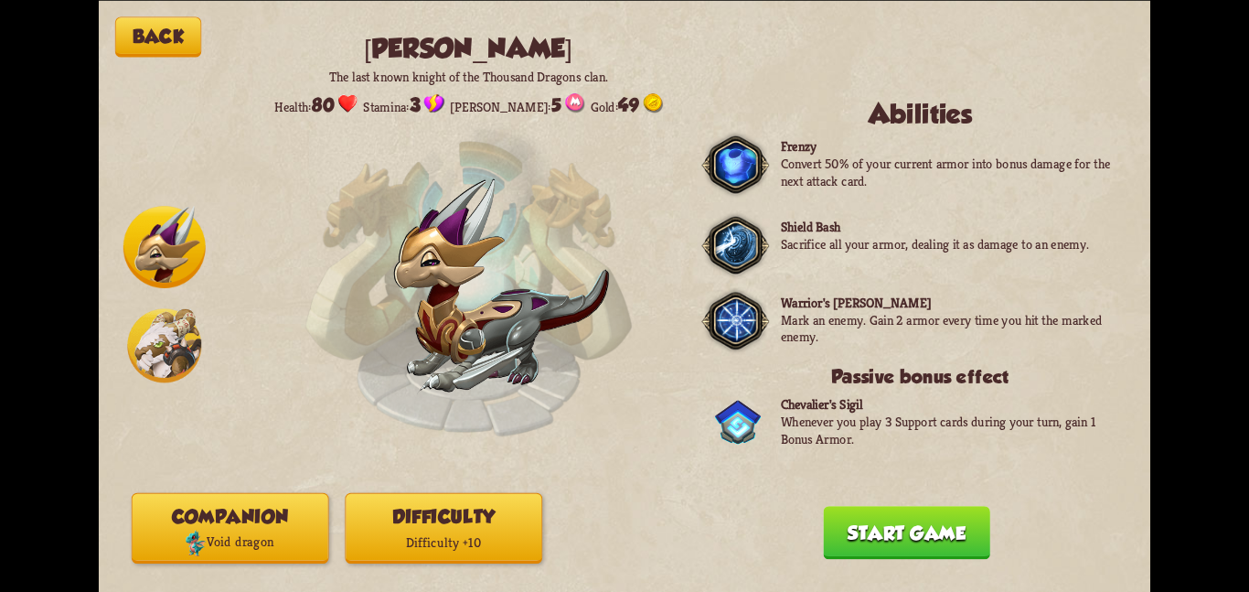
click at [387, 492] on div "Back Chevalier The last known knight of the Thousand Dragons clan. Health: 80 S…" at bounding box center [625, 296] width 1052 height 592
click at [446, 540] on div "Difficulty +10" at bounding box center [444, 542] width 196 height 27
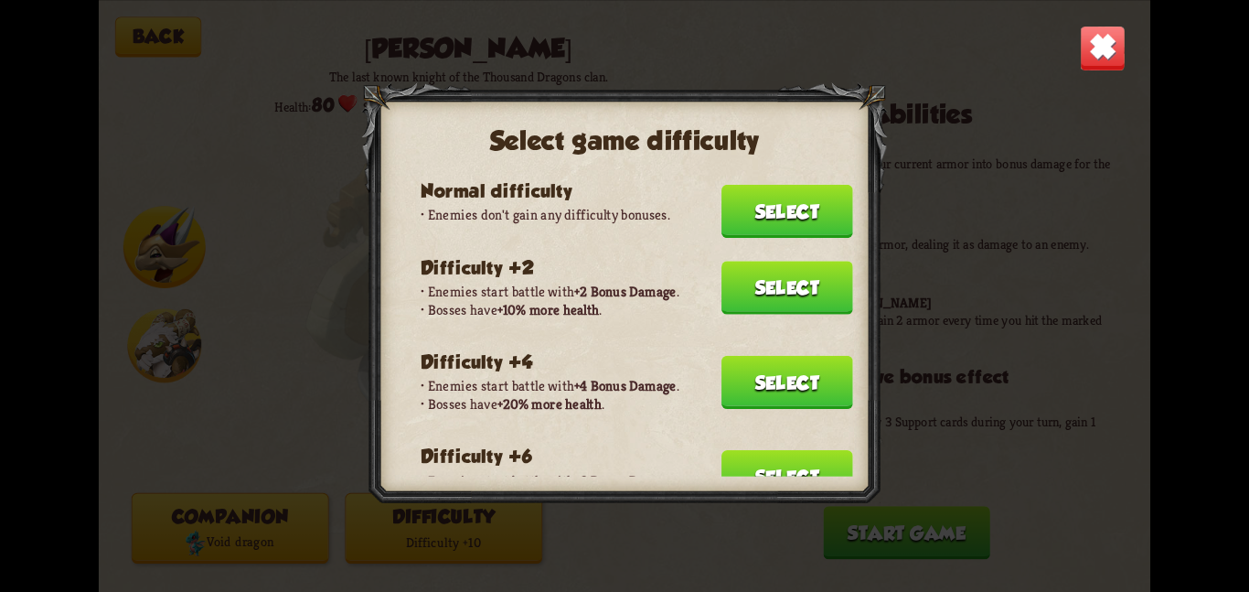
click at [1106, 54] on img at bounding box center [1103, 48] width 46 height 46
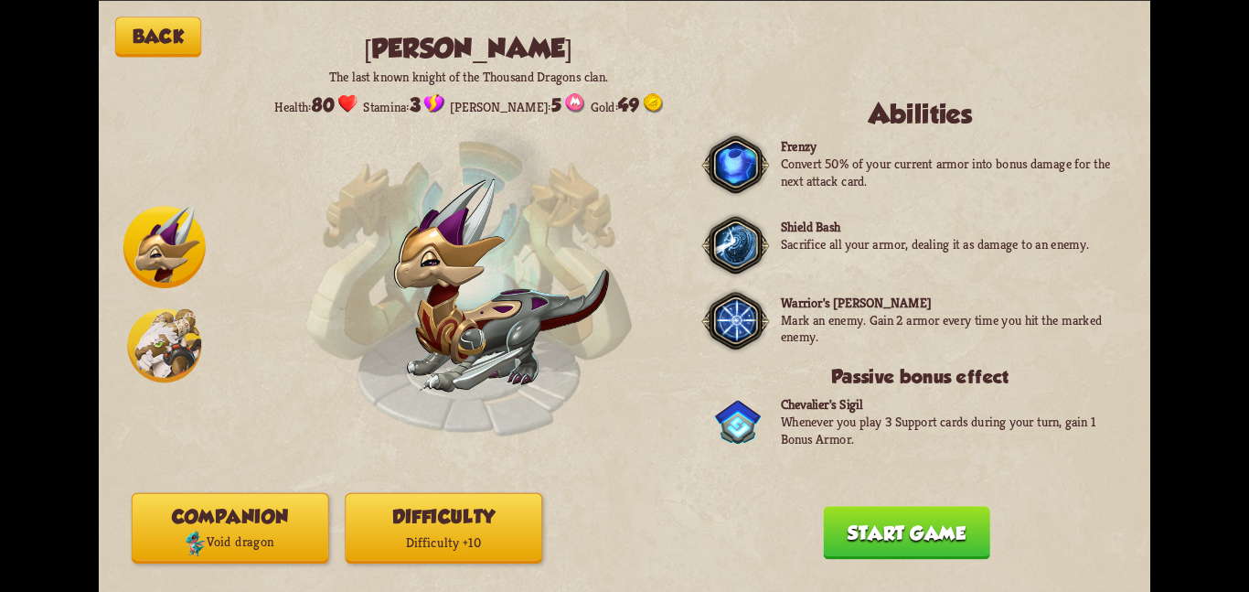
click at [905, 535] on button "Start game" at bounding box center [906, 532] width 166 height 53
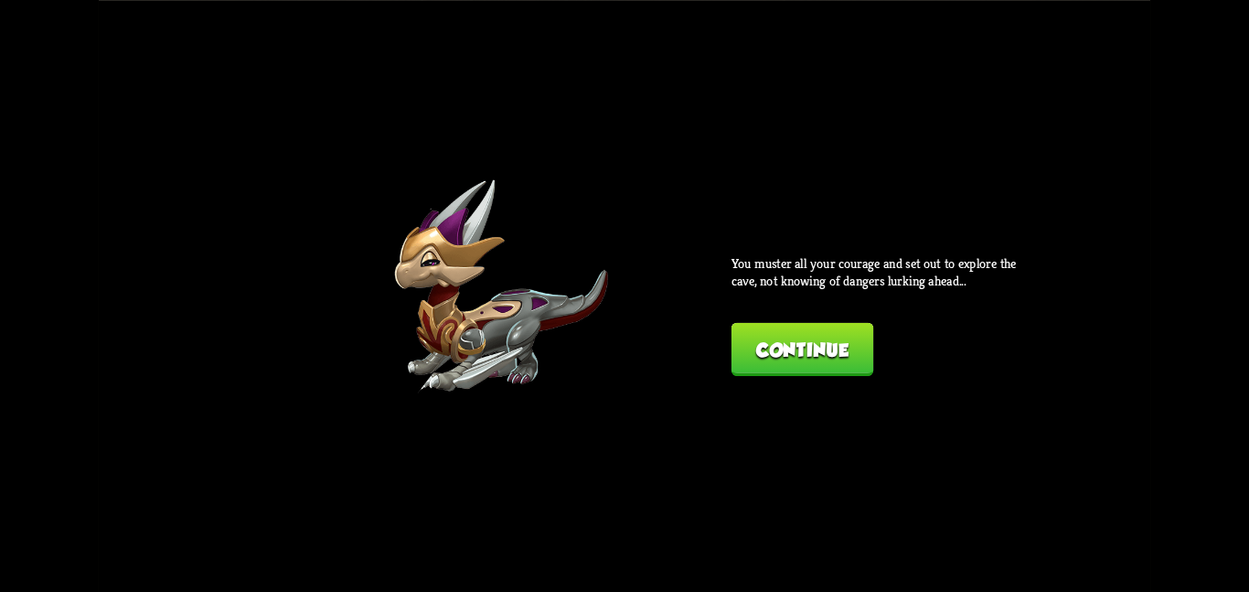
click at [799, 340] on button "Continue" at bounding box center [803, 348] width 142 height 53
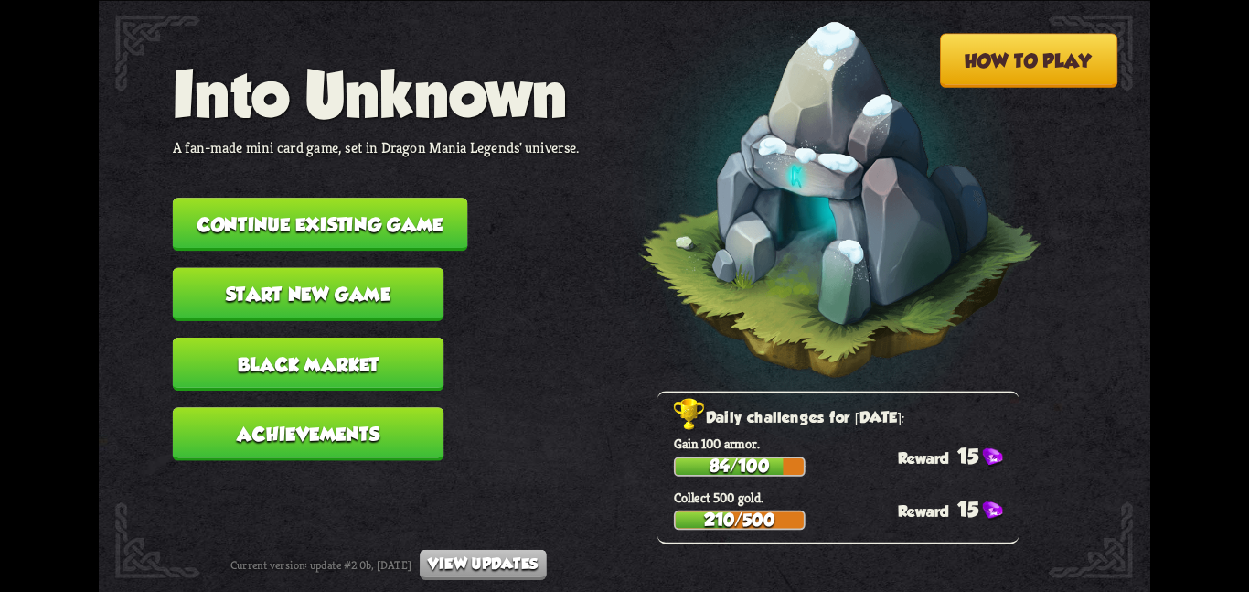
click at [216, 282] on button "Start new game" at bounding box center [309, 293] width 272 height 53
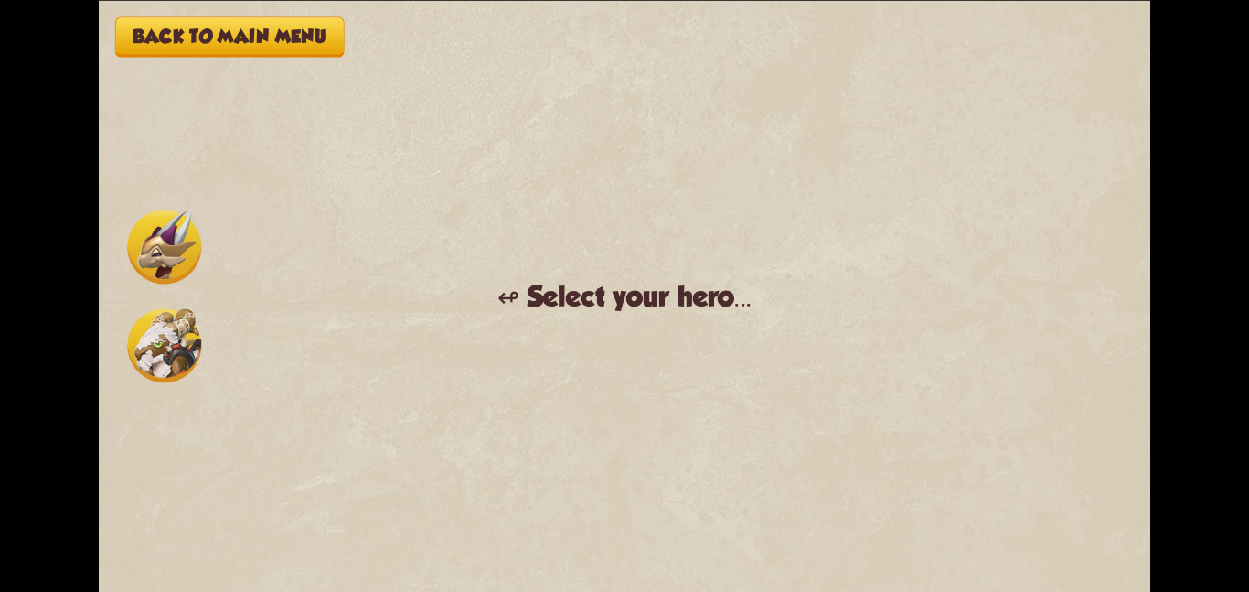
click at [157, 221] on img at bounding box center [164, 246] width 74 height 74
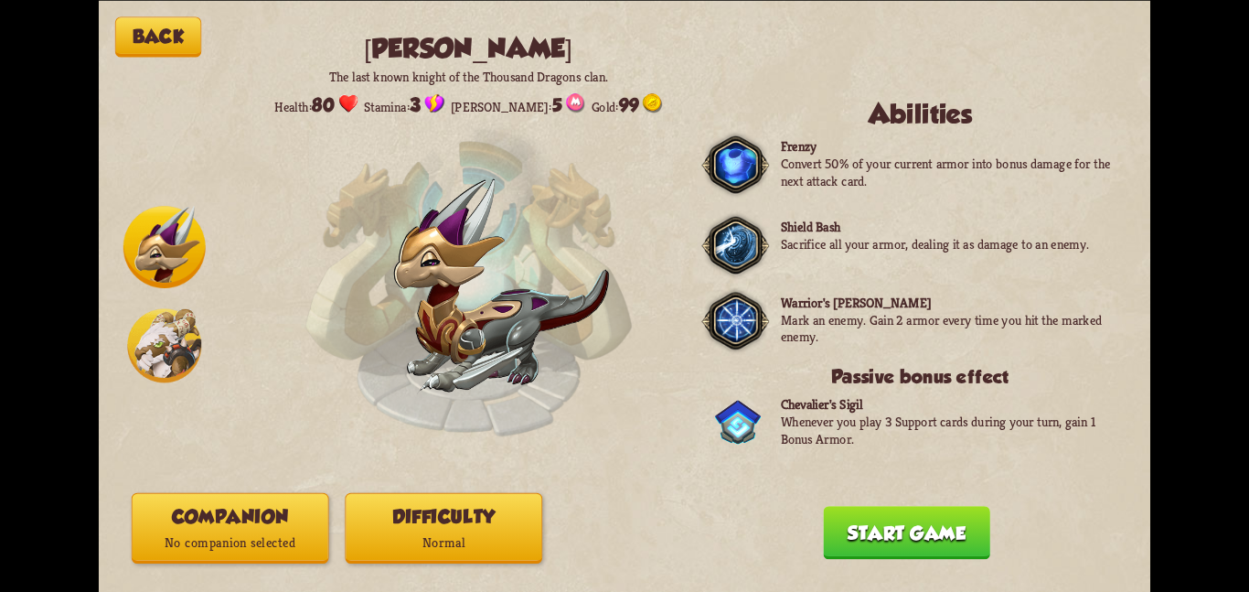
click at [312, 521] on button "Companion No companion selected" at bounding box center [231, 527] width 198 height 70
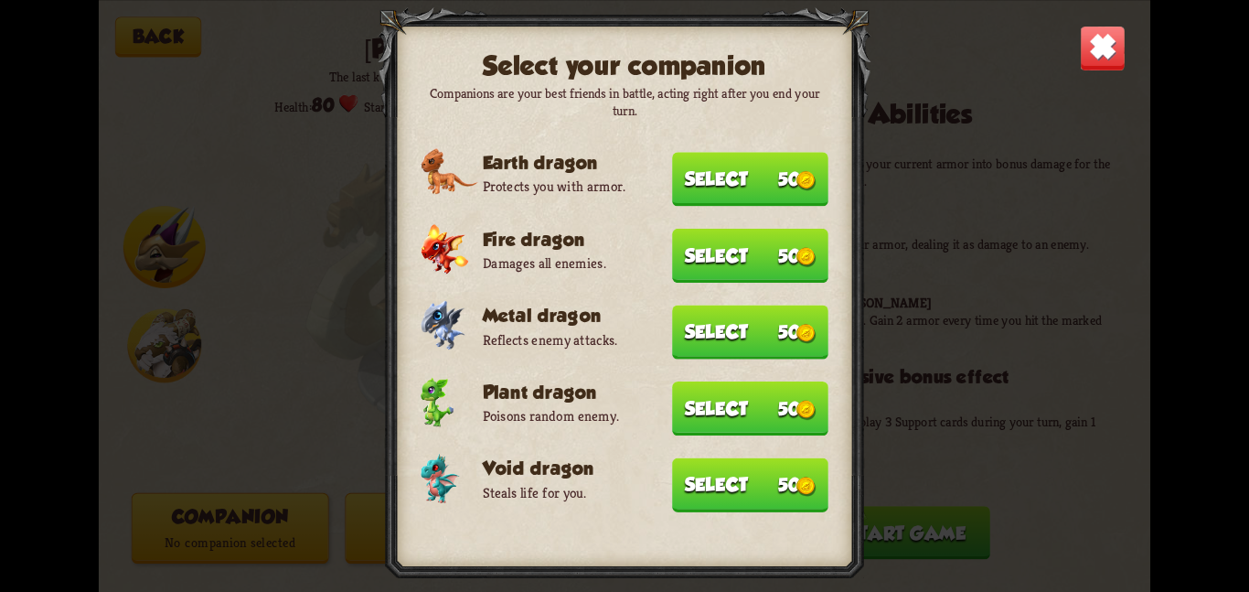
click at [743, 457] on button "Select 50" at bounding box center [750, 484] width 156 height 54
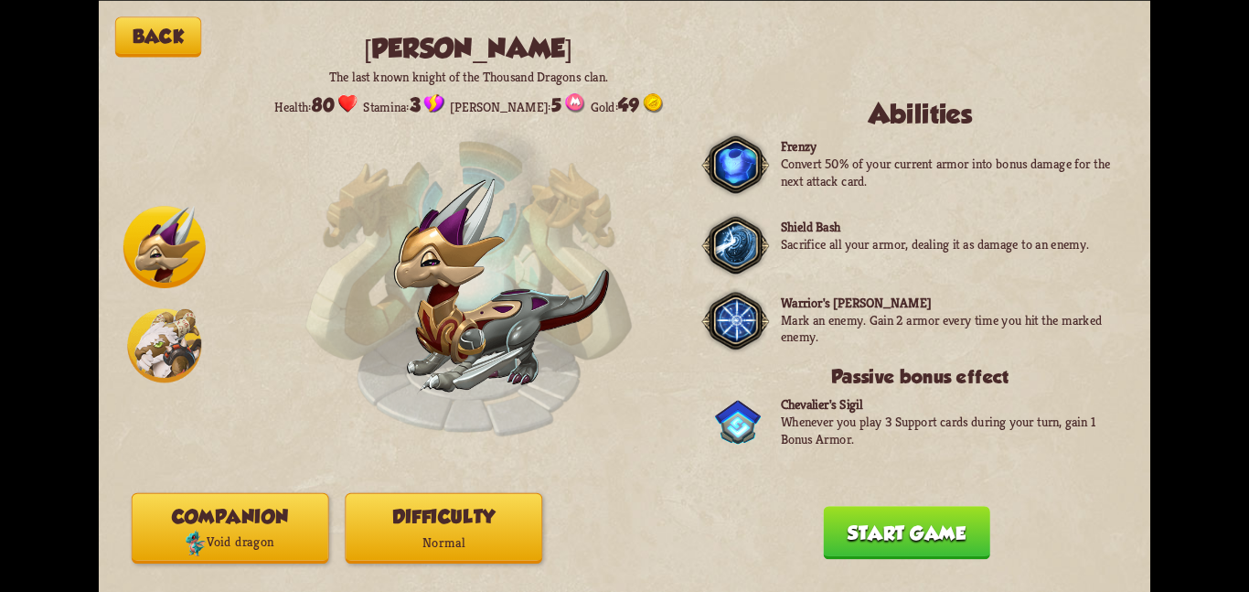
click at [447, 505] on button "Difficulty Normal" at bounding box center [444, 527] width 198 height 70
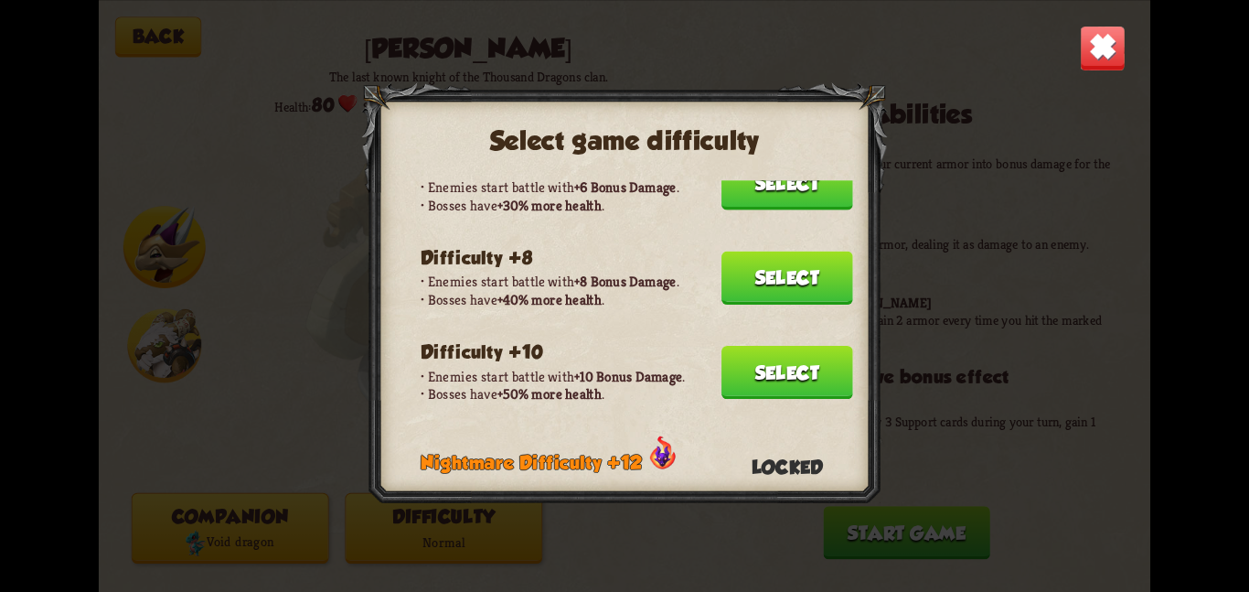
scroll to position [331, 0]
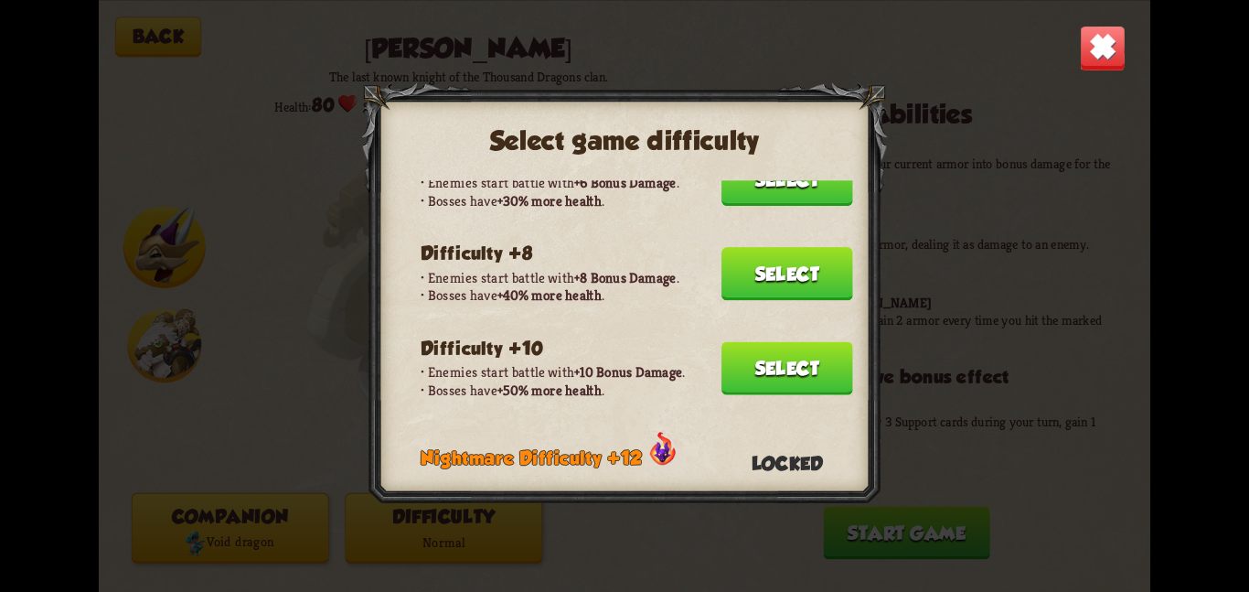
click at [805, 345] on button "Select" at bounding box center [787, 367] width 132 height 53
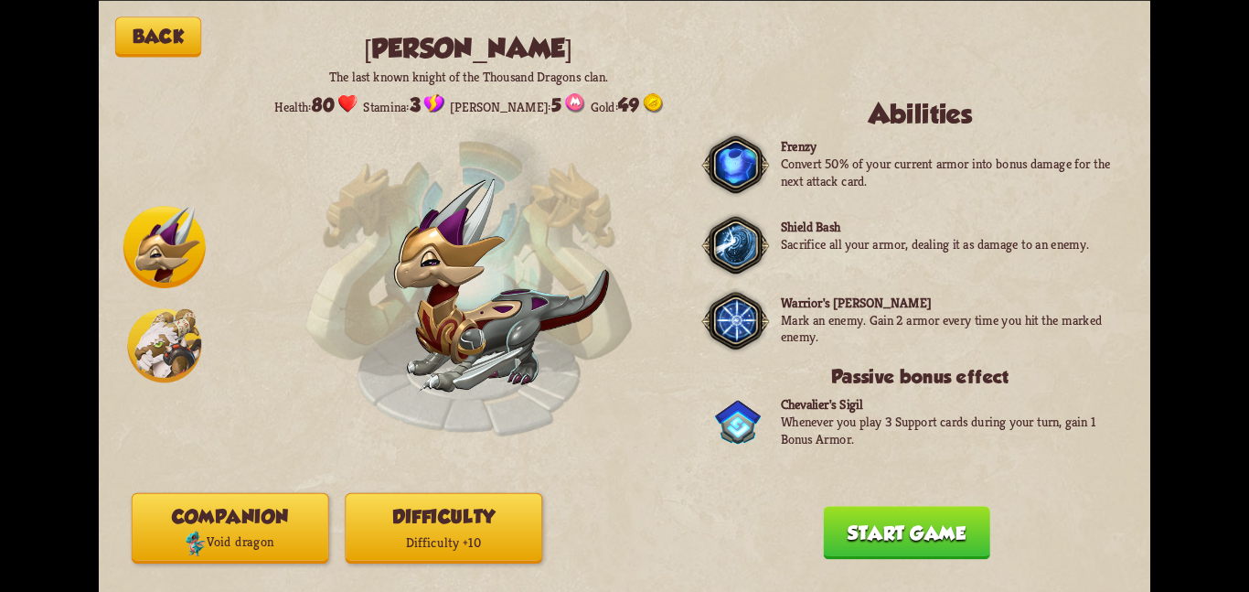
click at [855, 527] on button "Start game" at bounding box center [906, 532] width 166 height 53
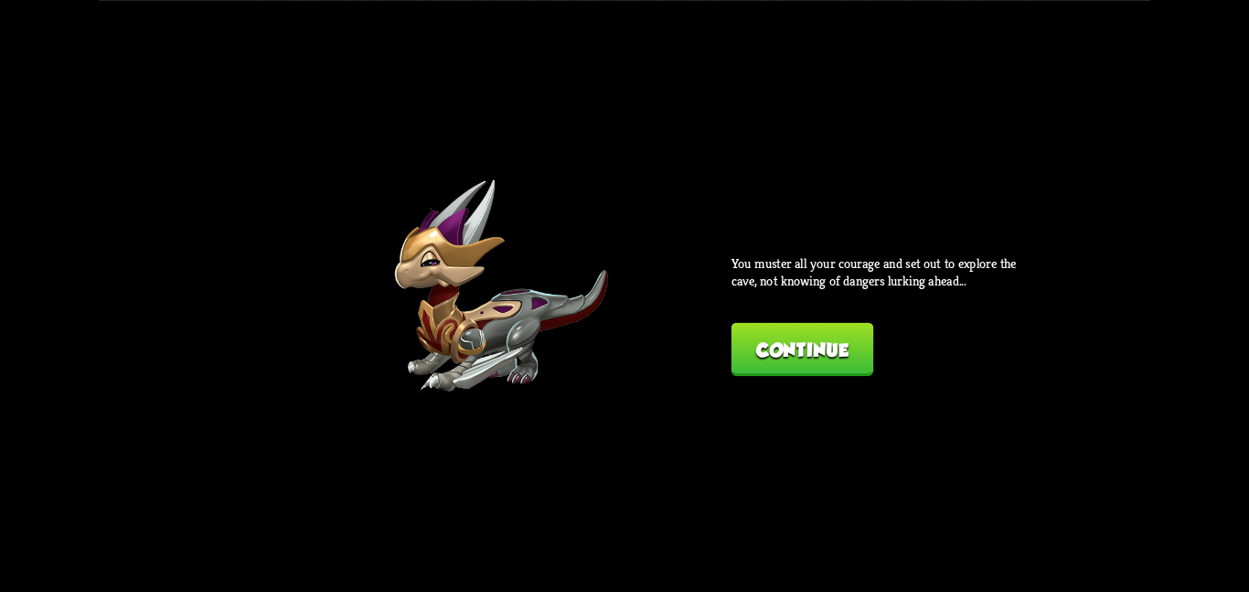
click at [786, 358] on button "Continue" at bounding box center [803, 348] width 142 height 53
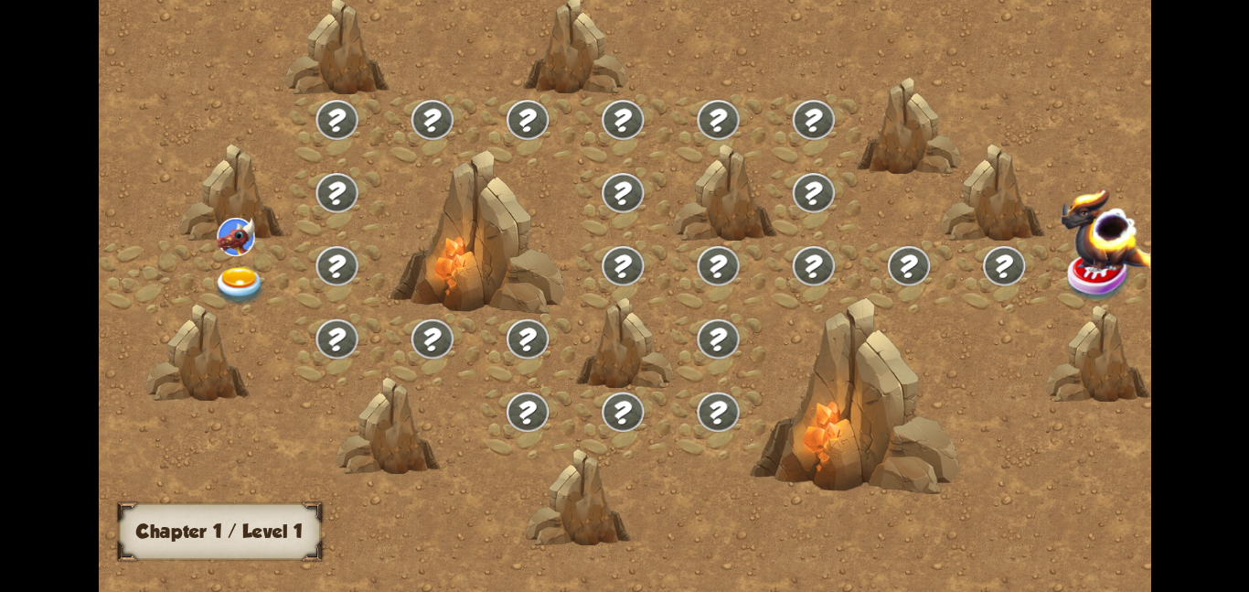
click at [208, 240] on div at bounding box center [241, 276] width 95 height 73
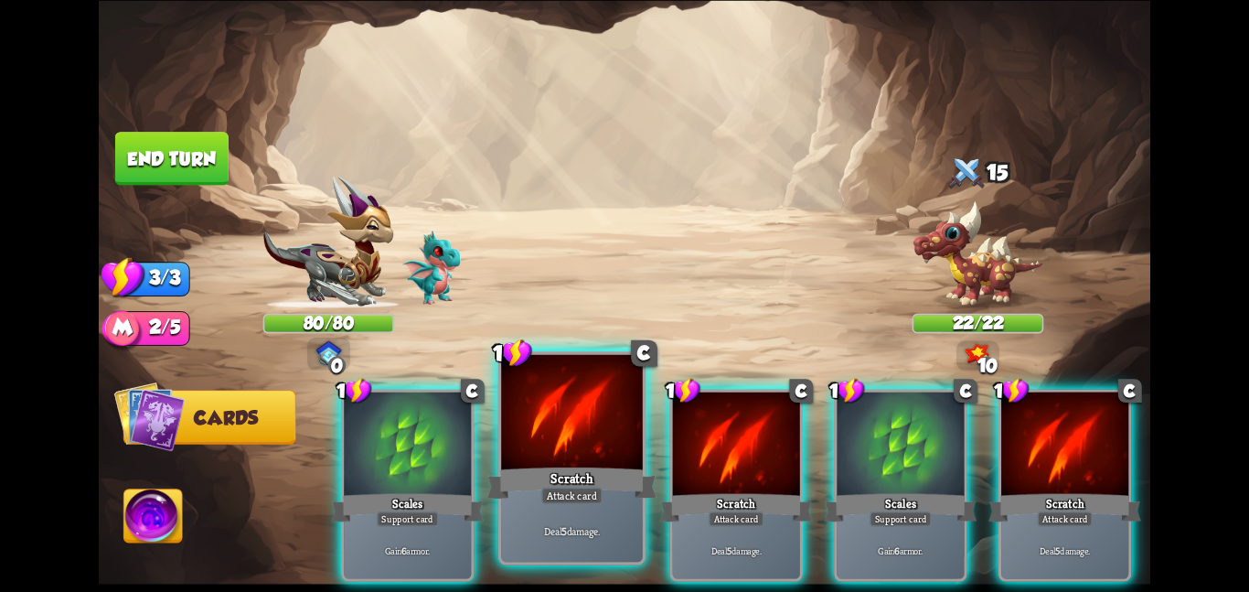
click at [529, 400] on div at bounding box center [572, 413] width 142 height 119
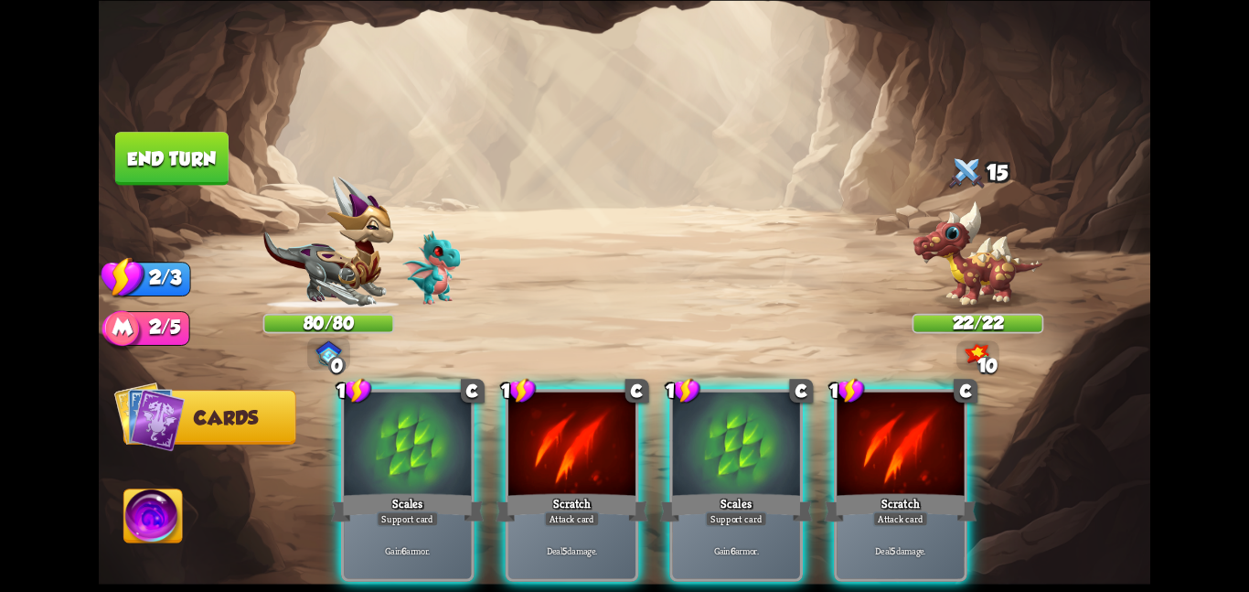
click at [529, 400] on div at bounding box center [571, 444] width 127 height 107
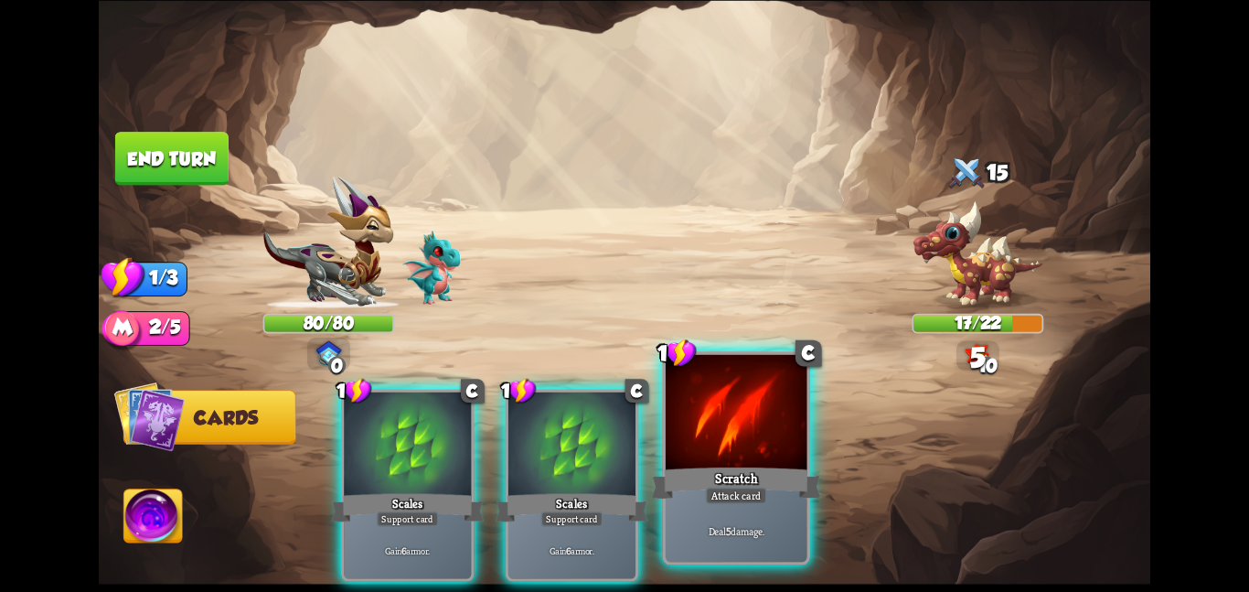
click at [711, 416] on div at bounding box center [737, 413] width 142 height 119
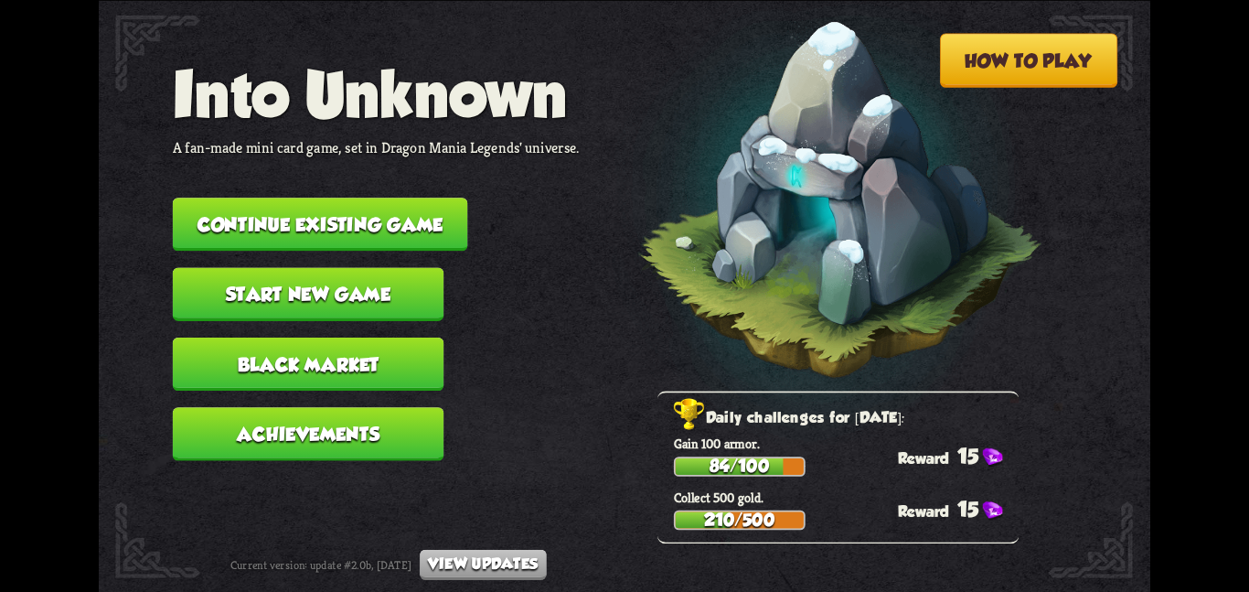
click at [430, 184] on nav "Into Unknown A fan-made mini card game, set in Dragon Mania Legends' universe. …" at bounding box center [376, 267] width 407 height 419
click at [428, 200] on button "Continue existing game" at bounding box center [320, 224] width 295 height 53
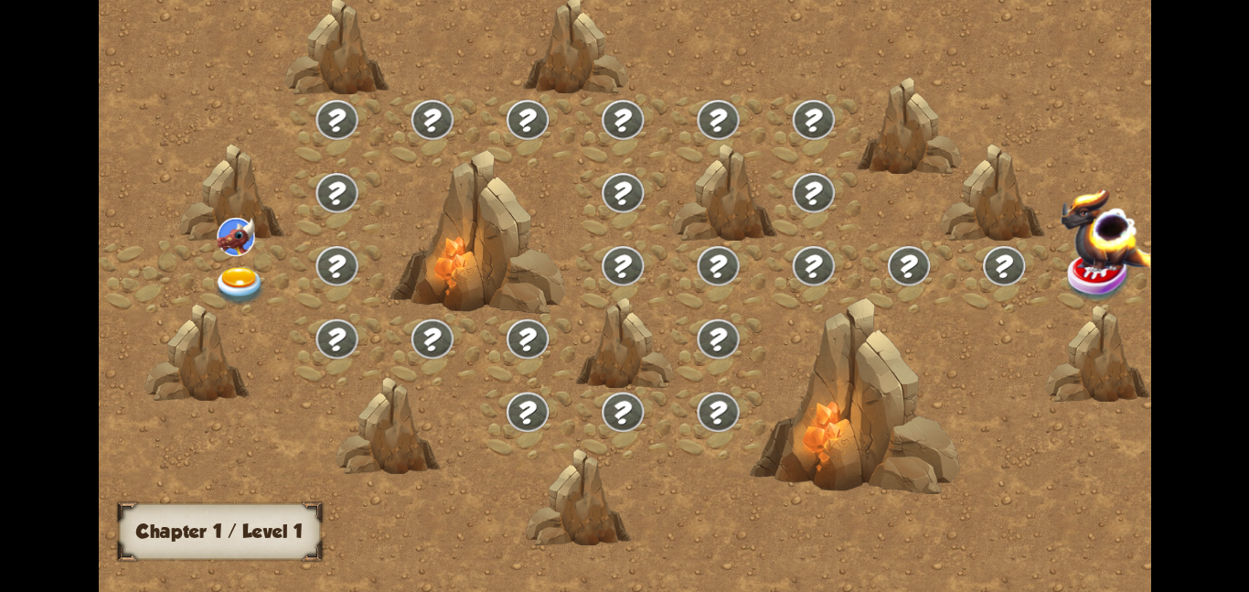
click at [274, 263] on div at bounding box center [241, 276] width 95 height 73
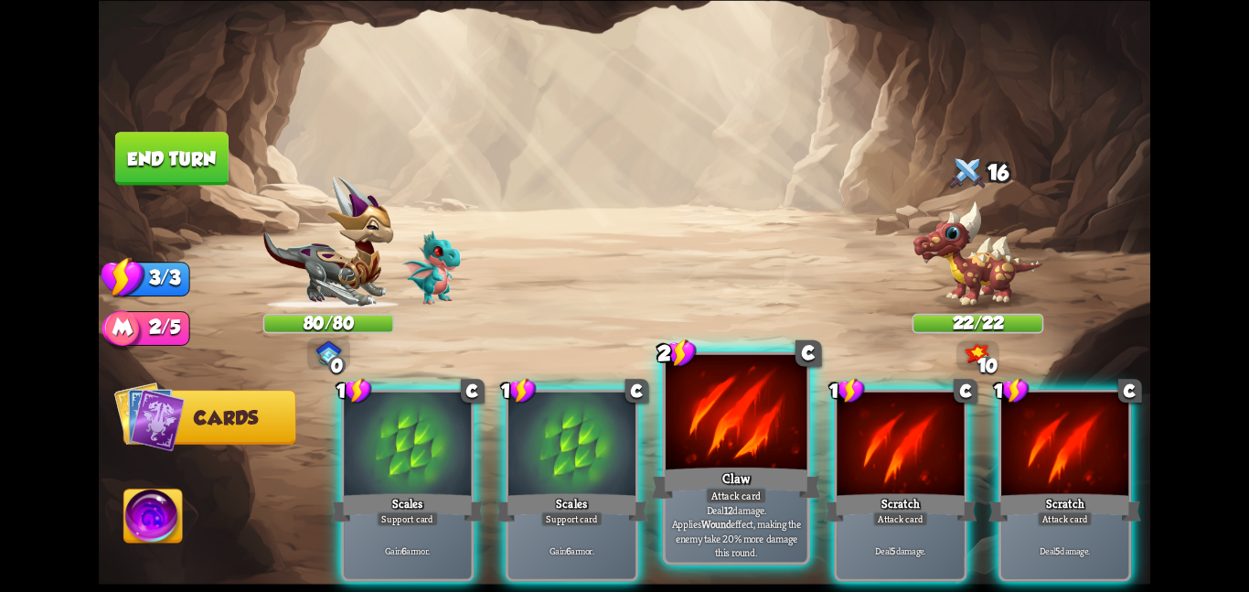
click at [724, 439] on div at bounding box center [737, 413] width 142 height 119
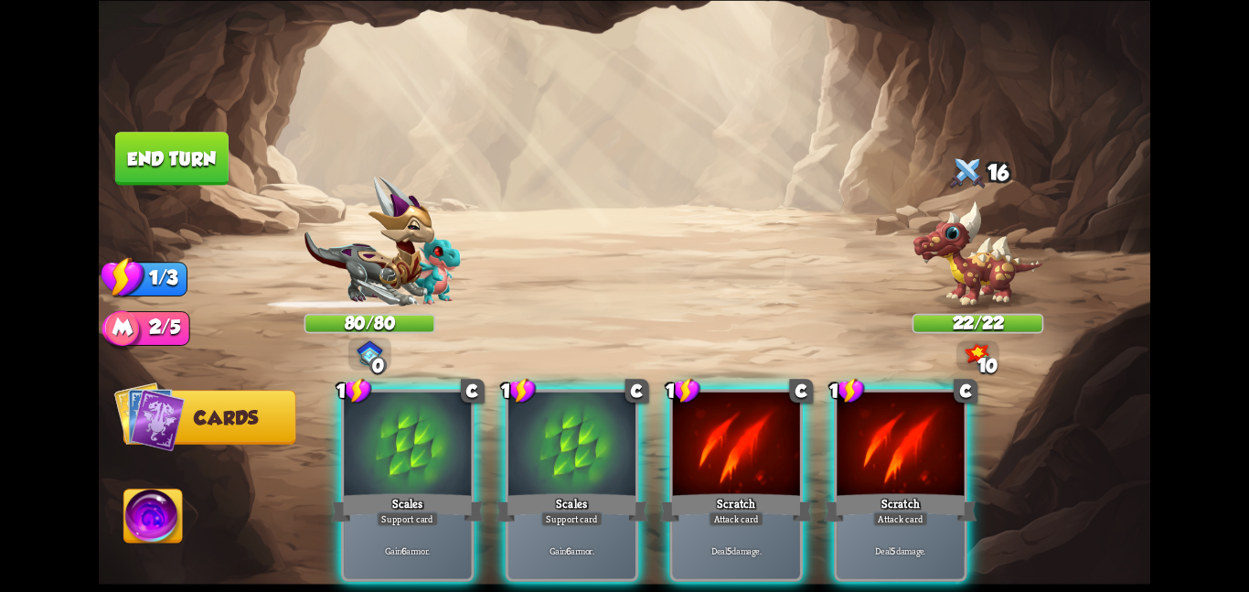
click at [724, 439] on div at bounding box center [736, 444] width 127 height 107
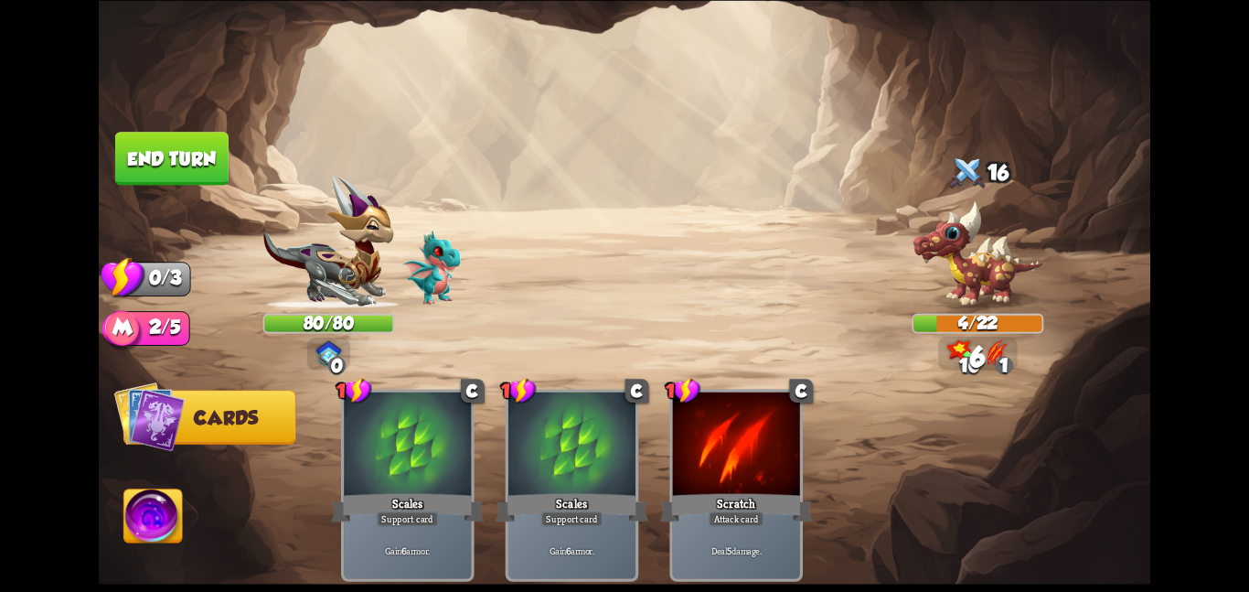
click at [159, 154] on button "End turn" at bounding box center [171, 158] width 113 height 53
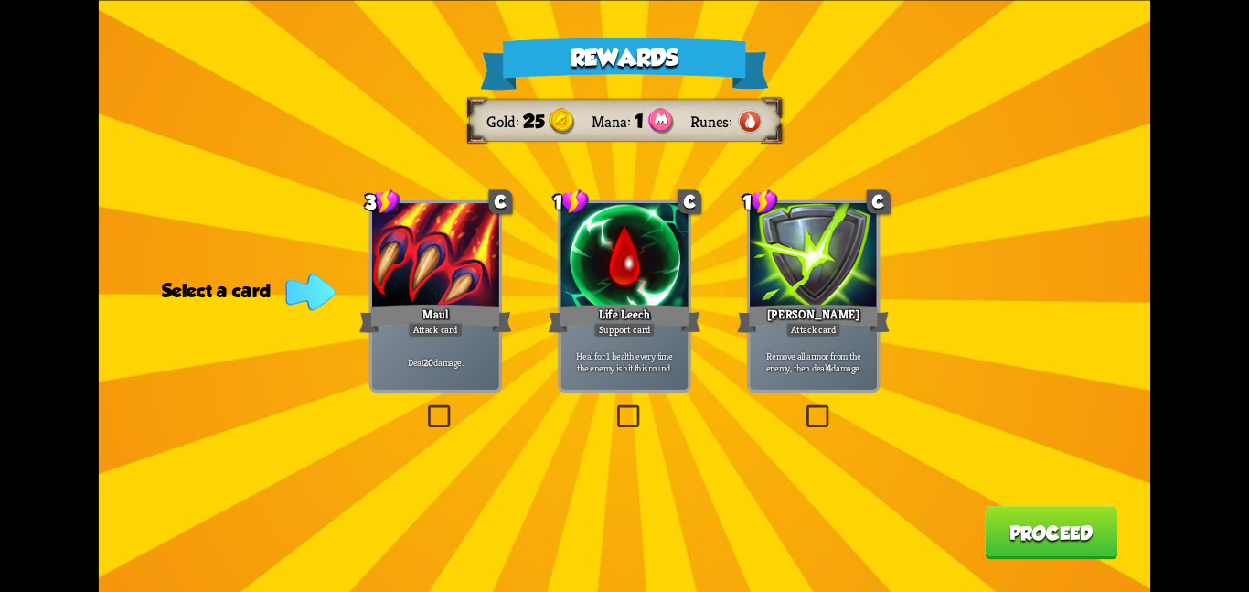
click at [757, 247] on div at bounding box center [813, 256] width 127 height 107
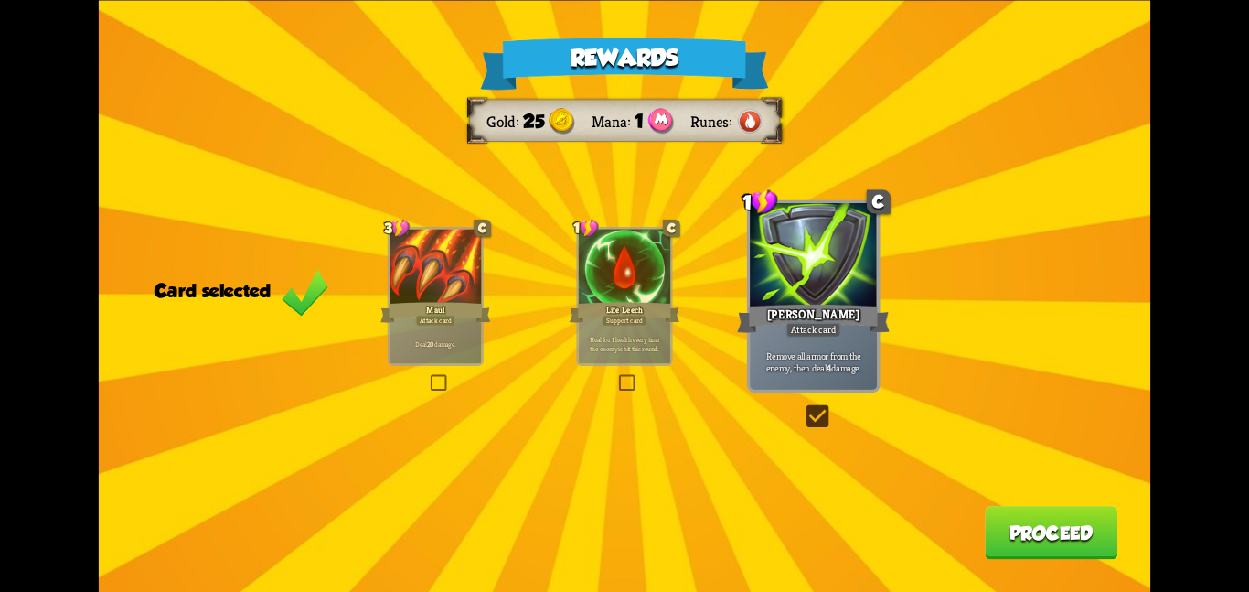
click at [1071, 536] on button "Proceed" at bounding box center [1051, 532] width 133 height 53
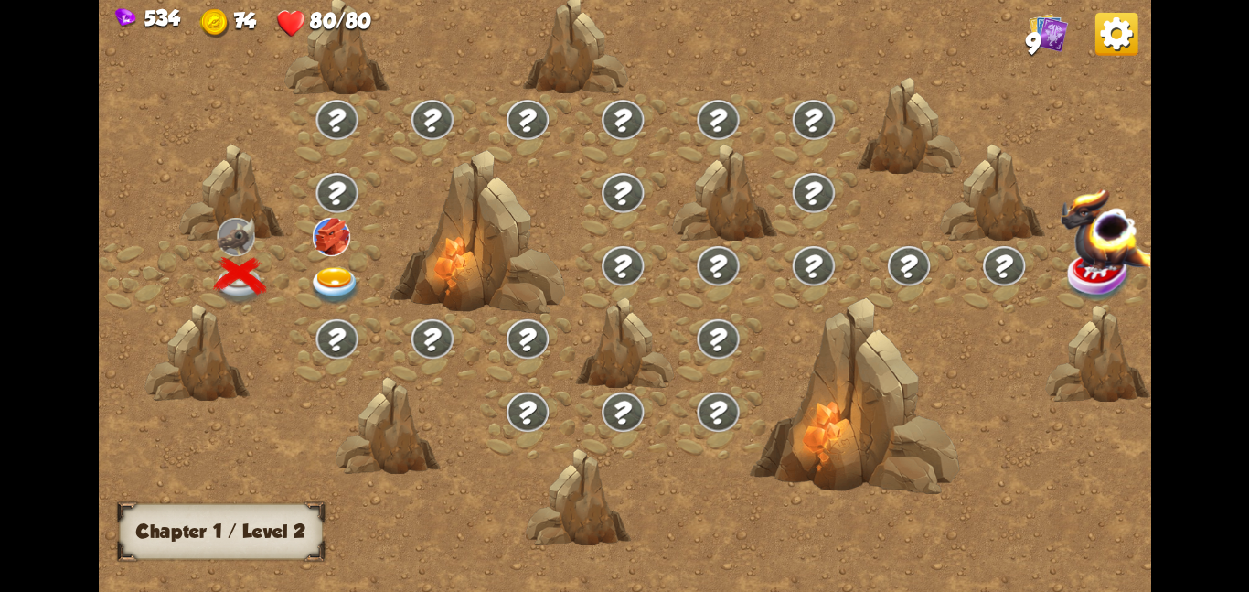
click at [315, 258] on div at bounding box center [336, 276] width 95 height 73
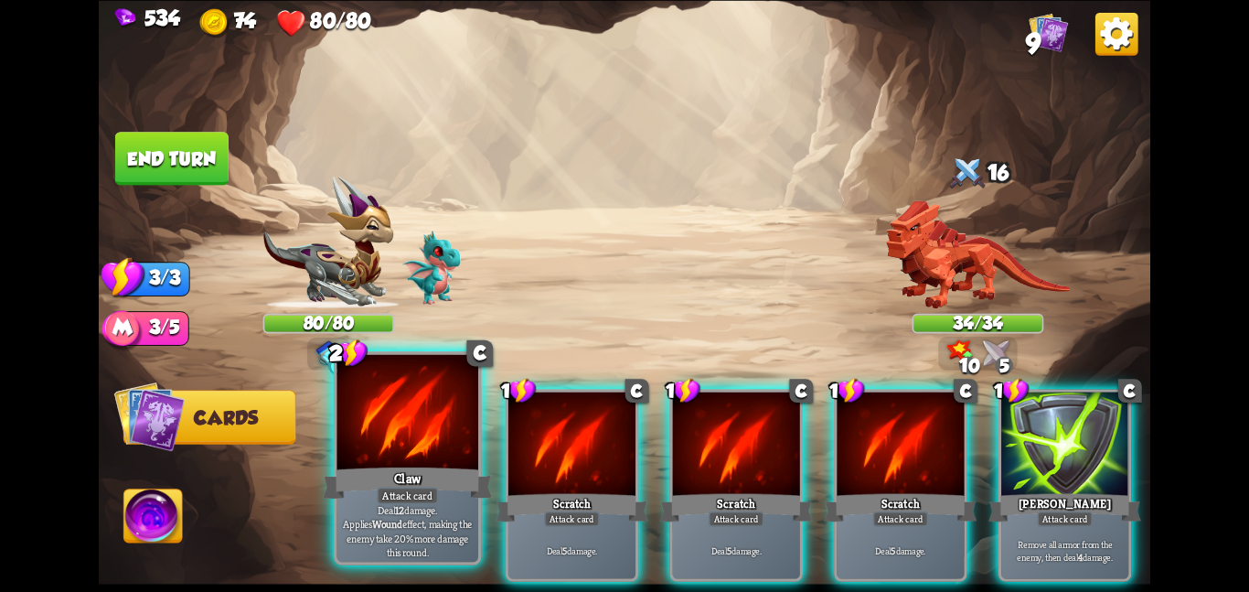
click at [454, 412] on div at bounding box center [407, 413] width 142 height 119
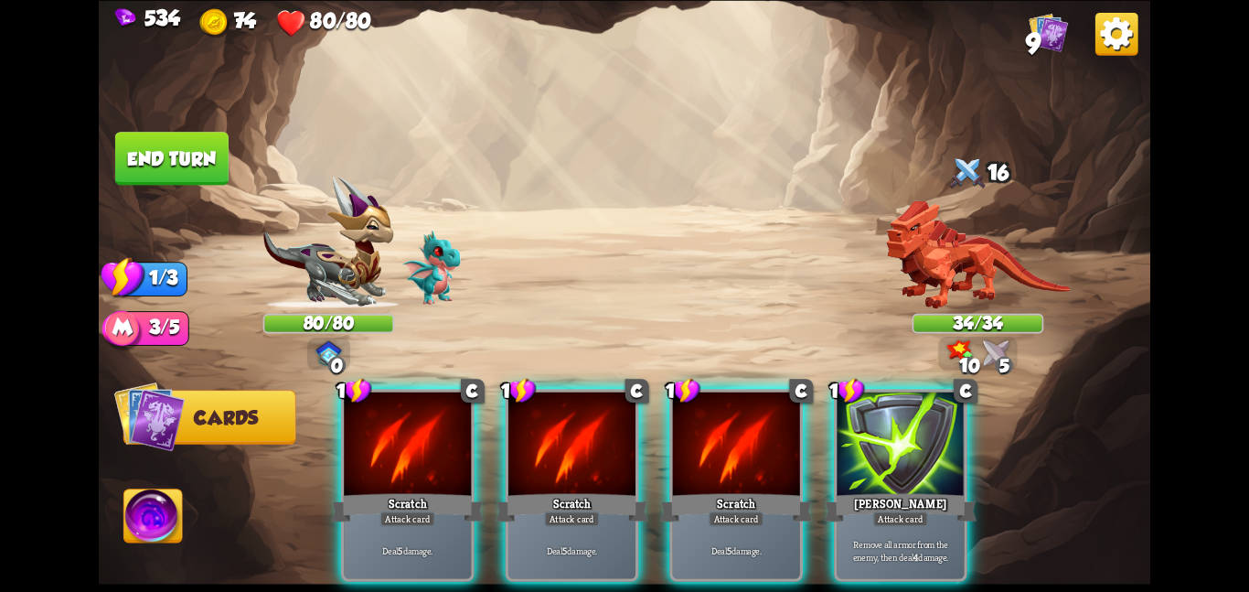
click at [454, 412] on div at bounding box center [407, 444] width 127 height 107
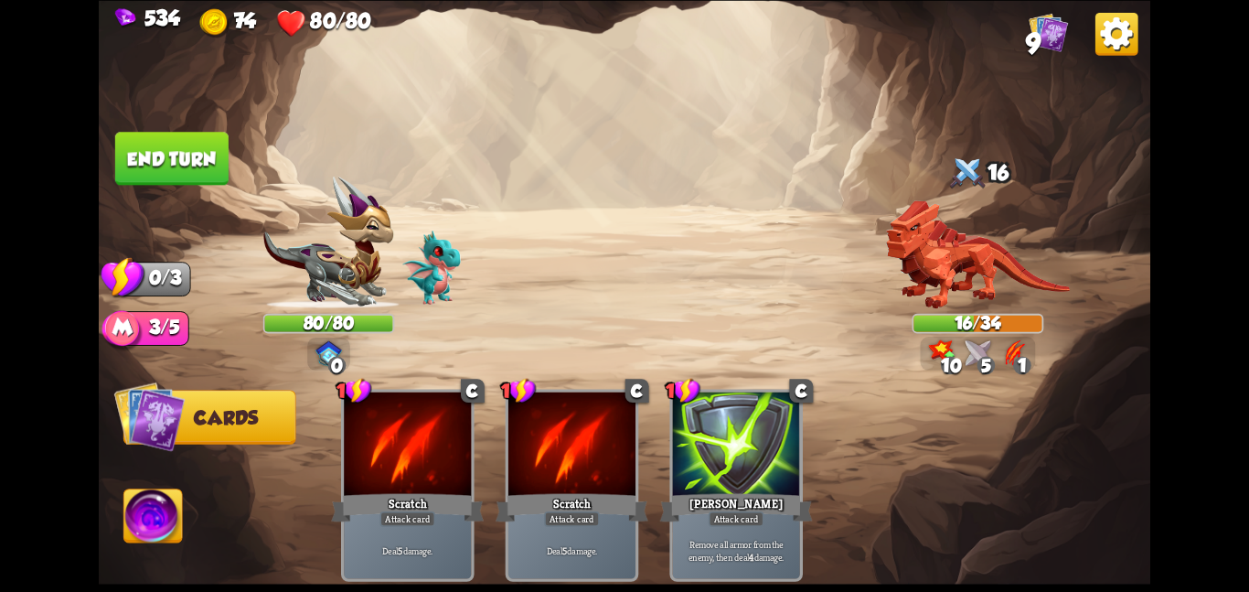
click at [135, 515] on img at bounding box center [153, 518] width 59 height 59
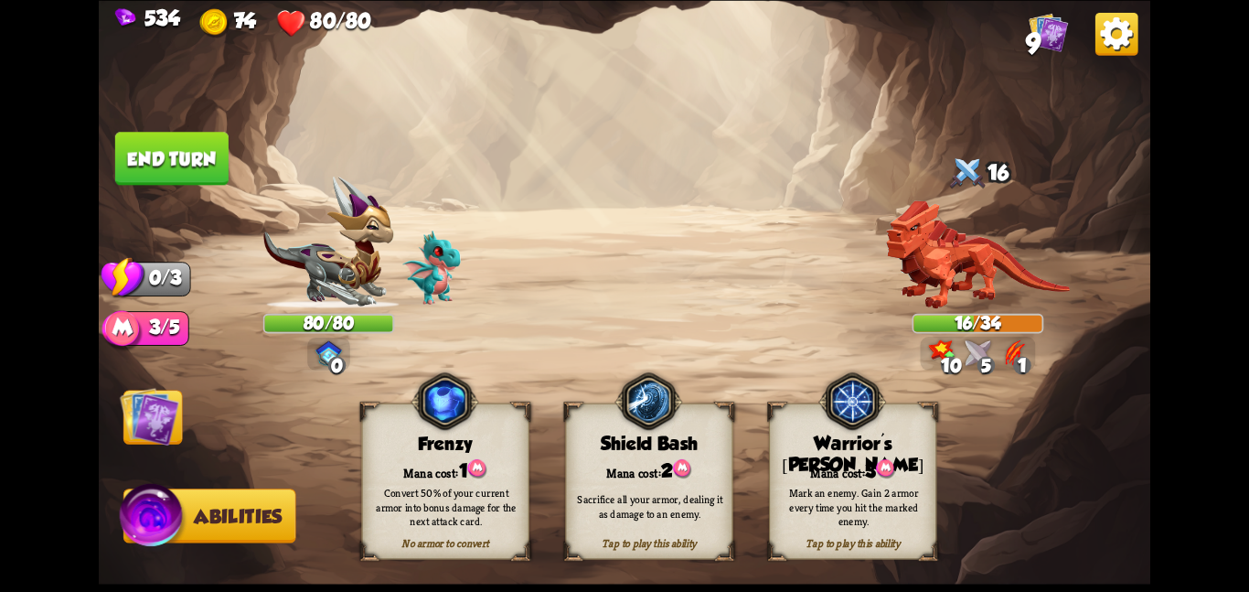
click at [153, 137] on button "End turn" at bounding box center [171, 158] width 113 height 53
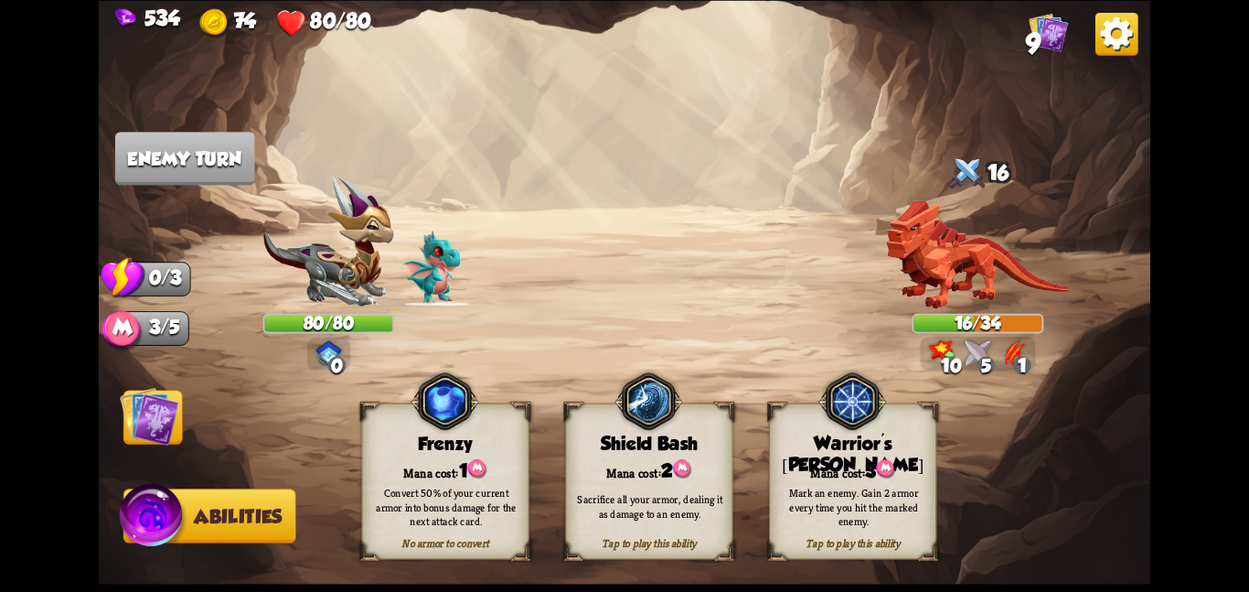
click at [142, 441] on img at bounding box center [149, 415] width 59 height 59
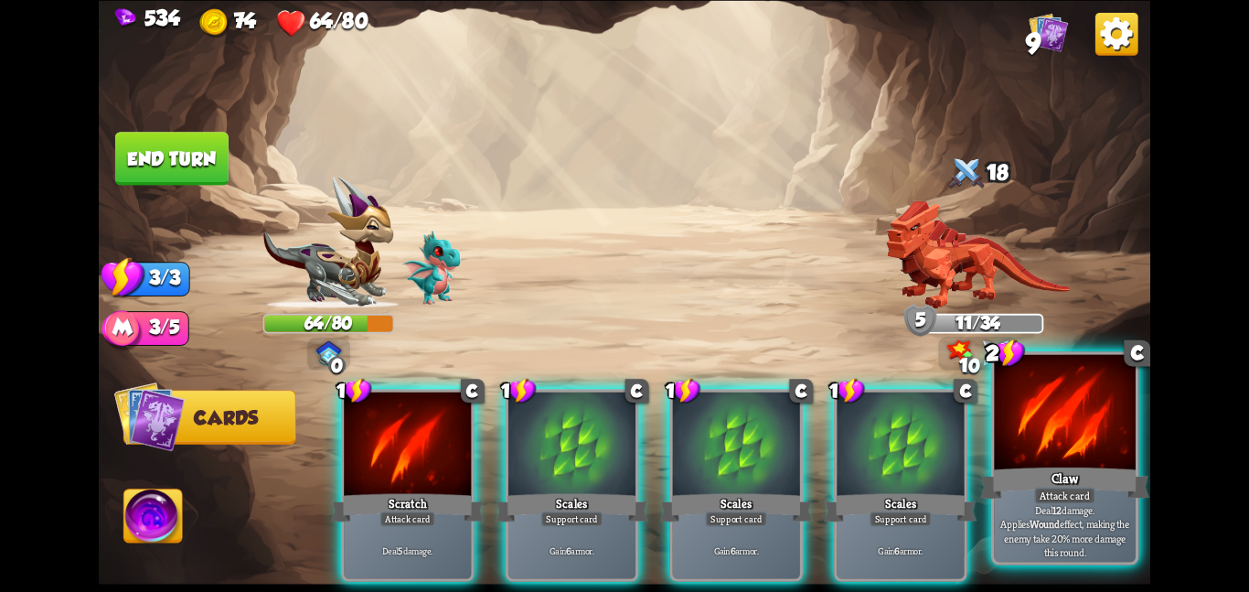
click at [1016, 446] on div at bounding box center [1065, 413] width 142 height 119
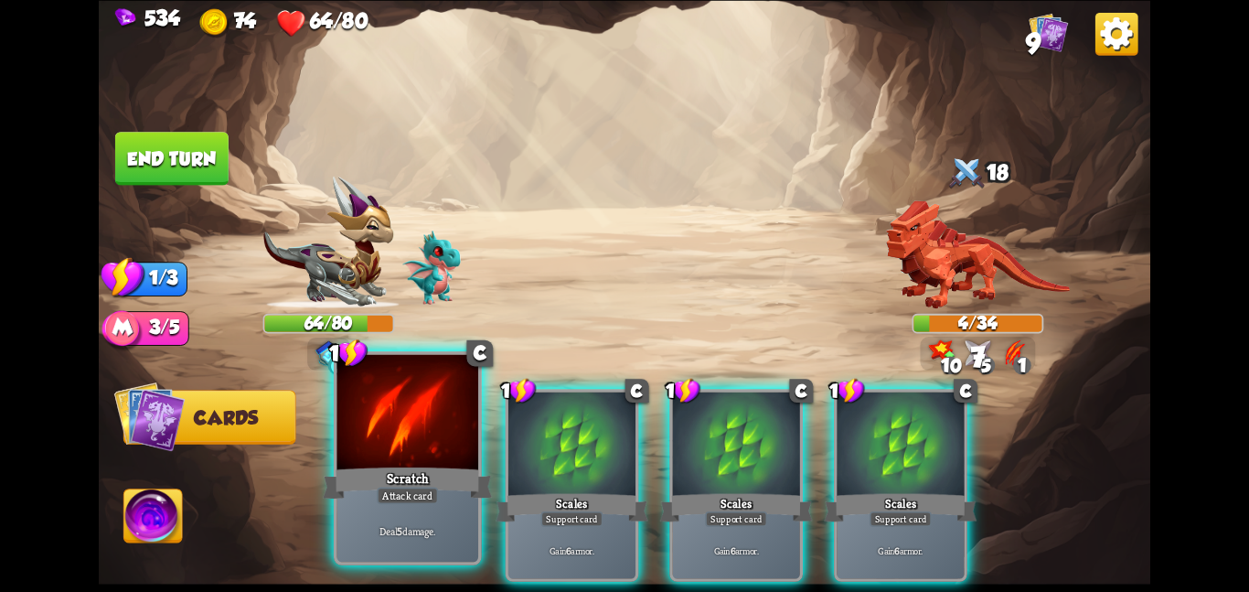
click at [374, 472] on div "Scratch" at bounding box center [407, 482] width 169 height 37
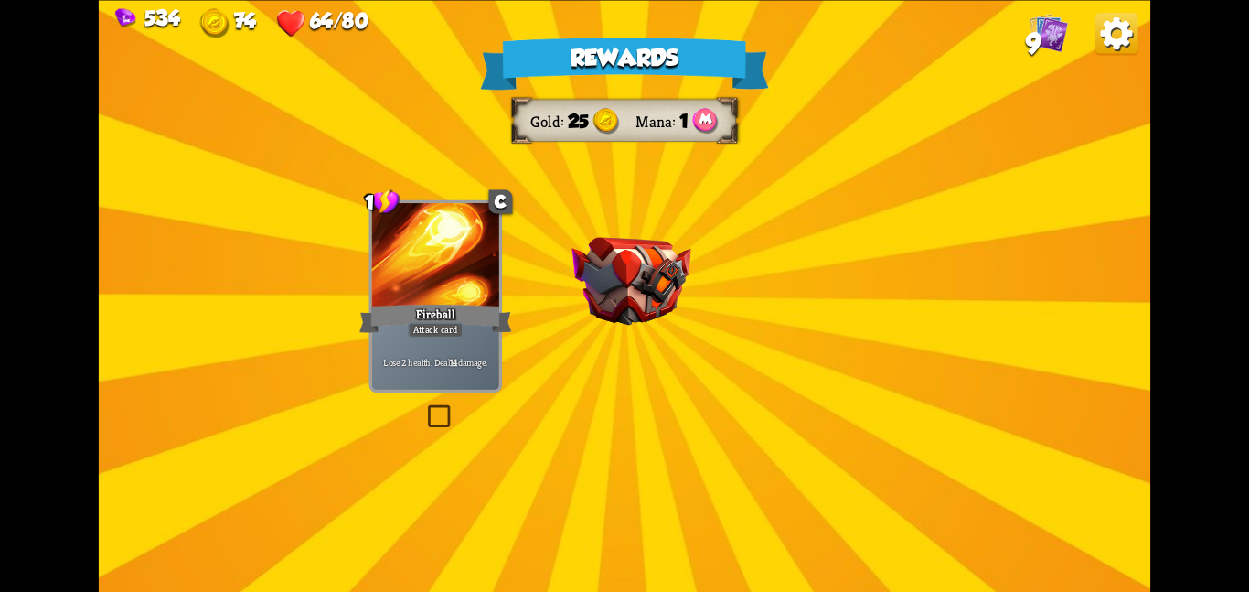
click at [561, 295] on div "Rewards Gold 25 Mana 1 Select a card 1 C Fireball Attack card Lose 2 health. De…" at bounding box center [625, 296] width 1052 height 592
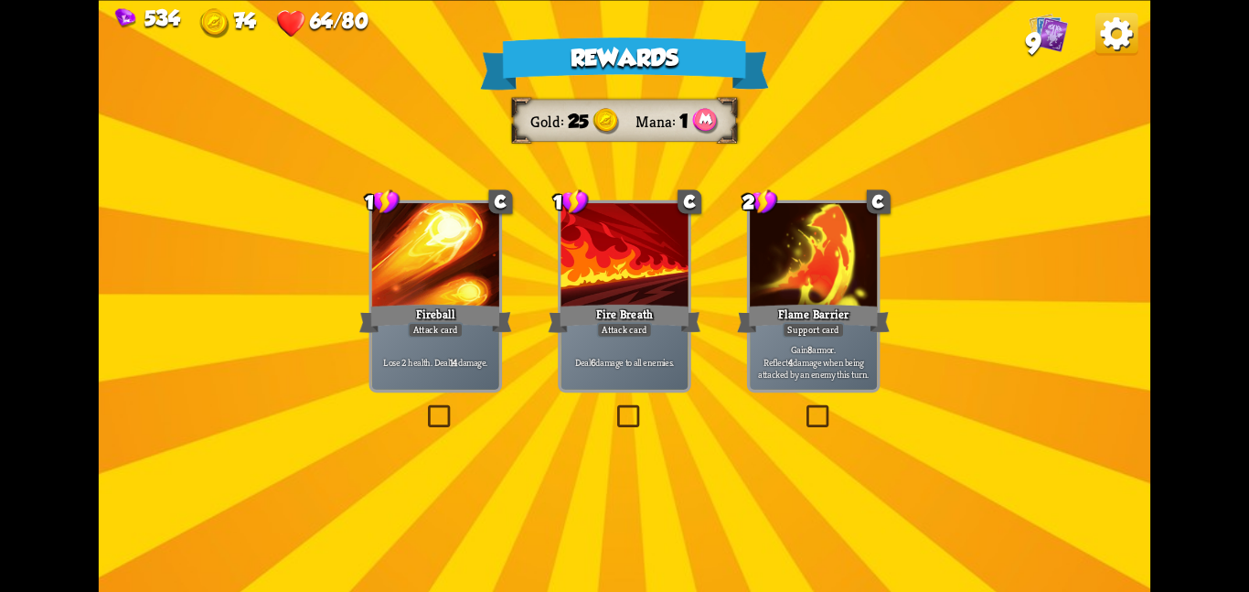
click at [561, 295] on div at bounding box center [624, 256] width 127 height 107
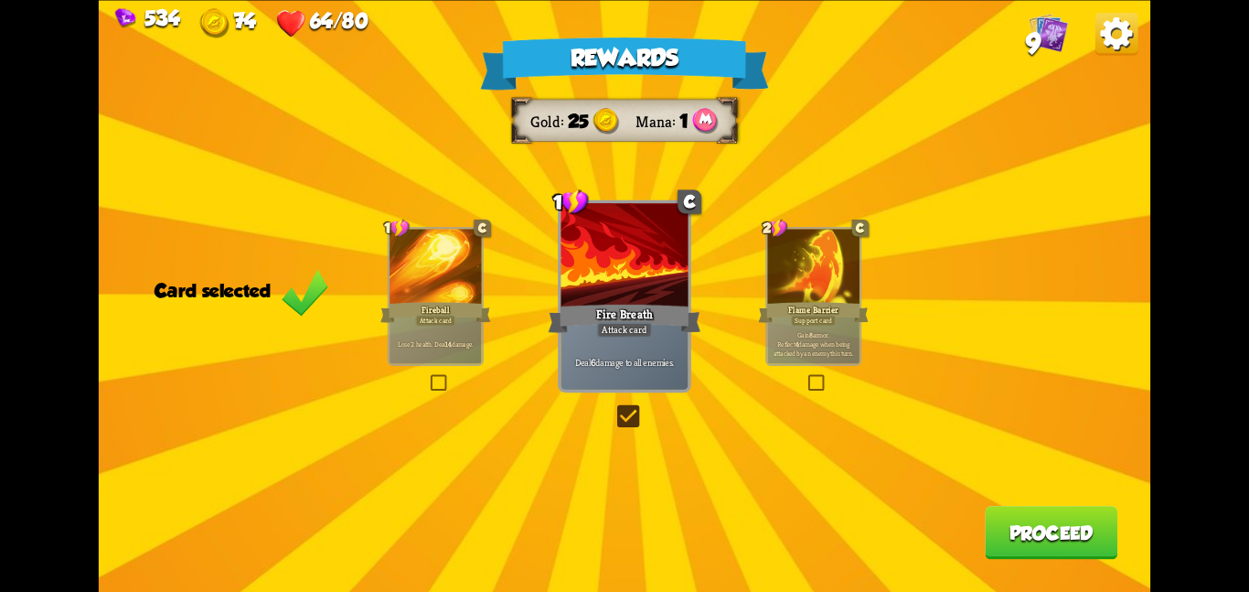
click at [795, 336] on p "Gain 8 armor. Reflect 4 damage when being attacked by an enemy this turn." at bounding box center [813, 342] width 87 height 27
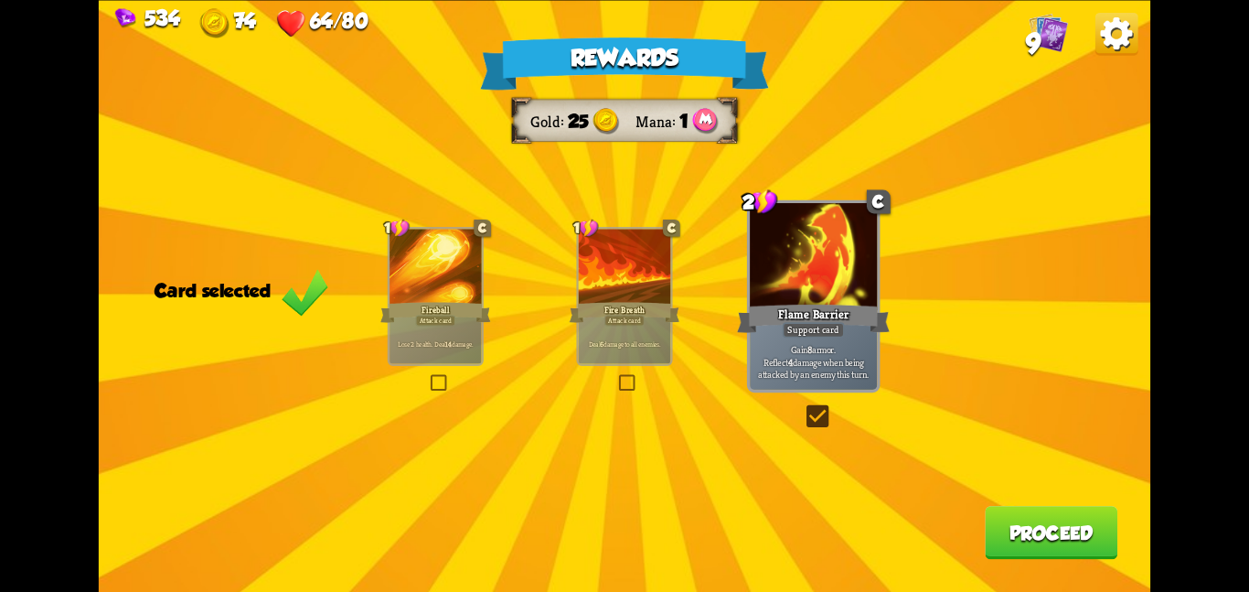
click at [1024, 535] on button "Proceed" at bounding box center [1051, 532] width 133 height 53
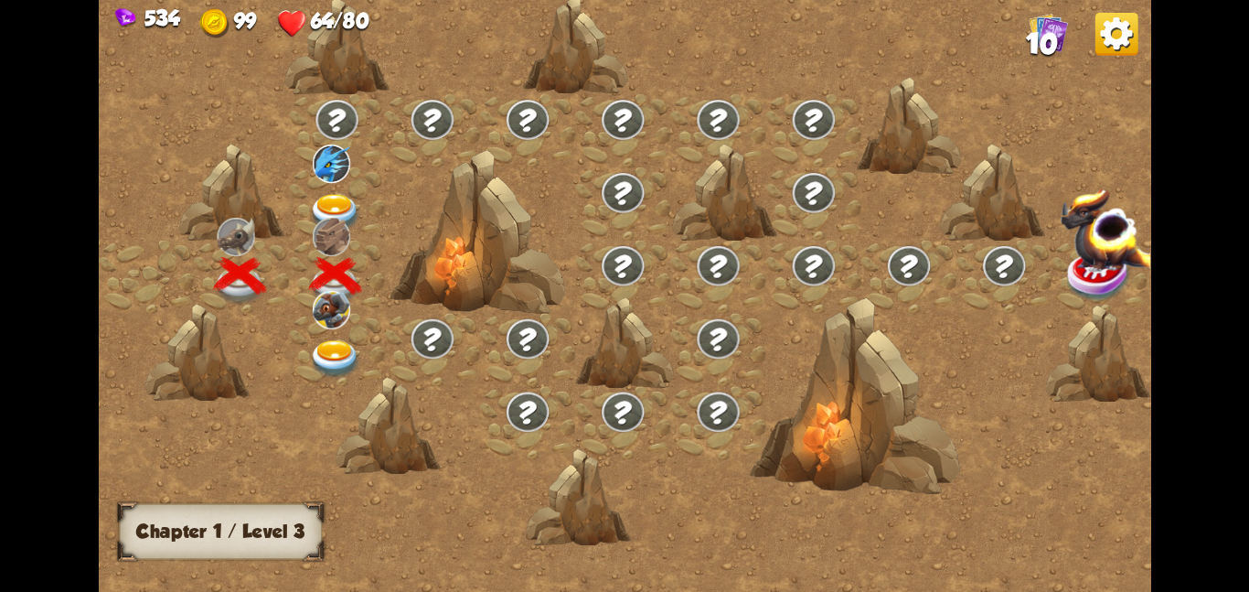
click at [345, 319] on img at bounding box center [331, 309] width 37 height 38
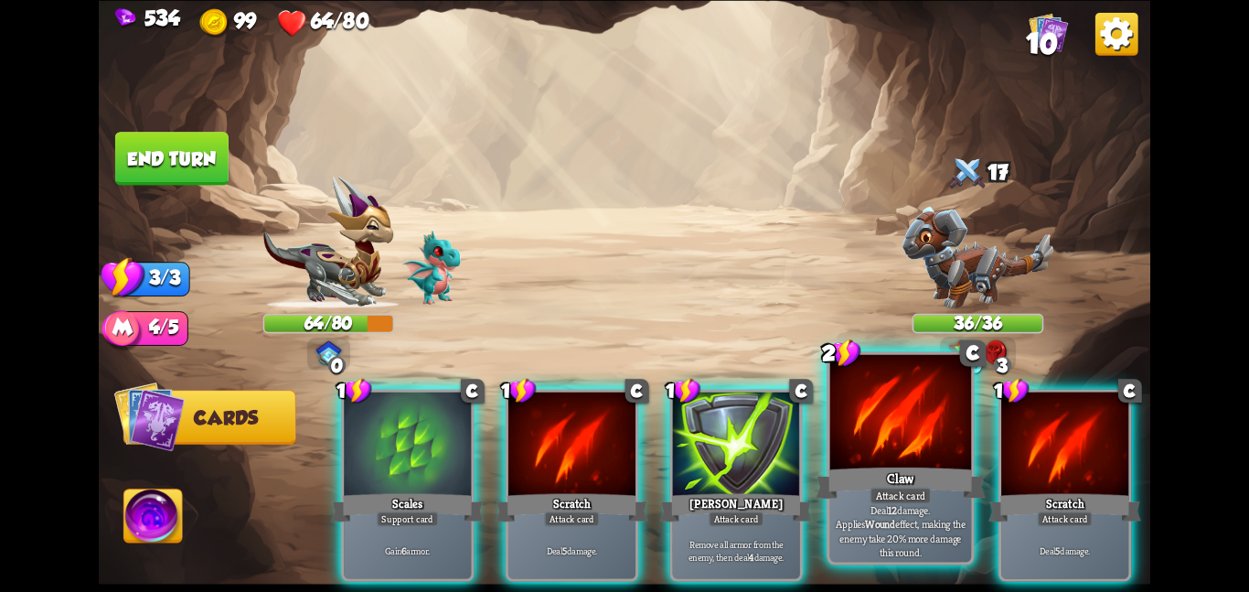
click at [839, 426] on div at bounding box center [901, 413] width 142 height 119
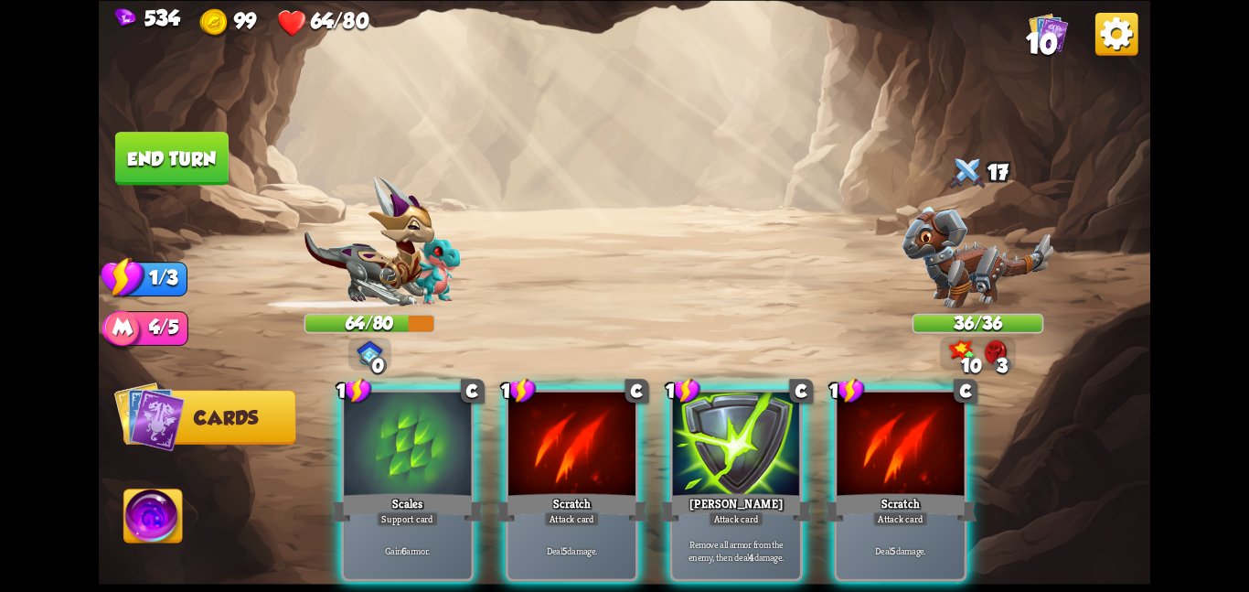
click at [839, 426] on div at bounding box center [900, 444] width 127 height 107
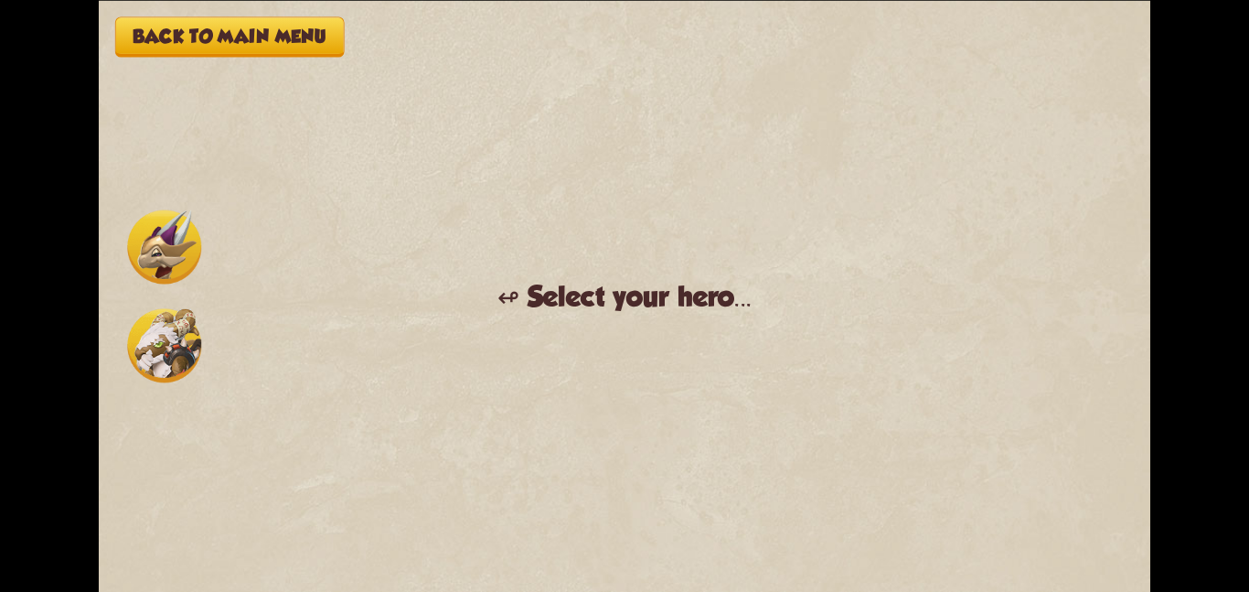
click at [159, 328] on img at bounding box center [164, 345] width 74 height 74
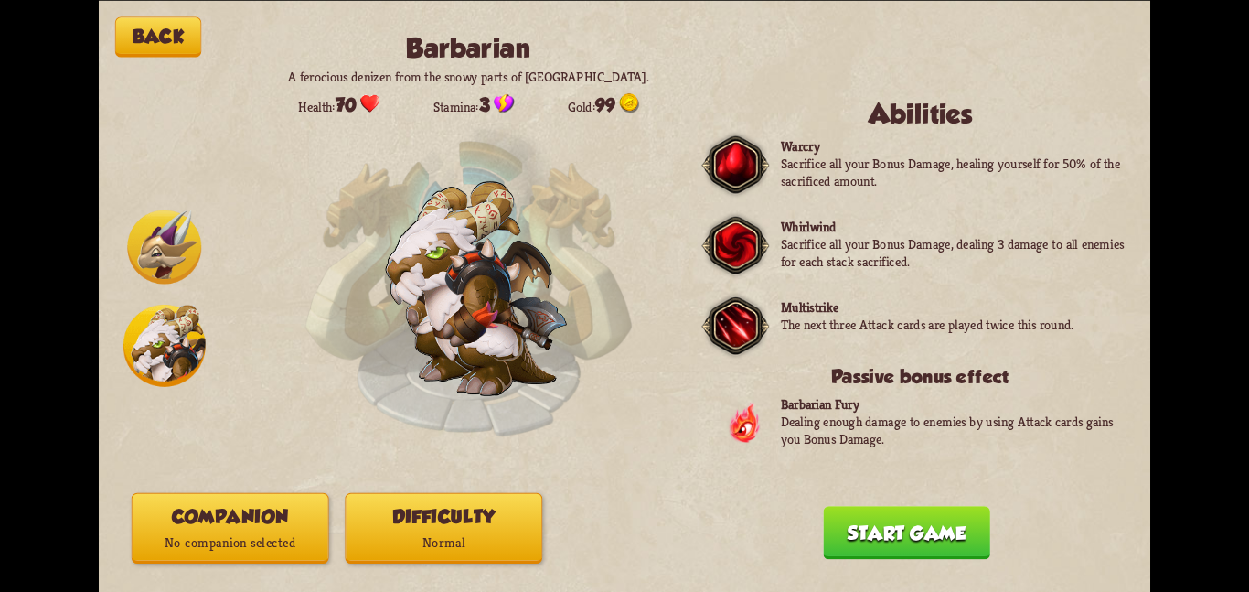
click at [311, 545] on p "No companion selected" at bounding box center [231, 542] width 196 height 27
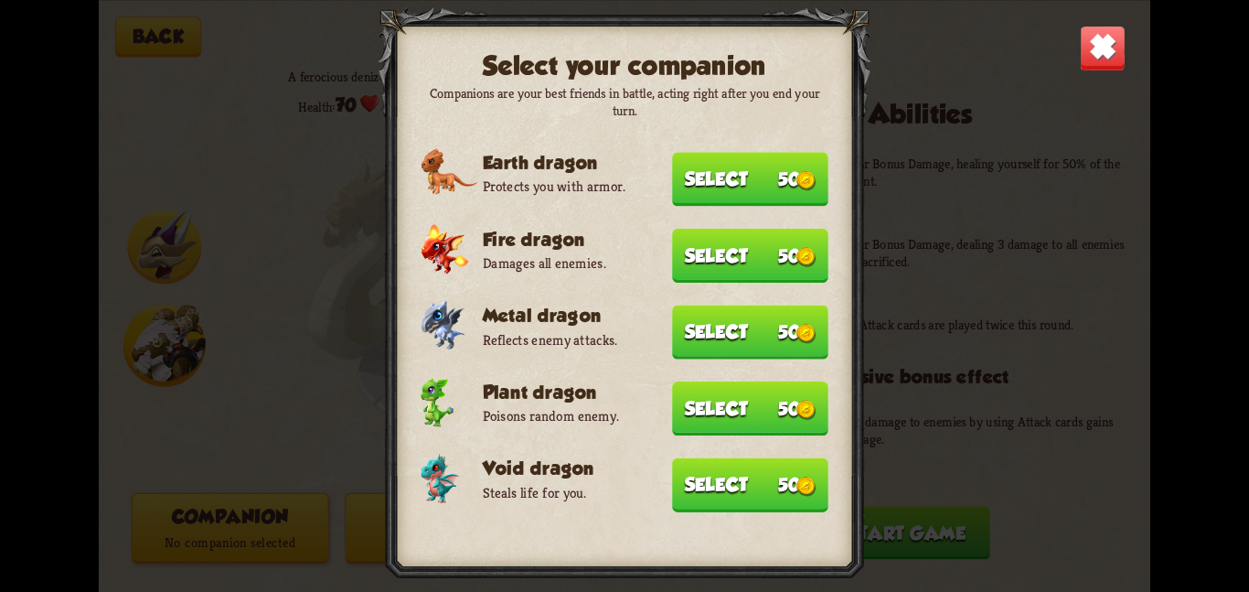
click at [655, 483] on p "Steals life for you." at bounding box center [656, 492] width 346 height 18
click at [252, 460] on div "Select your companion Companions are your best friends in battle, acting right …" at bounding box center [625, 296] width 1052 height 592
click at [1113, 54] on img at bounding box center [1103, 48] width 46 height 46
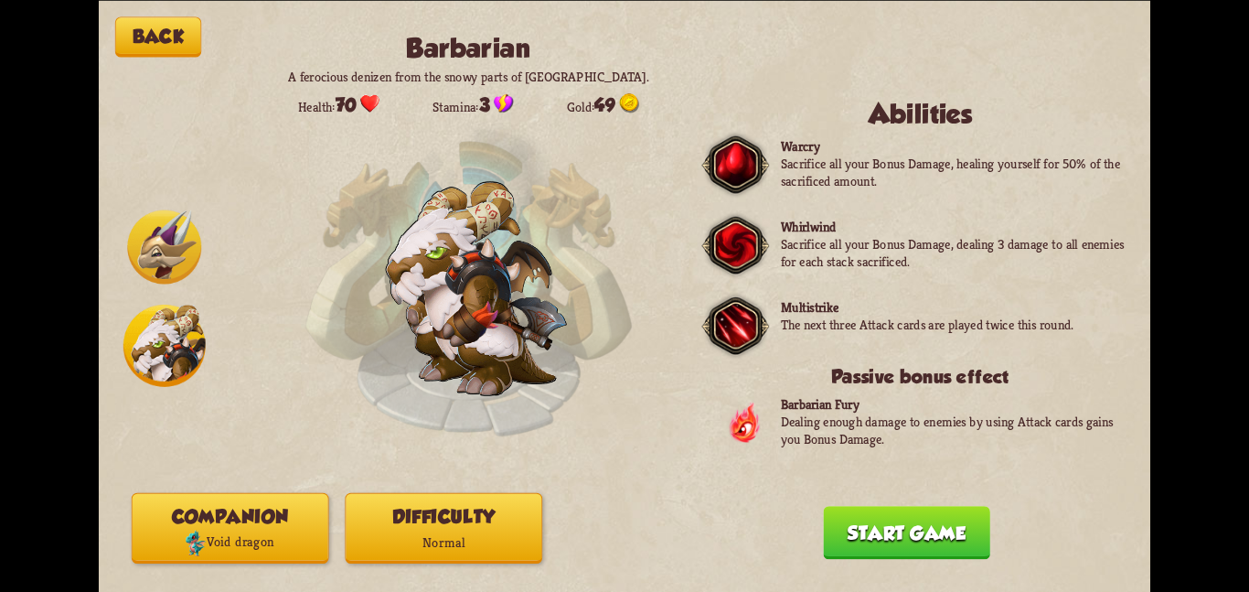
click at [464, 528] on button "Difficulty Normal" at bounding box center [444, 527] width 198 height 70
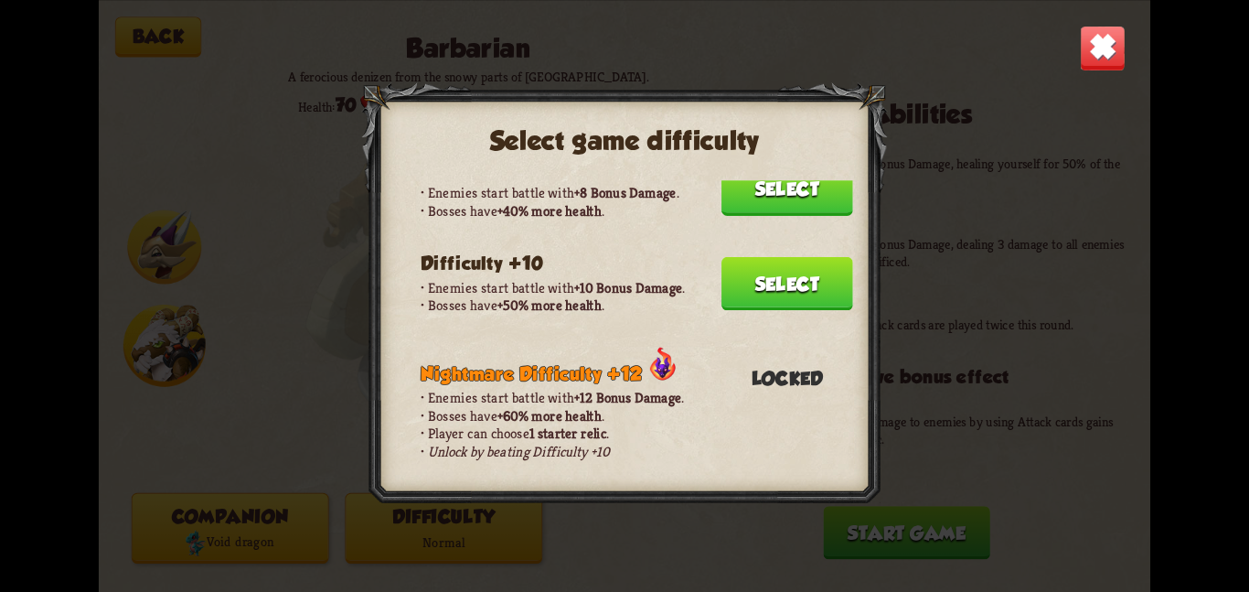
scroll to position [427, 0]
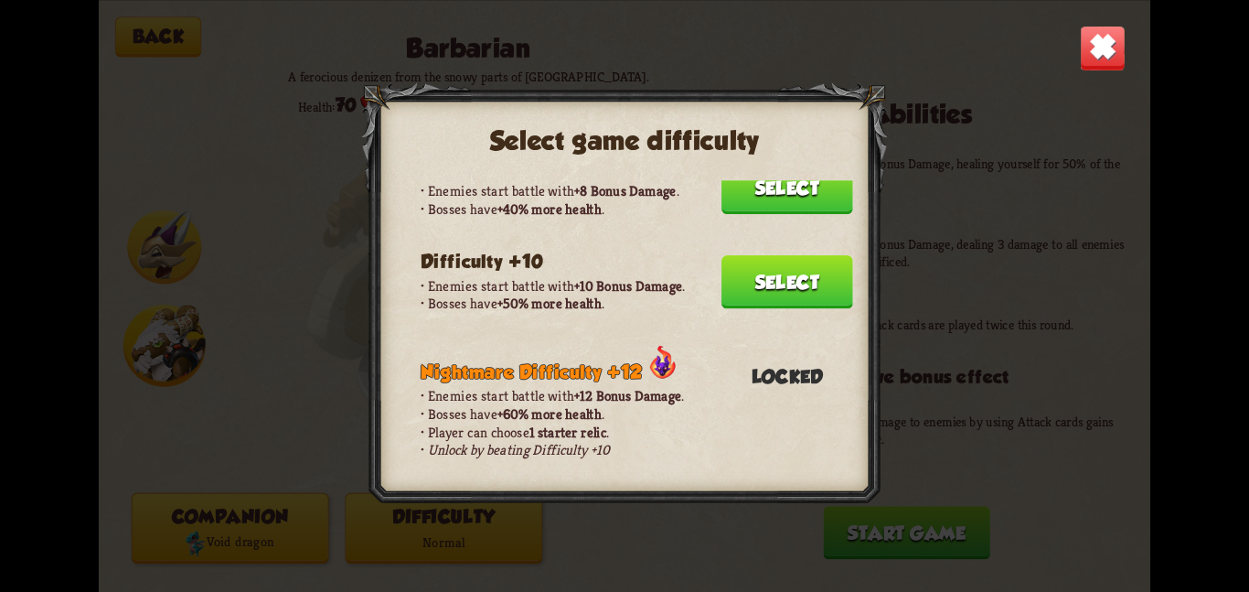
click at [794, 268] on button "Select" at bounding box center [787, 281] width 132 height 53
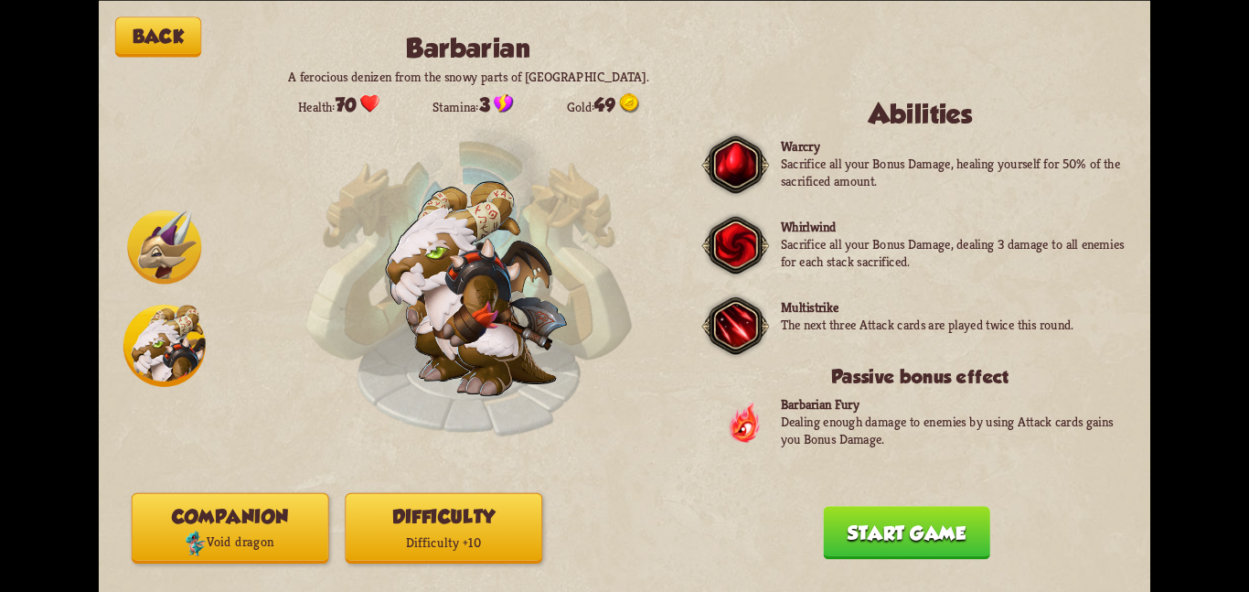
click at [861, 522] on button "Start game" at bounding box center [906, 532] width 166 height 53
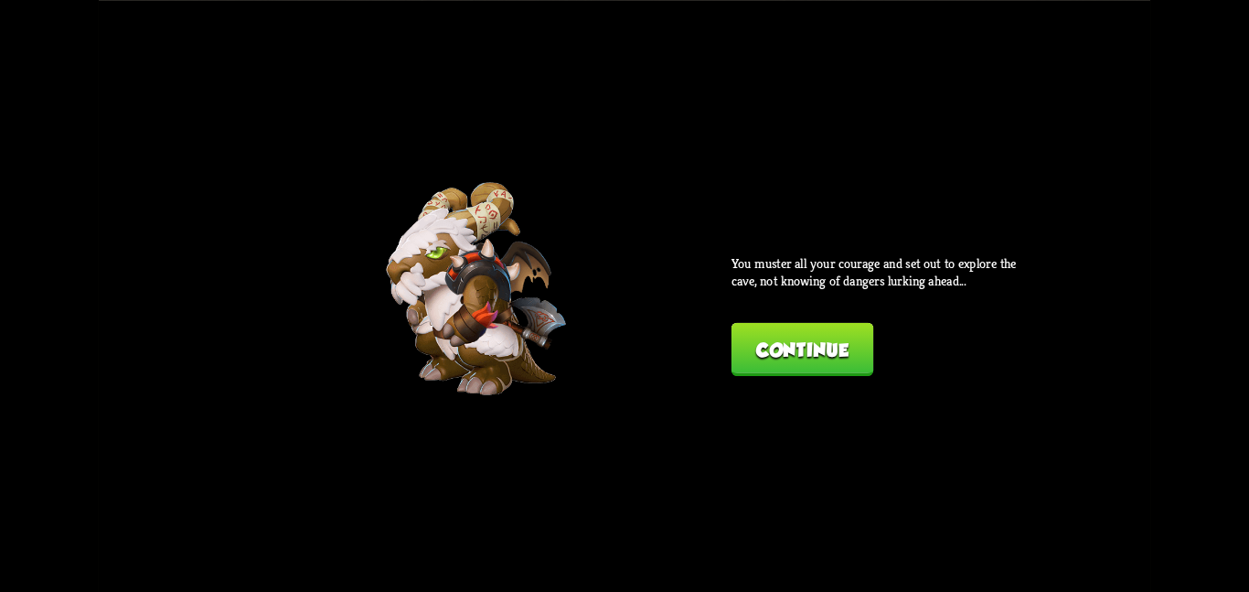
click at [760, 353] on button "Continue" at bounding box center [803, 348] width 142 height 53
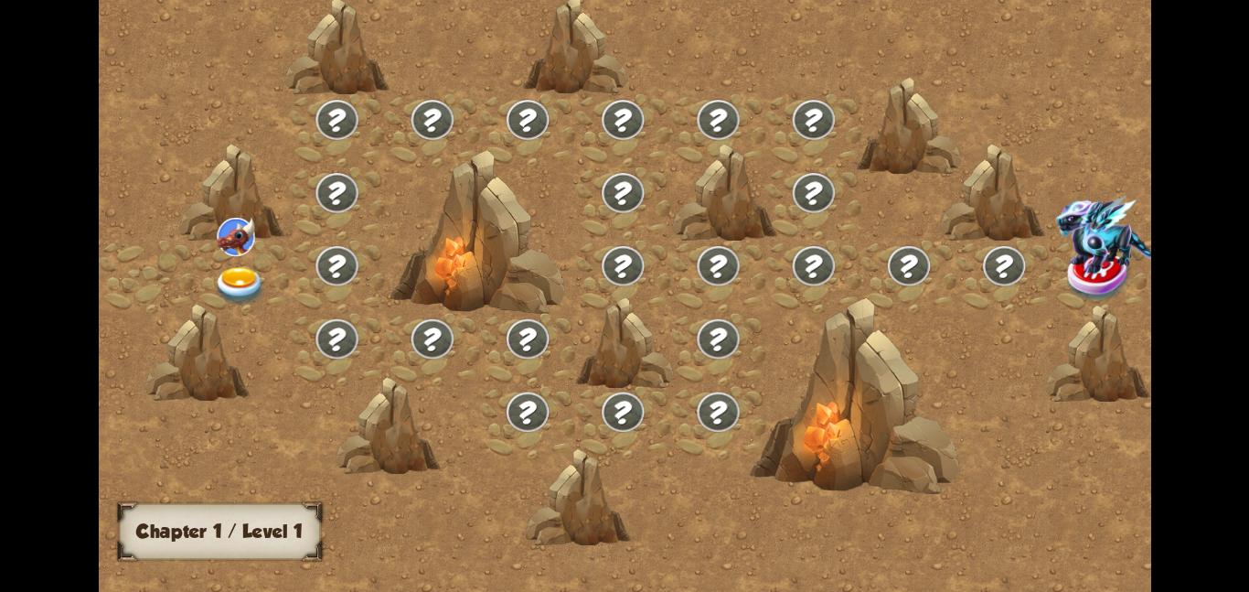
click at [233, 271] on img at bounding box center [240, 285] width 53 height 38
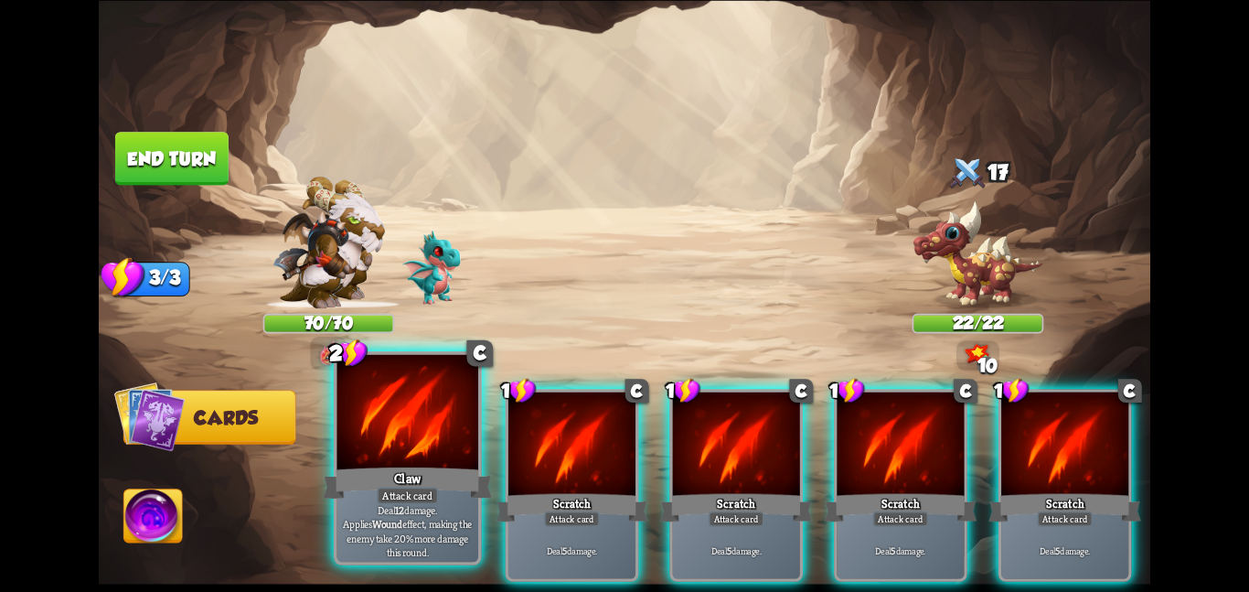
click at [418, 430] on div at bounding box center [407, 413] width 142 height 119
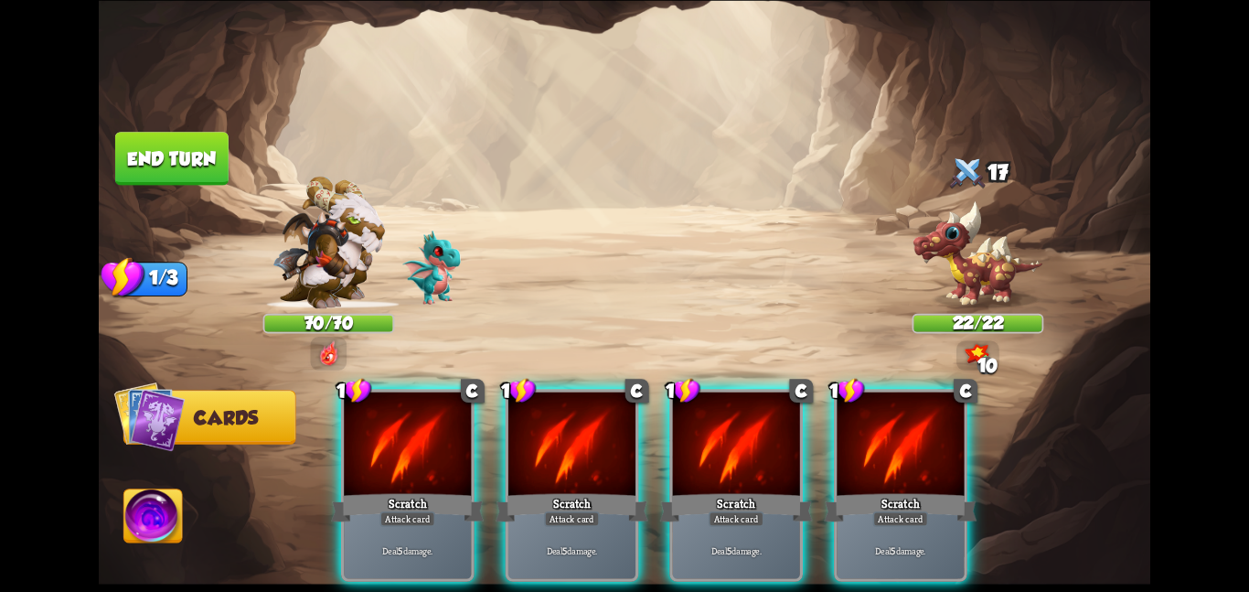
click at [418, 430] on div at bounding box center [407, 444] width 127 height 107
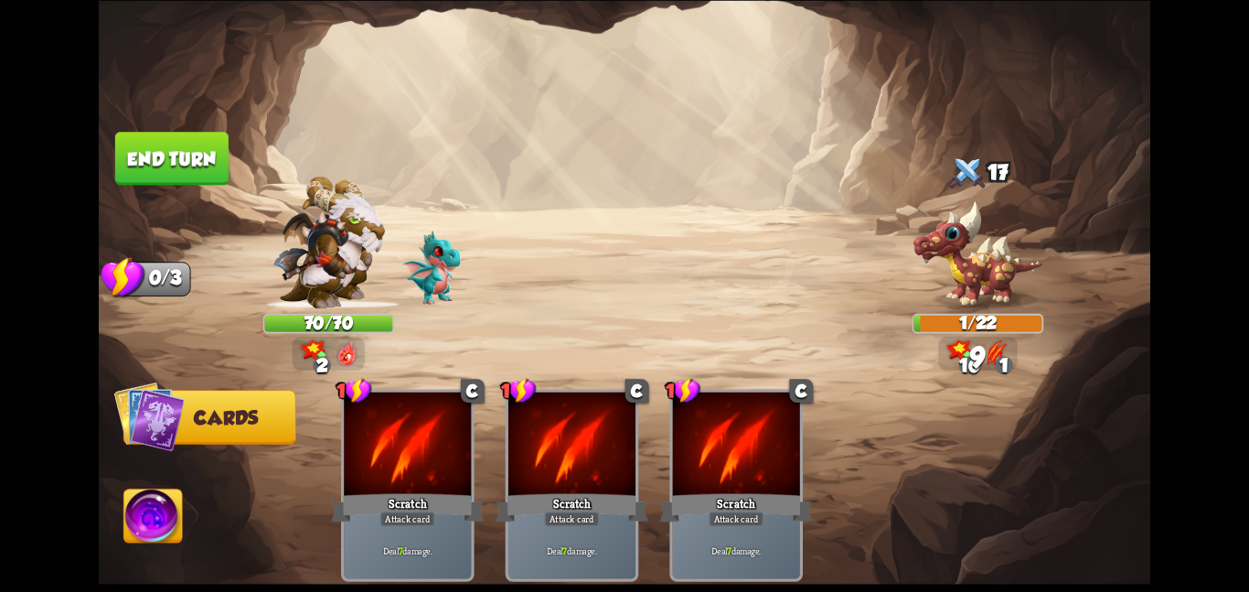
click at [229, 167] on img at bounding box center [625, 296] width 1052 height 592
click at [203, 158] on button "End turn" at bounding box center [171, 158] width 113 height 53
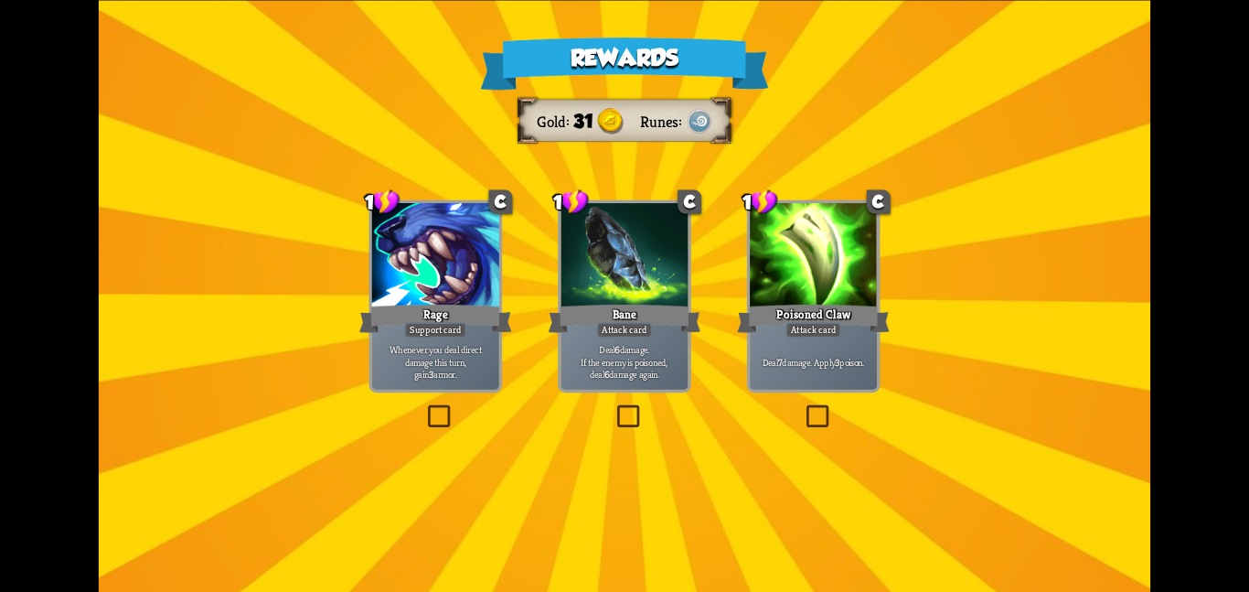
click at [602, 325] on div "Attack card" at bounding box center [625, 330] width 56 height 16
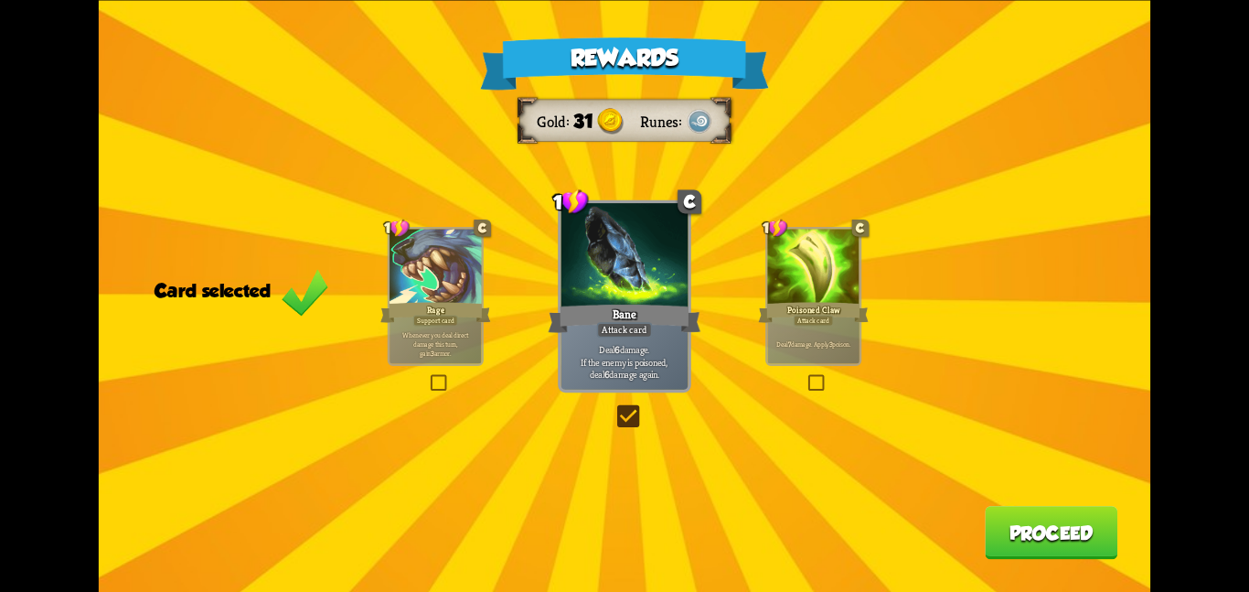
click at [1048, 538] on button "Proceed" at bounding box center [1051, 532] width 133 height 53
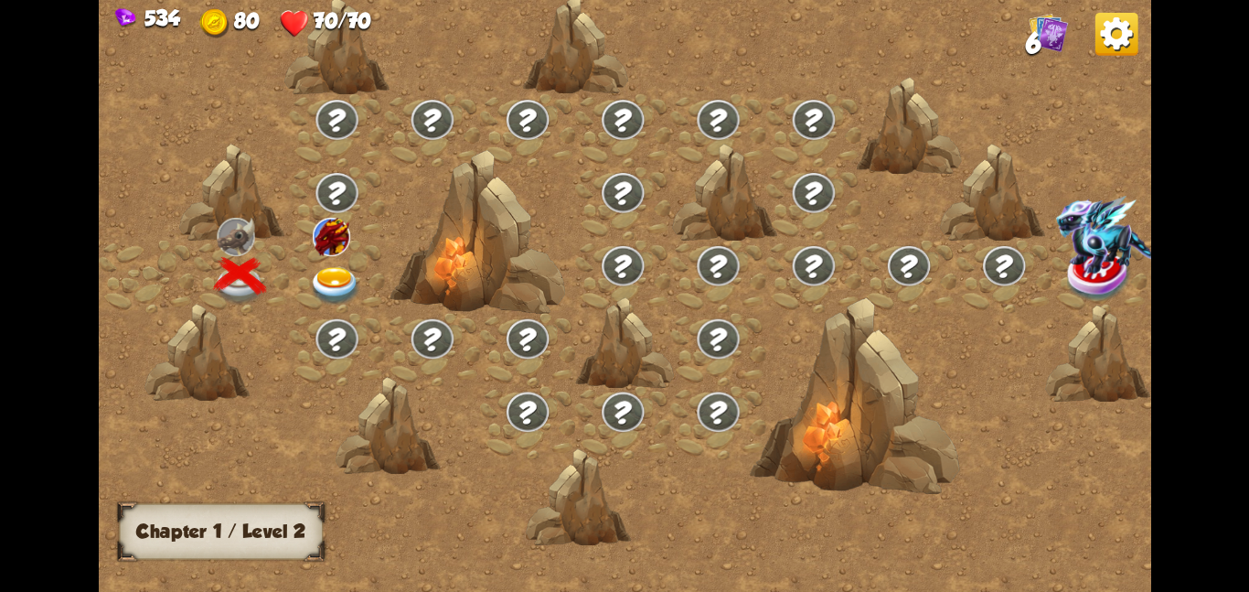
click at [340, 261] on div at bounding box center [336, 276] width 95 height 73
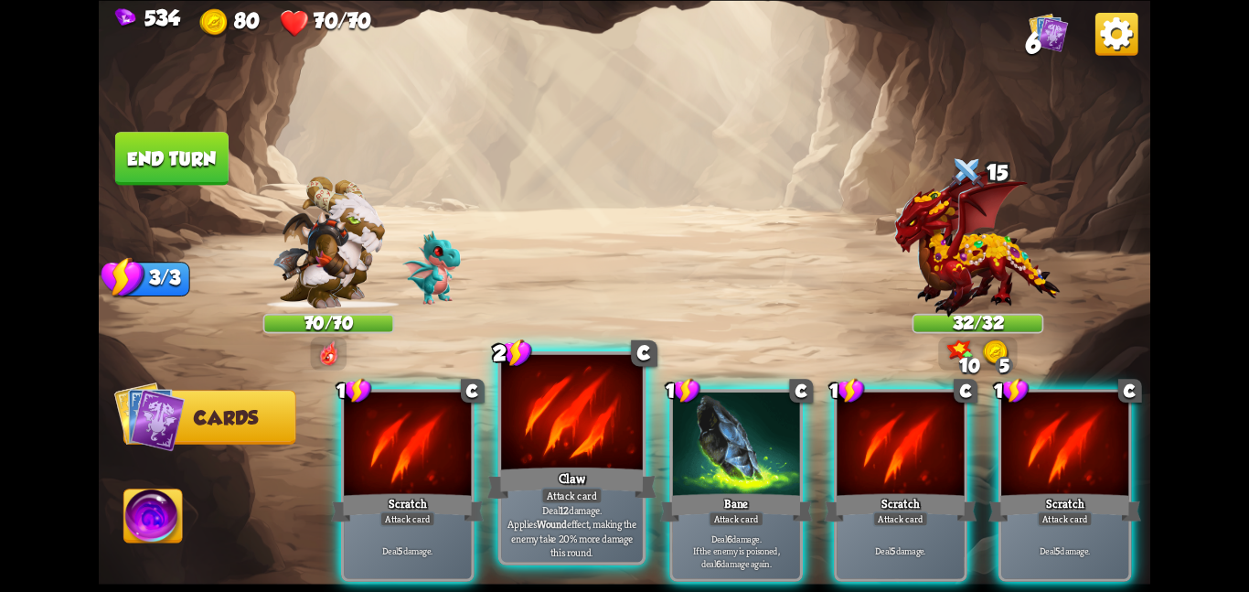
click at [562, 430] on div at bounding box center [572, 413] width 142 height 119
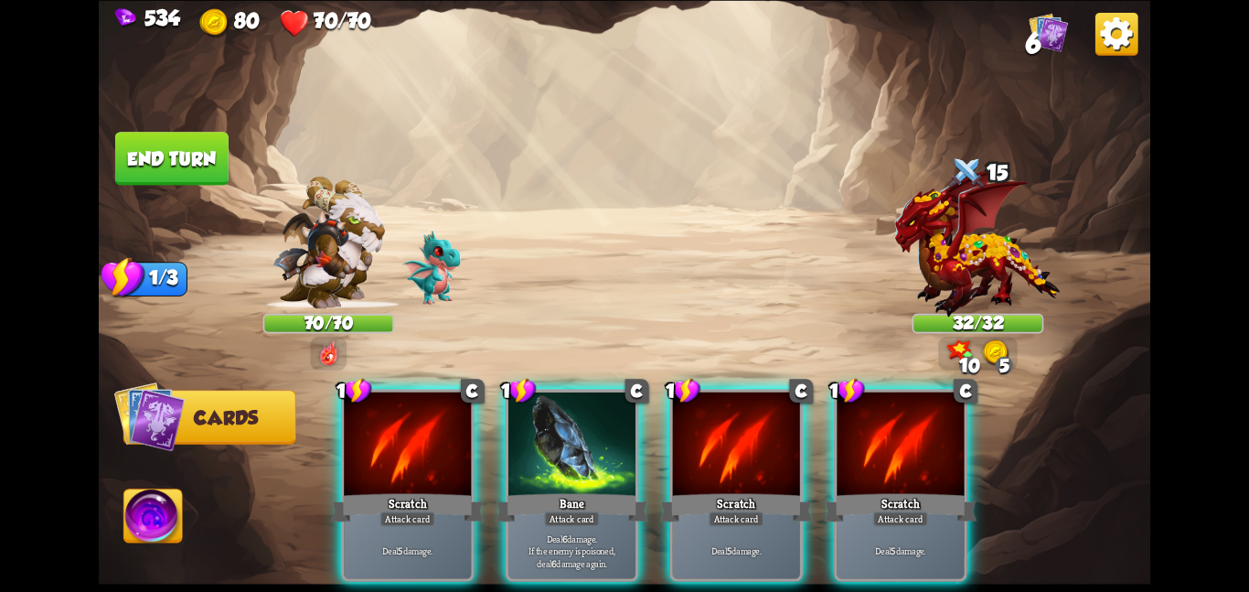
click at [562, 430] on div at bounding box center [571, 444] width 127 height 107
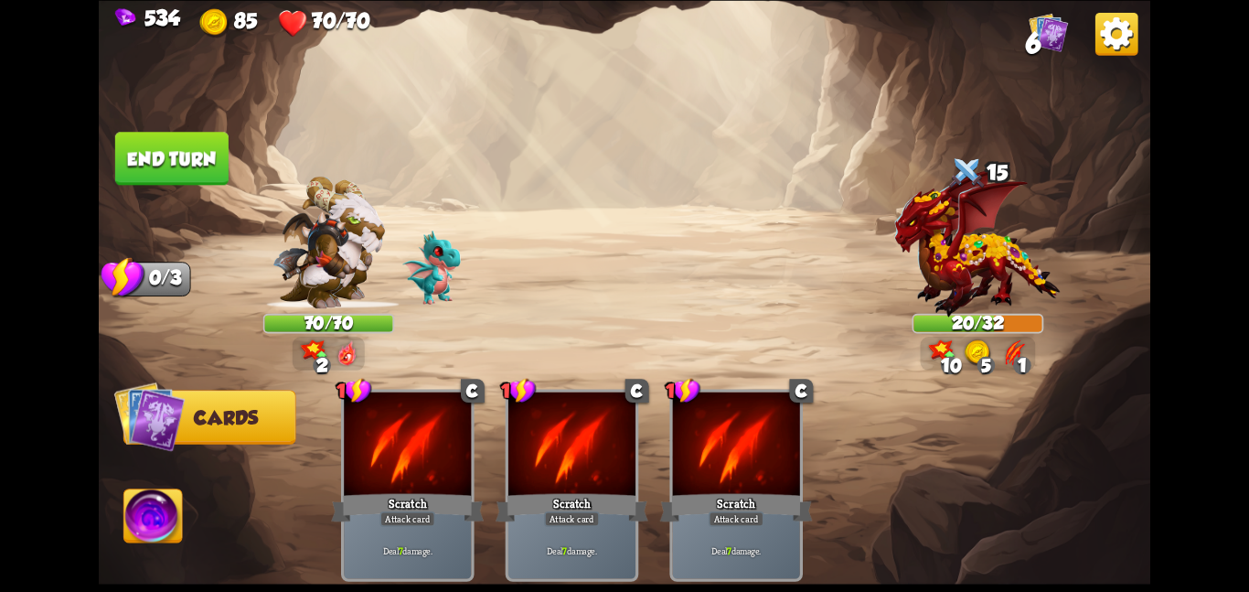
click at [154, 511] on img at bounding box center [153, 518] width 59 height 59
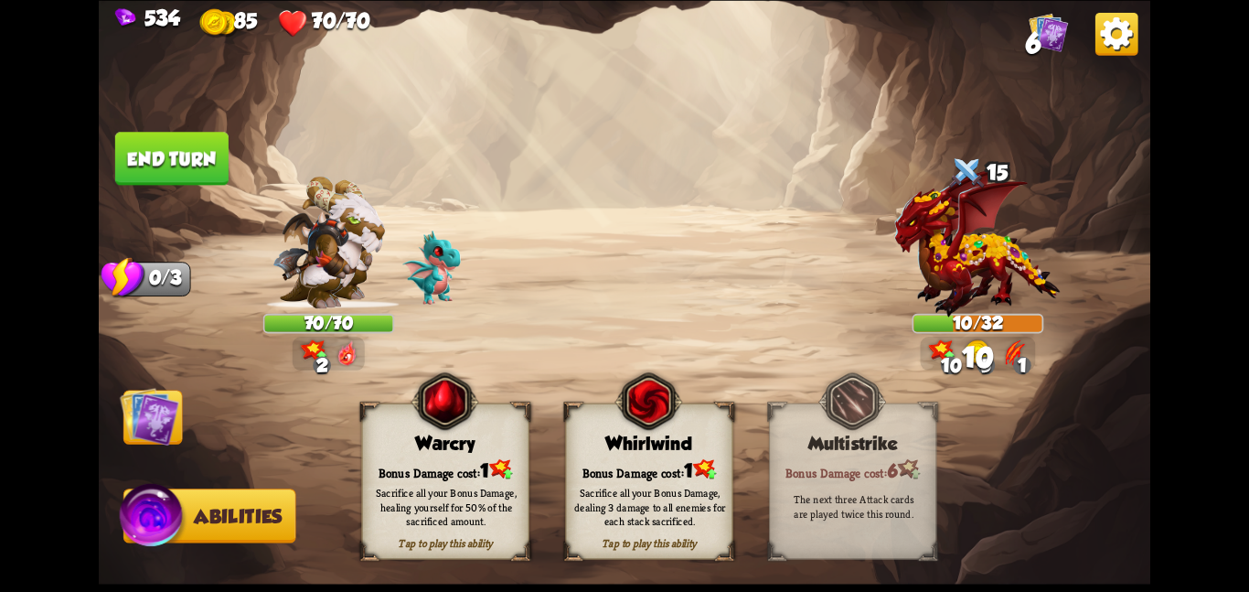
click at [620, 446] on div "Whirlwind" at bounding box center [649, 443] width 166 height 21
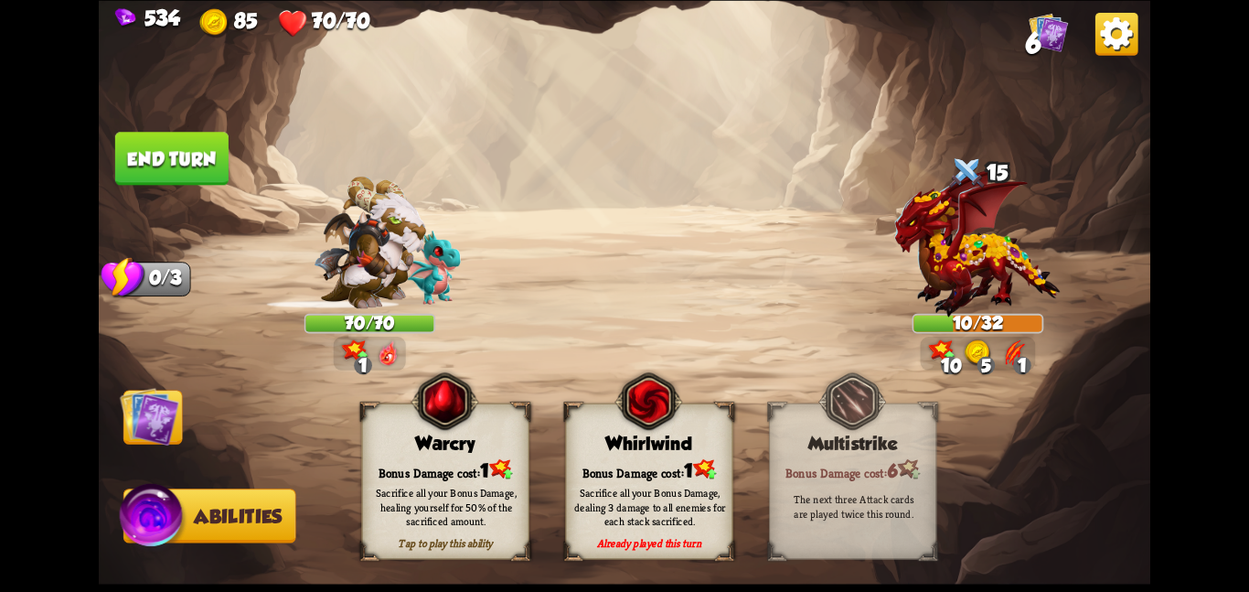
click at [153, 421] on img at bounding box center [149, 415] width 59 height 59
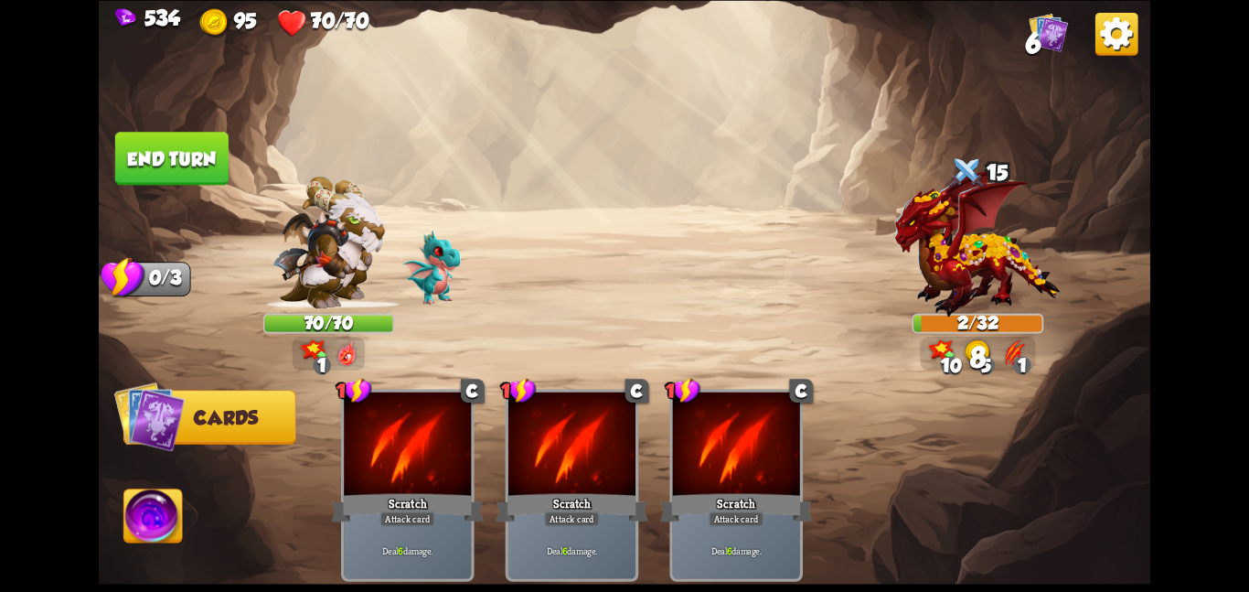
click at [168, 154] on button "End turn" at bounding box center [171, 158] width 113 height 53
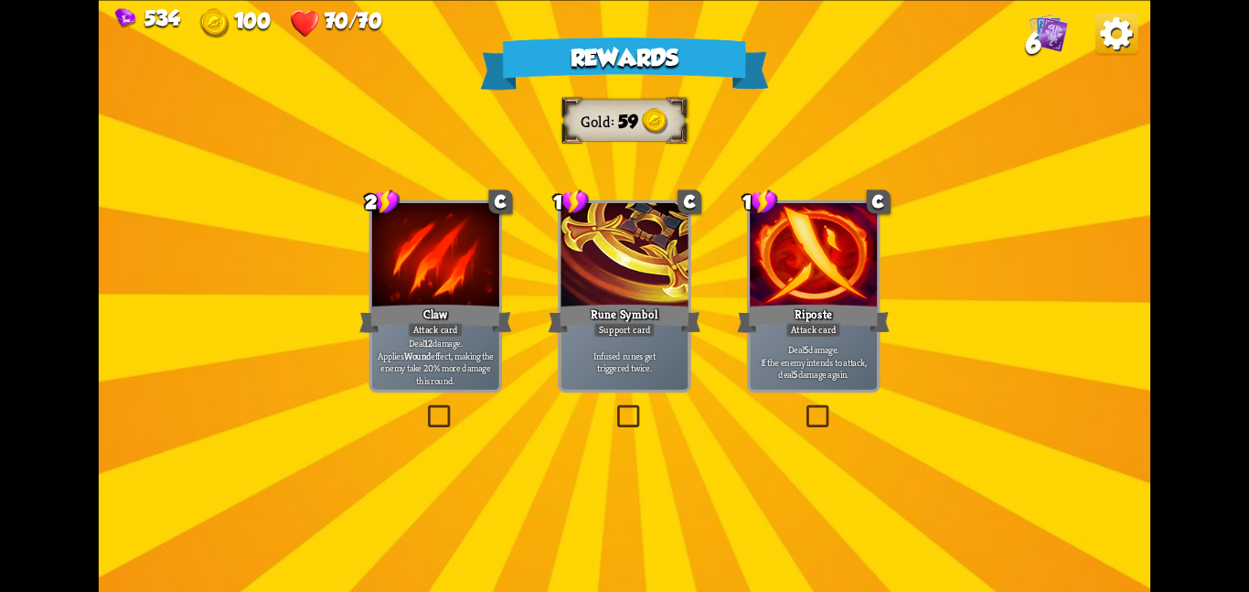
click at [496, 286] on div at bounding box center [435, 256] width 127 height 107
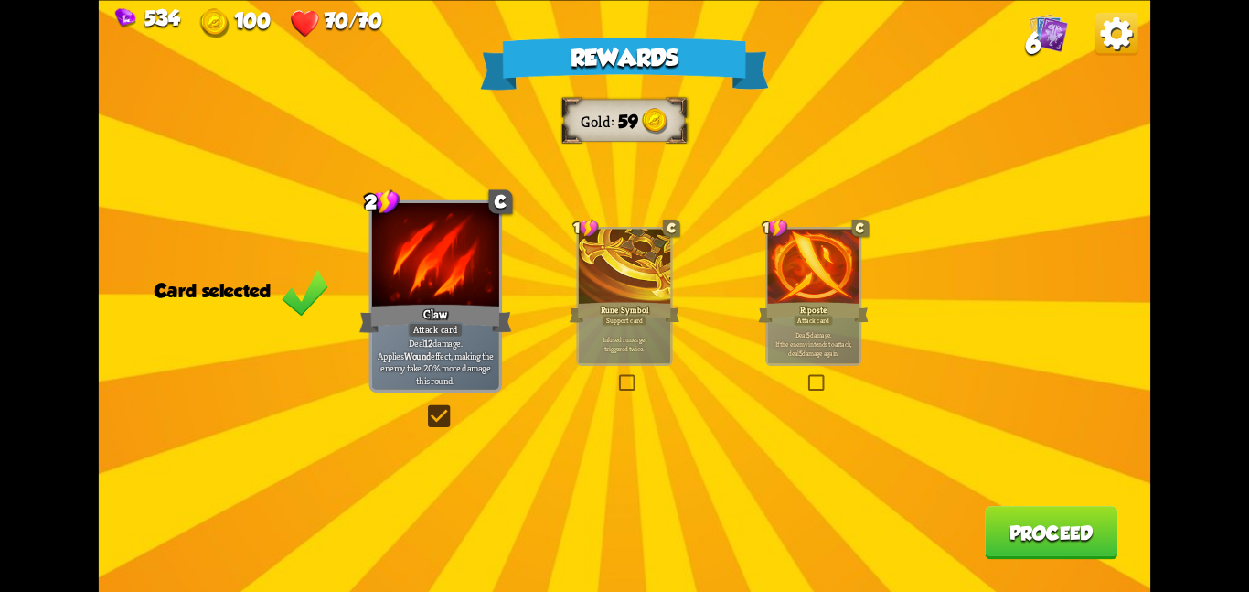
click at [781, 246] on div at bounding box center [812, 268] width 91 height 78
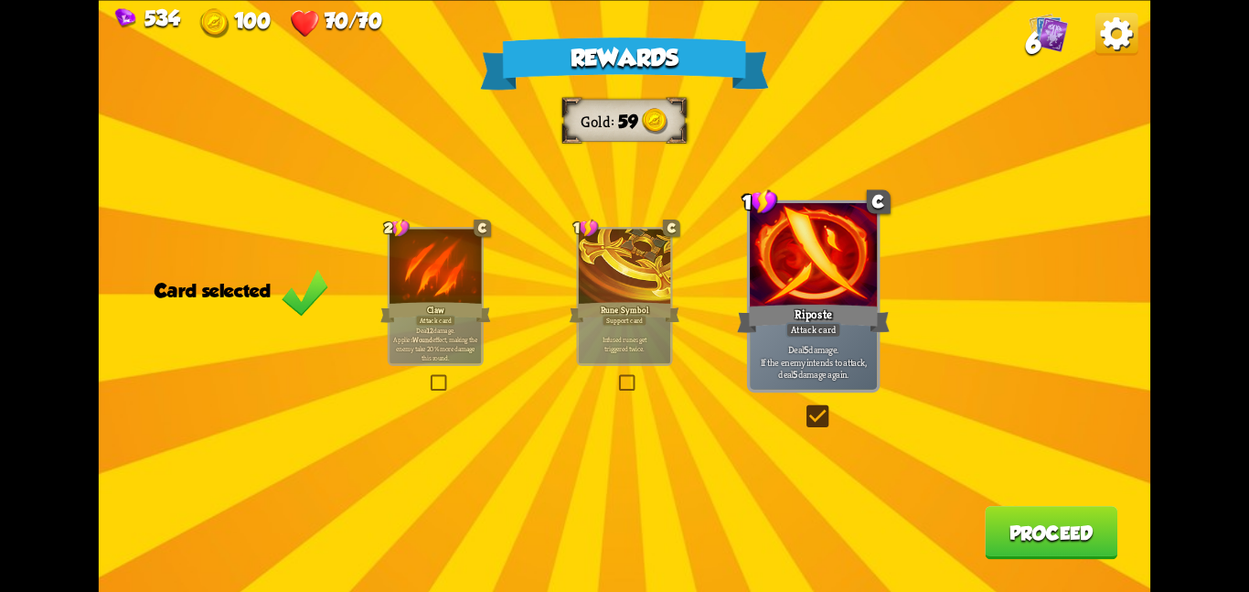
click at [1001, 522] on button "Proceed" at bounding box center [1051, 532] width 133 height 53
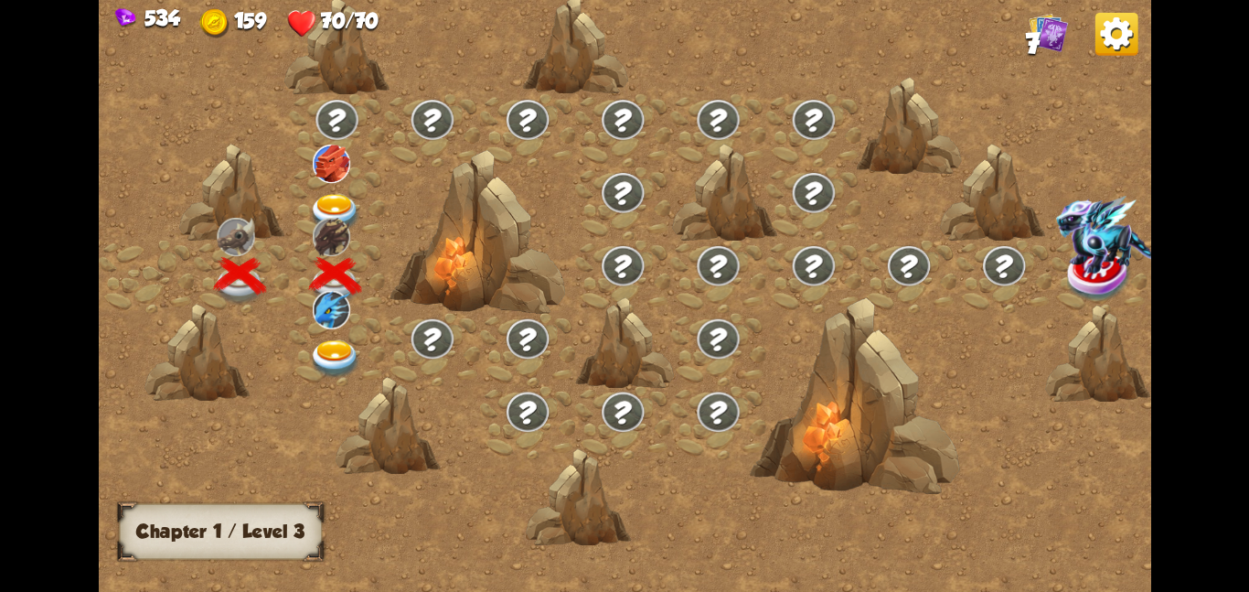
click at [333, 204] on img at bounding box center [335, 212] width 53 height 38
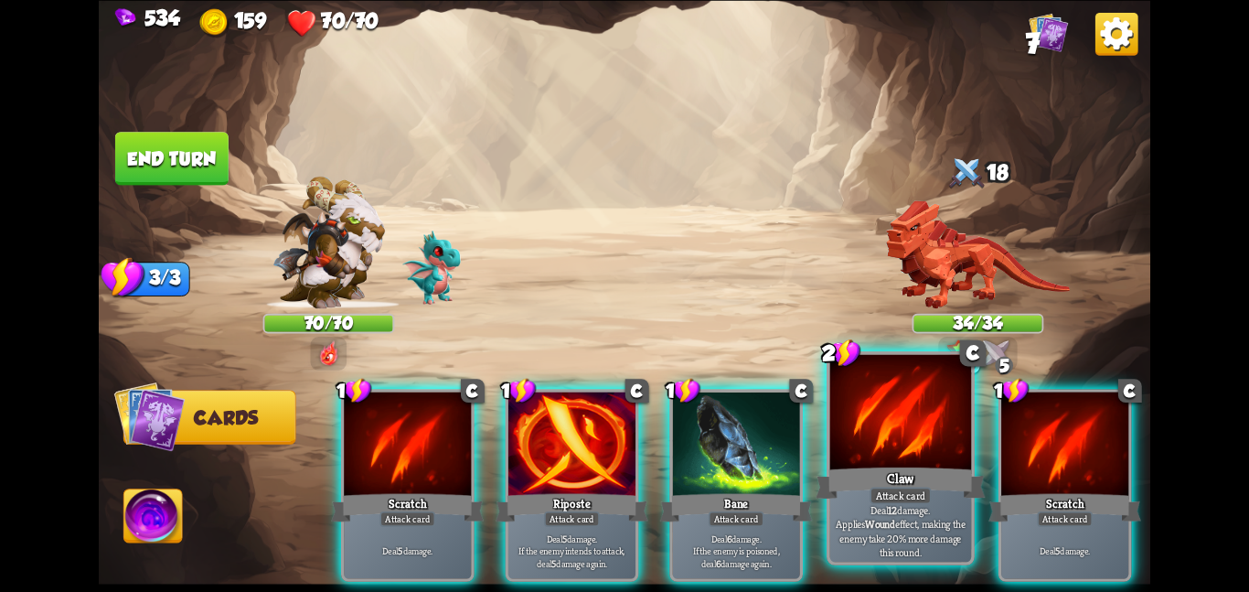
click at [891, 469] on div "Claw" at bounding box center [900, 482] width 169 height 37
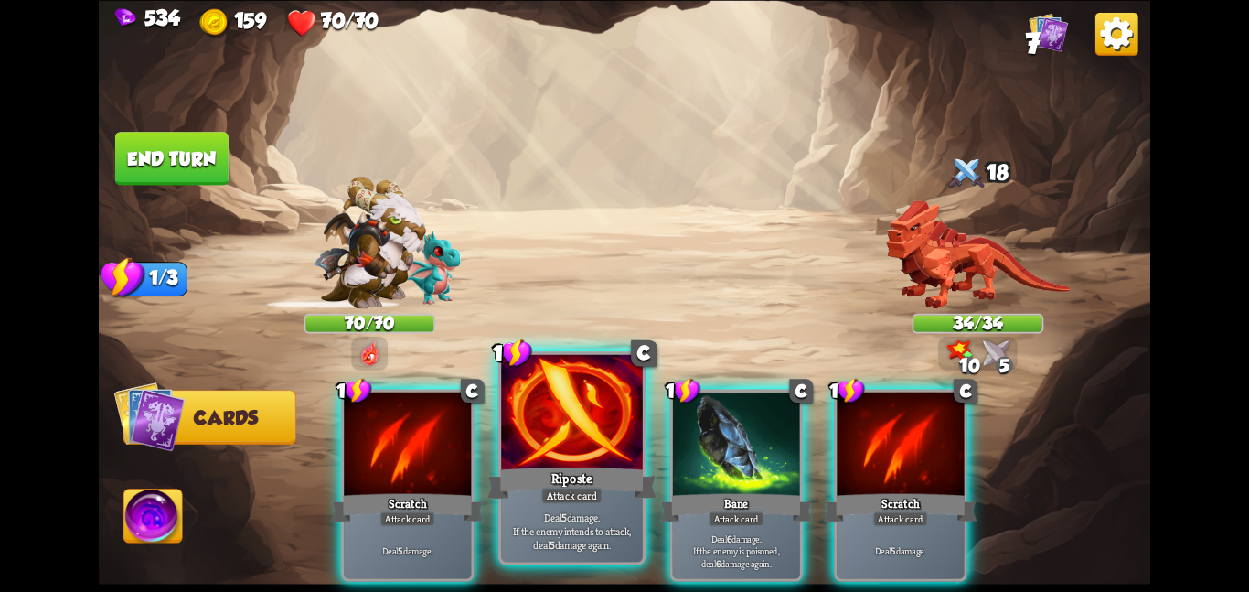
click at [550, 416] on div at bounding box center [572, 413] width 142 height 119
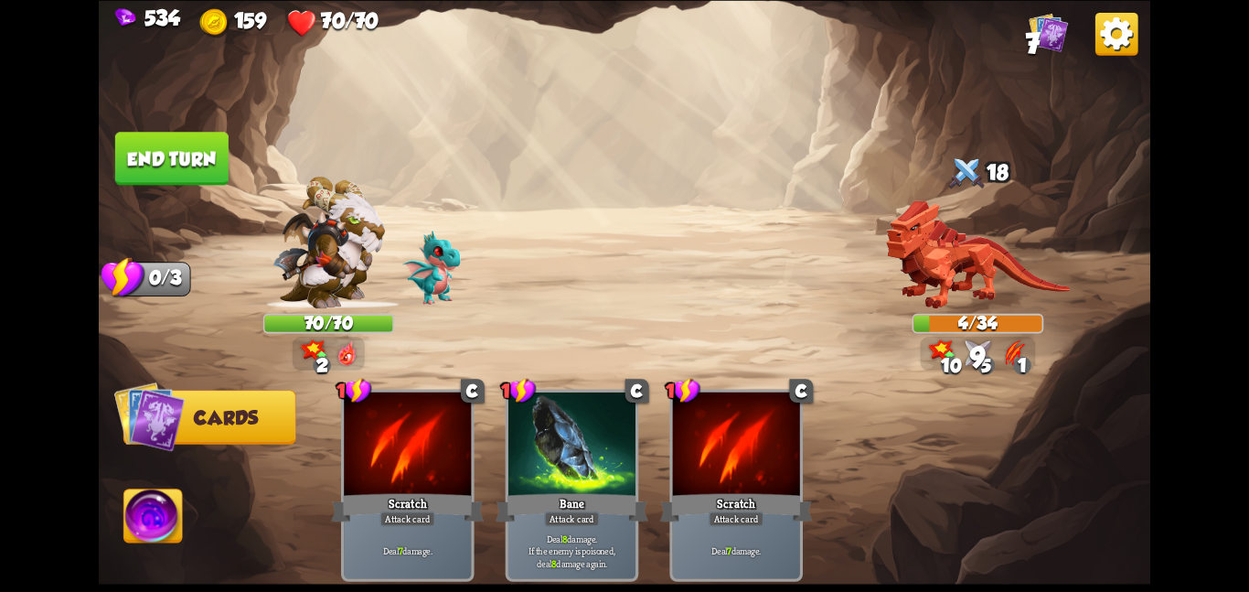
click at [228, 163] on button "End turn" at bounding box center [171, 158] width 113 height 53
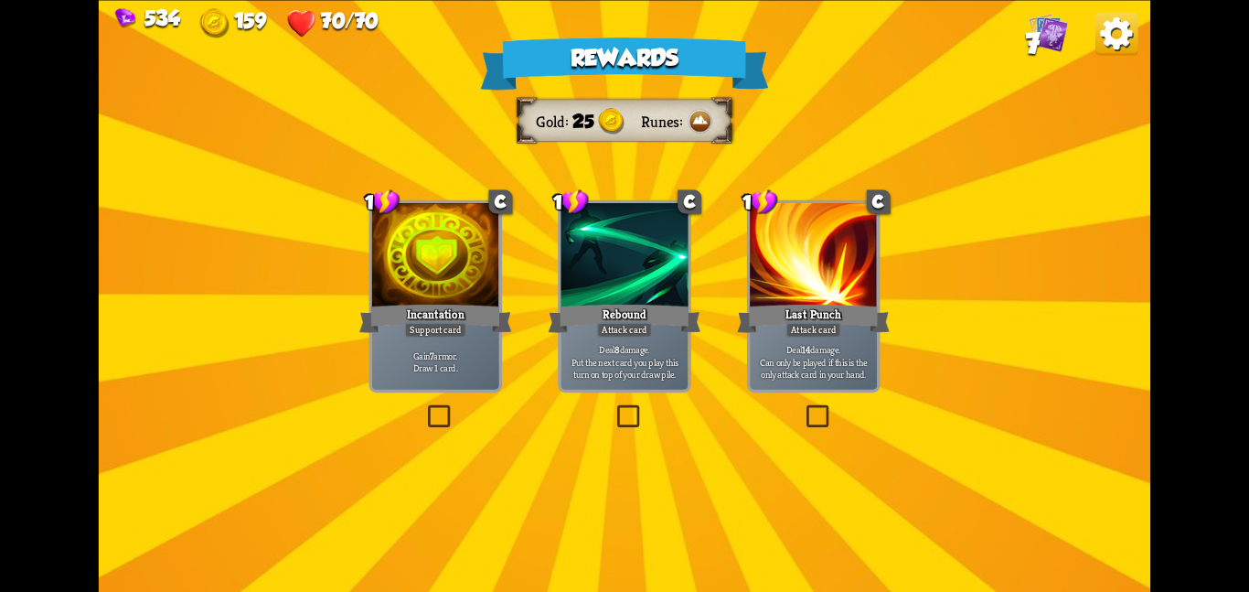
click at [433, 231] on div at bounding box center [435, 256] width 127 height 107
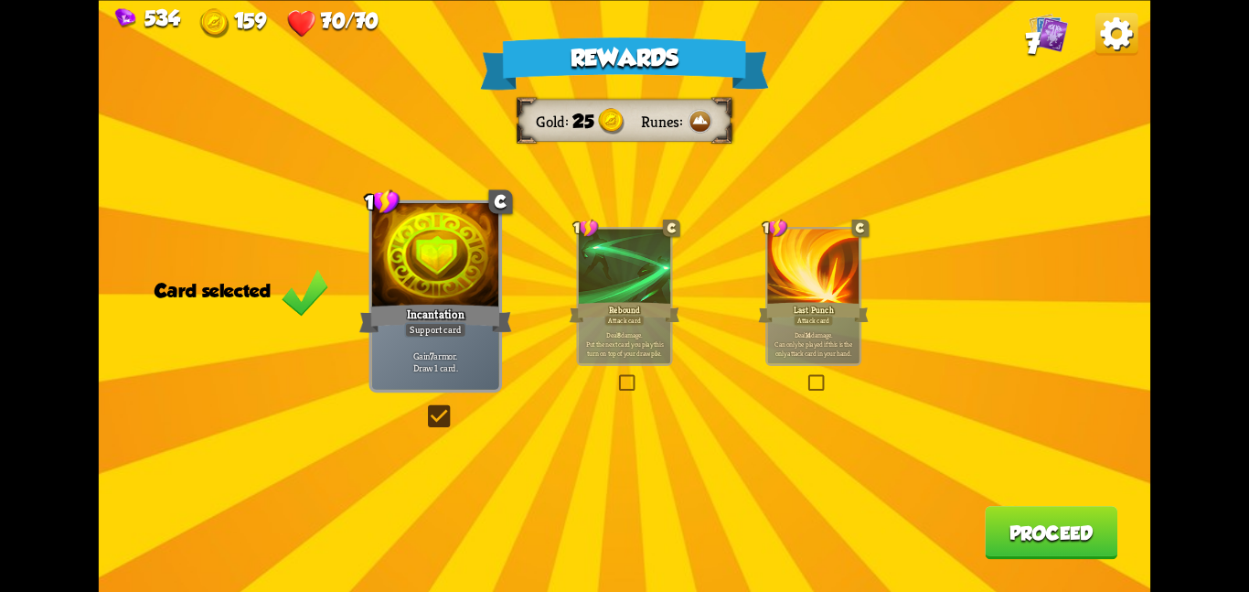
click at [1033, 525] on button "Proceed" at bounding box center [1051, 532] width 133 height 53
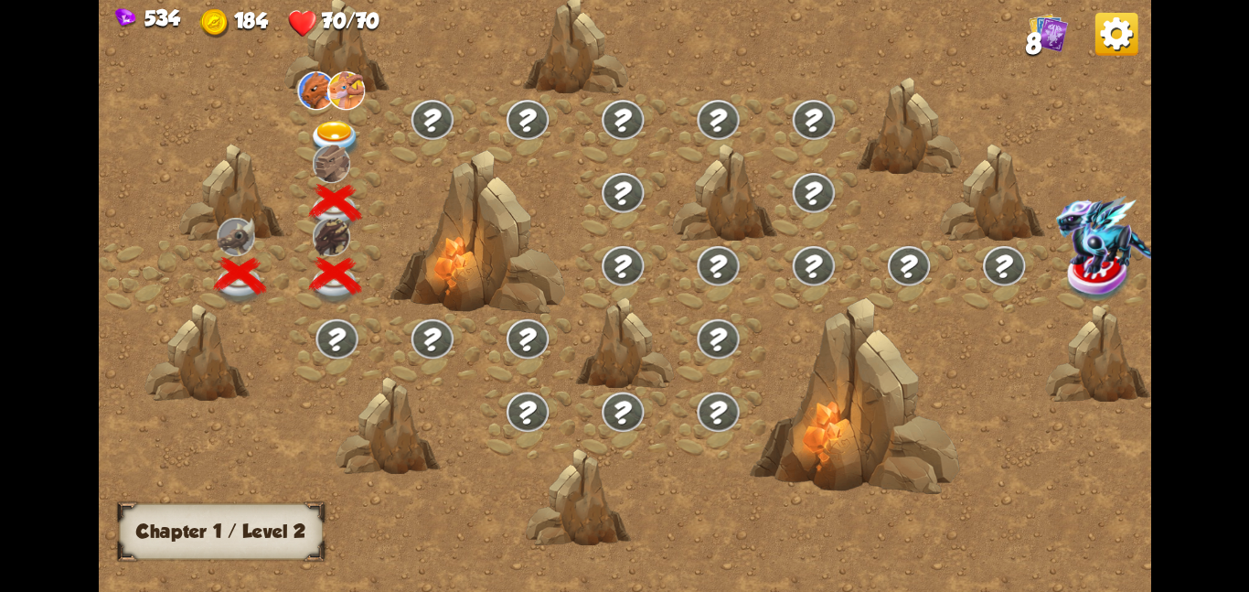
click at [360, 146] on img at bounding box center [335, 139] width 53 height 38
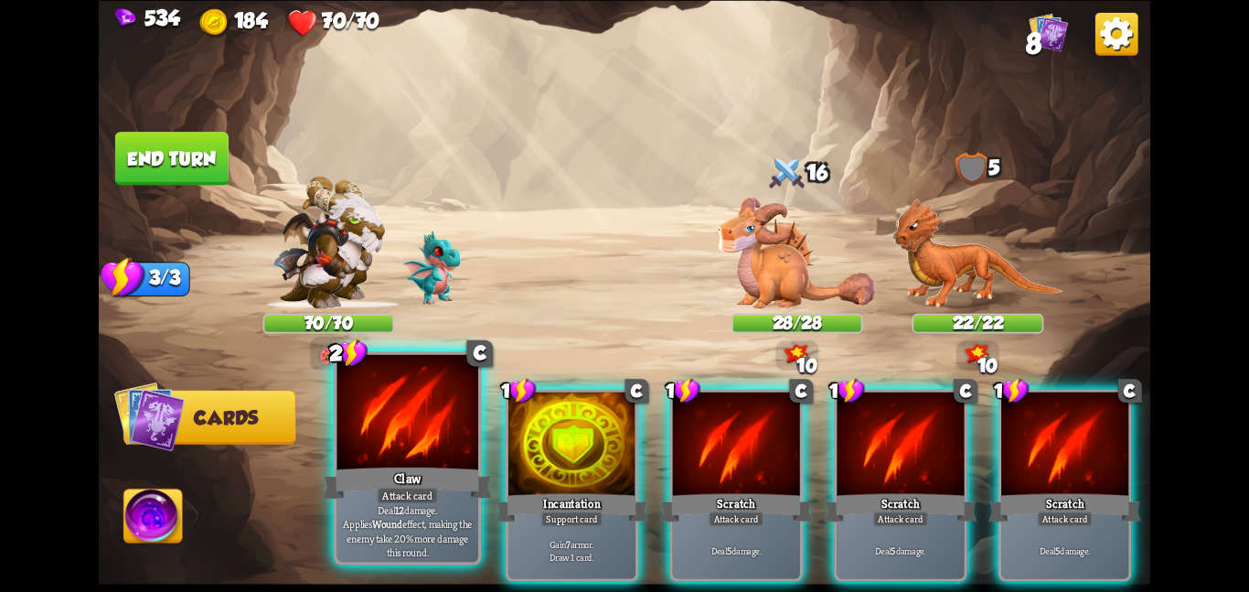
click at [431, 441] on div at bounding box center [407, 413] width 142 height 119
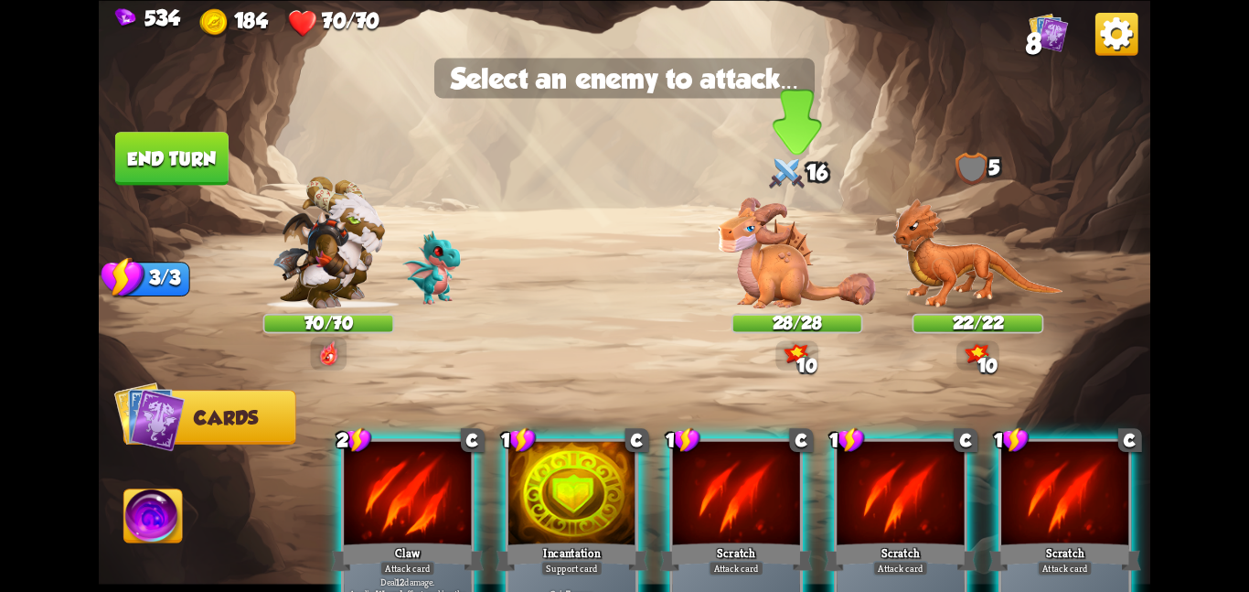
click at [771, 287] on img at bounding box center [797, 252] width 158 height 111
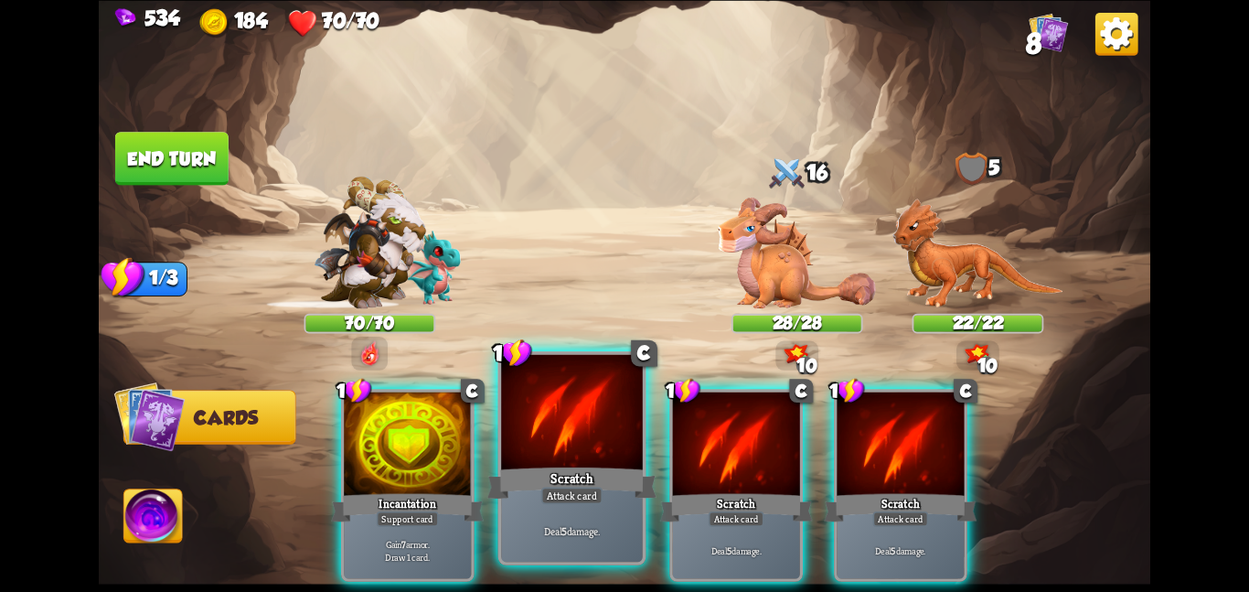
click at [580, 454] on div at bounding box center [572, 413] width 142 height 119
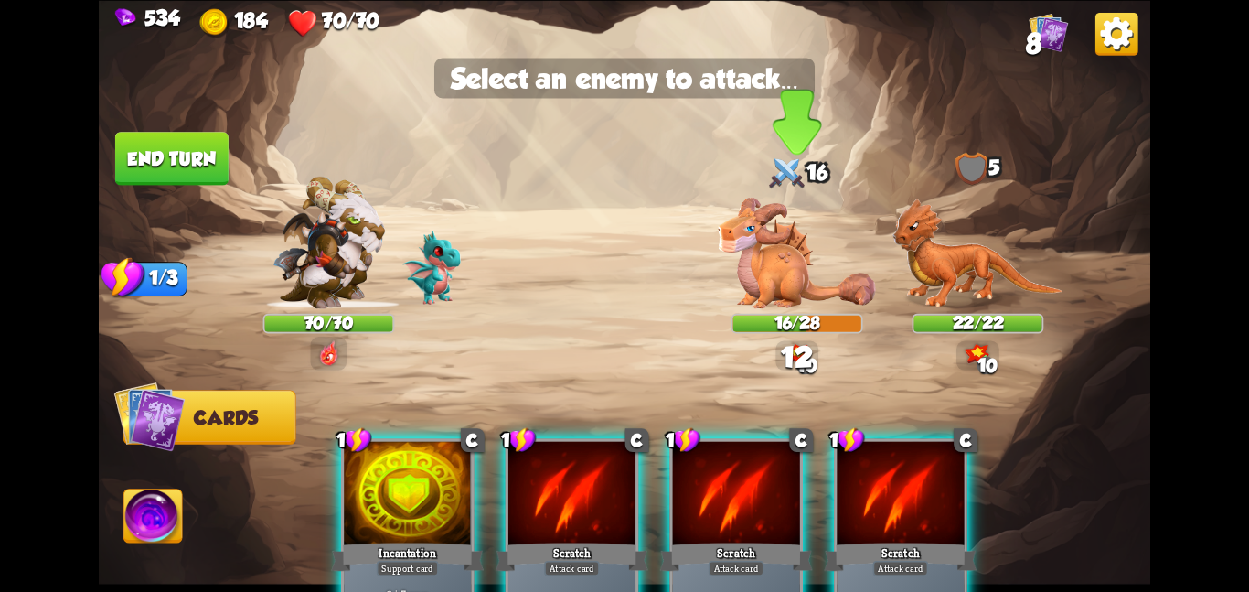
click at [784, 269] on img at bounding box center [797, 252] width 158 height 111
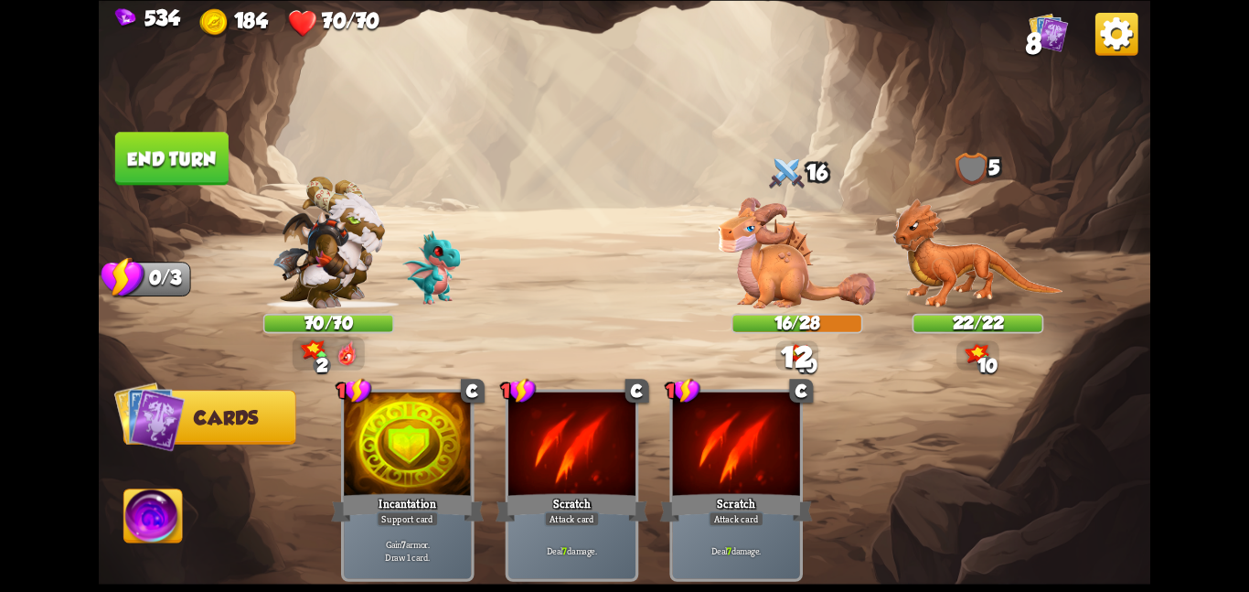
click at [134, 508] on img at bounding box center [153, 518] width 59 height 59
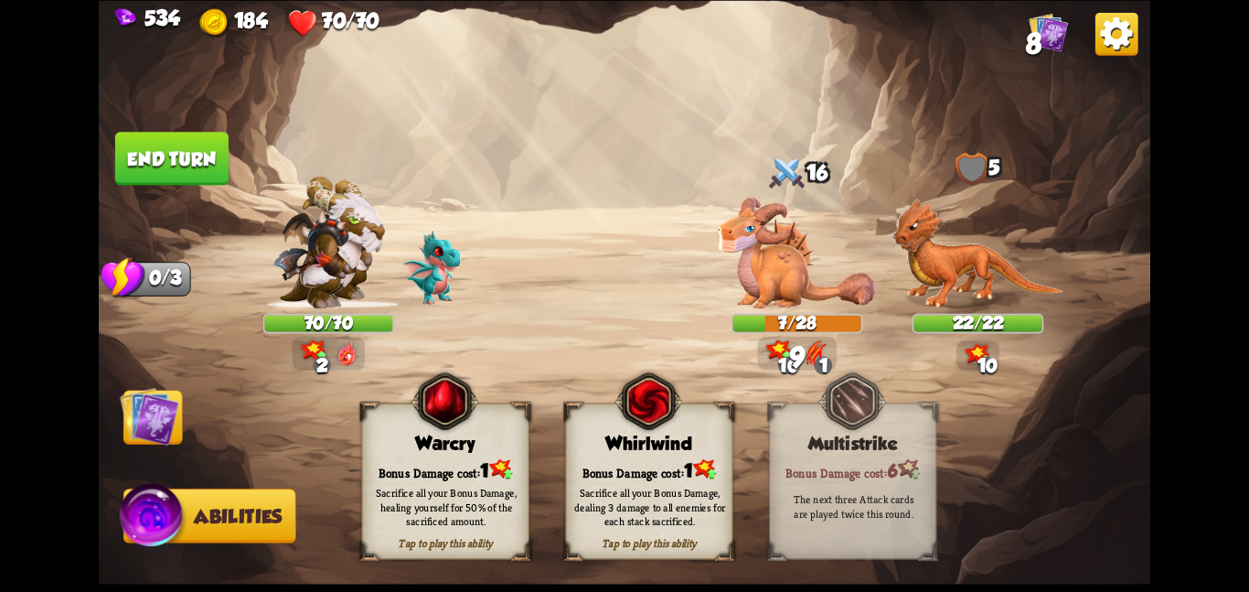
click at [595, 459] on div "Bonus Damage cost: 1" at bounding box center [649, 469] width 166 height 24
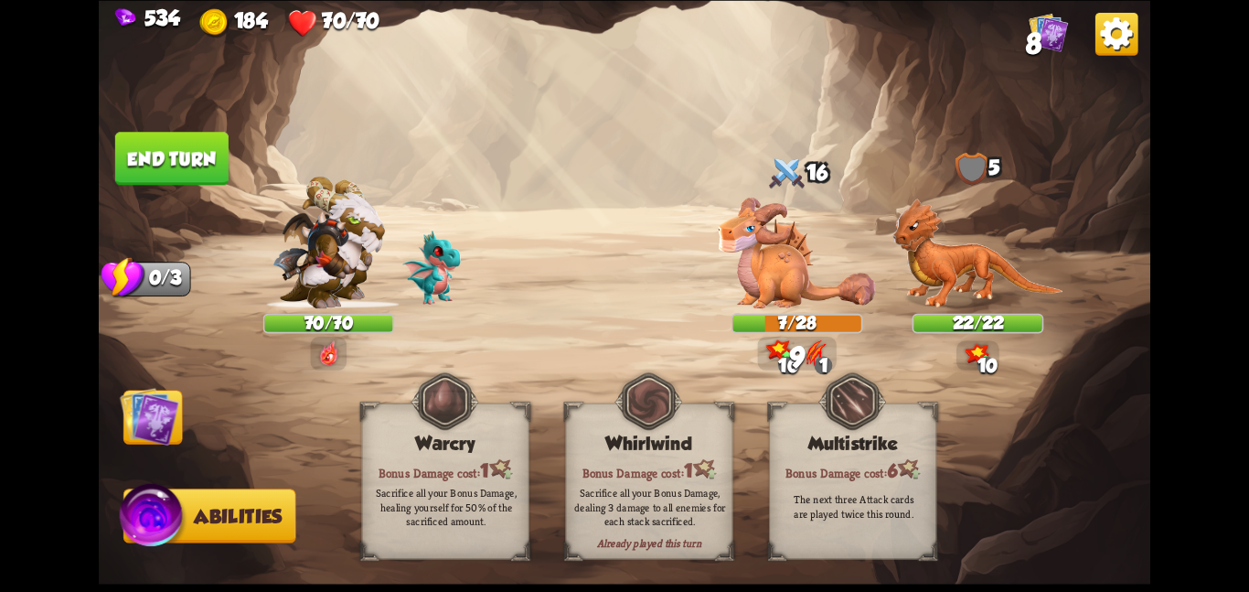
click at [144, 414] on img at bounding box center [149, 415] width 59 height 59
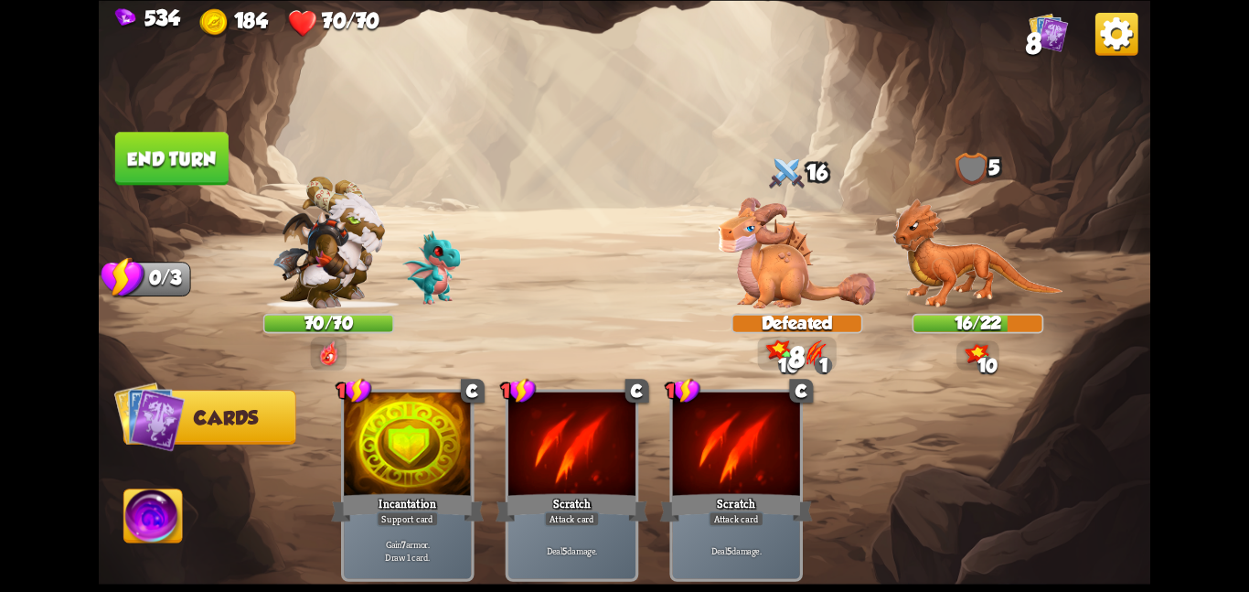
click at [205, 174] on button "End turn" at bounding box center [171, 158] width 113 height 53
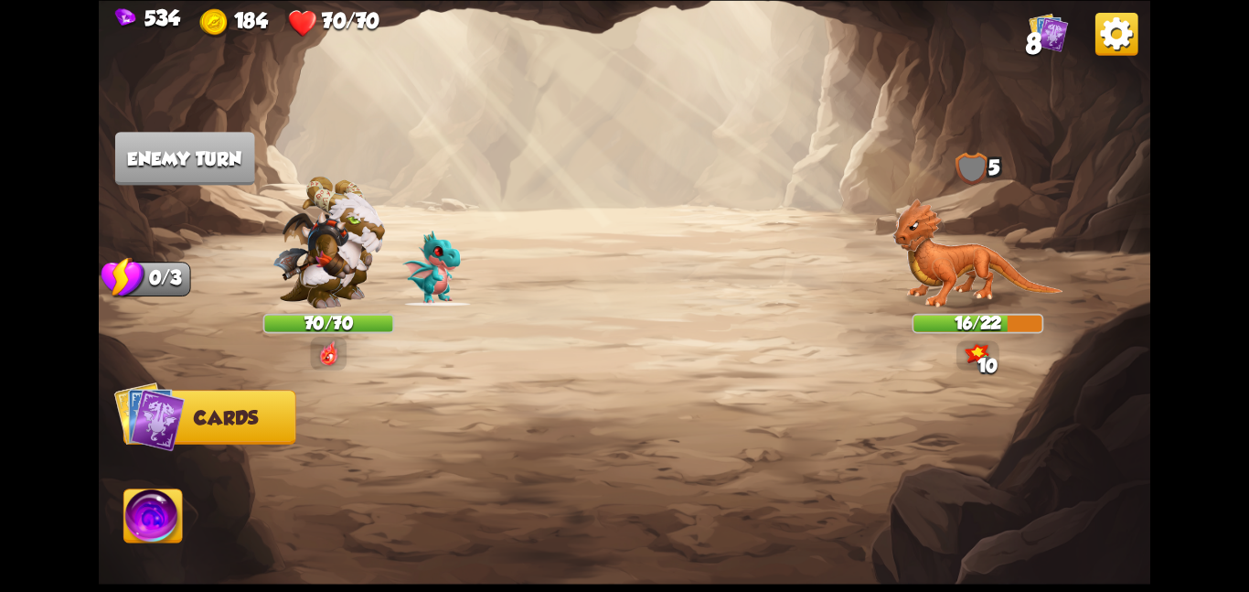
click at [898, 201] on img at bounding box center [977, 253] width 171 height 111
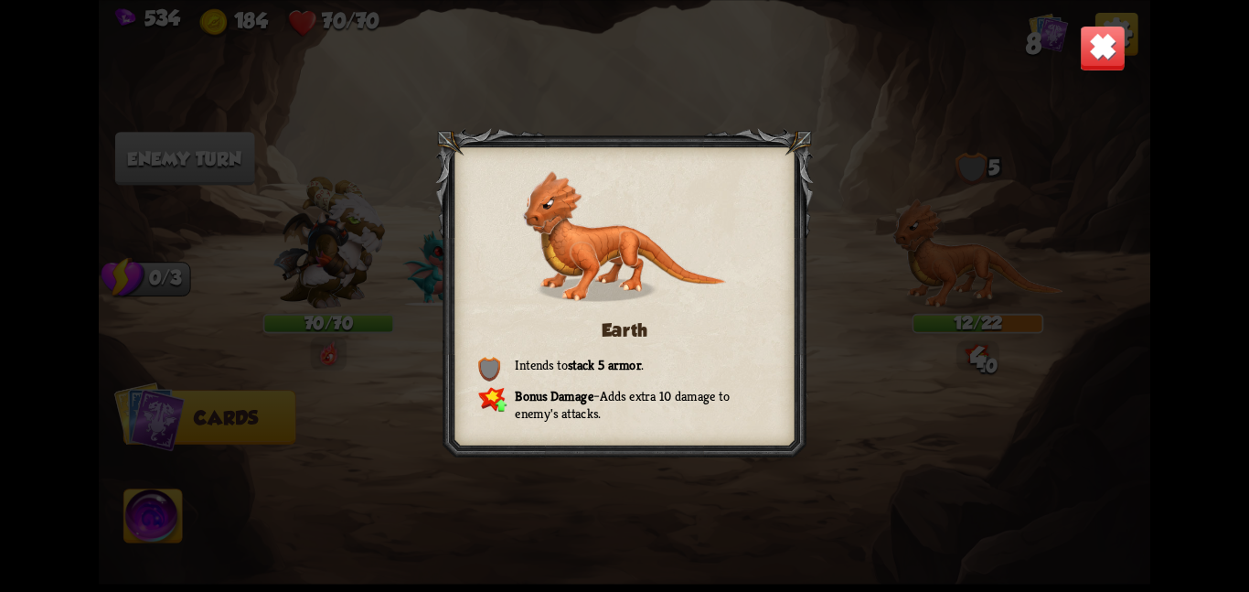
click at [1100, 49] on img at bounding box center [1103, 48] width 46 height 46
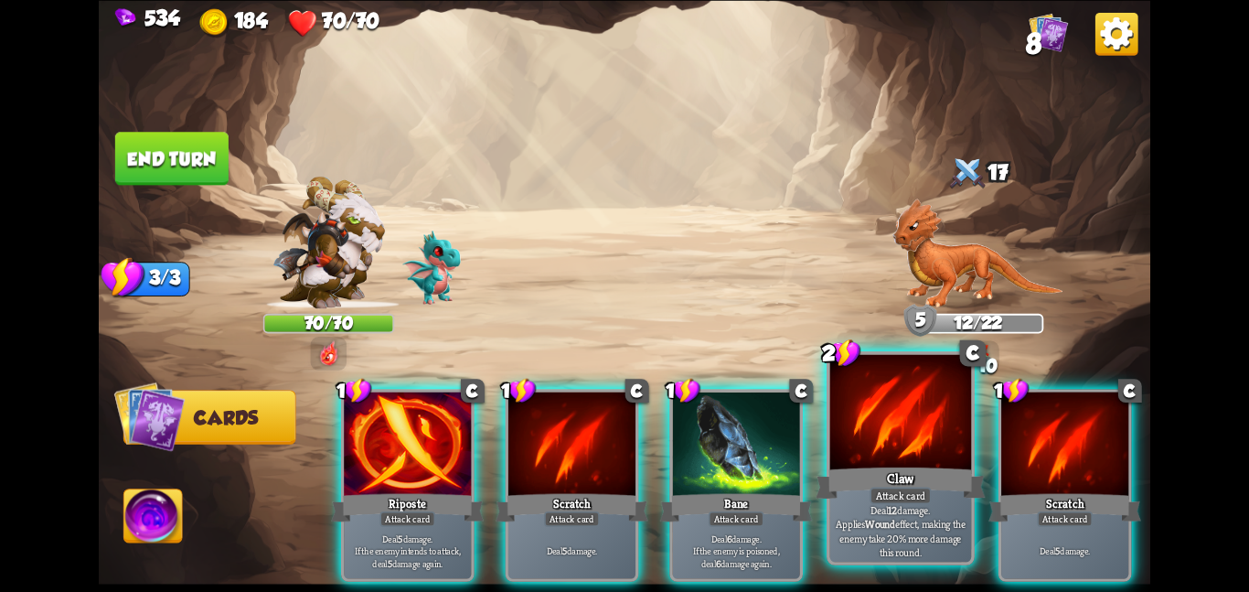
click at [881, 402] on div at bounding box center [901, 413] width 142 height 119
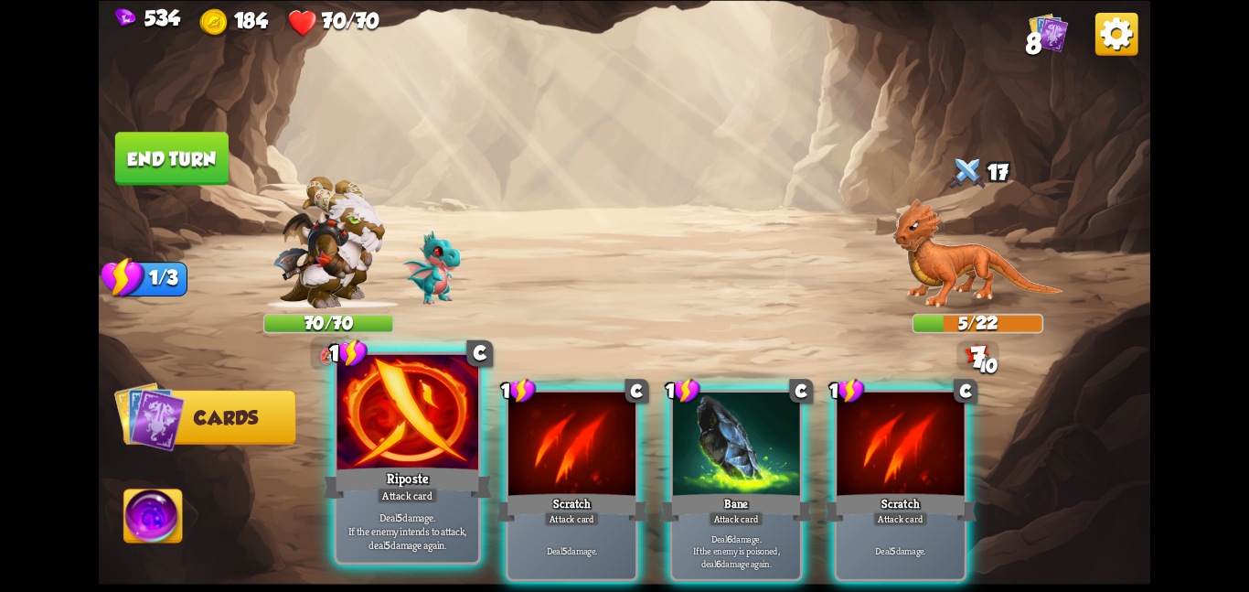
click at [414, 430] on div at bounding box center [407, 413] width 142 height 119
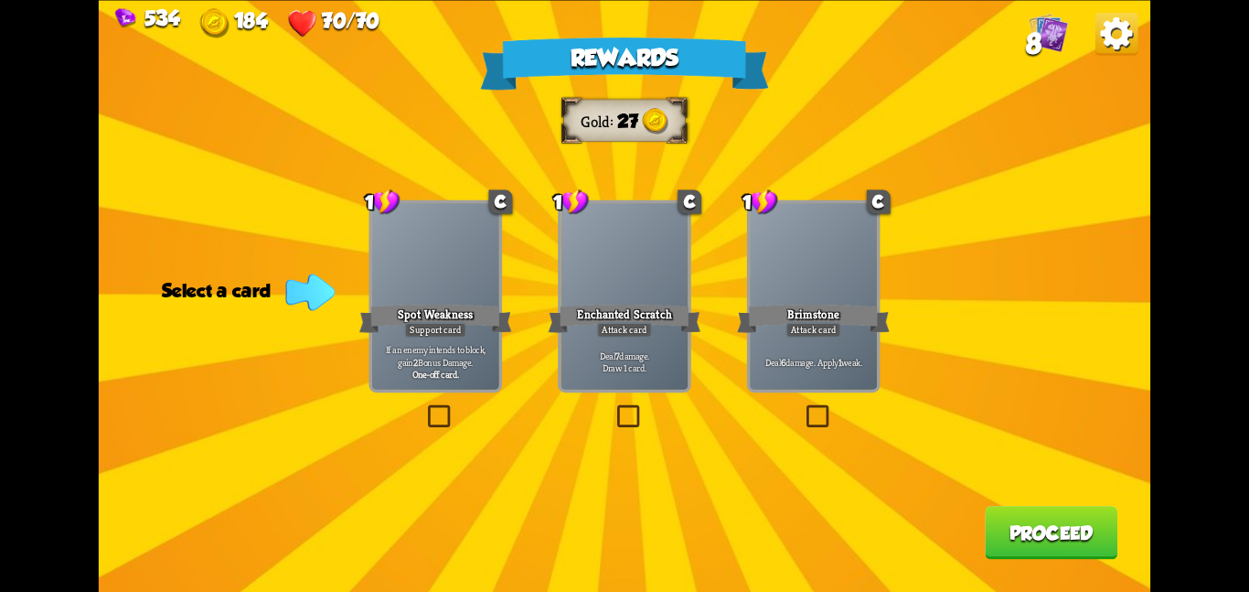
click at [784, 289] on div at bounding box center [813, 256] width 127 height 107
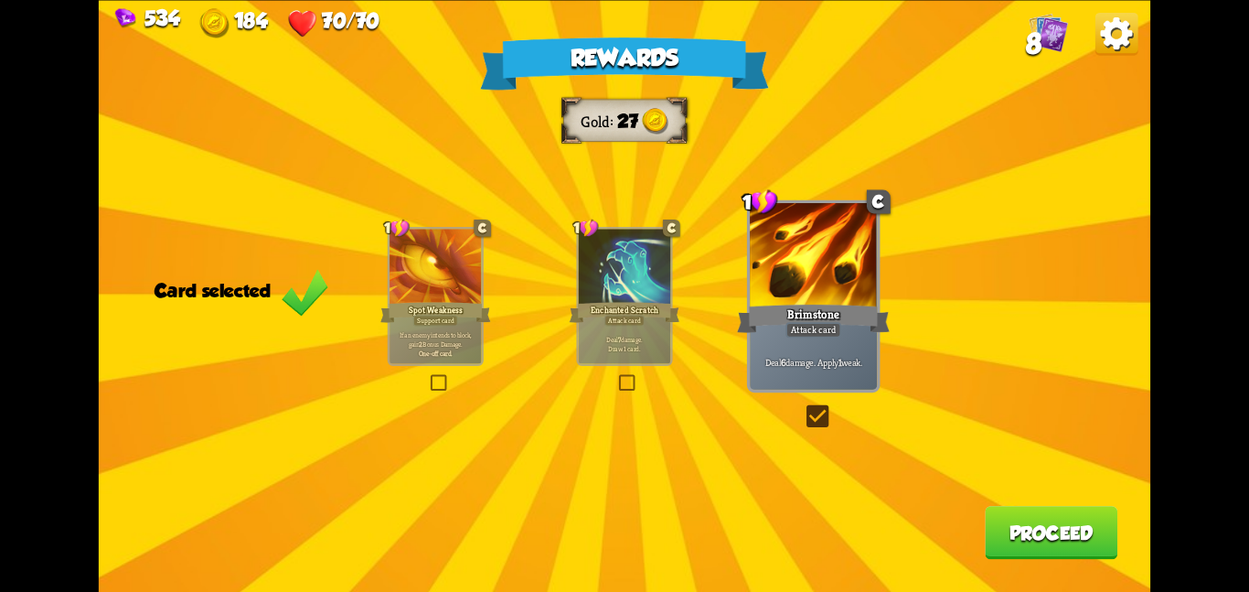
click at [1054, 518] on button "Proceed" at bounding box center [1051, 532] width 133 height 53
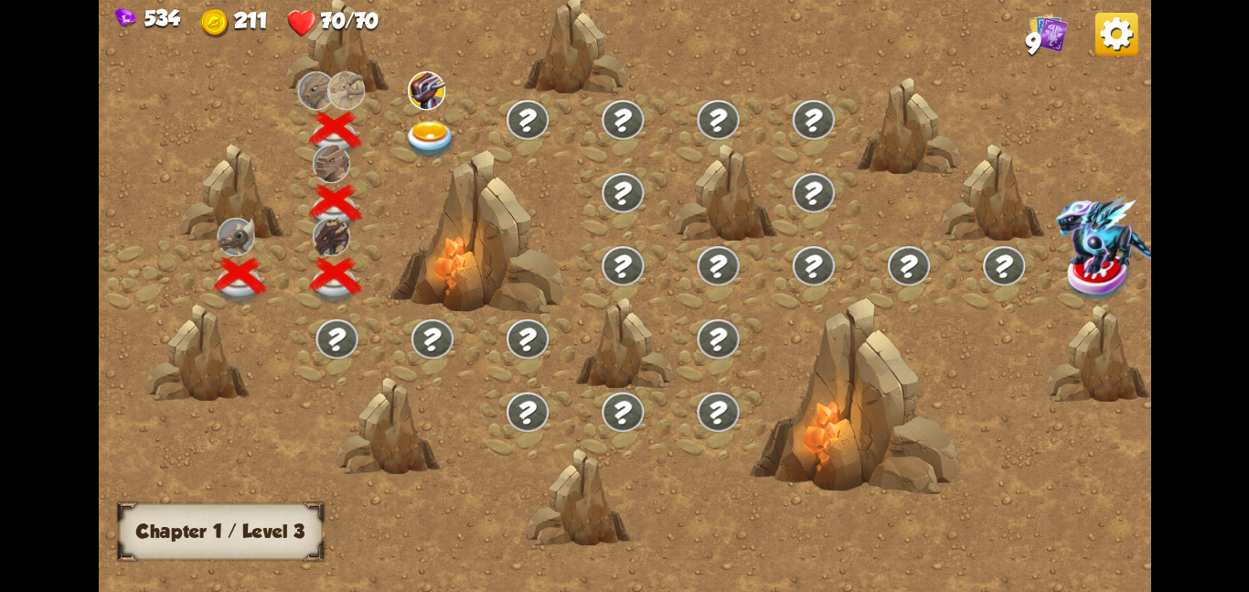
click at [413, 112] on div at bounding box center [432, 129] width 95 height 73
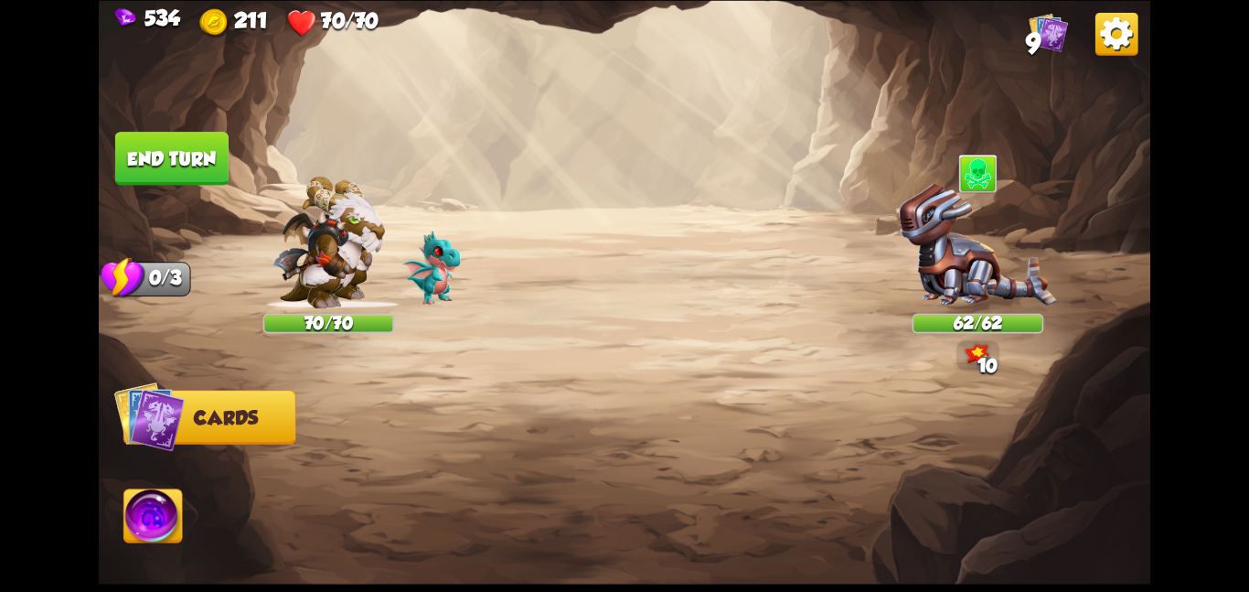
click at [909, 253] on img at bounding box center [978, 245] width 158 height 125
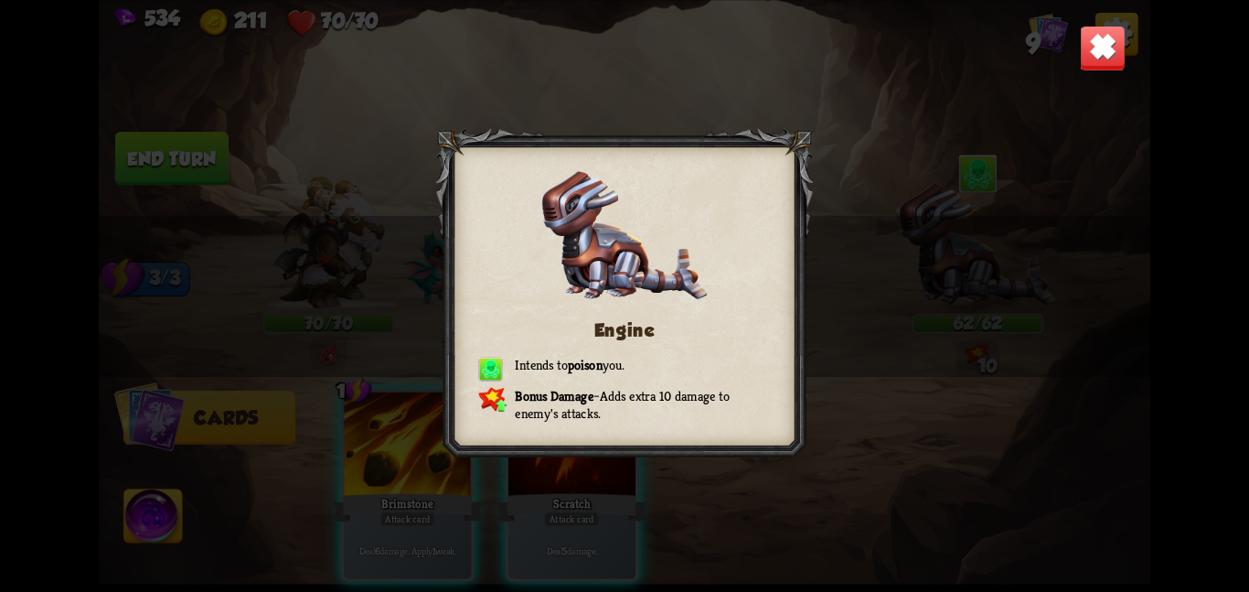
click at [1093, 46] on img at bounding box center [1103, 48] width 46 height 46
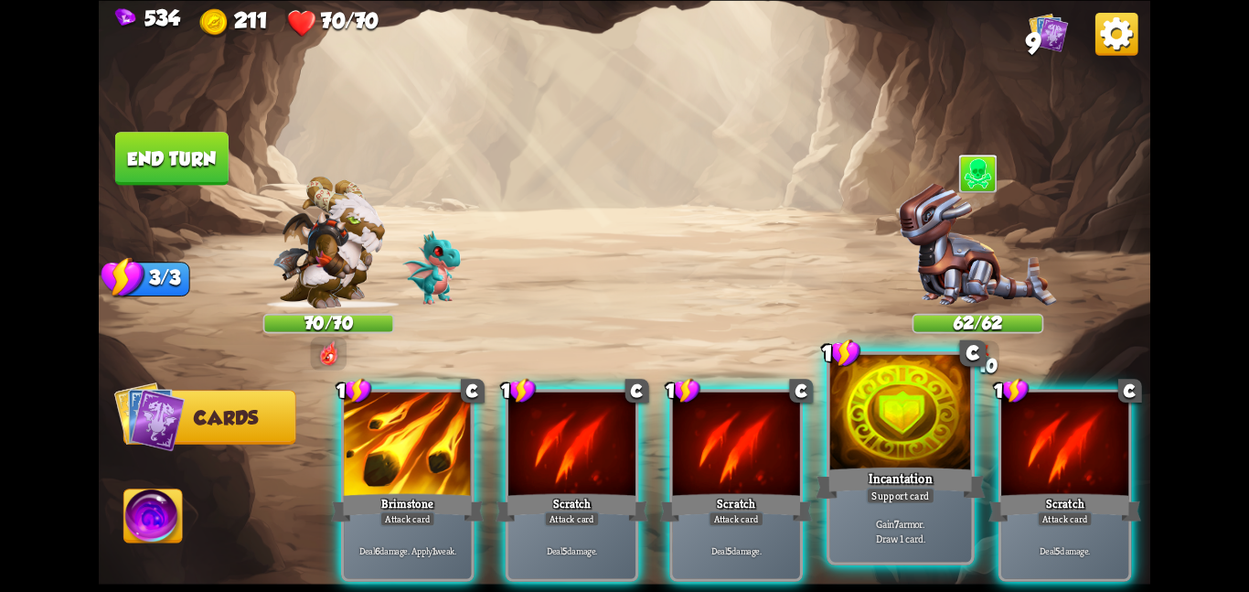
click at [853, 420] on div at bounding box center [901, 413] width 142 height 119
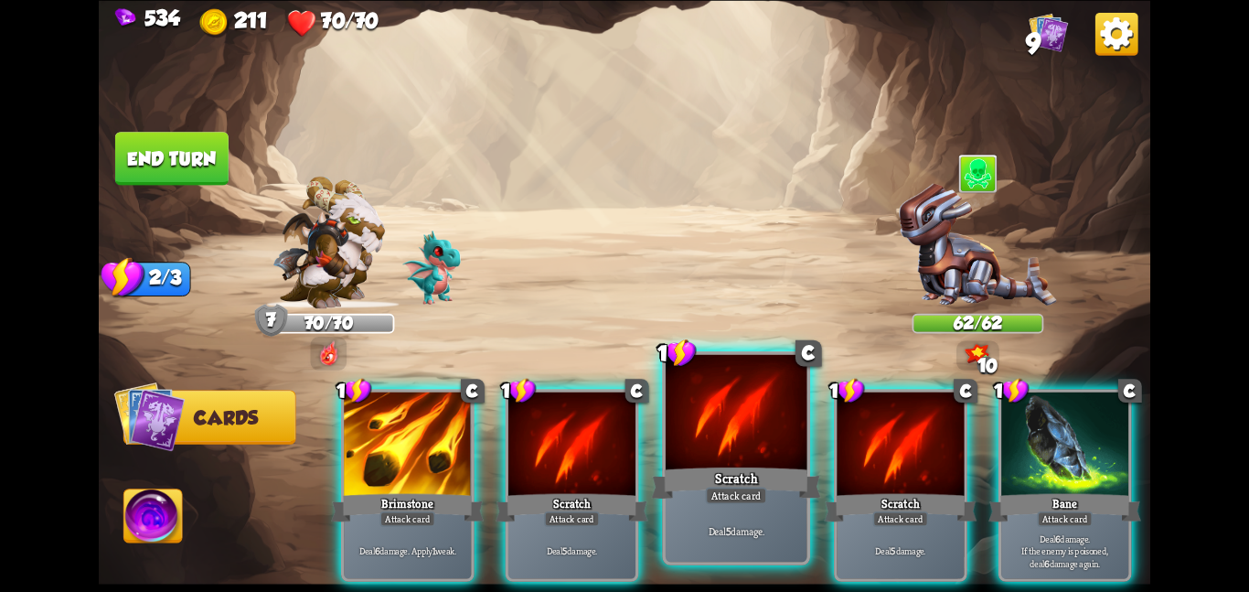
click at [801, 443] on div at bounding box center [737, 413] width 142 height 119
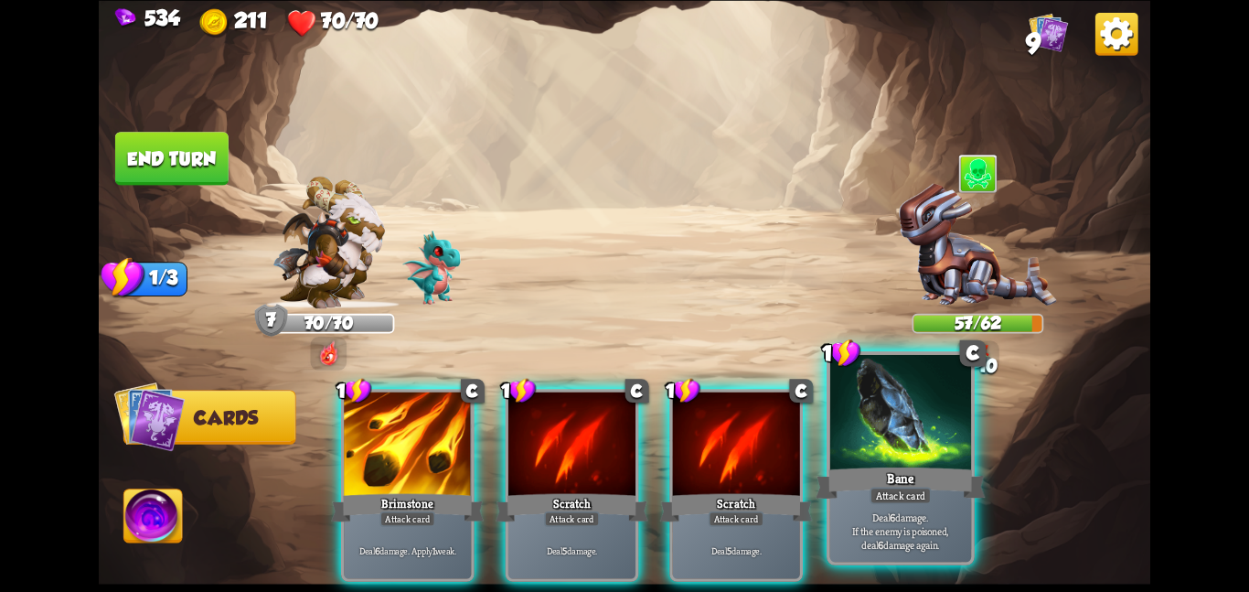
click at [884, 445] on div at bounding box center [901, 413] width 142 height 119
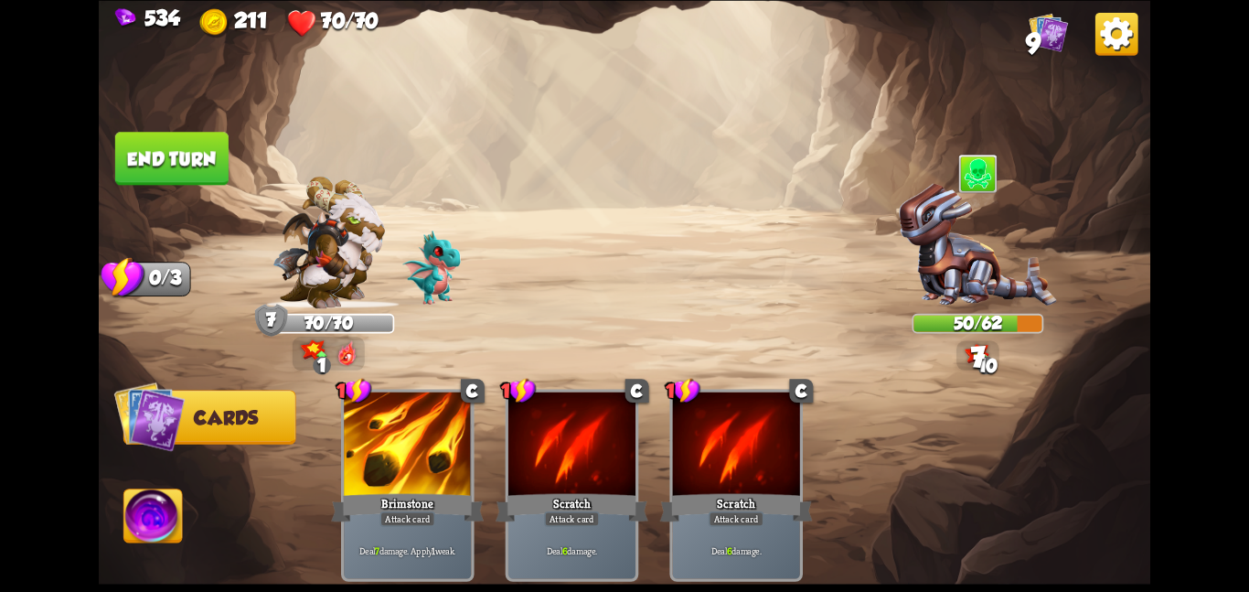
click at [214, 176] on button "End turn" at bounding box center [171, 158] width 113 height 53
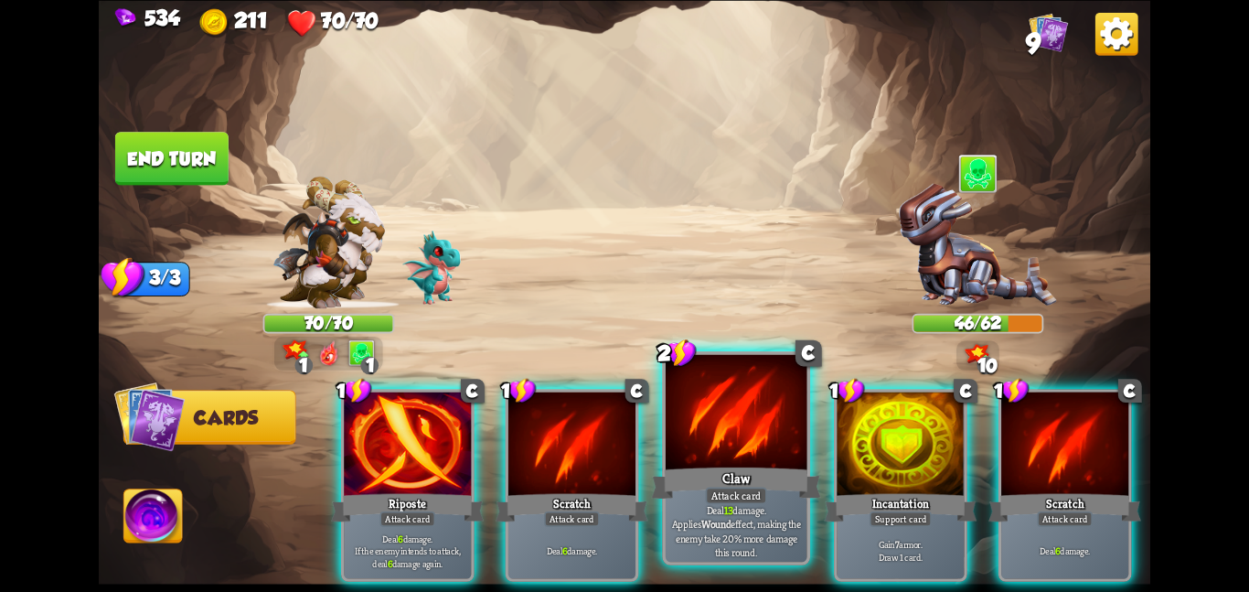
click at [730, 428] on div at bounding box center [737, 413] width 142 height 119
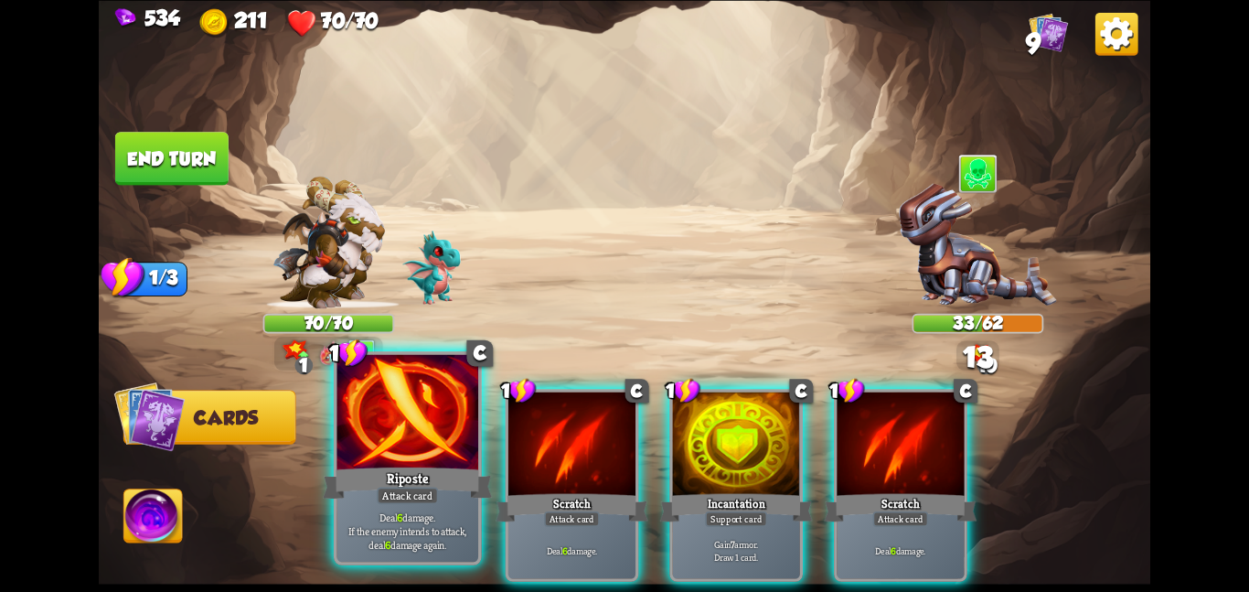
click at [405, 419] on div at bounding box center [407, 413] width 142 height 119
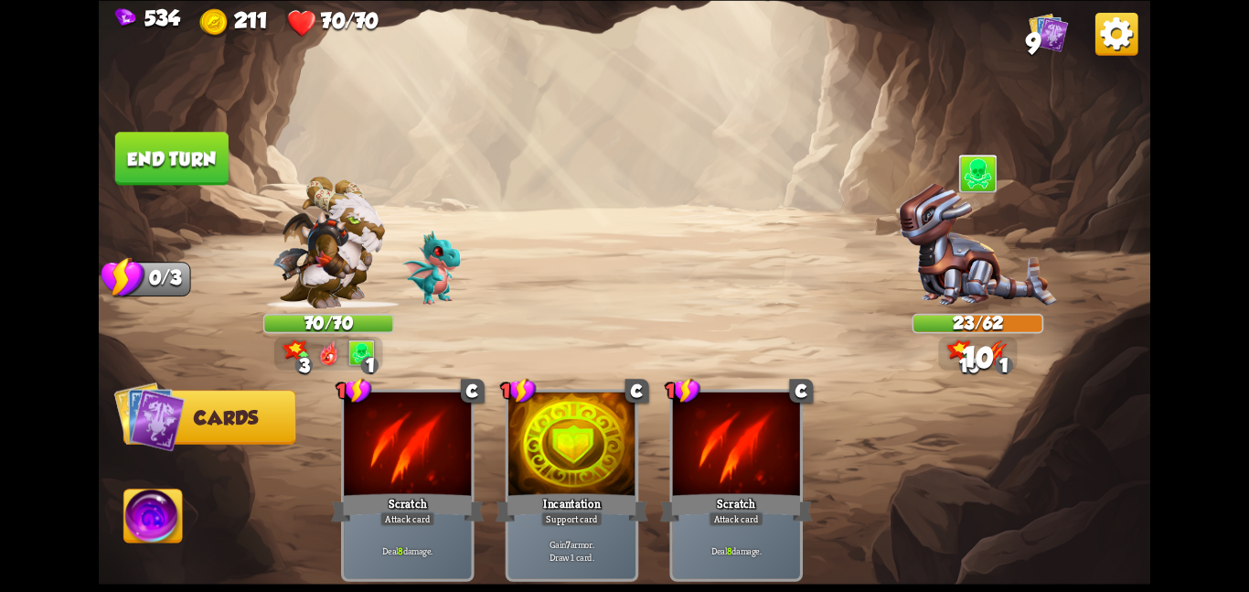
click at [945, 255] on img at bounding box center [978, 245] width 158 height 125
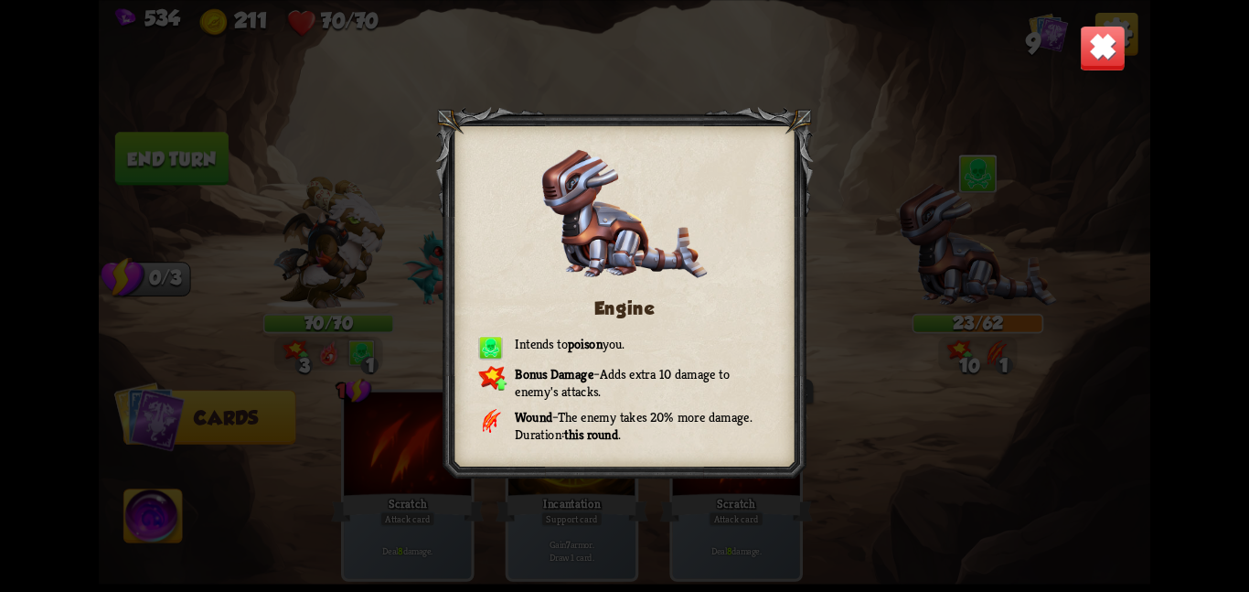
click at [1095, 51] on img at bounding box center [1103, 48] width 46 height 46
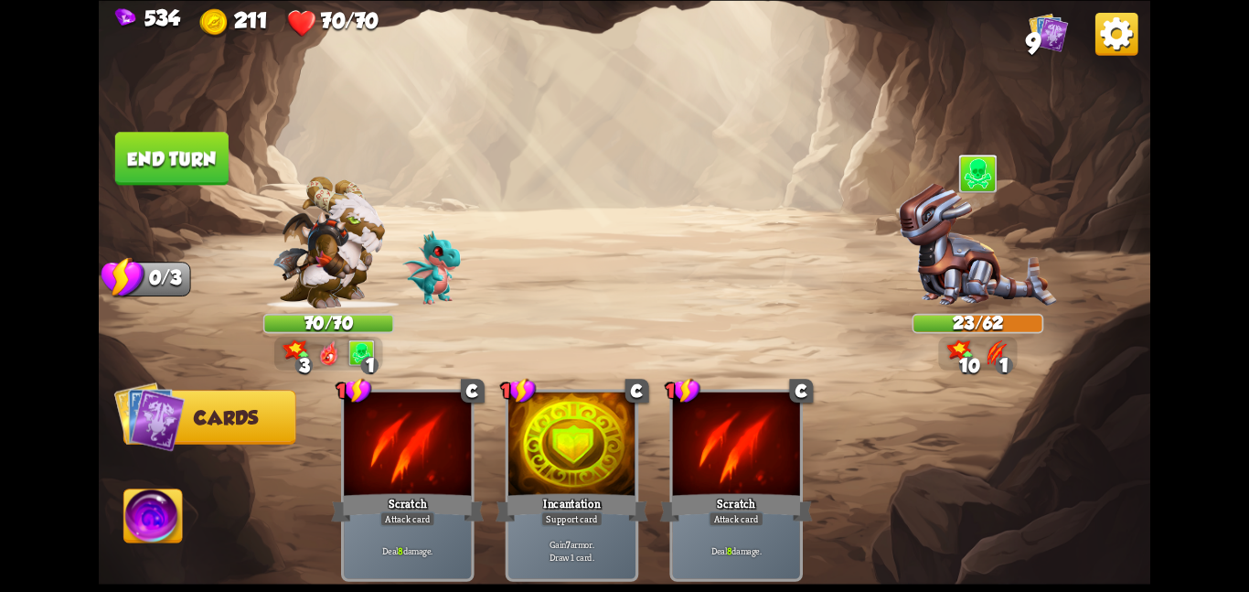
click at [216, 167] on button "End turn" at bounding box center [171, 158] width 113 height 53
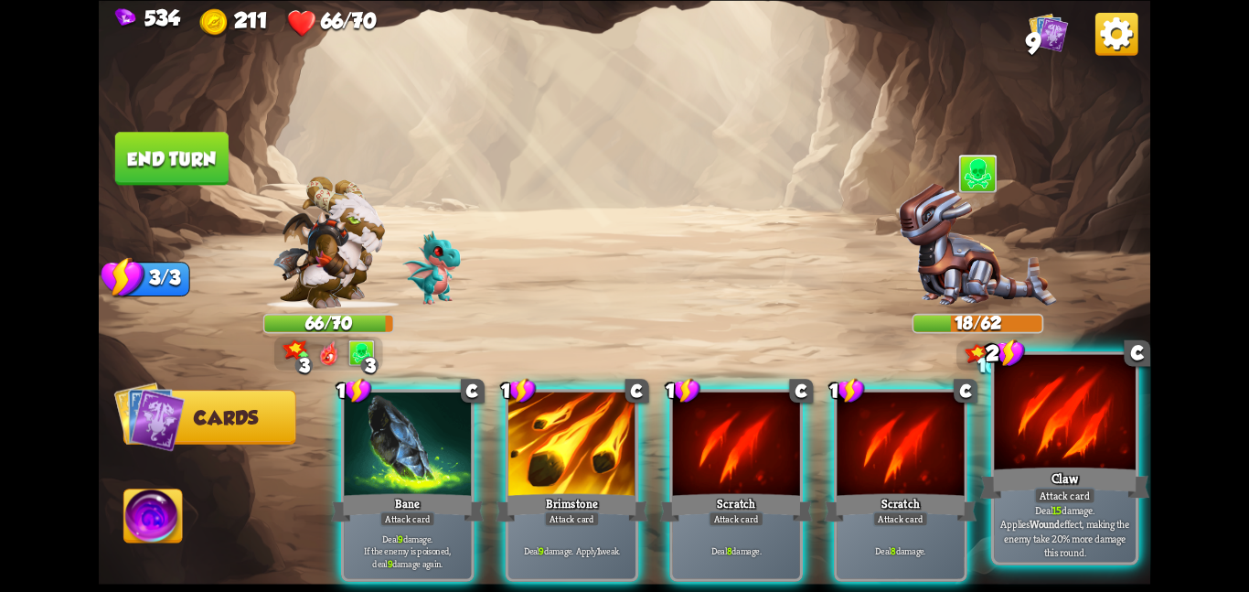
click at [1042, 415] on div at bounding box center [1065, 413] width 142 height 119
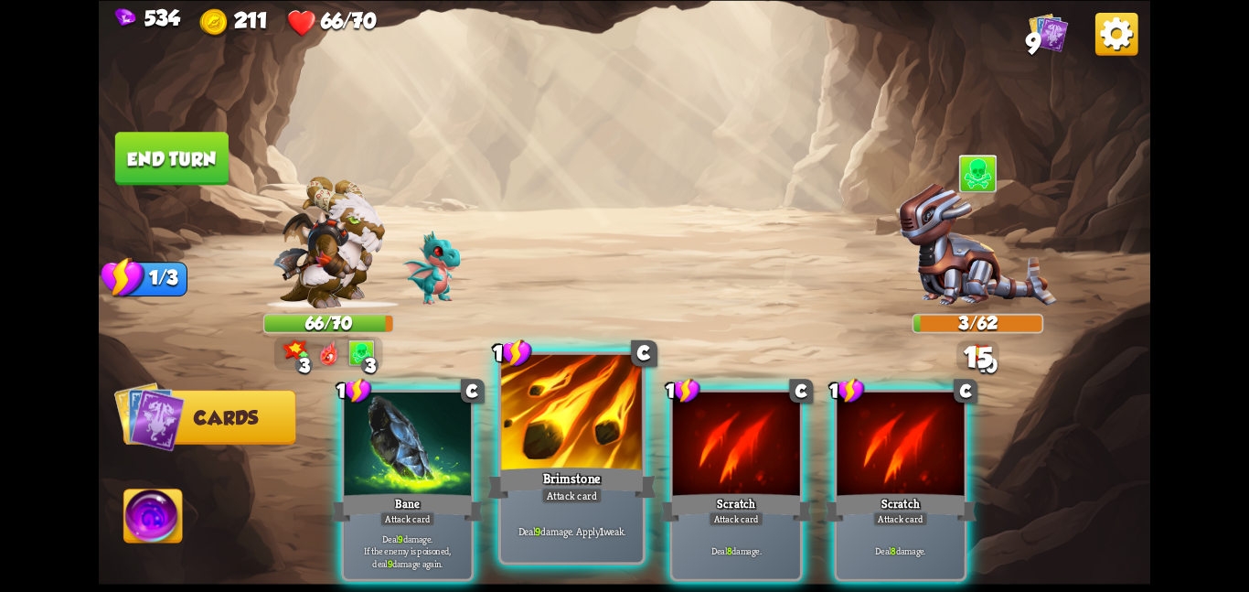
click at [618, 473] on div "Brimstone" at bounding box center [571, 482] width 169 height 37
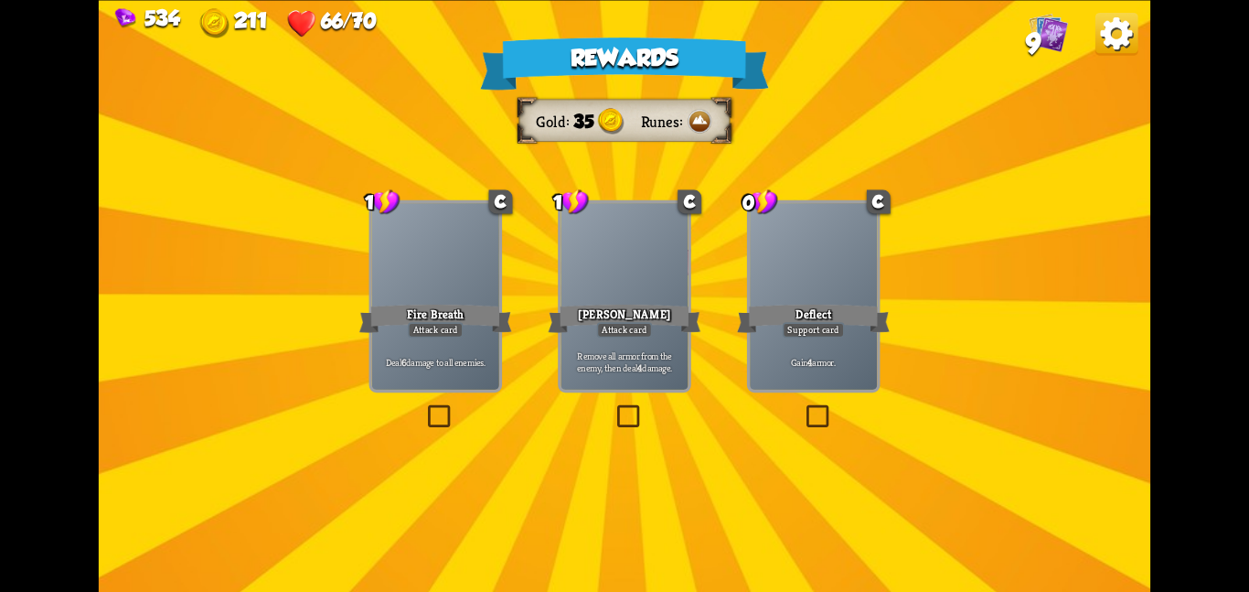
click at [849, 321] on div "Deflect" at bounding box center [813, 318] width 153 height 34
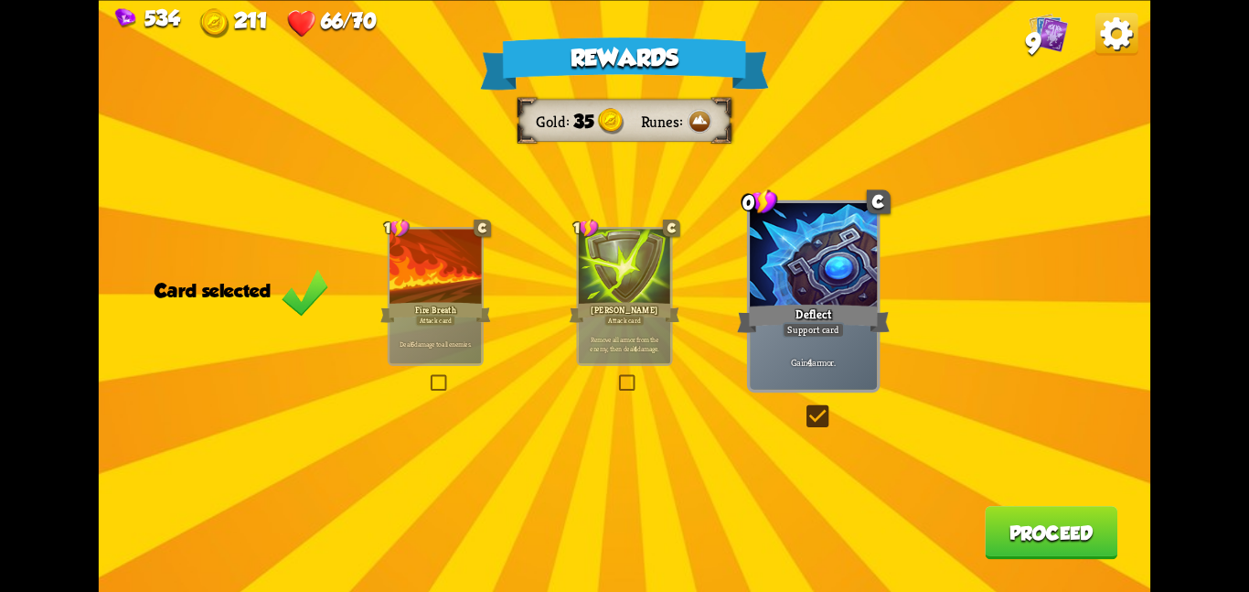
click at [985, 521] on button "Proceed" at bounding box center [1051, 532] width 133 height 53
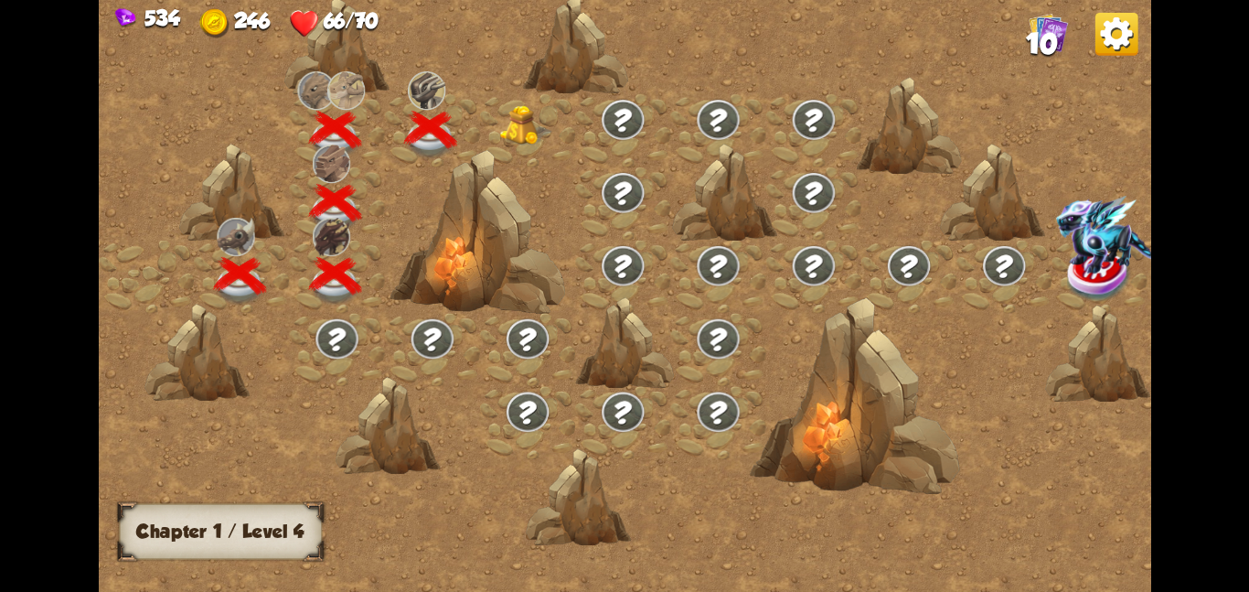
click at [516, 110] on img at bounding box center [525, 124] width 53 height 40
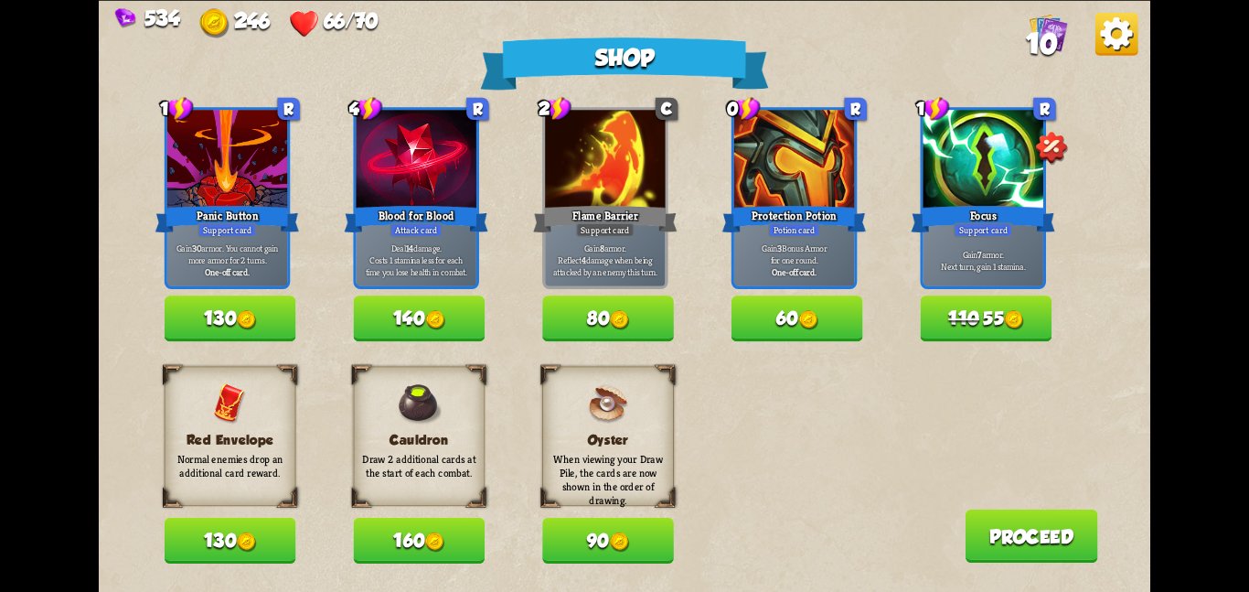
click at [382, 550] on button "160" at bounding box center [419, 541] width 132 height 46
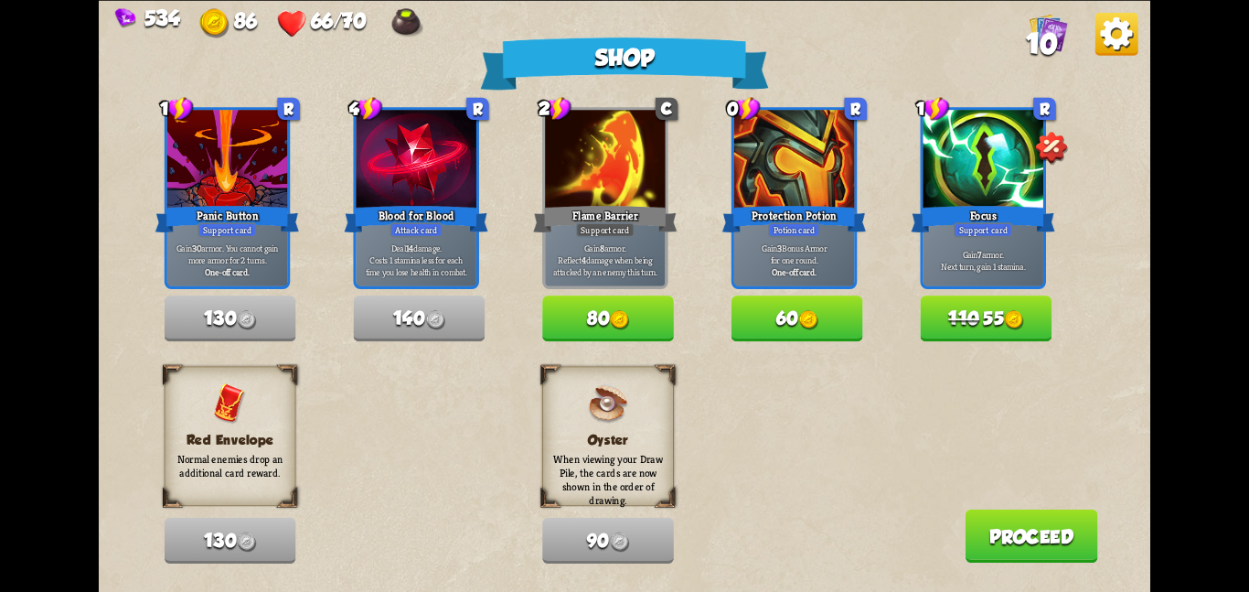
click at [1004, 305] on button "110 55" at bounding box center [987, 318] width 132 height 46
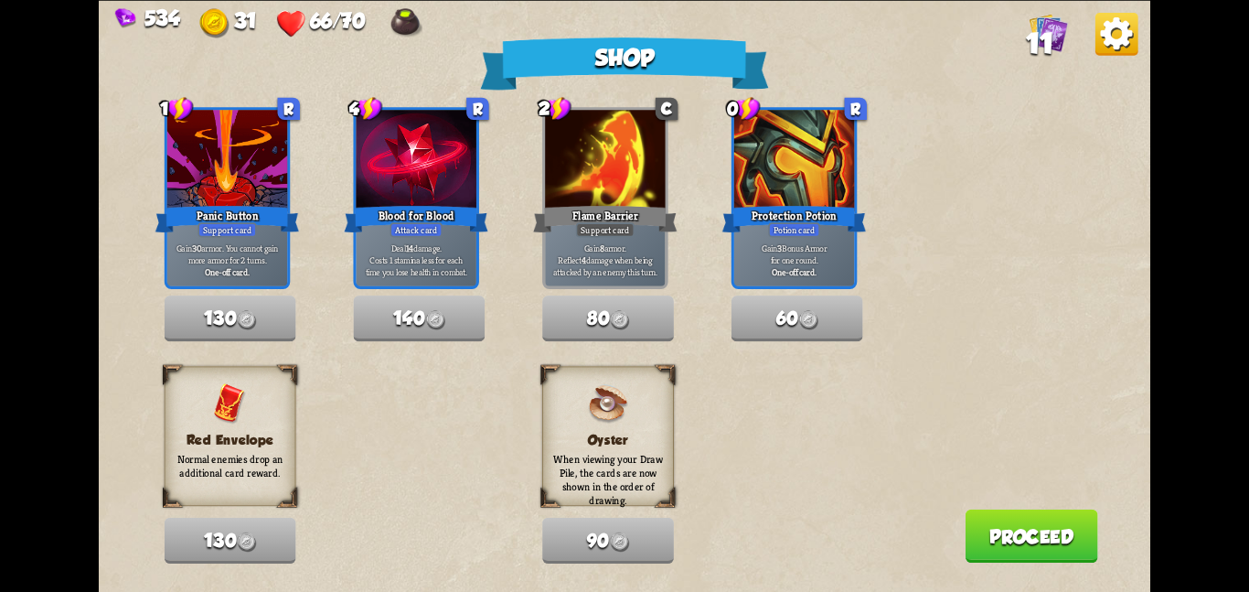
click at [1023, 534] on button "Proceed" at bounding box center [1031, 534] width 133 height 53
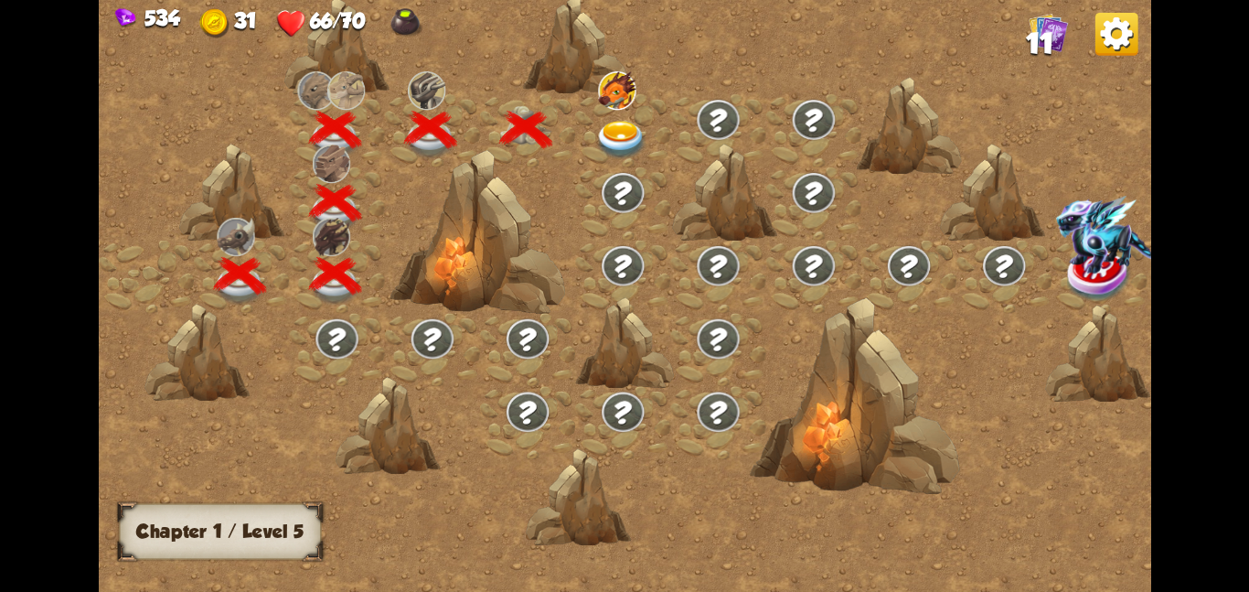
click at [636, 105] on div at bounding box center [622, 129] width 95 height 73
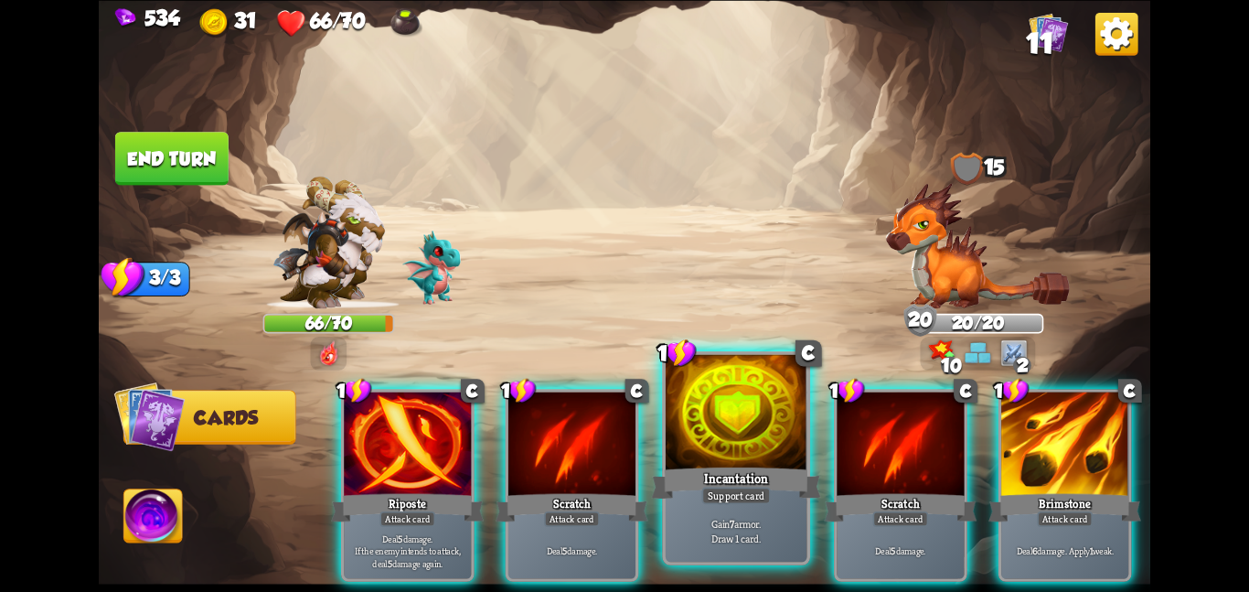
click at [741, 434] on div at bounding box center [737, 413] width 142 height 119
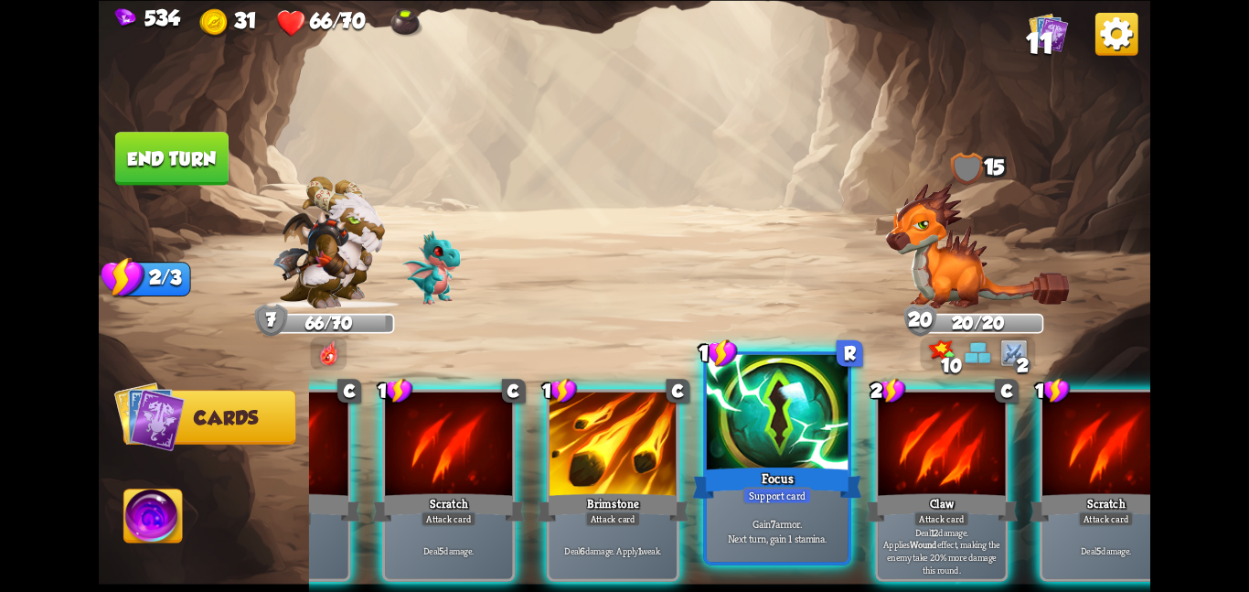
scroll to position [0, 357]
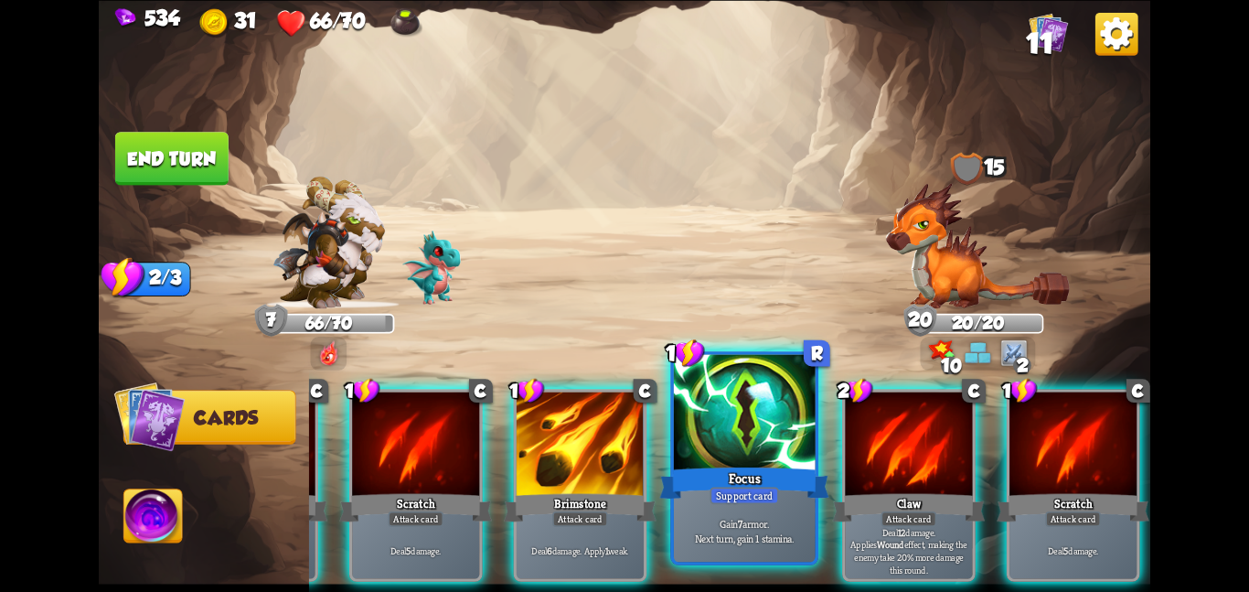
click at [753, 431] on div at bounding box center [745, 413] width 142 height 119
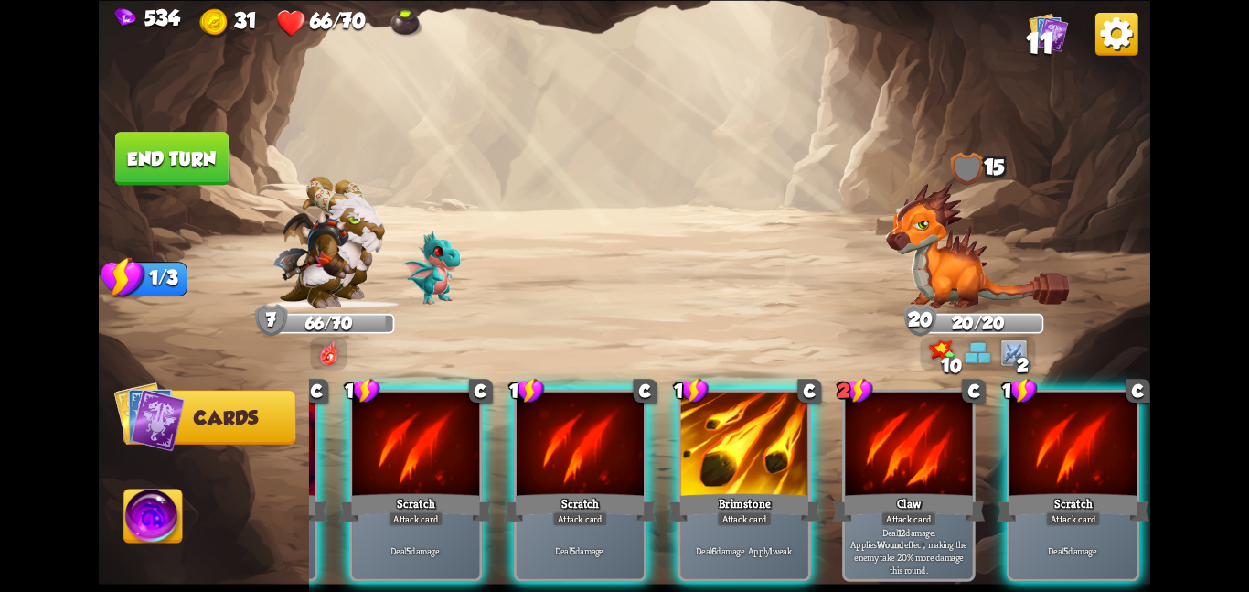
scroll to position [0, 174]
click at [753, 431] on div at bounding box center [744, 444] width 127 height 107
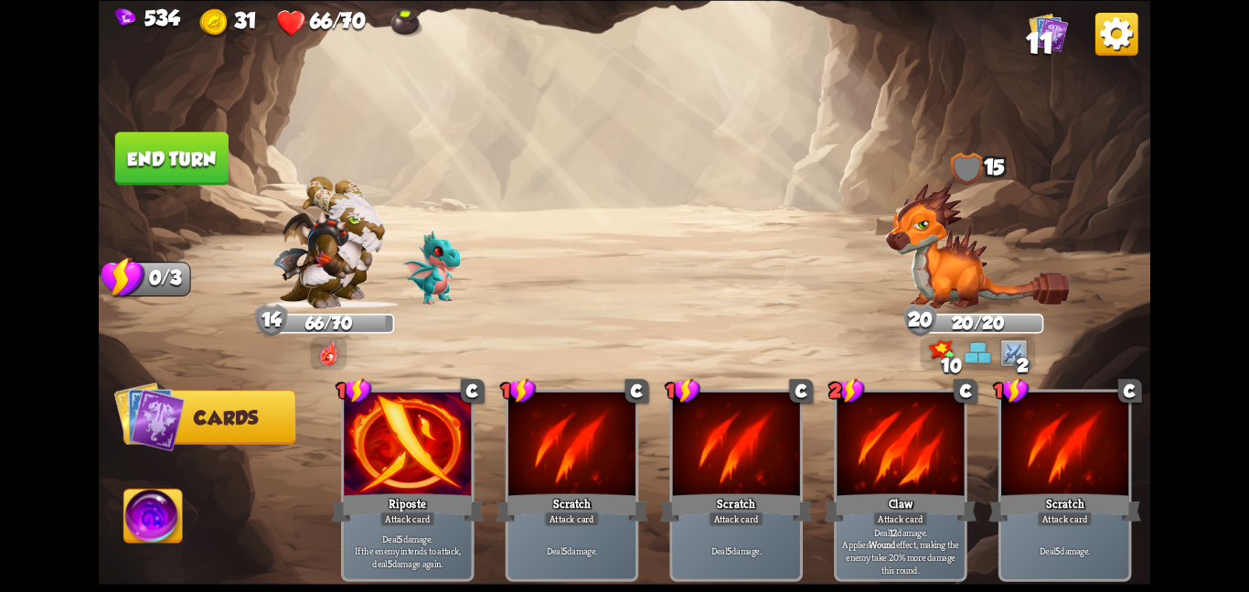
scroll to position [0, 0]
click at [138, 156] on button "End turn" at bounding box center [171, 158] width 113 height 53
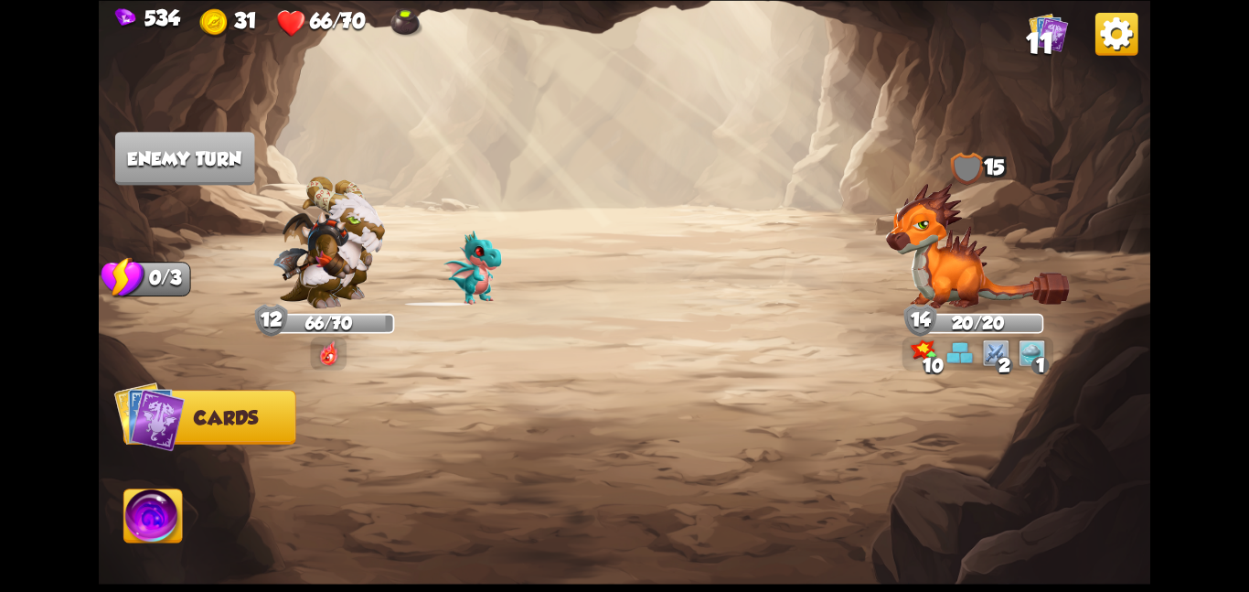
click at [1028, 56] on span "11" at bounding box center [1040, 43] width 28 height 32
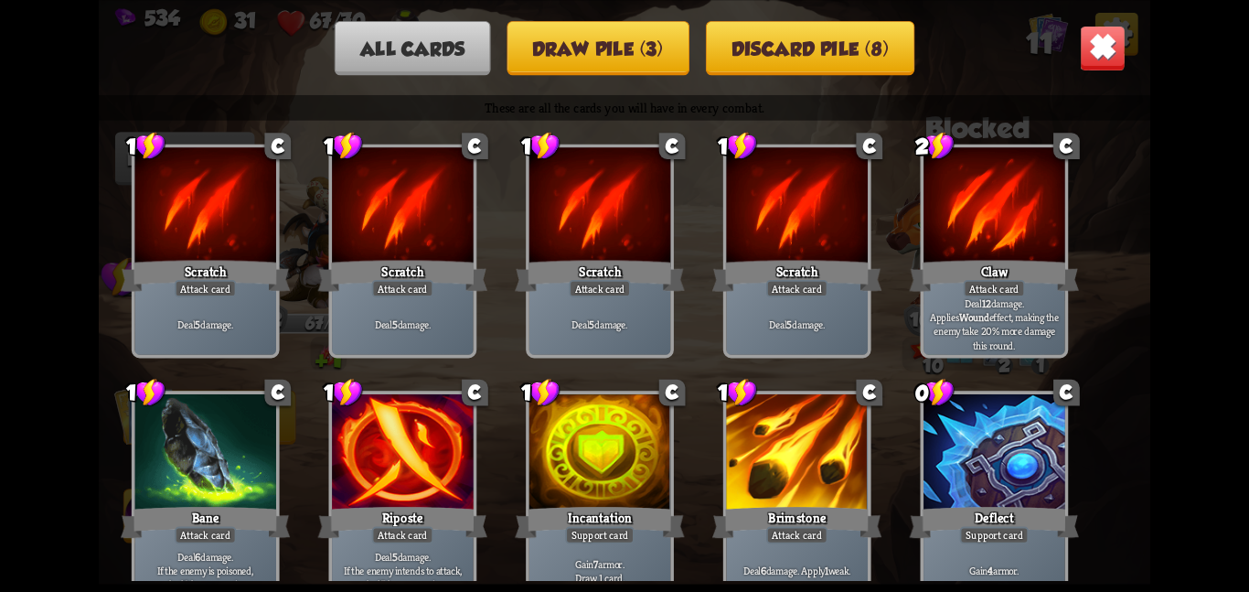
click at [1100, 39] on img at bounding box center [1103, 48] width 46 height 46
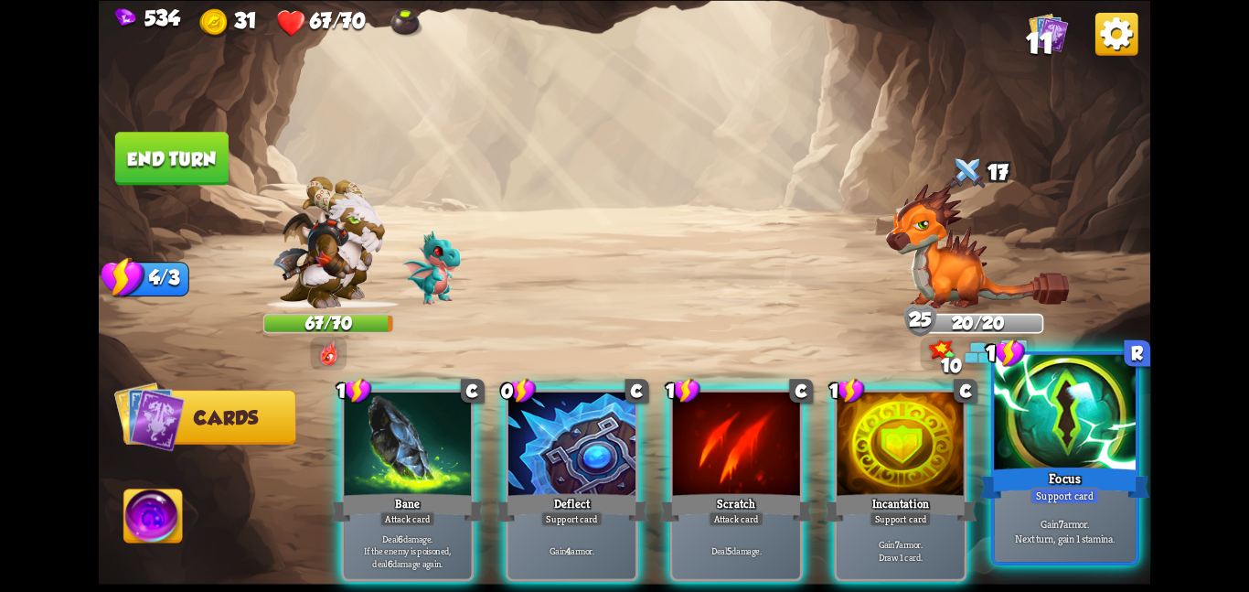
click at [1026, 438] on div at bounding box center [1065, 413] width 142 height 119
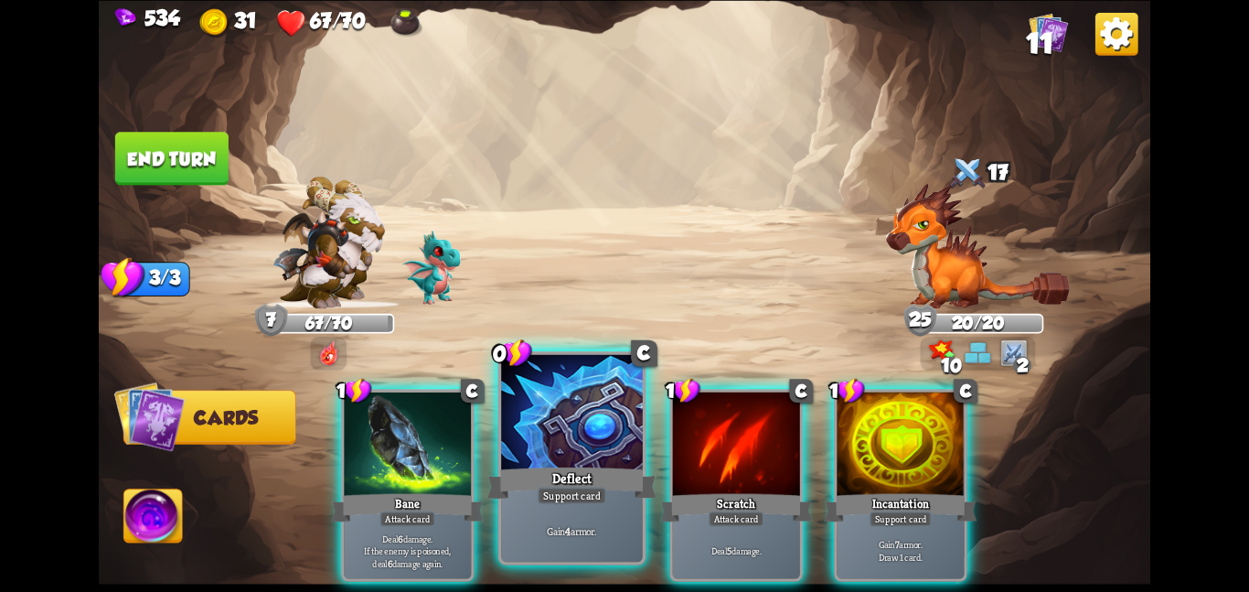
click at [555, 433] on div at bounding box center [572, 413] width 142 height 119
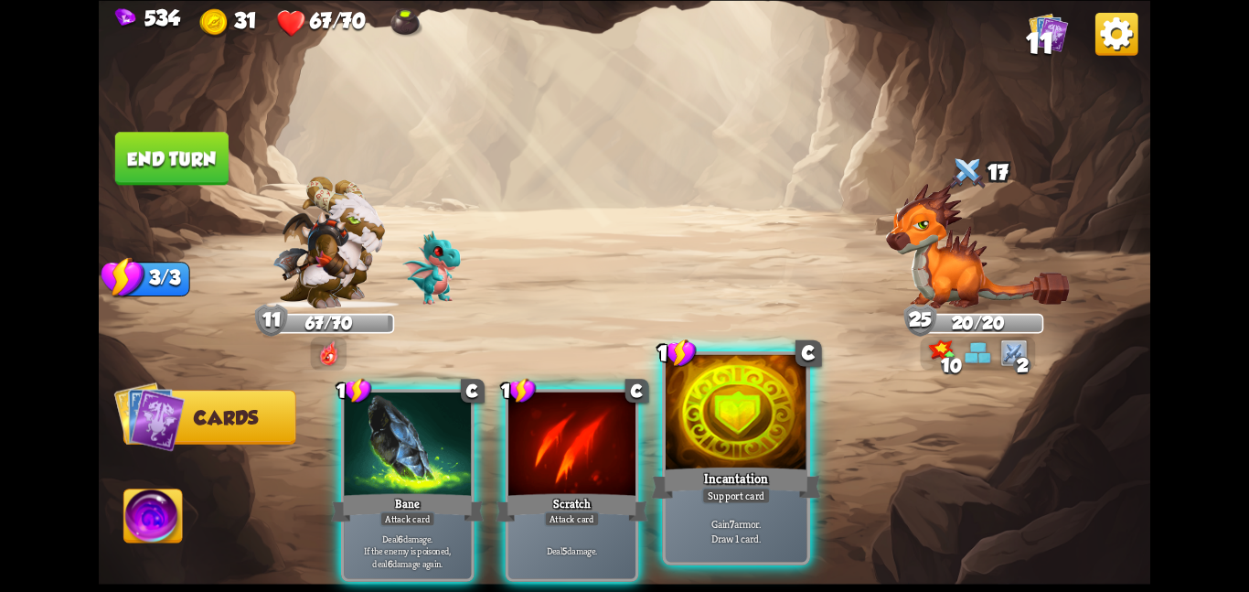
click at [752, 413] on div at bounding box center [737, 413] width 142 height 119
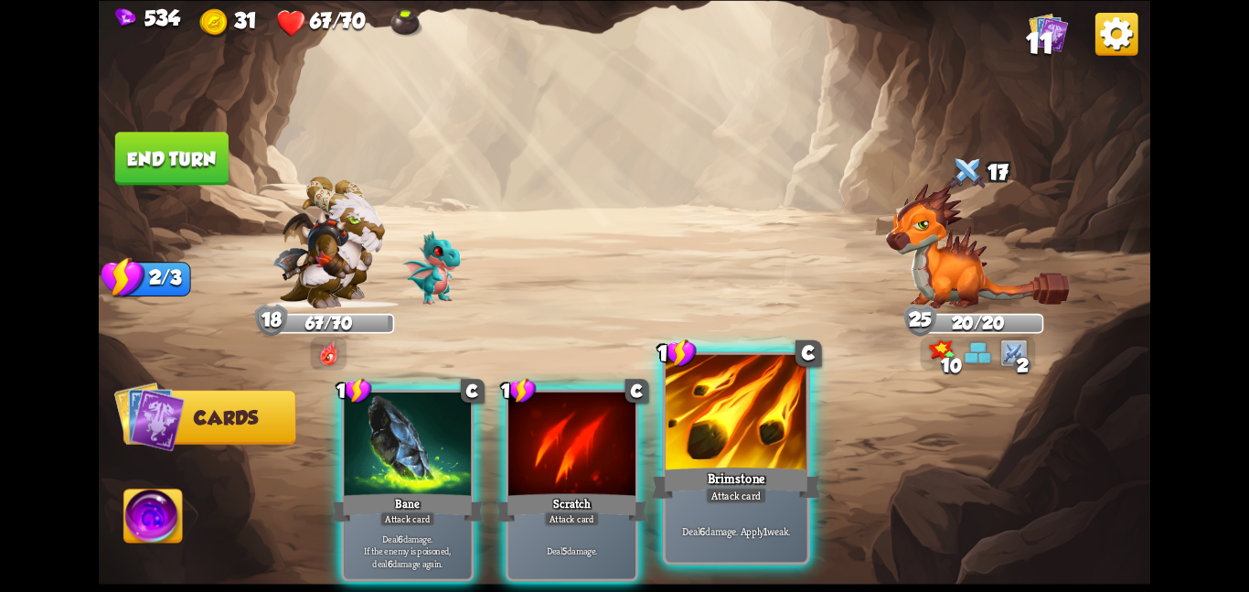
click at [714, 446] on div at bounding box center [737, 413] width 142 height 119
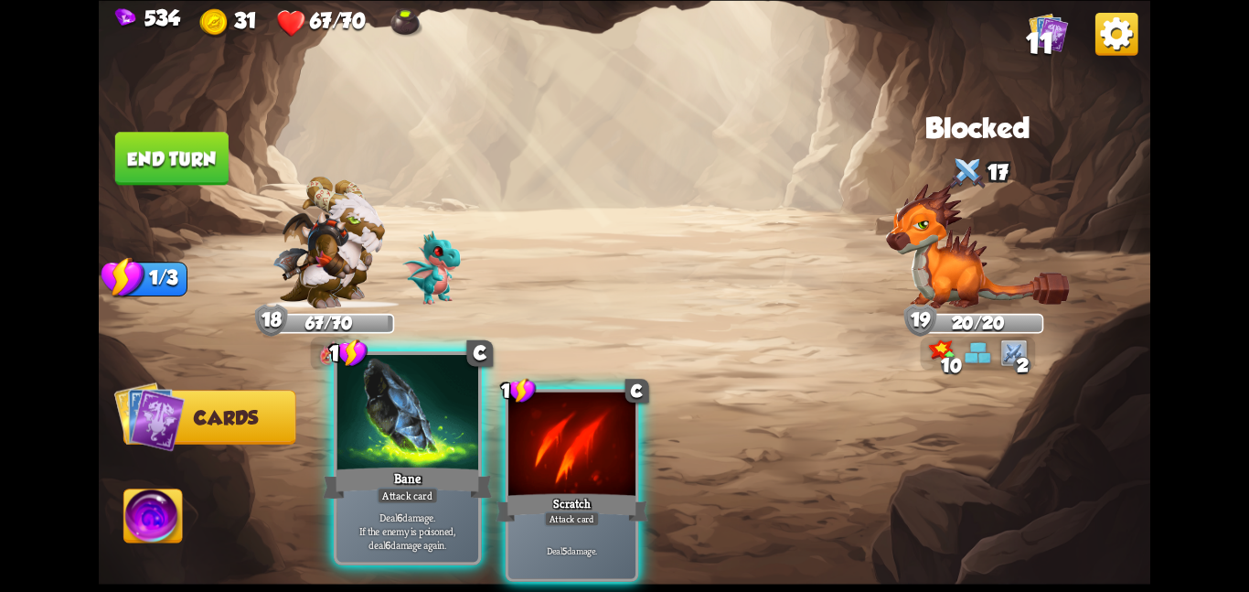
click at [414, 427] on div at bounding box center [407, 413] width 142 height 119
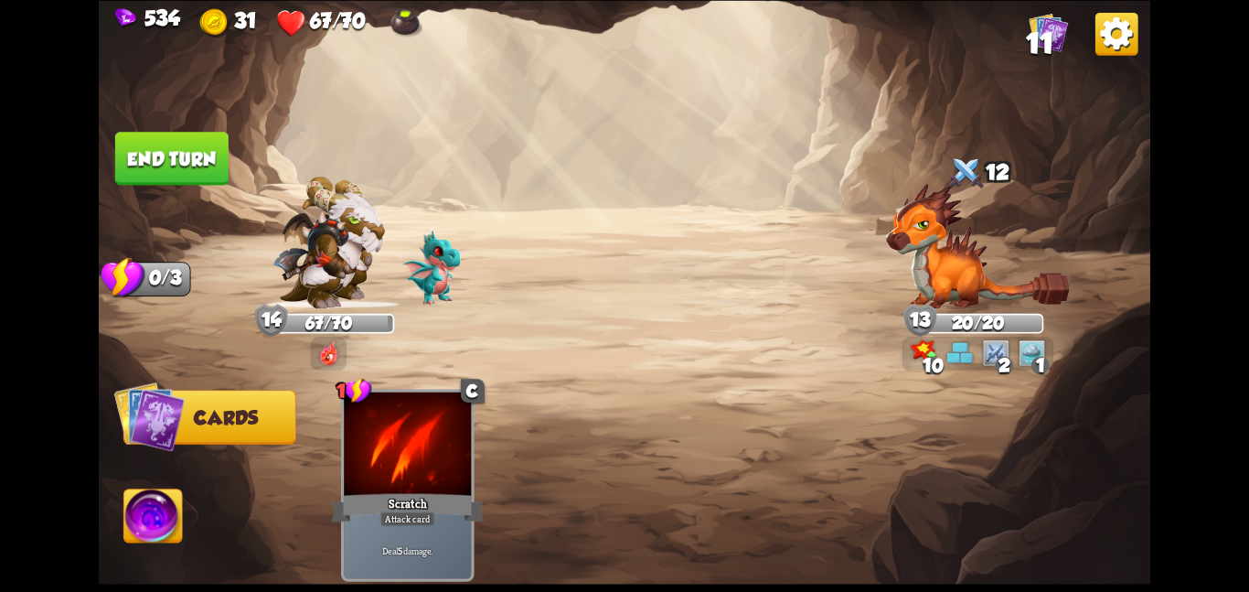
click at [166, 156] on button "End turn" at bounding box center [171, 158] width 113 height 53
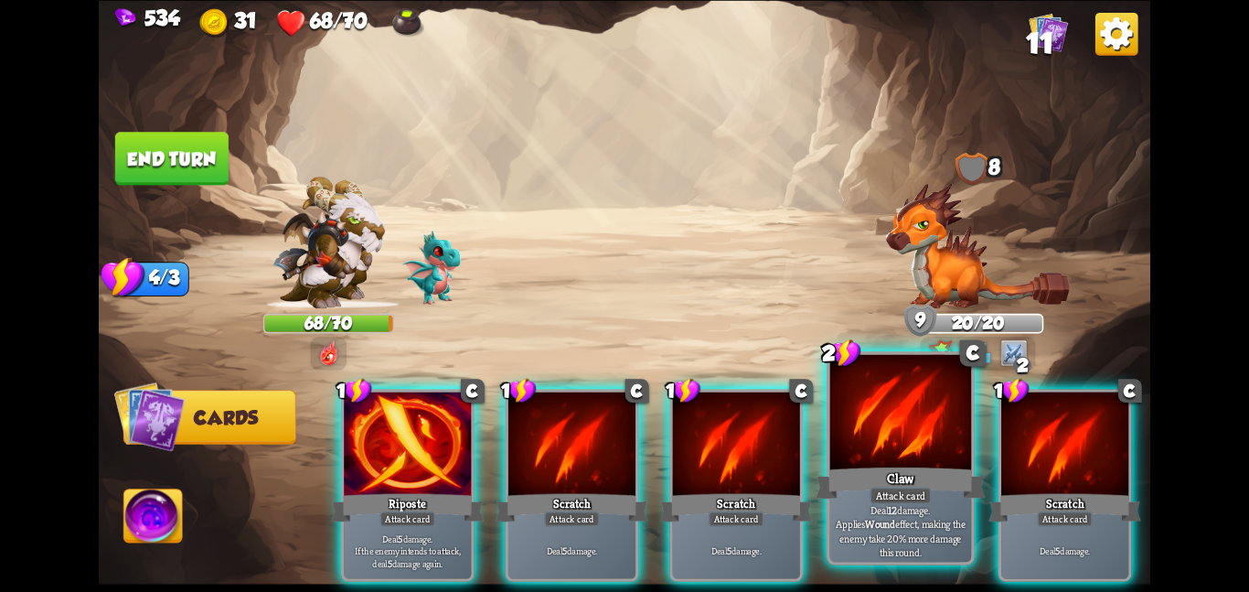
click at [876, 450] on div at bounding box center [901, 413] width 142 height 119
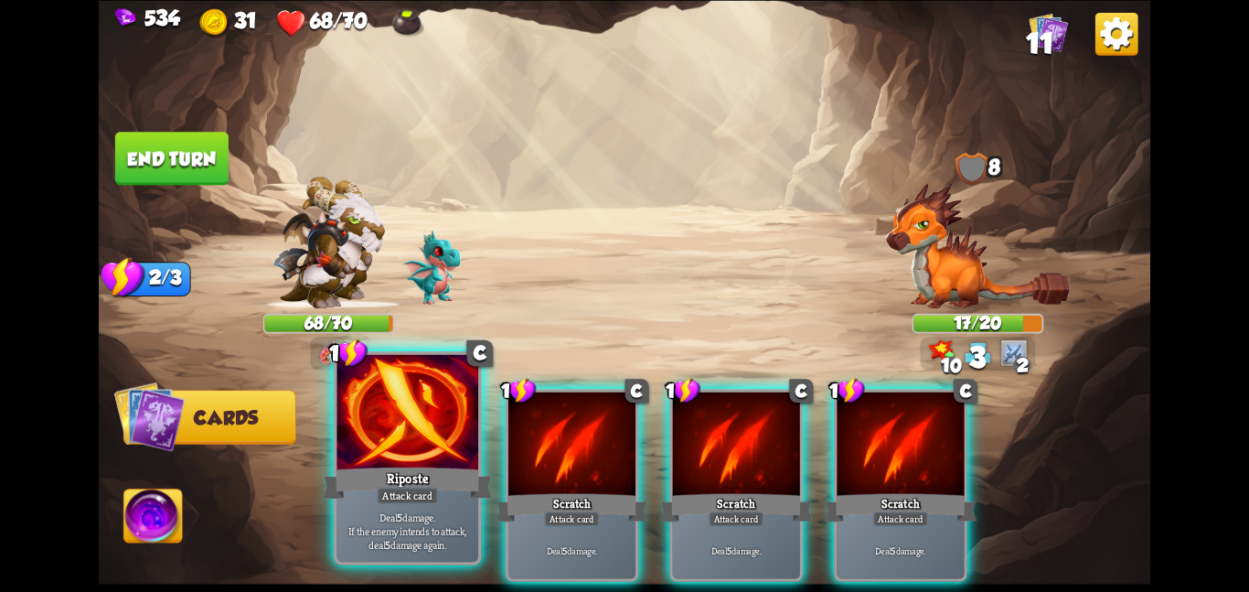
click at [355, 475] on div "Riposte" at bounding box center [407, 482] width 169 height 37
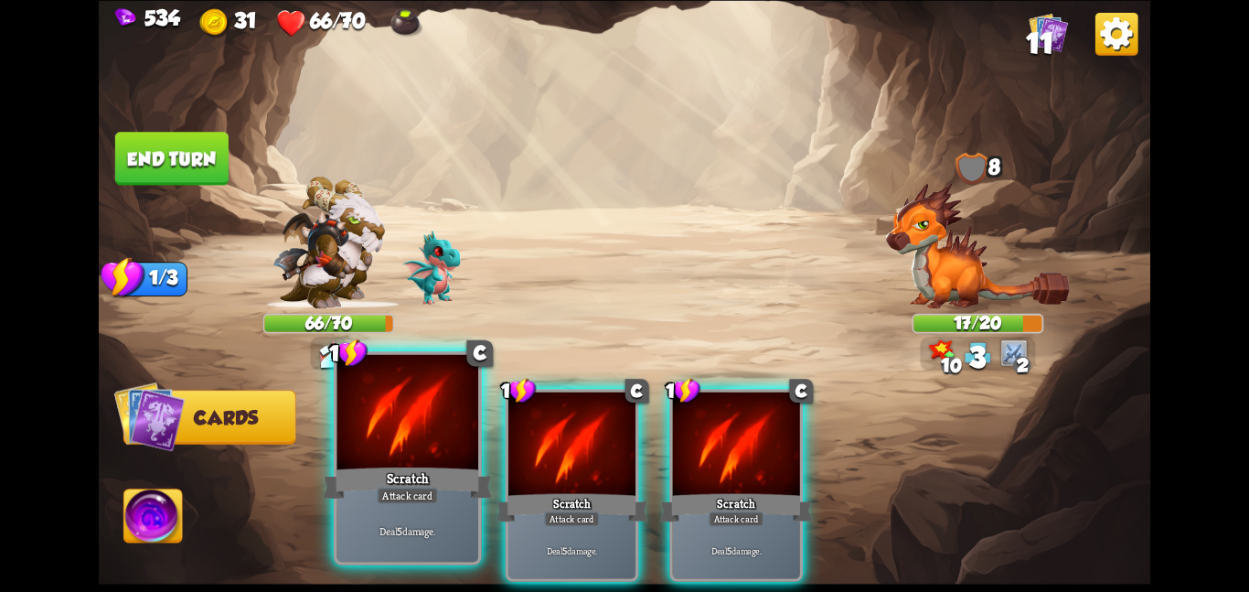
click at [367, 459] on div at bounding box center [407, 413] width 142 height 119
